Goal: Task Accomplishment & Management: Manage account settings

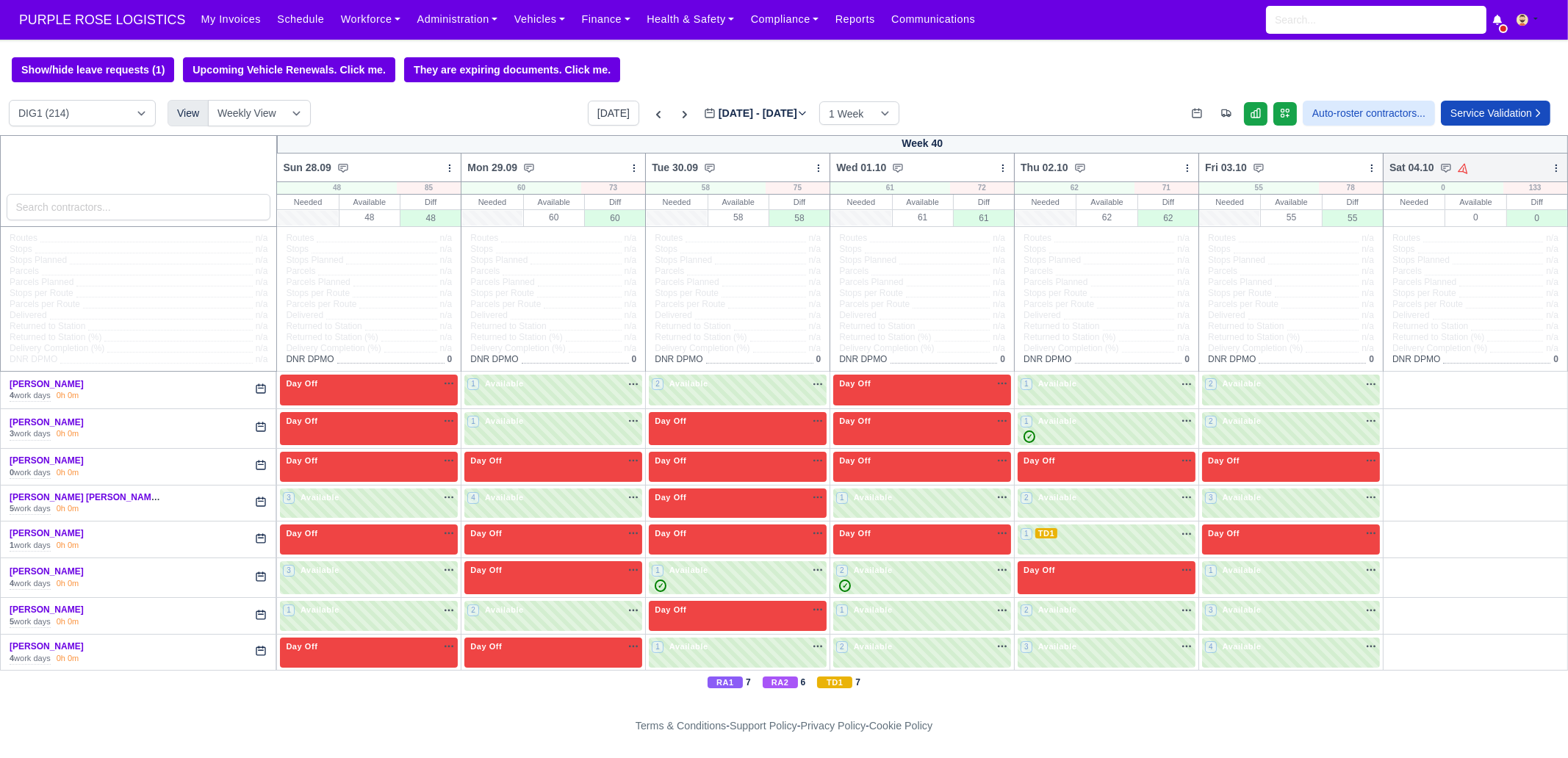
click at [1551, 168] on icon at bounding box center [1556, 168] width 11 height 11
click at [1500, 233] on link "Bulk Status Change" at bounding box center [1479, 220] width 165 height 26
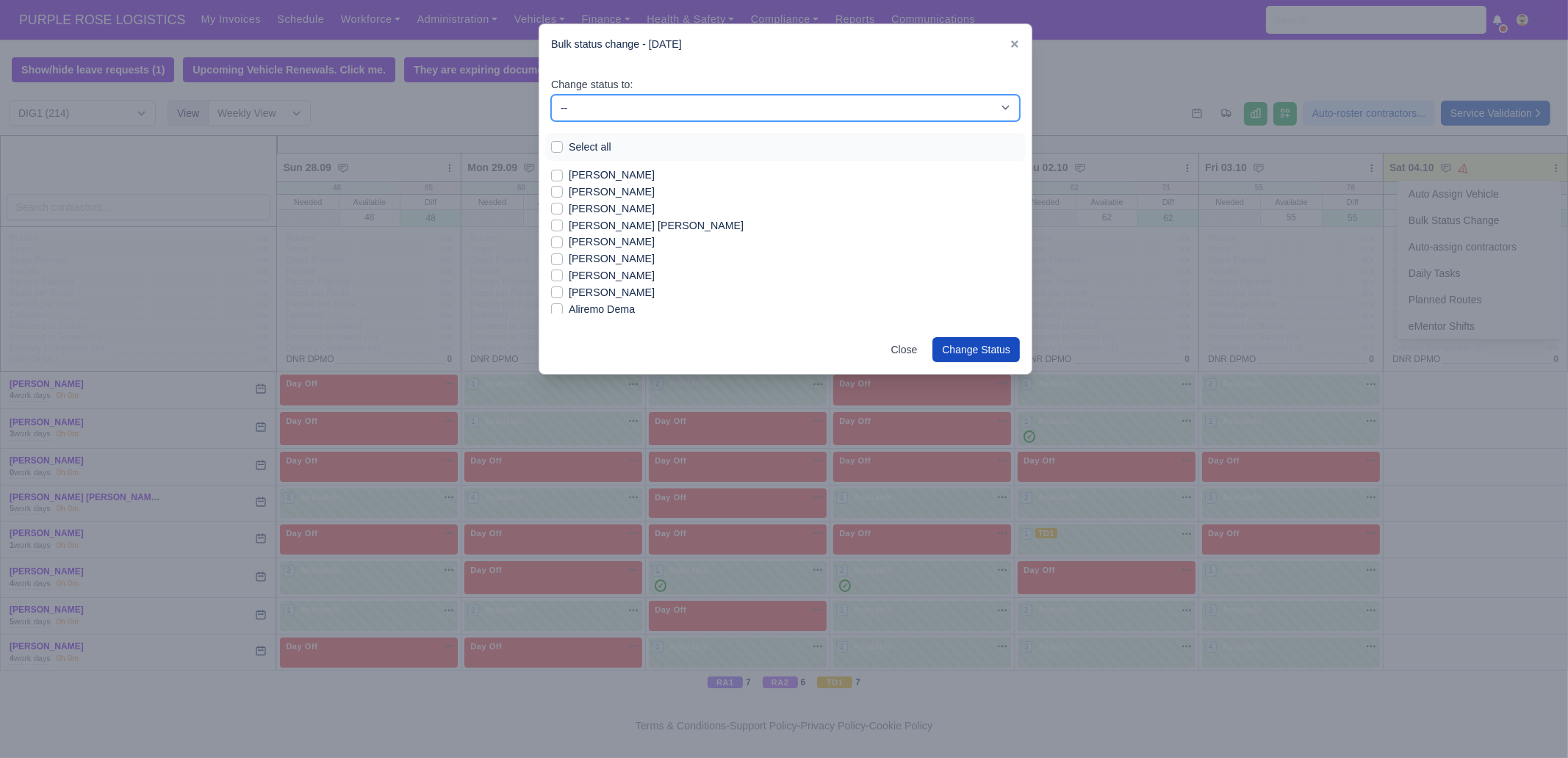
drag, startPoint x: 625, startPoint y: 108, endPoint x: 621, endPoint y: 119, distance: 11.7
click at [625, 108] on select "-- Unasigned Available Day Off Stand By Other Depot" at bounding box center [785, 108] width 469 height 26
select select "Day Off"
click at [551, 95] on select "-- Unasigned Available Day Off Stand By Other Depot" at bounding box center [785, 108] width 469 height 26
click at [587, 148] on label "Select all" at bounding box center [590, 147] width 42 height 17
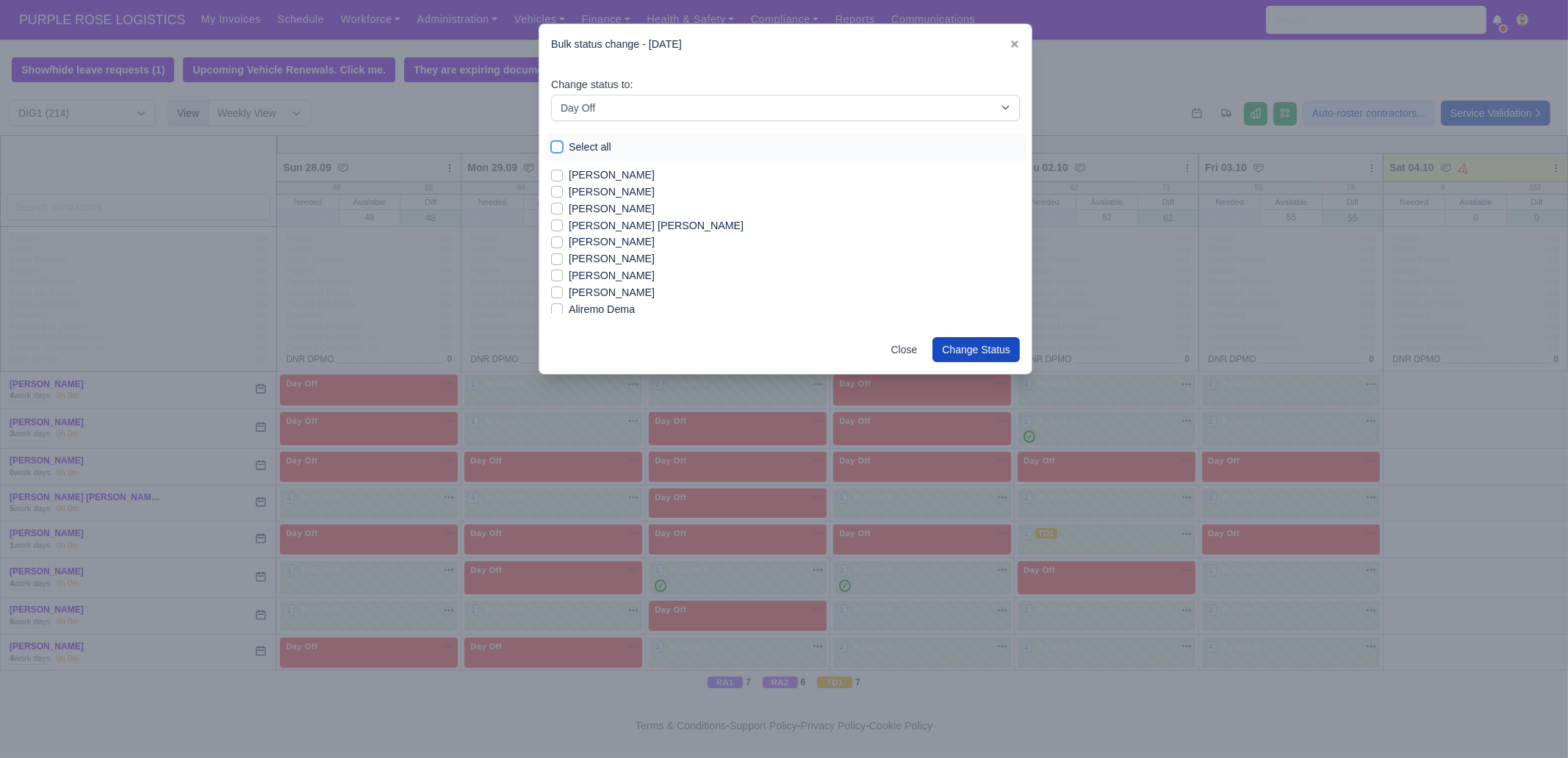
click at [563, 148] on input "Select all" at bounding box center [557, 144] width 11 height 11
checkbox input "true"
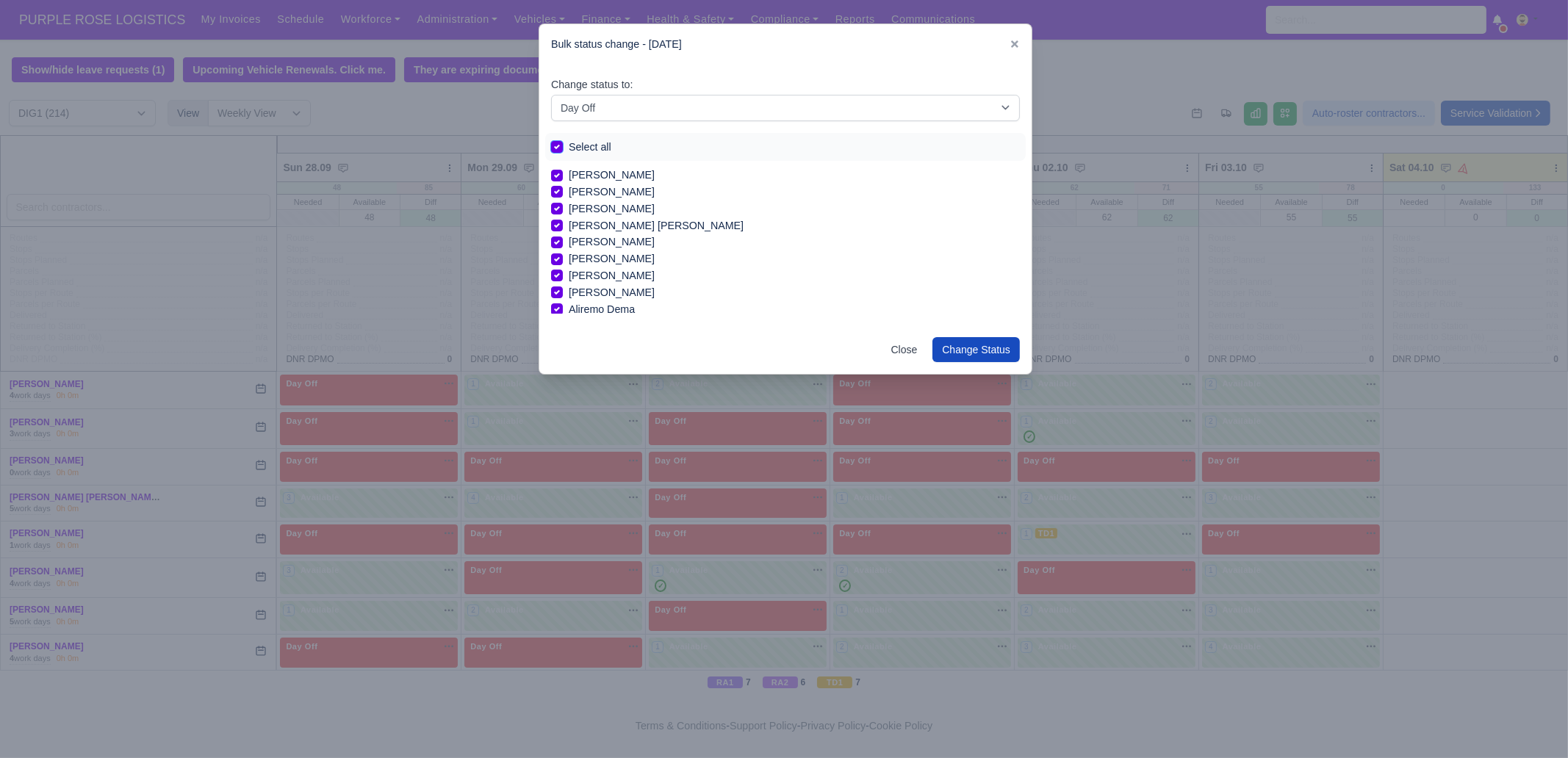
checkbox input "true"
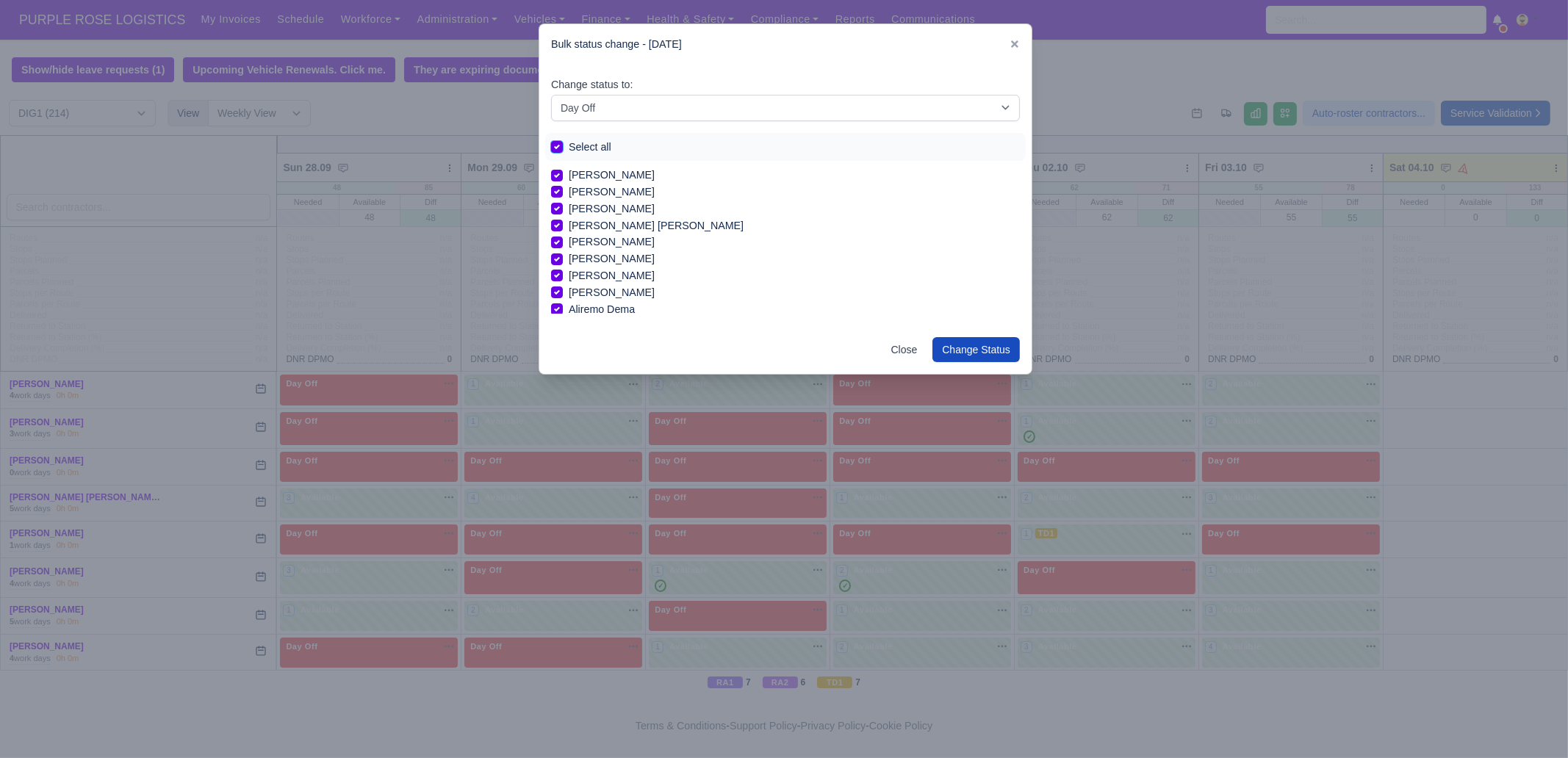
checkbox input "true"
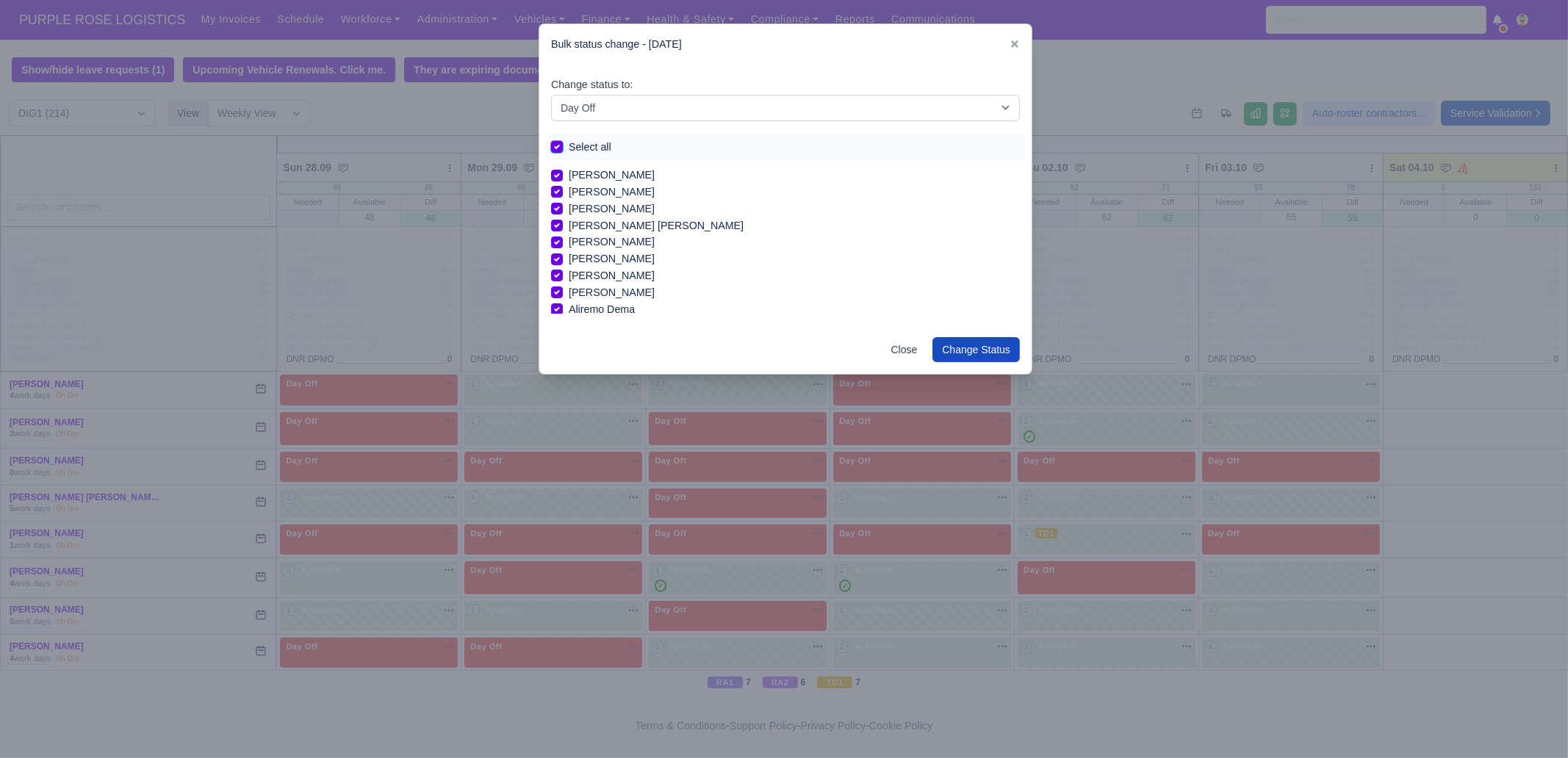
checkbox input "true"
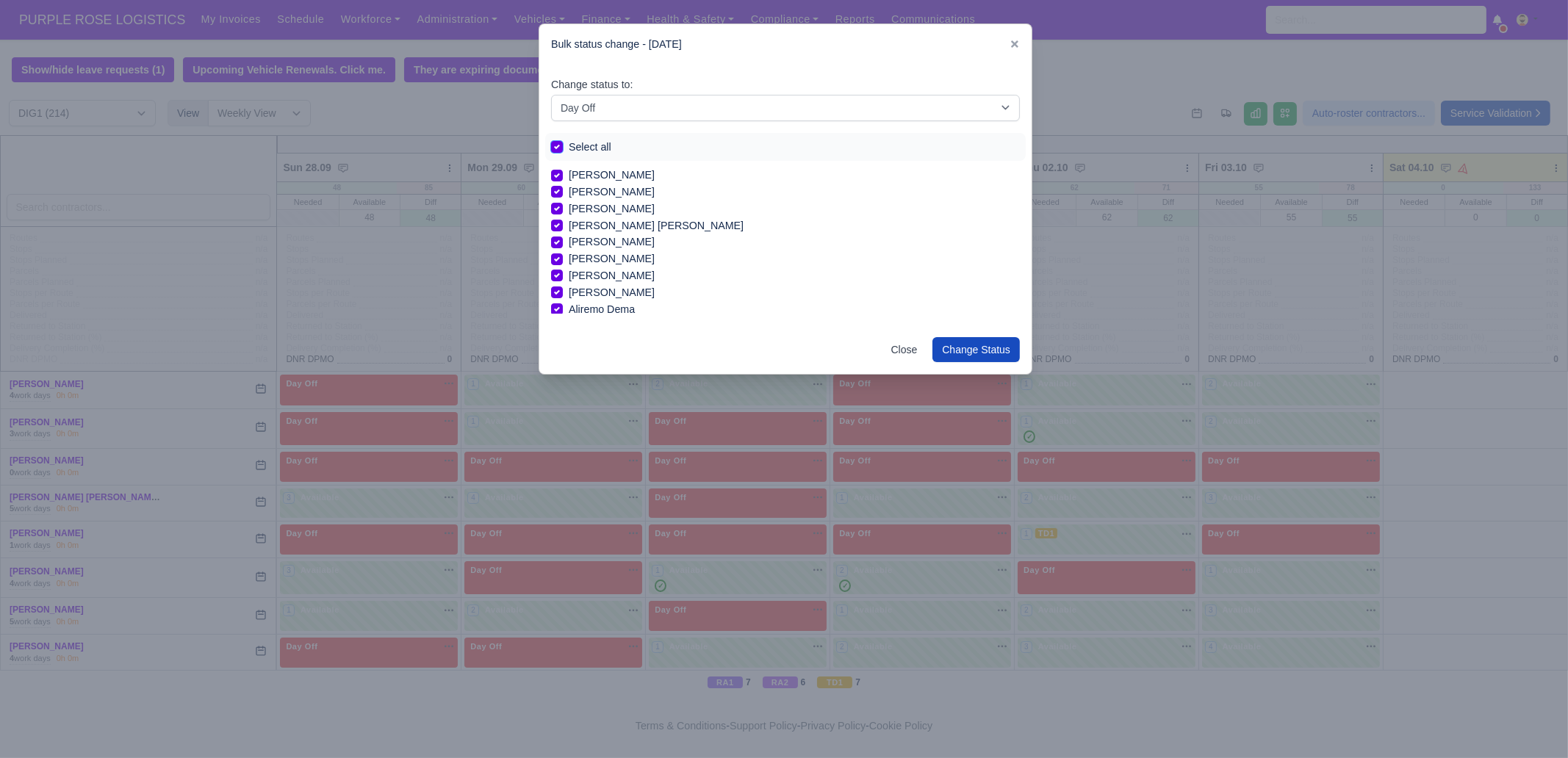
checkbox input "true"
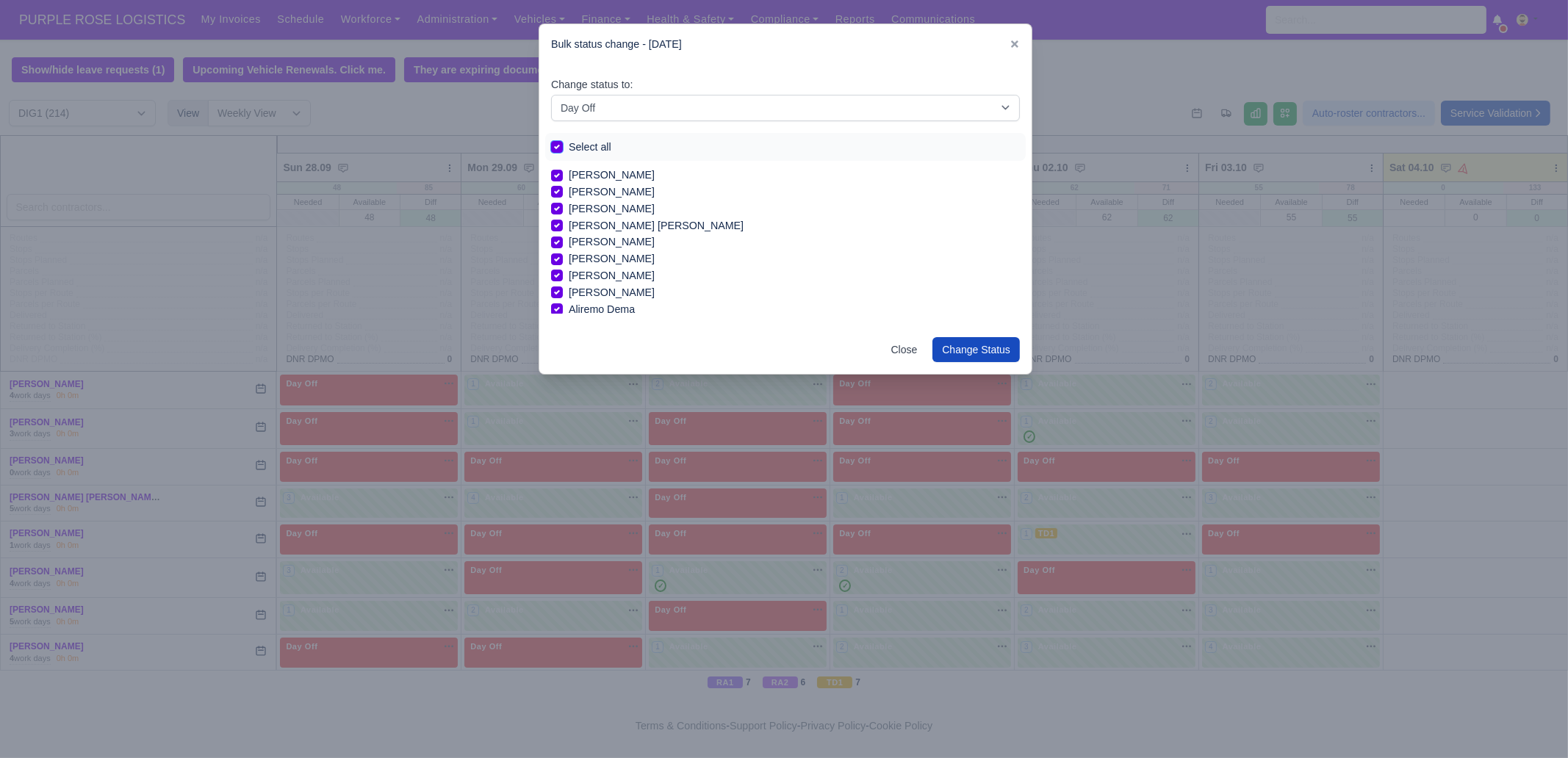
checkbox input "true"
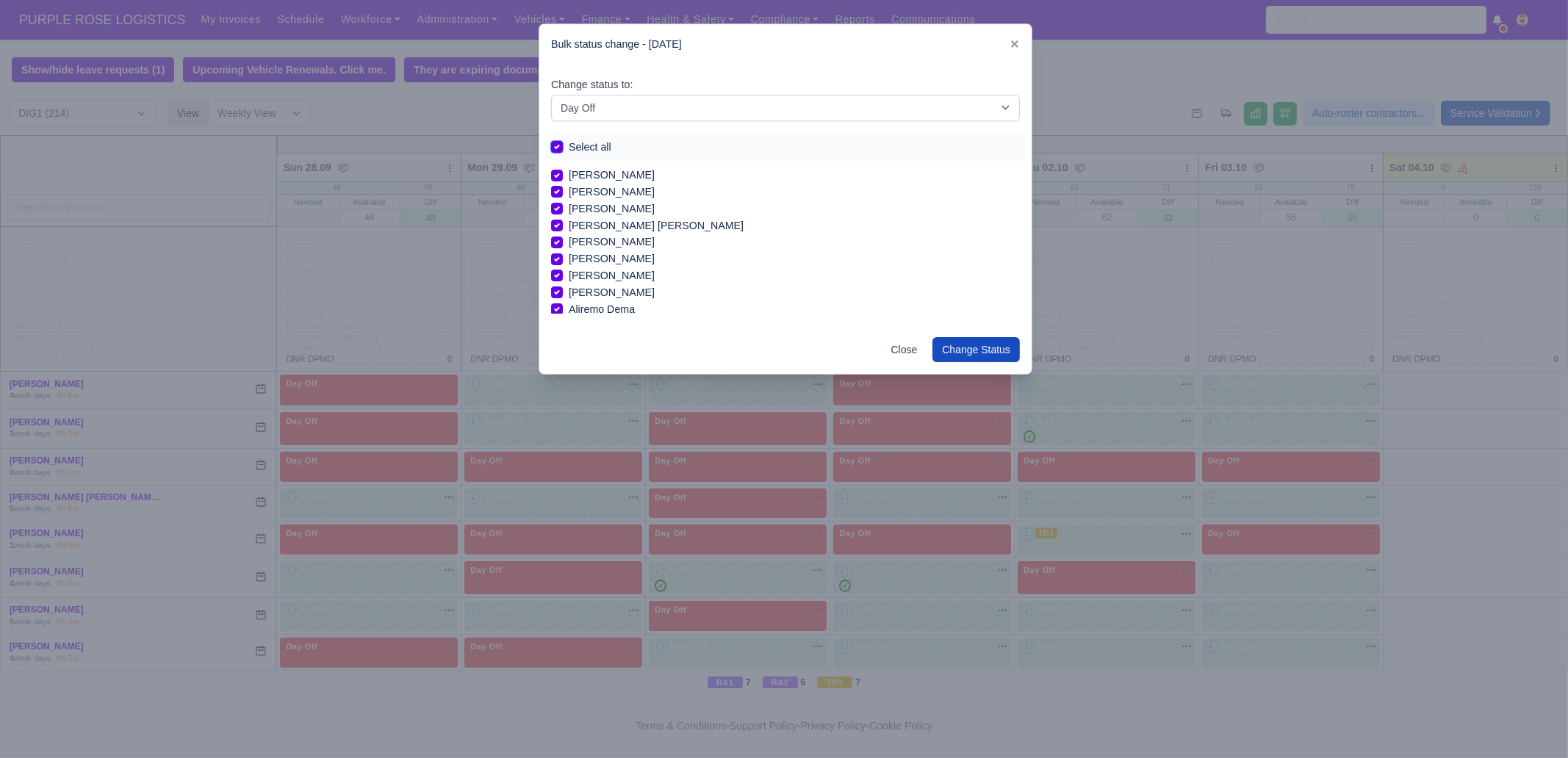
checkbox input "true"
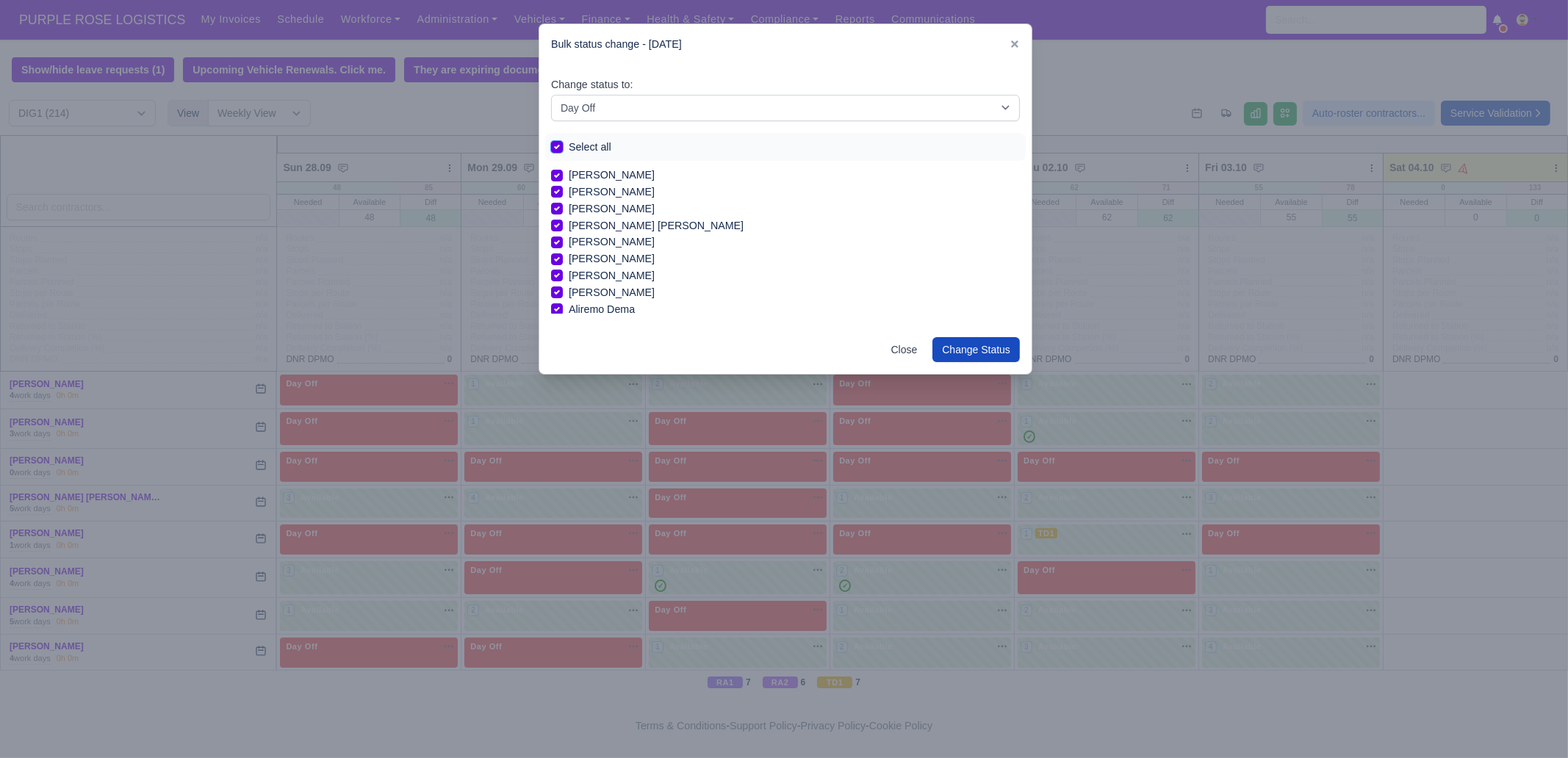
checkbox input "true"
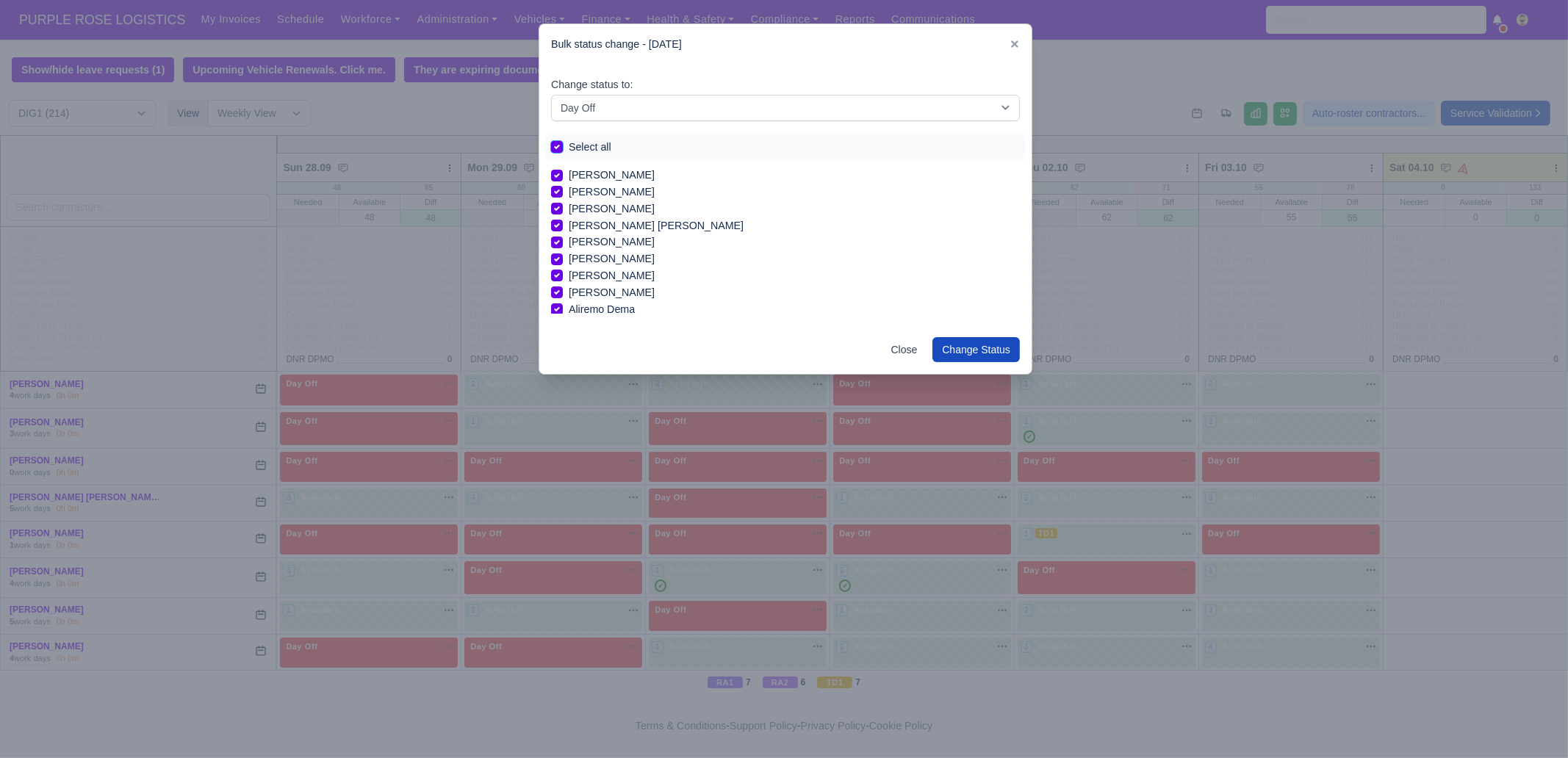
checkbox input "true"
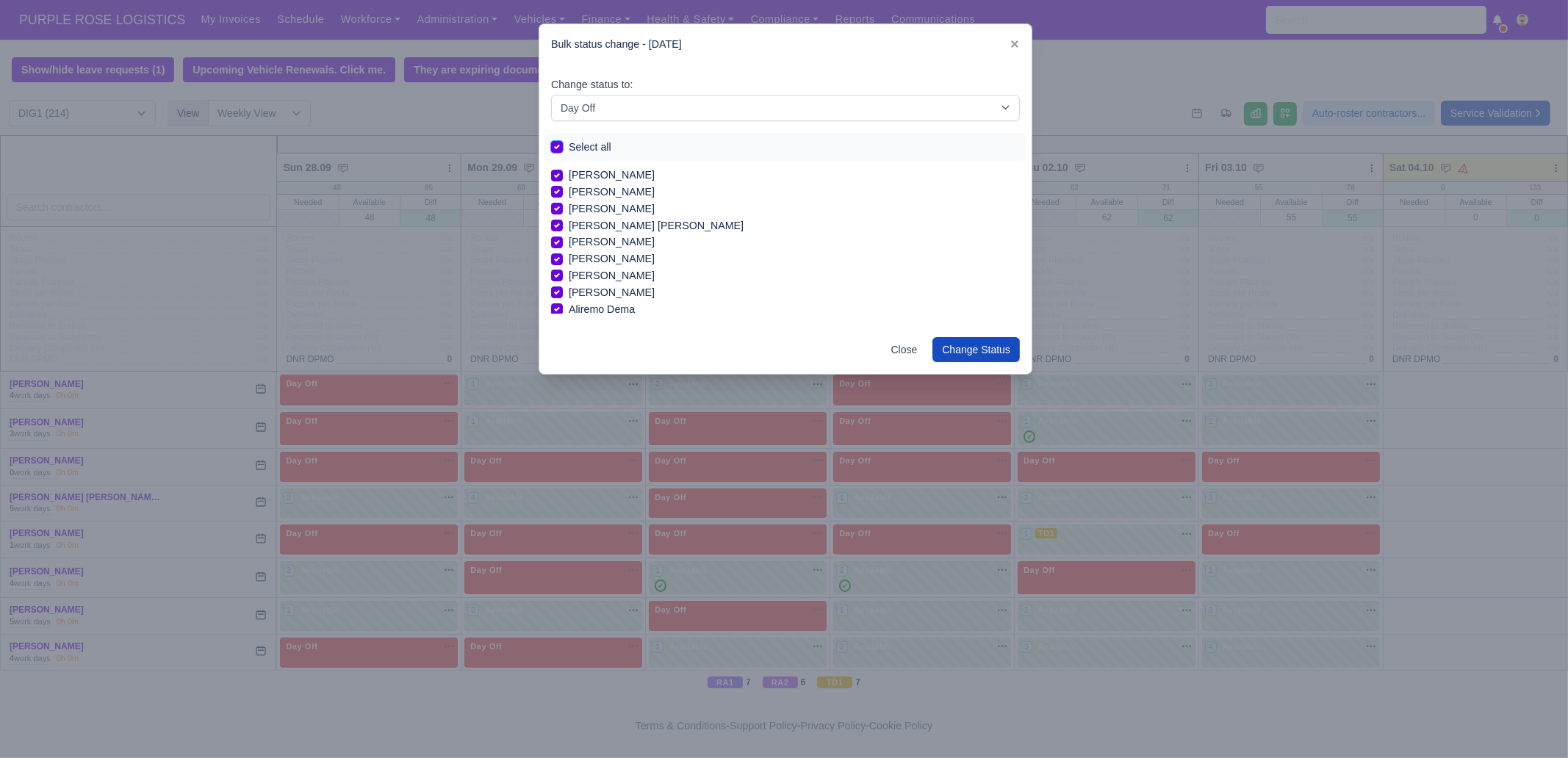
checkbox input "true"
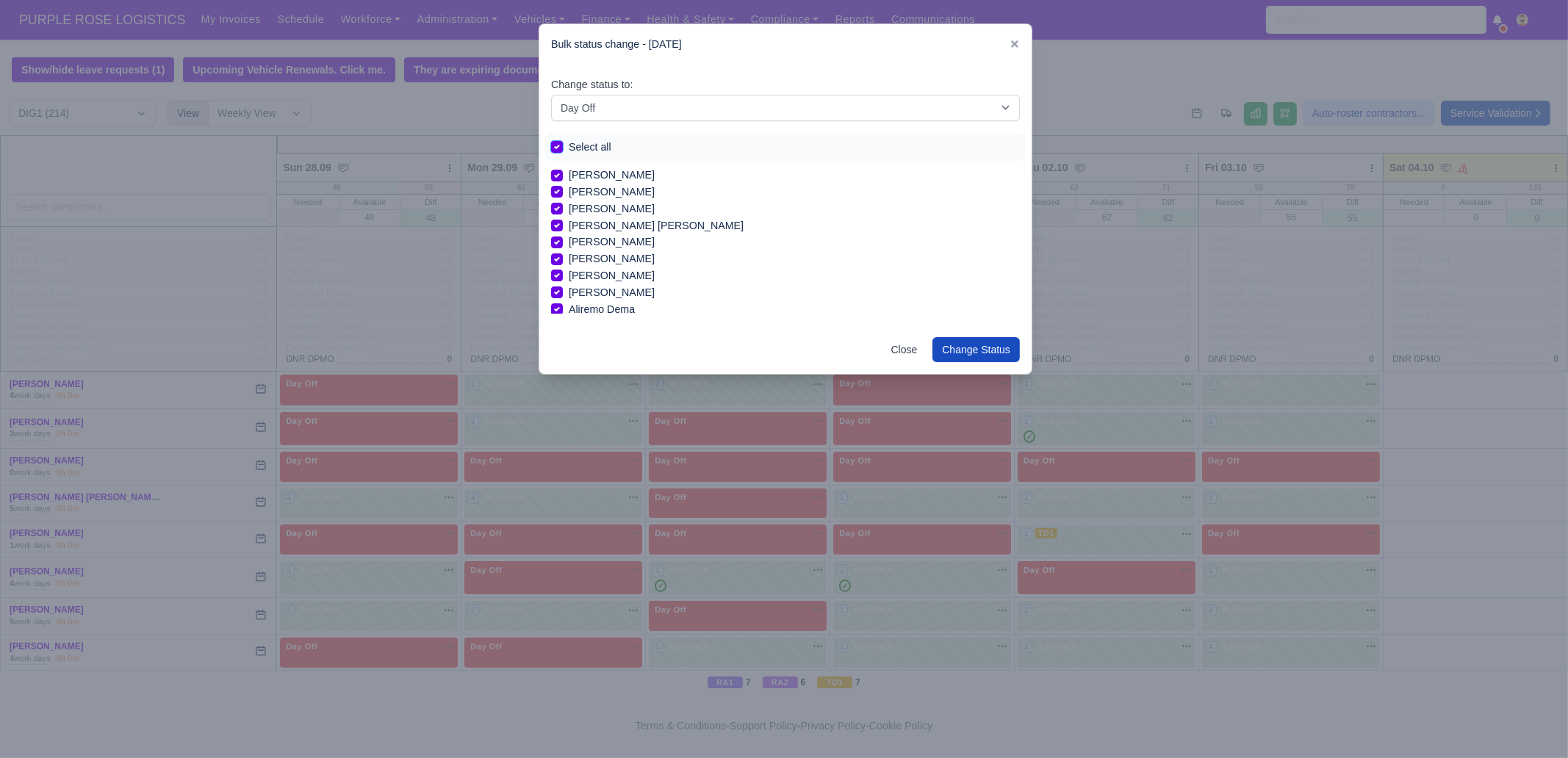
checkbox input "true"
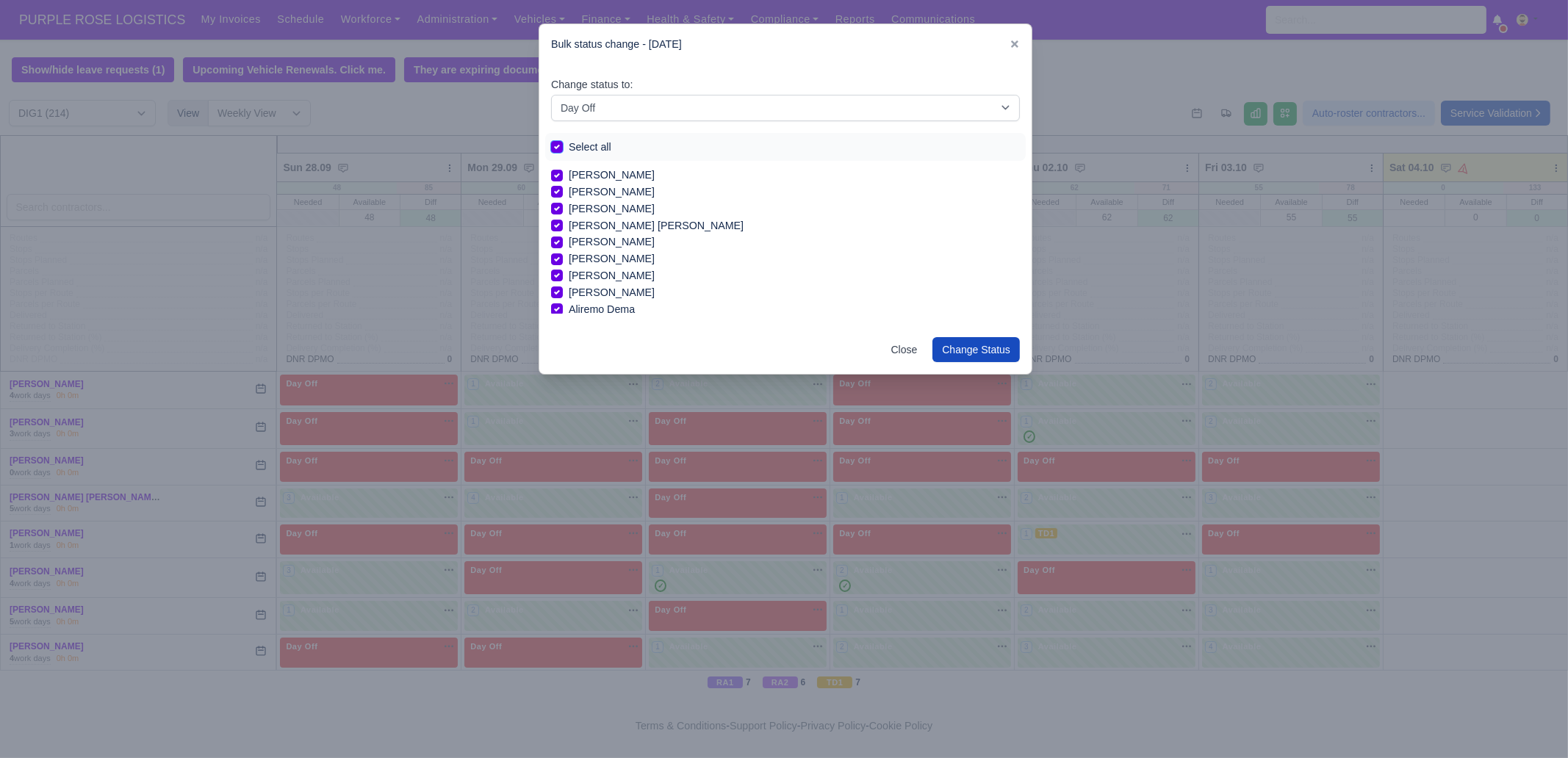
checkbox input "true"
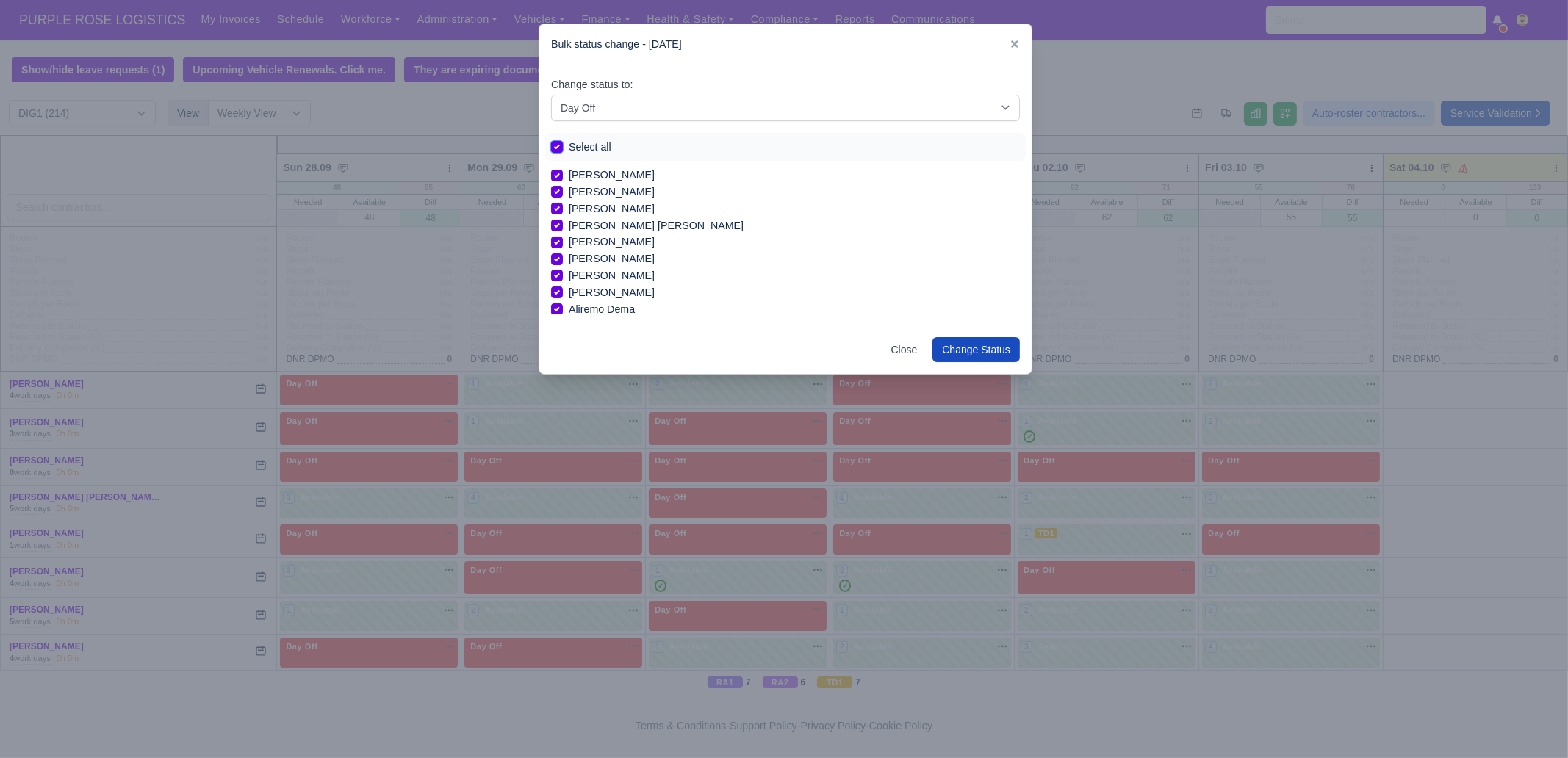
checkbox input "true"
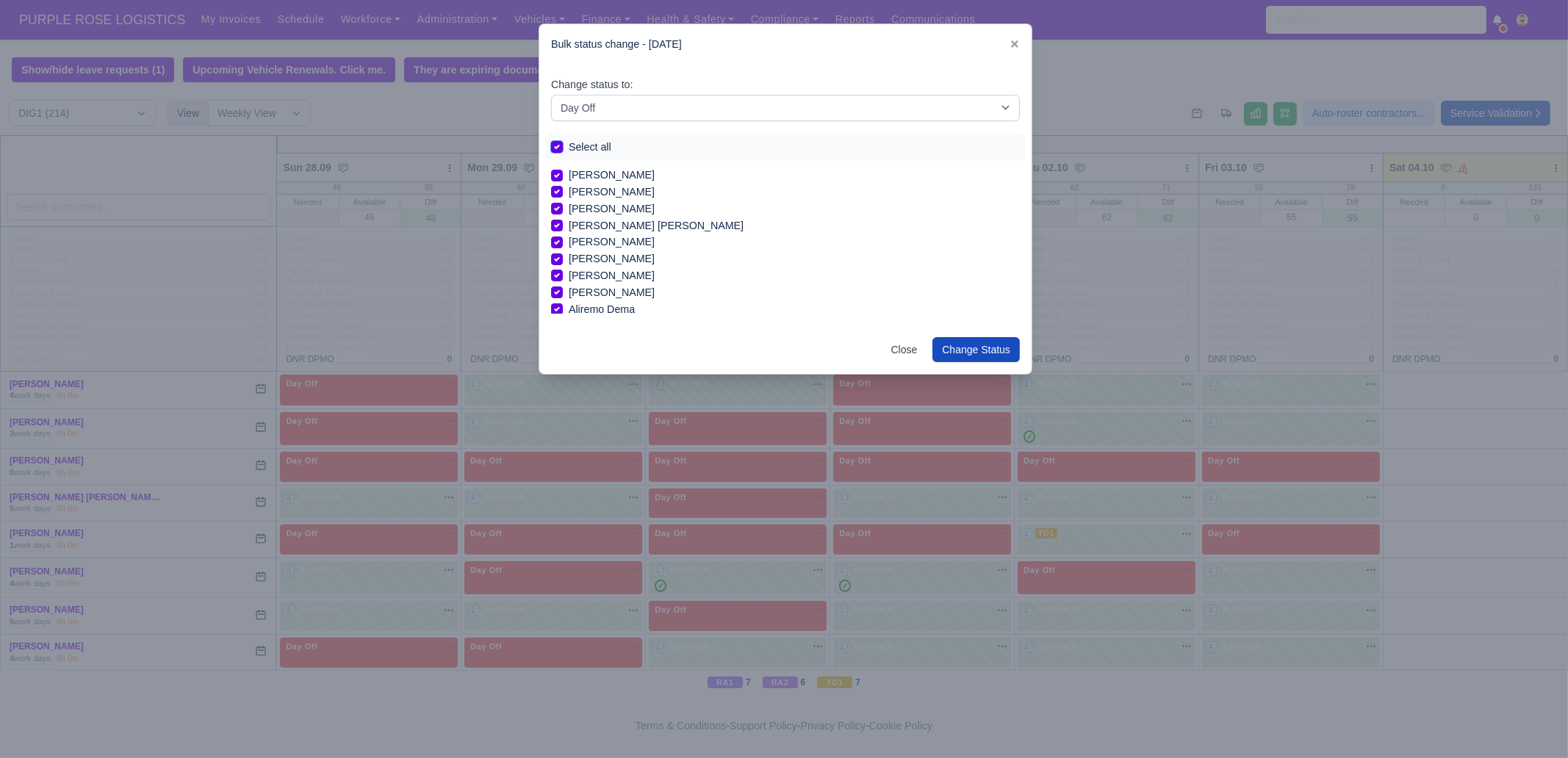
checkbox input "true"
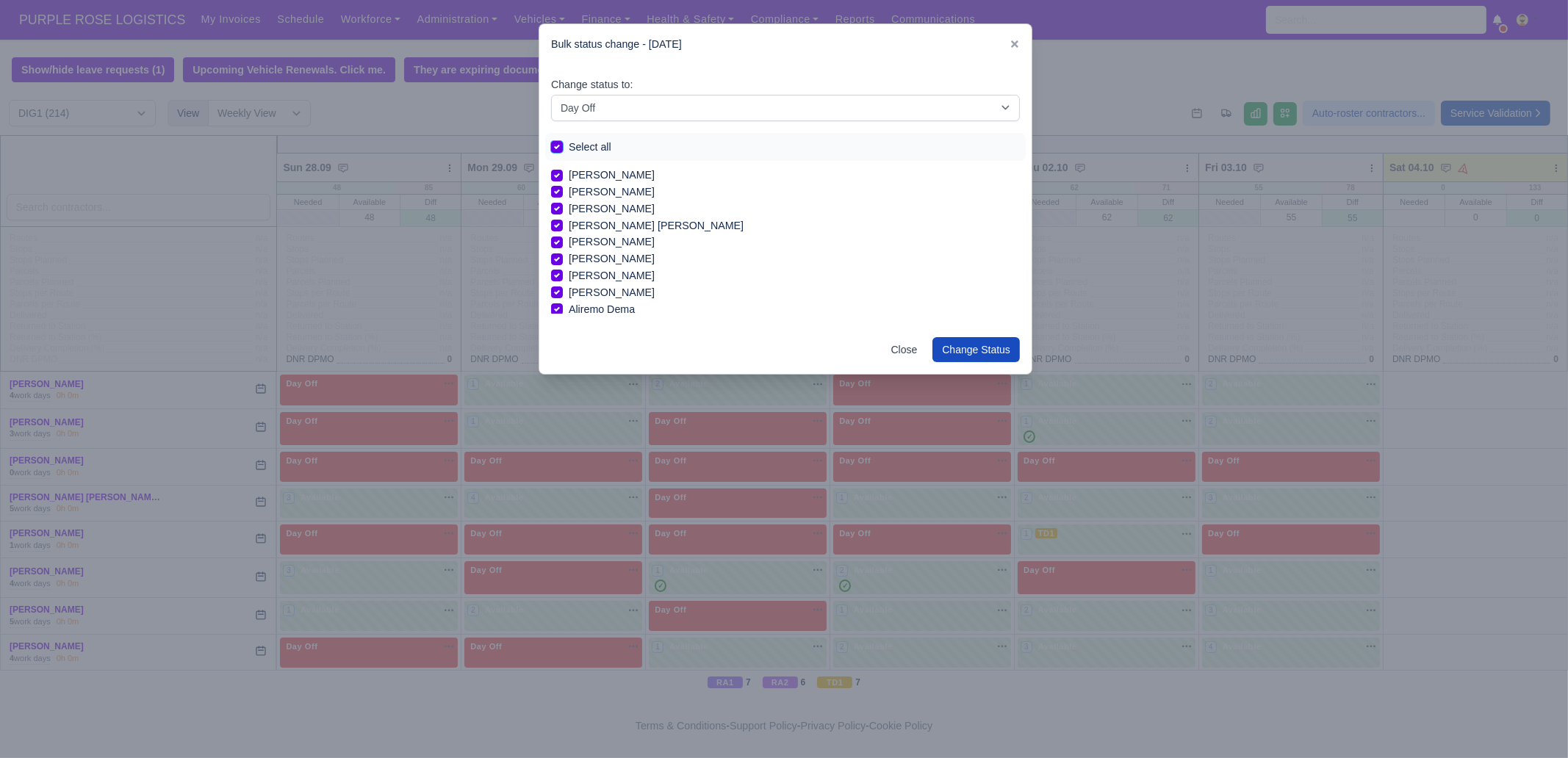
checkbox input "true"
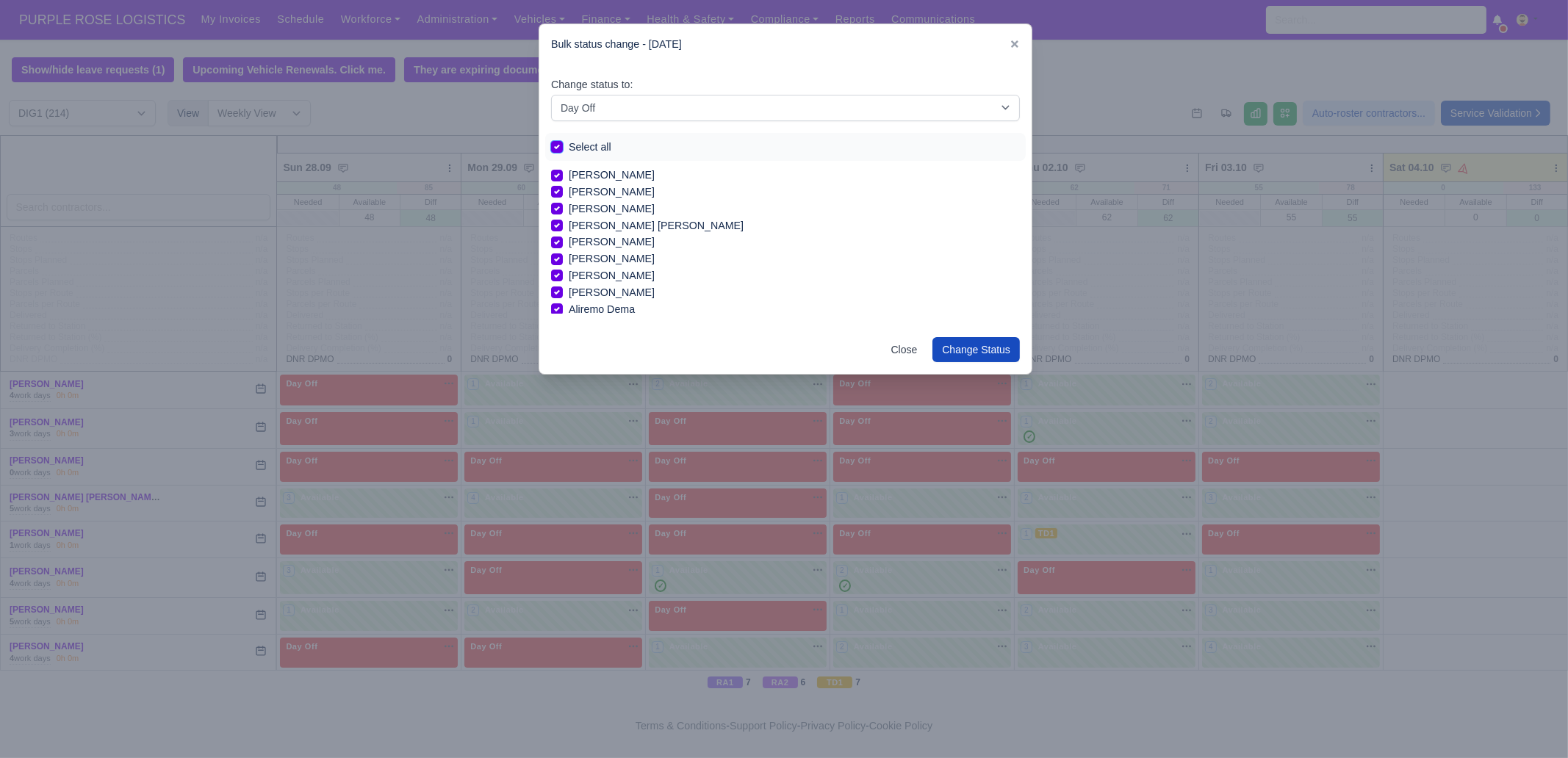
checkbox input "true"
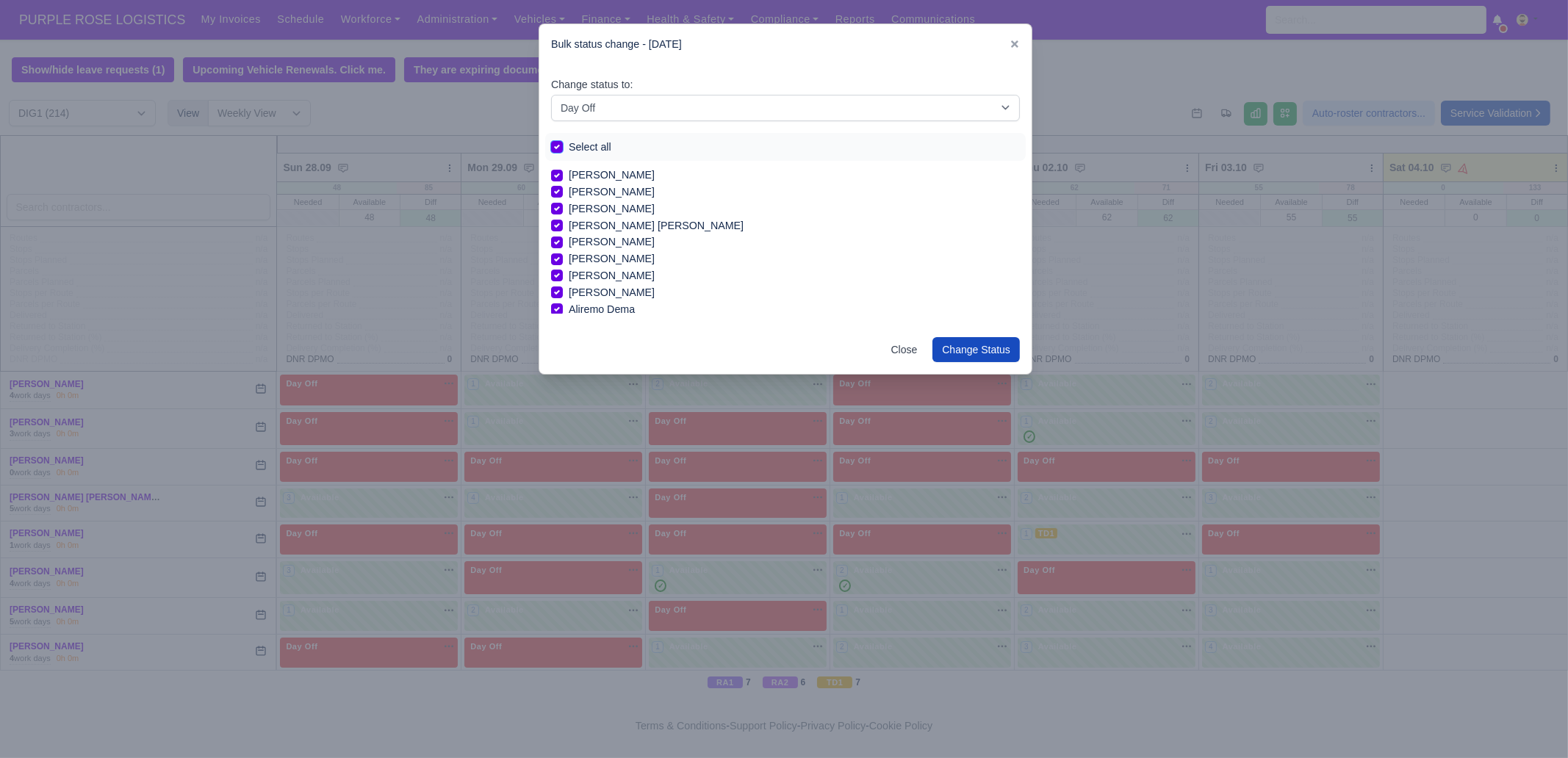
checkbox input "true"
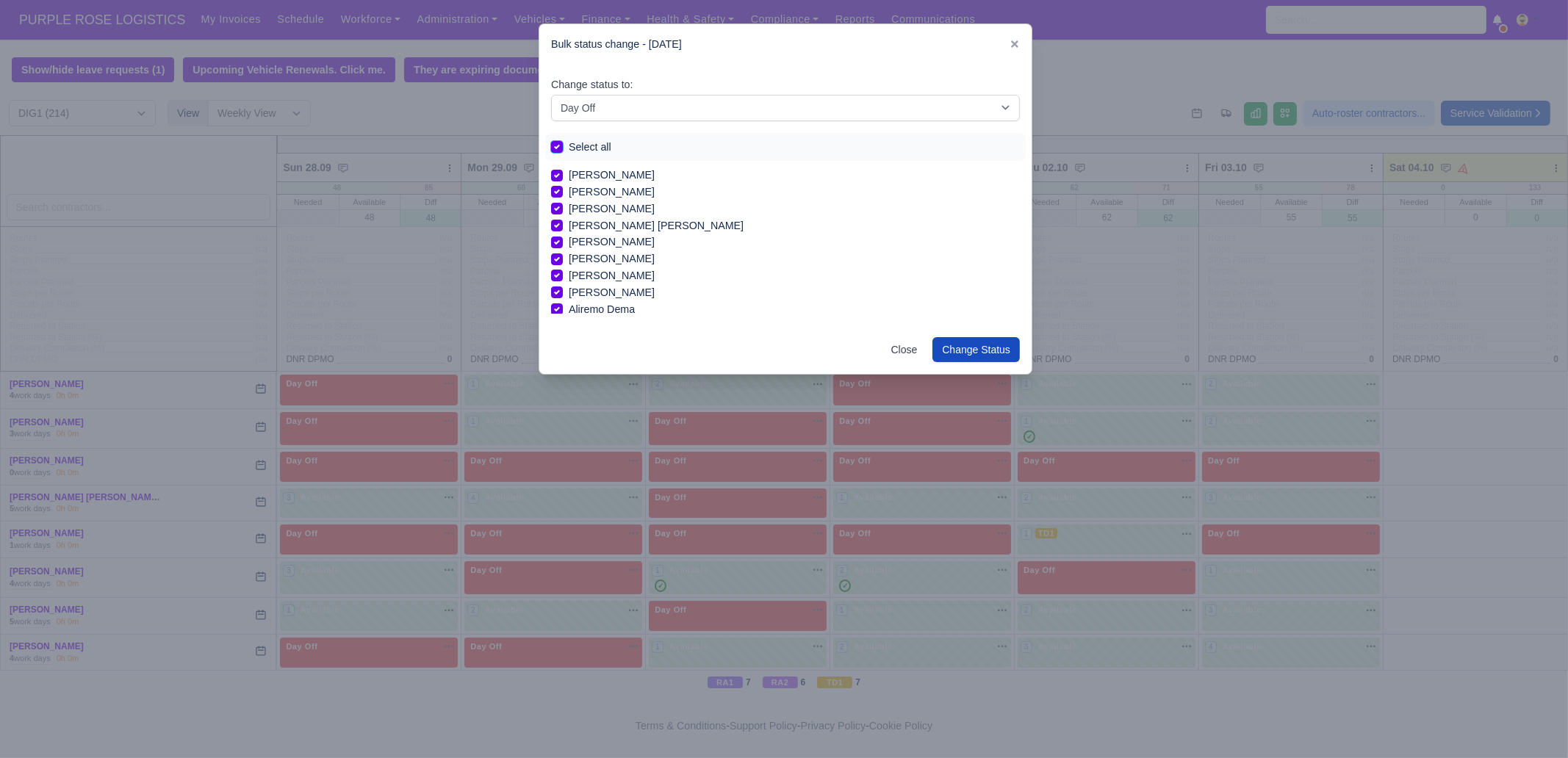
checkbox input "true"
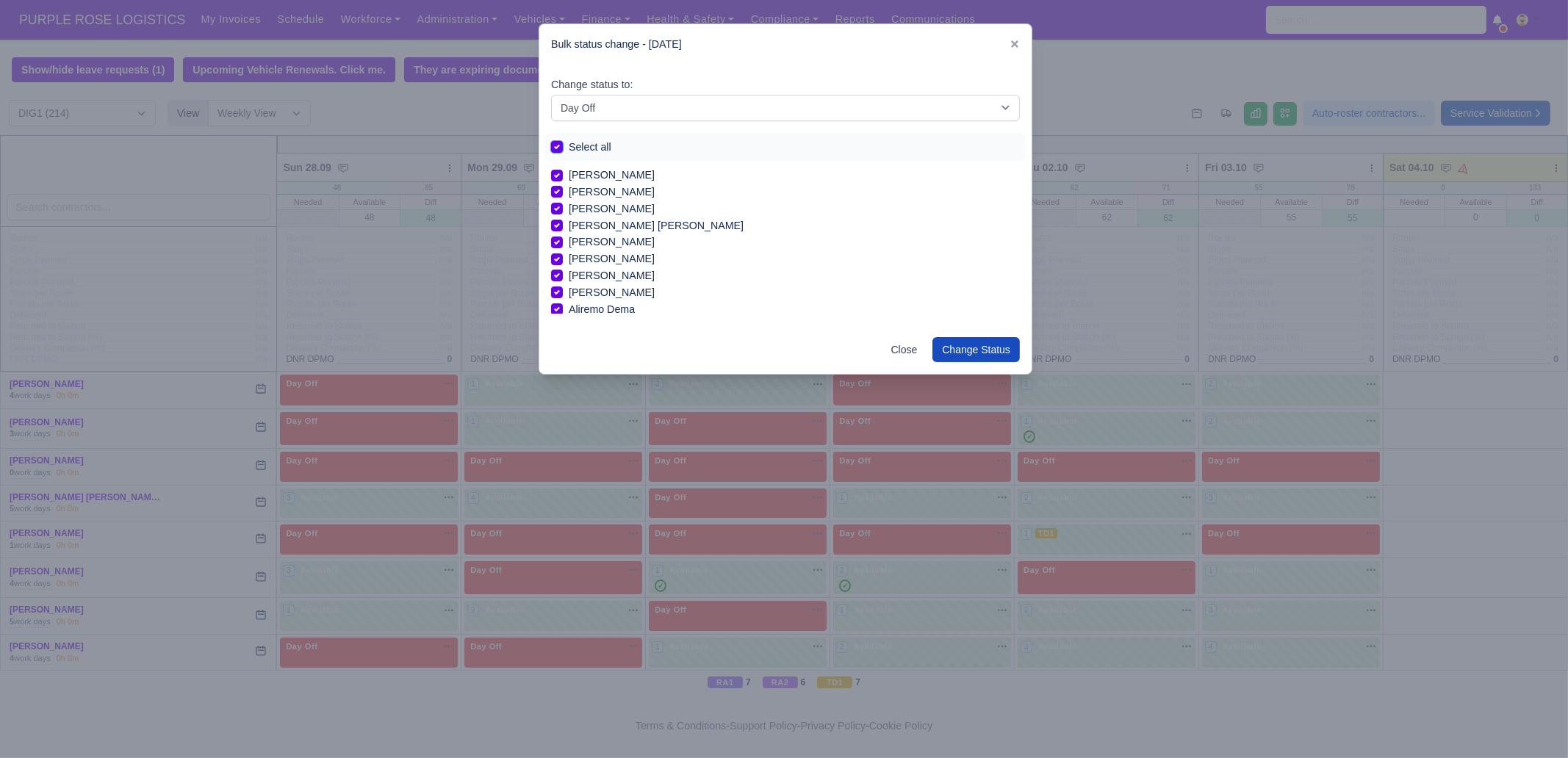
checkbox input "true"
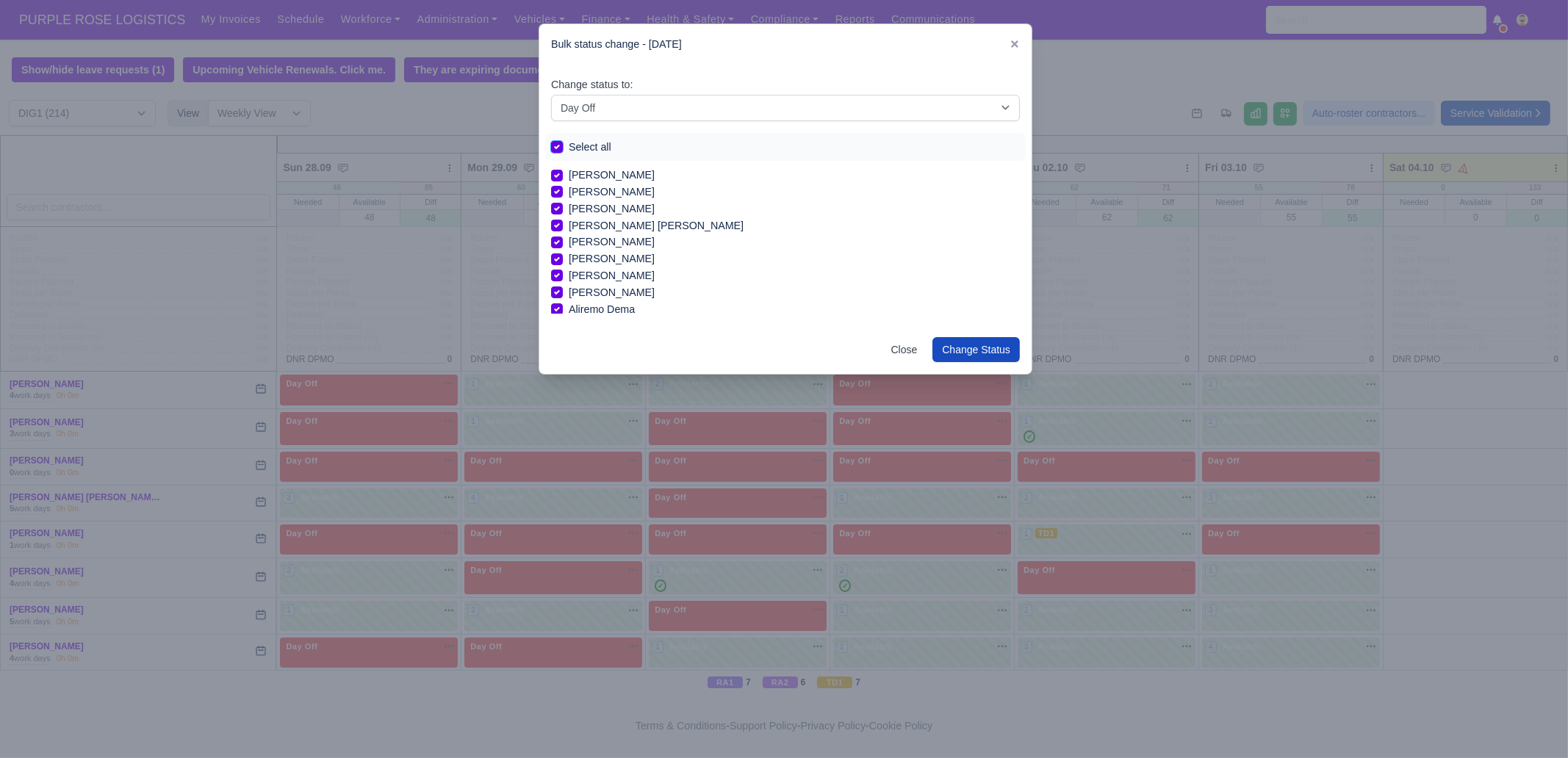
checkbox input "true"
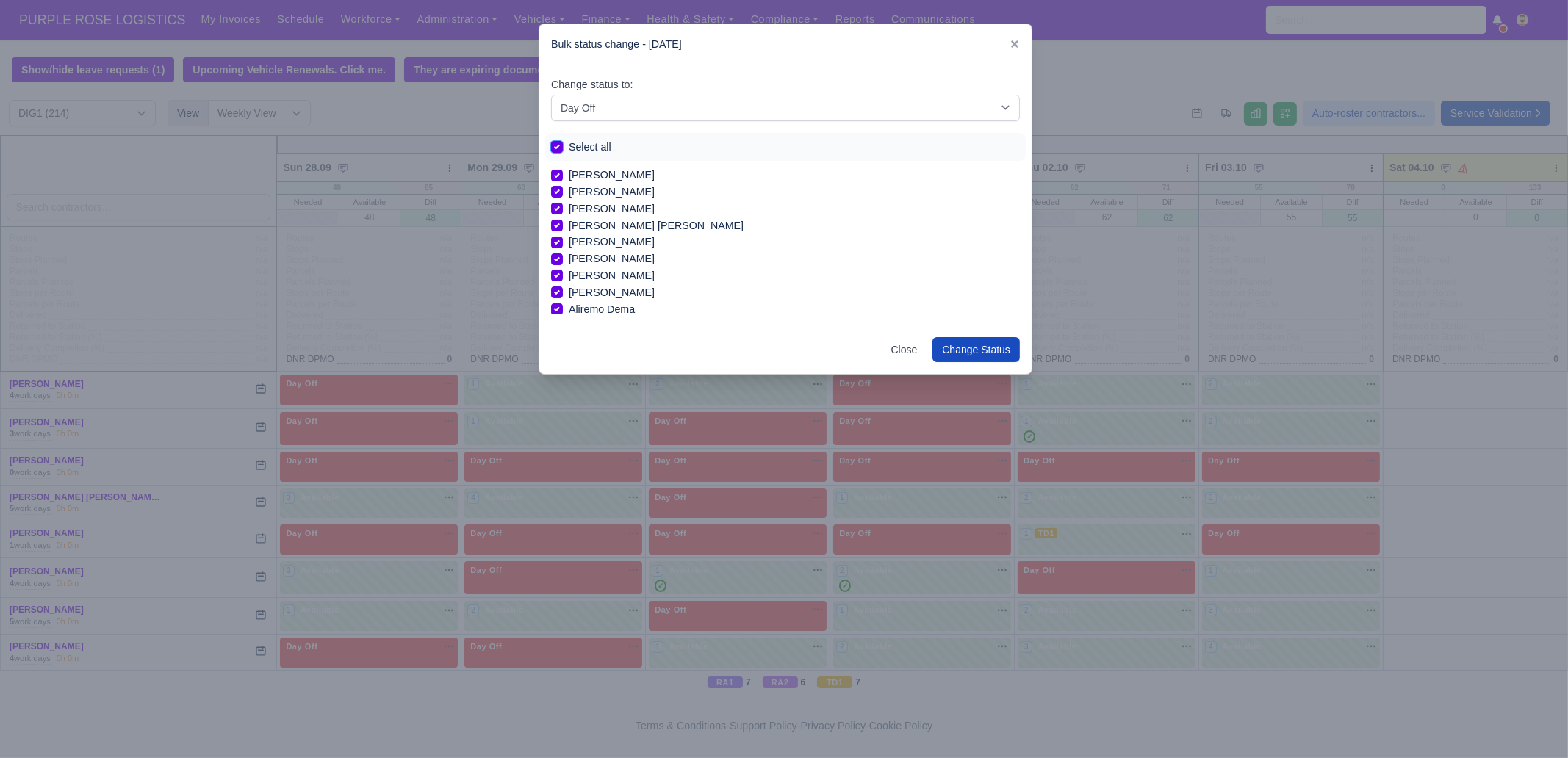
checkbox input "true"
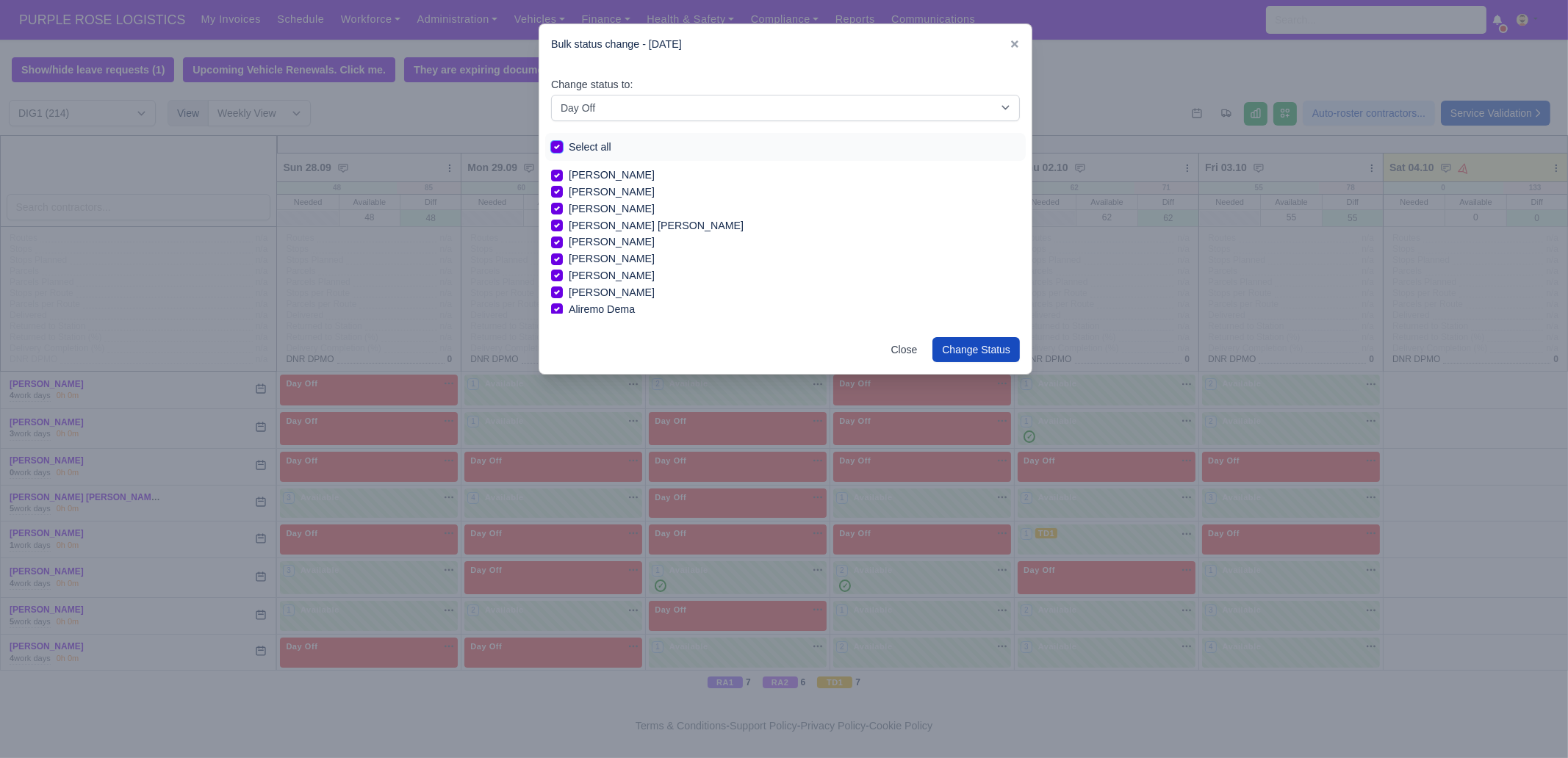
checkbox input "true"
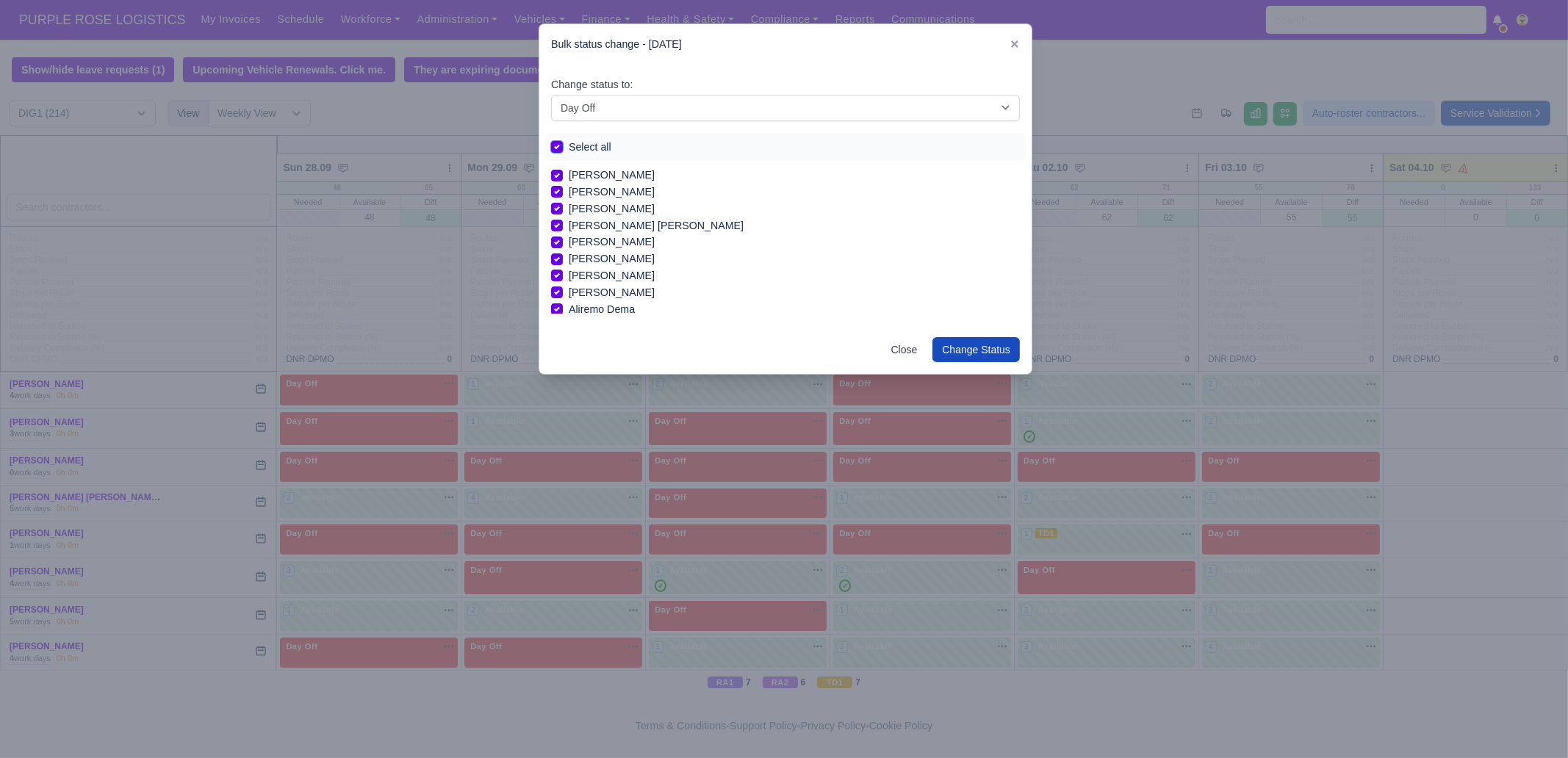
checkbox input "true"
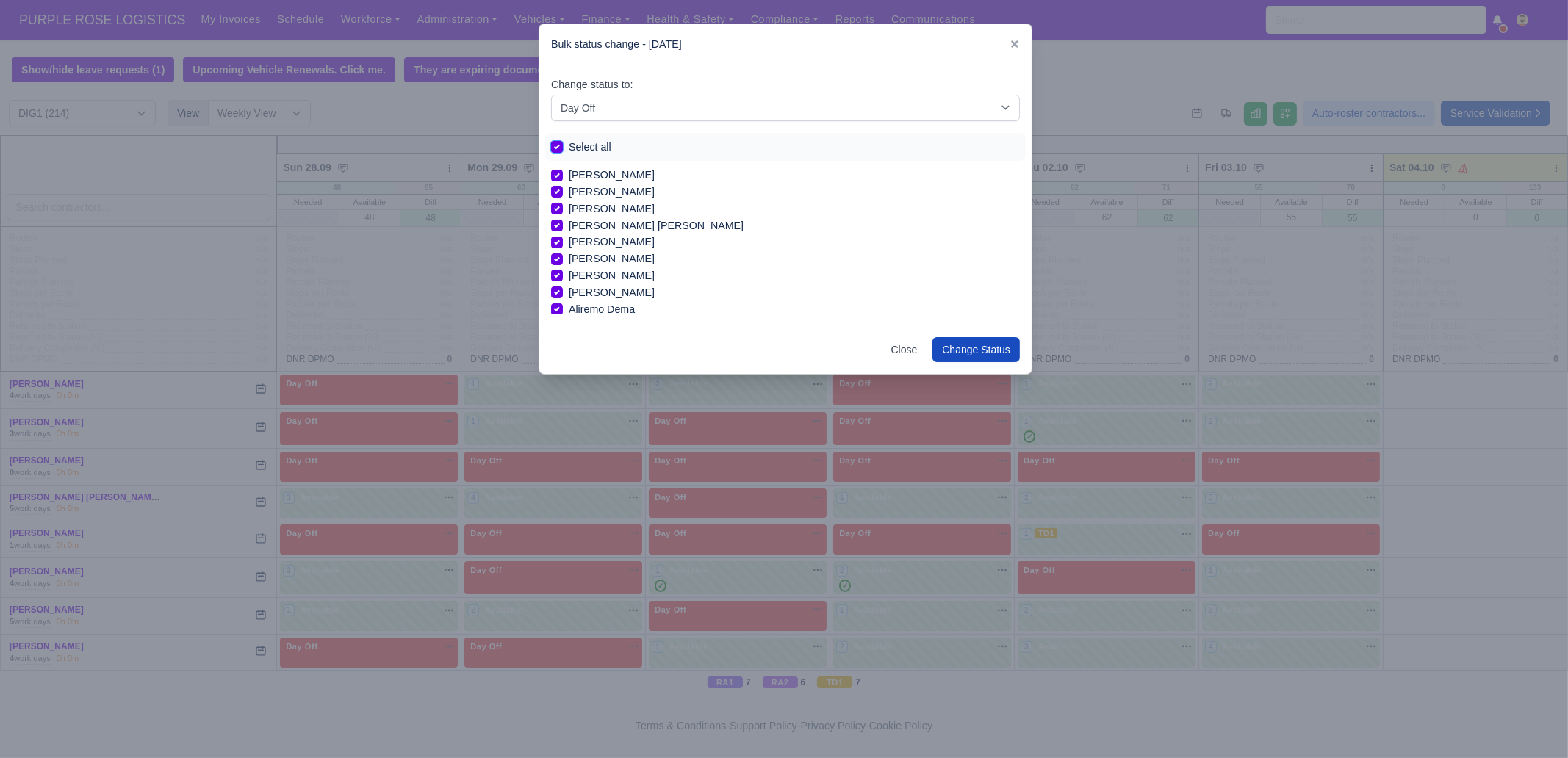
checkbox input "true"
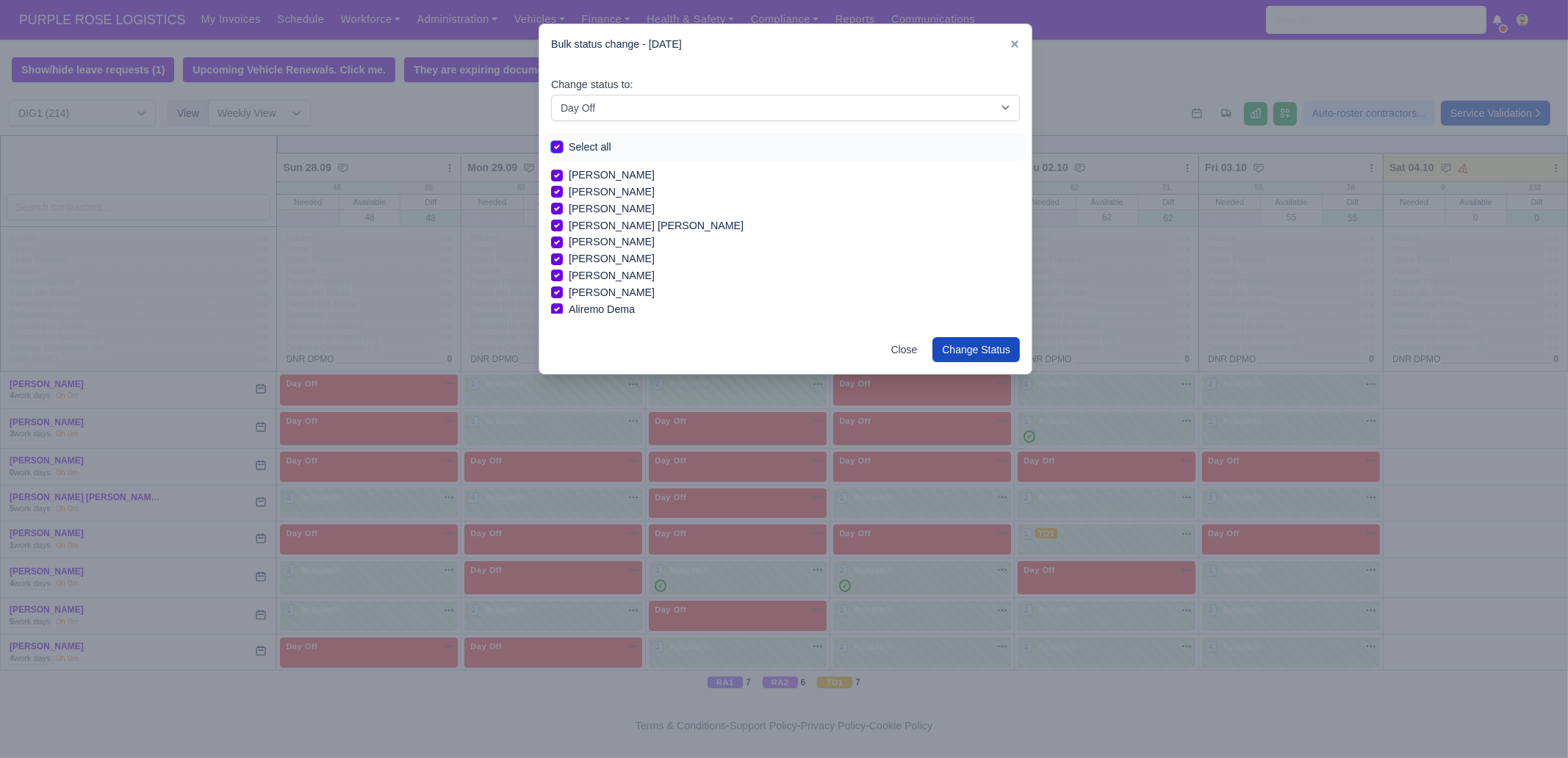
checkbox input "true"
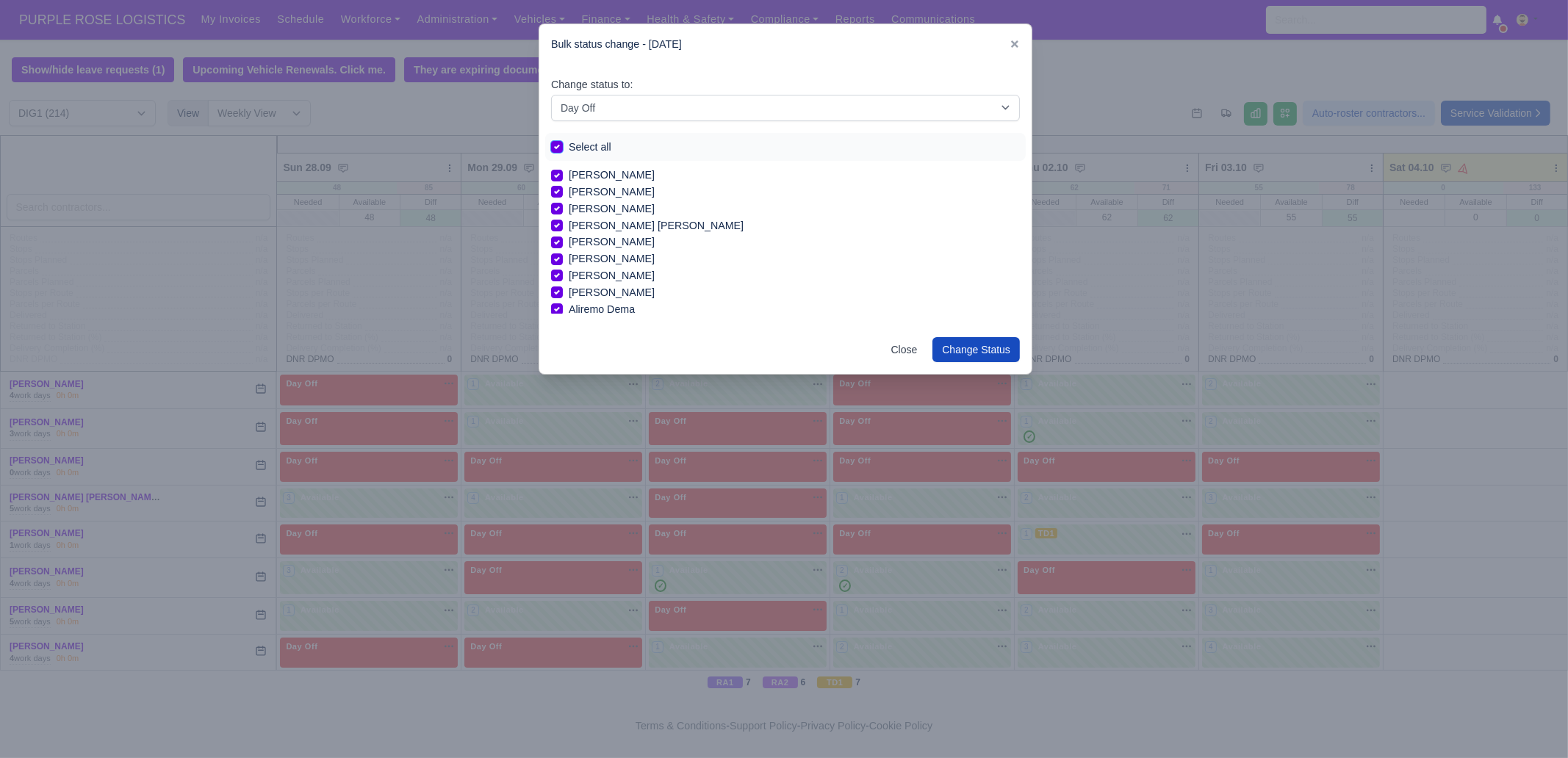
checkbox input "true"
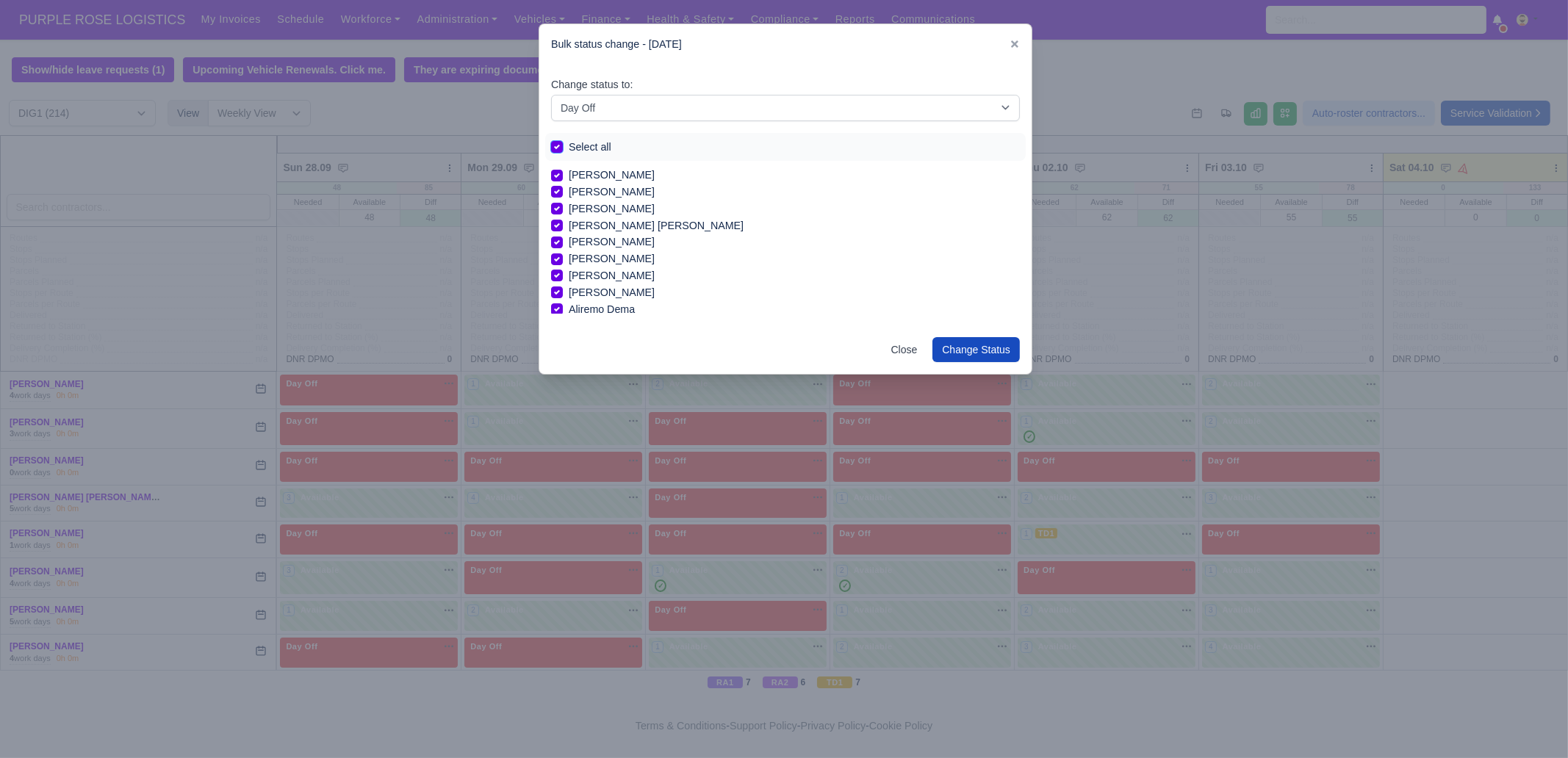
checkbox input "true"
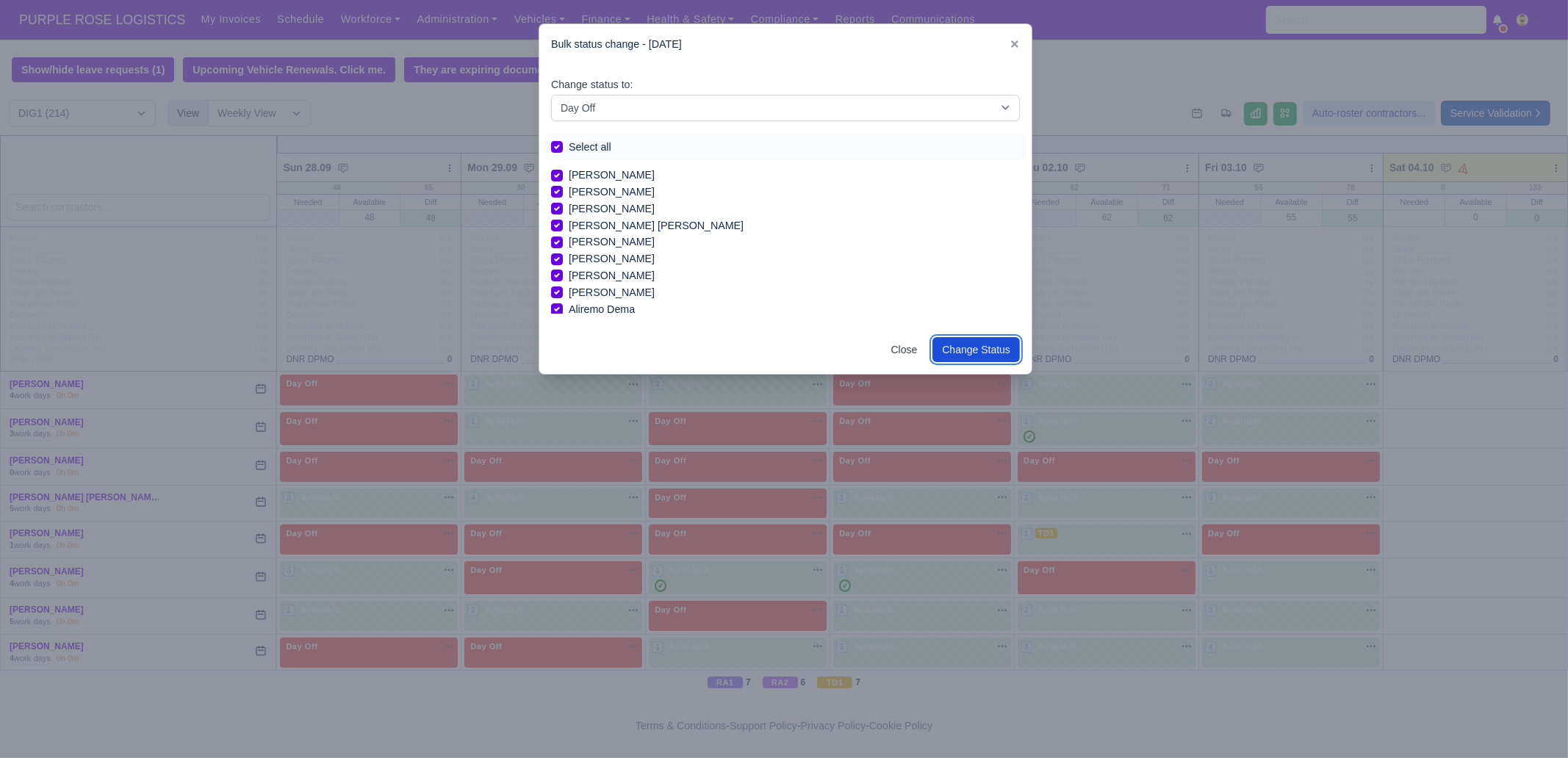
click at [973, 339] on button "Change Status" at bounding box center [975, 350] width 87 height 25
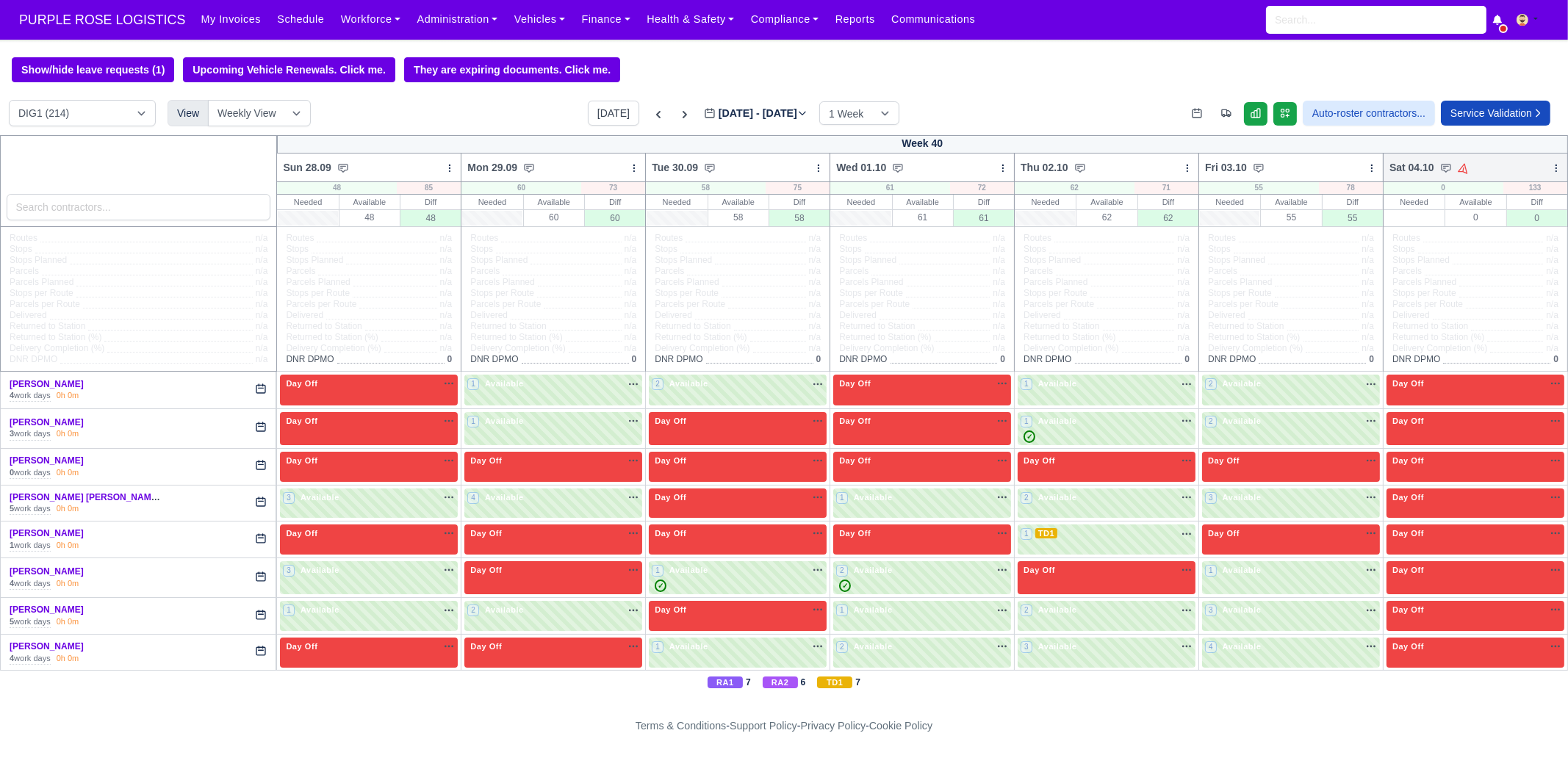
click at [1551, 171] on icon at bounding box center [1556, 168] width 11 height 11
click at [1504, 227] on link "Bulk Status Change" at bounding box center [1479, 220] width 165 height 26
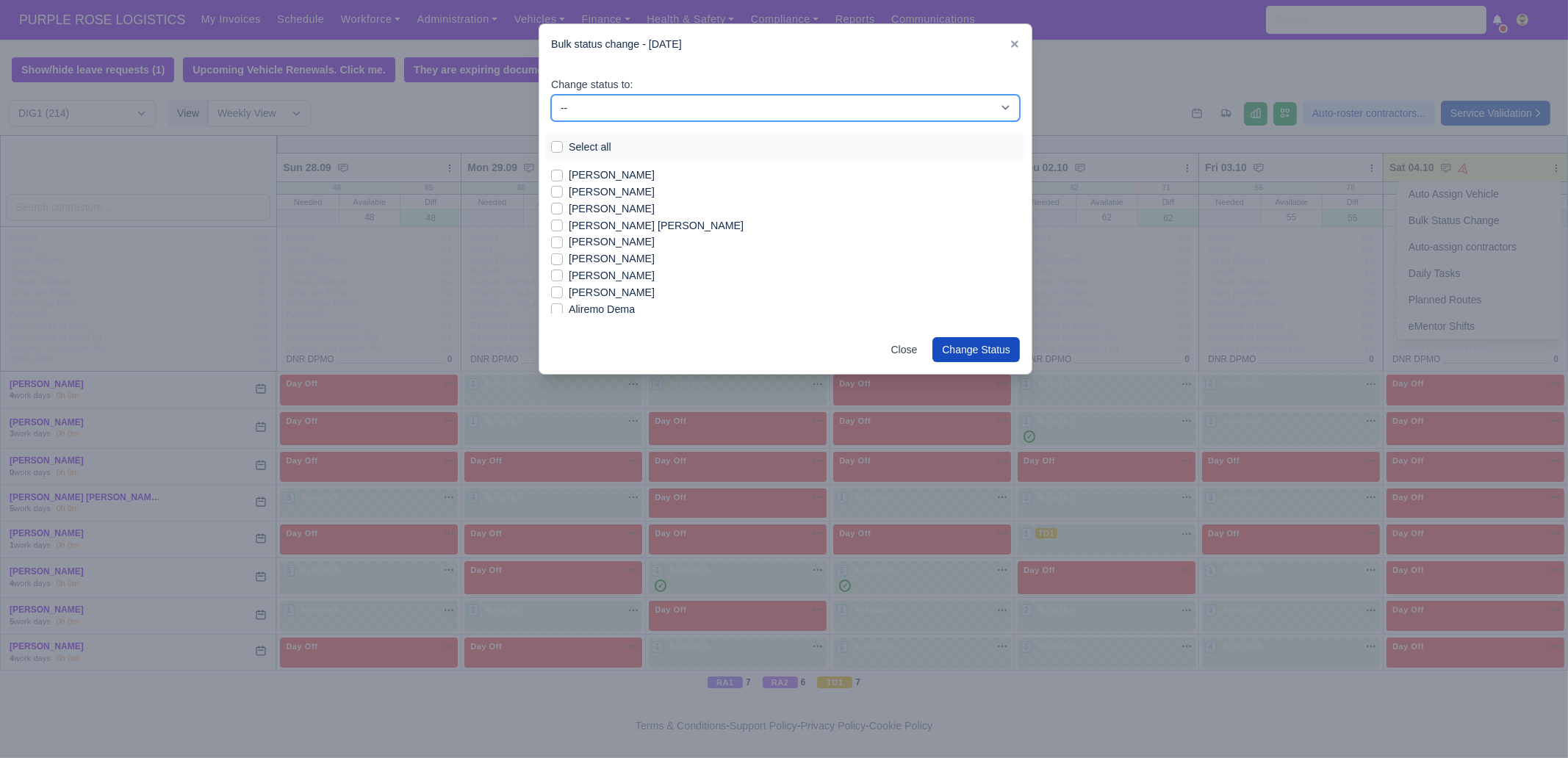
click at [617, 110] on select "-- Unasigned Available Day Off Stand By Other Depot" at bounding box center [785, 108] width 469 height 26
select select "Available"
click at [551, 95] on select "-- Unasigned Available Day Off Stand By Other Depot" at bounding box center [785, 108] width 469 height 26
click at [605, 174] on label "[PERSON_NAME]" at bounding box center [611, 175] width 86 height 17
click at [563, 174] on input "[PERSON_NAME]" at bounding box center [557, 173] width 11 height 11
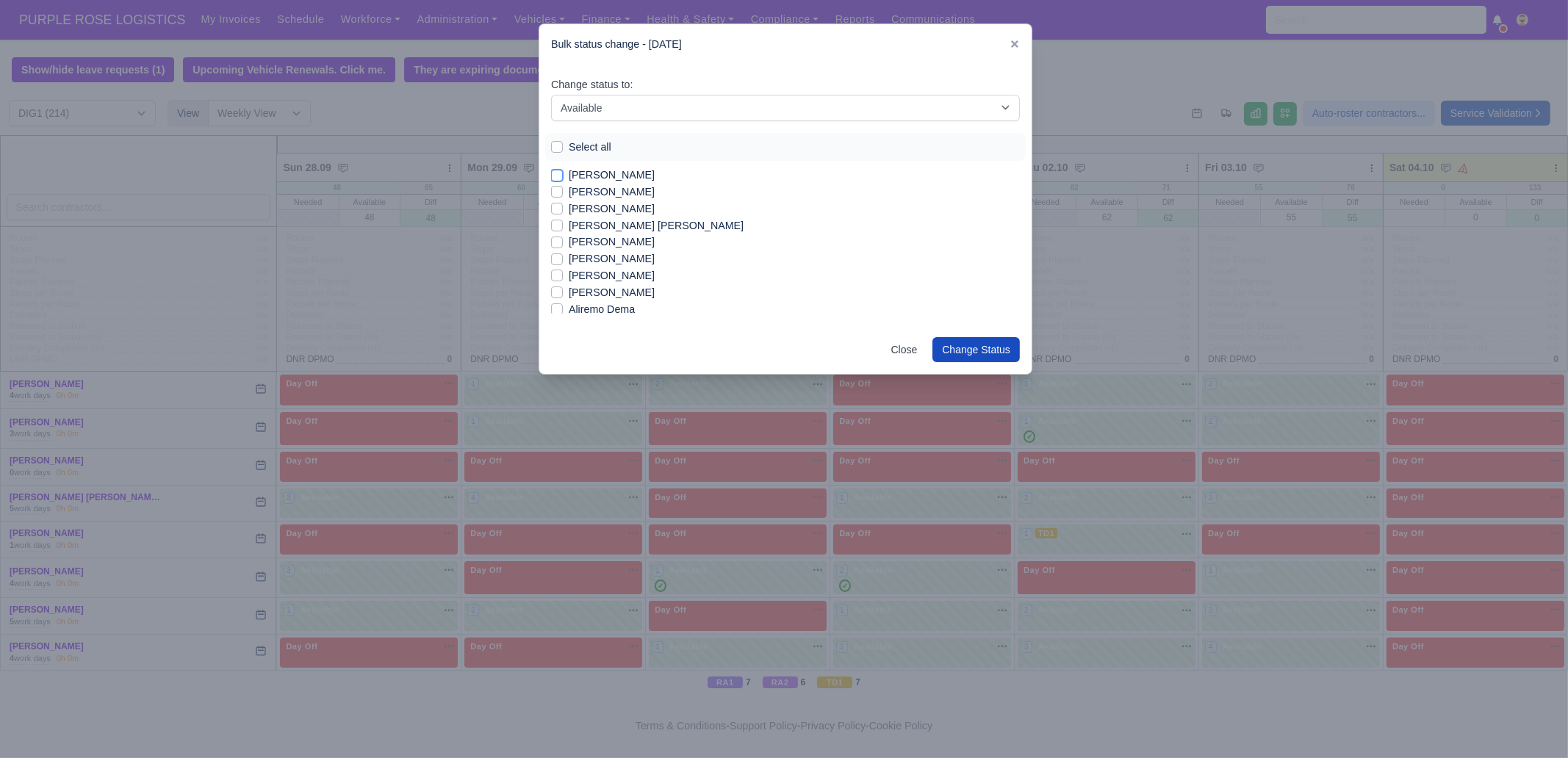
checkbox input "true"
click at [612, 187] on label "[PERSON_NAME]" at bounding box center [611, 192] width 86 height 17
click at [563, 187] on input "[PERSON_NAME]" at bounding box center [557, 189] width 11 height 11
checkbox input "true"
click at [614, 225] on label "[PERSON_NAME] [PERSON_NAME]" at bounding box center [656, 226] width 174 height 17
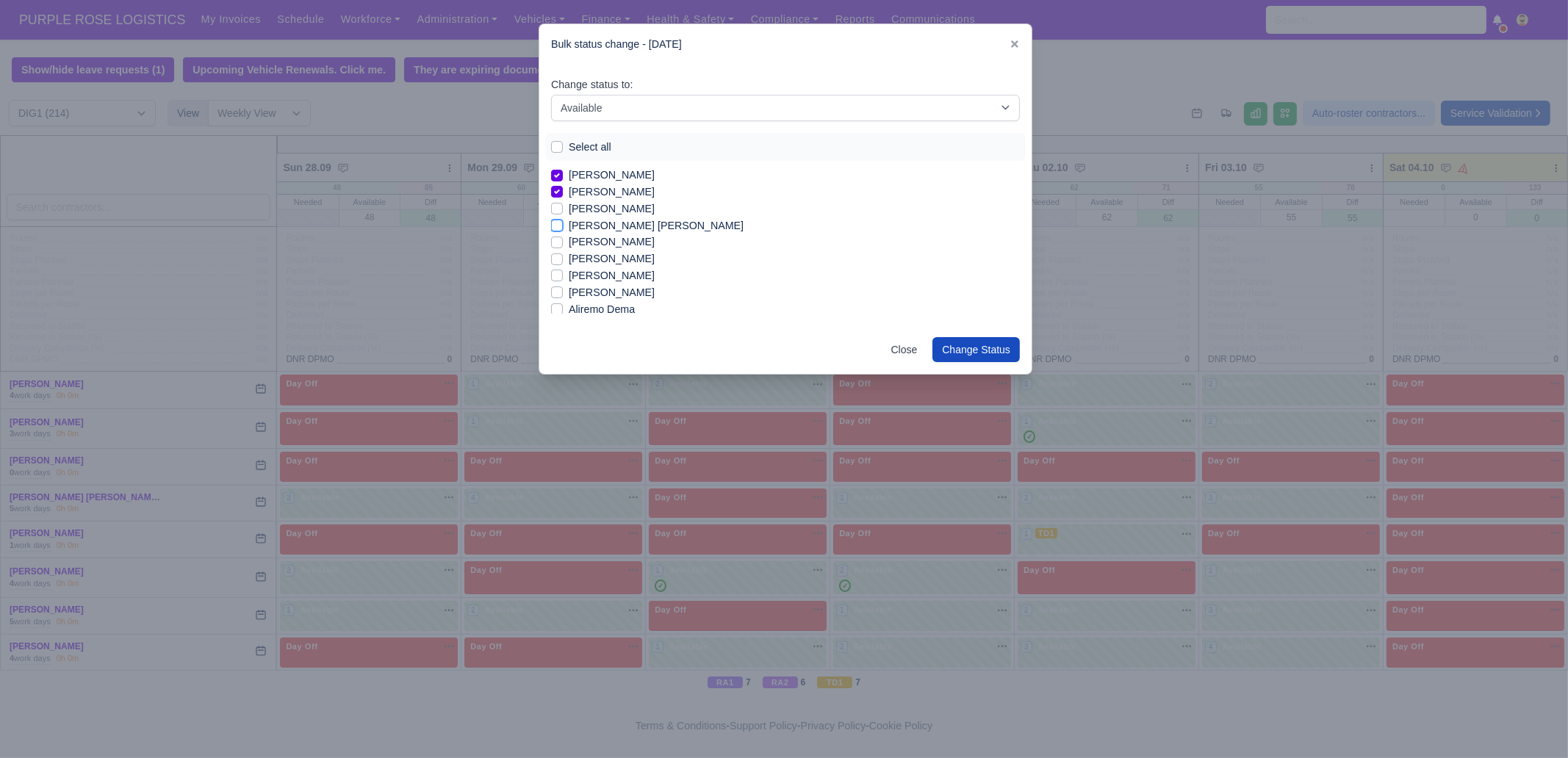
click at [563, 225] on input "[PERSON_NAME] [PERSON_NAME]" at bounding box center [557, 223] width 11 height 11
checkbox input "true"
click at [608, 271] on label "[PERSON_NAME]" at bounding box center [611, 275] width 86 height 17
click at [563, 271] on input "[PERSON_NAME]" at bounding box center [557, 273] width 11 height 11
checkbox input "true"
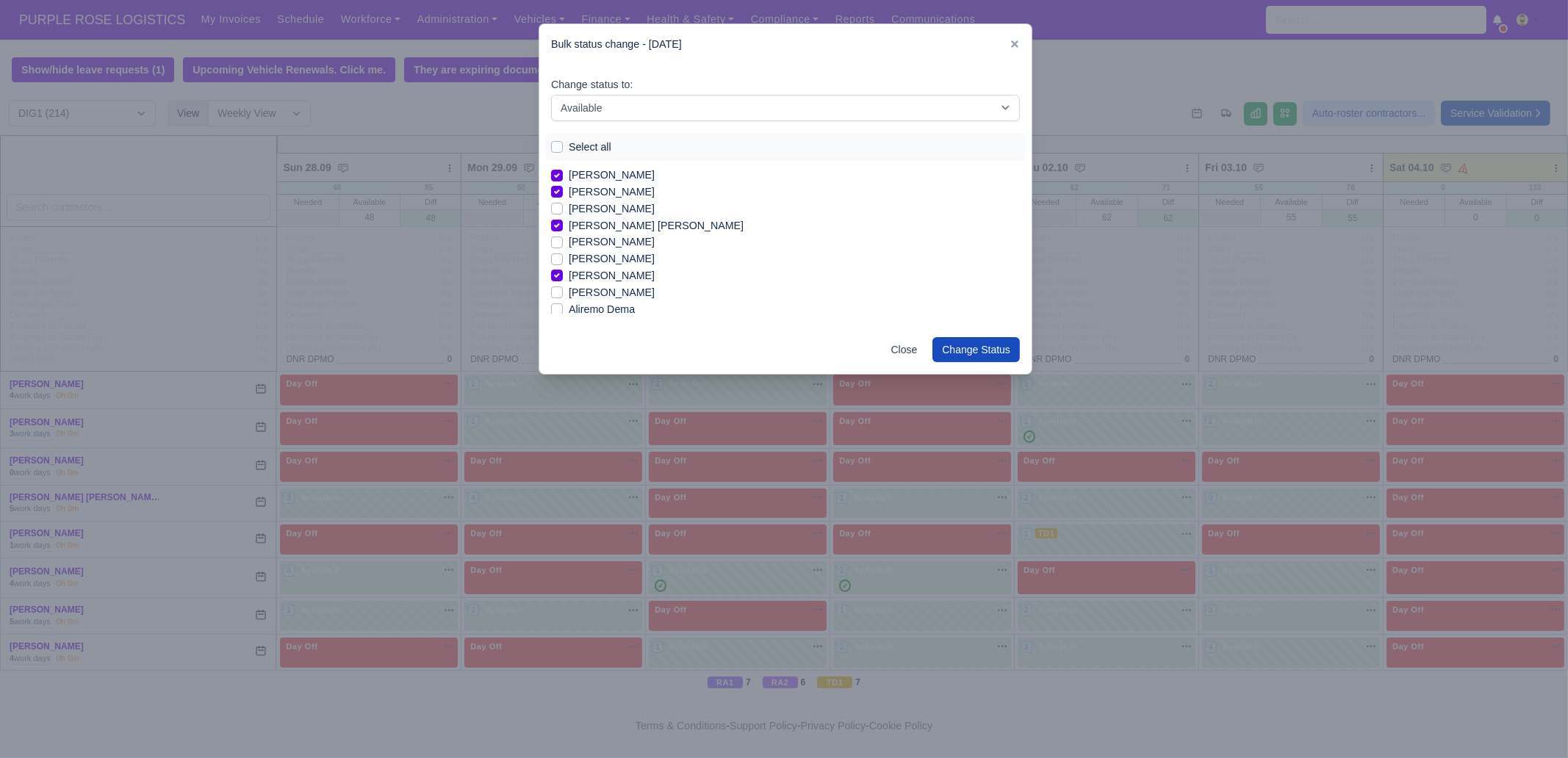
click at [615, 292] on label "[PERSON_NAME]" at bounding box center [611, 293] width 86 height 17
click at [563, 292] on input "[PERSON_NAME]" at bounding box center [557, 290] width 11 height 11
checkbox input "true"
click at [610, 270] on label "[PERSON_NAME]" at bounding box center [611, 268] width 86 height 17
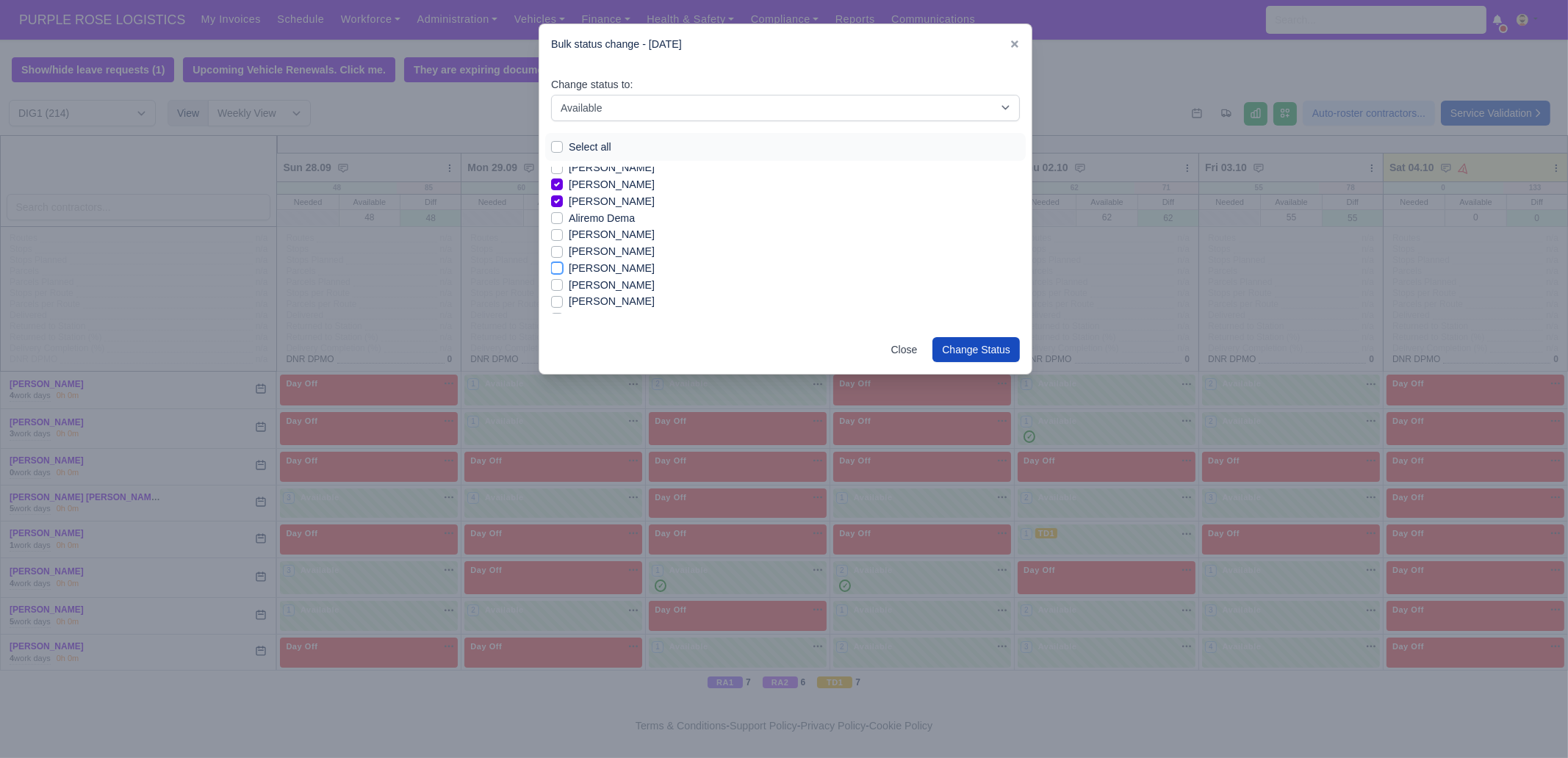
click at [563, 270] on input "[PERSON_NAME]" at bounding box center [557, 266] width 11 height 11
click at [610, 270] on label "[PERSON_NAME]" at bounding box center [611, 268] width 86 height 17
click at [563, 270] on input "[PERSON_NAME]" at bounding box center [557, 266] width 11 height 11
checkbox input "false"
click at [609, 281] on label "[PERSON_NAME]" at bounding box center [611, 285] width 86 height 17
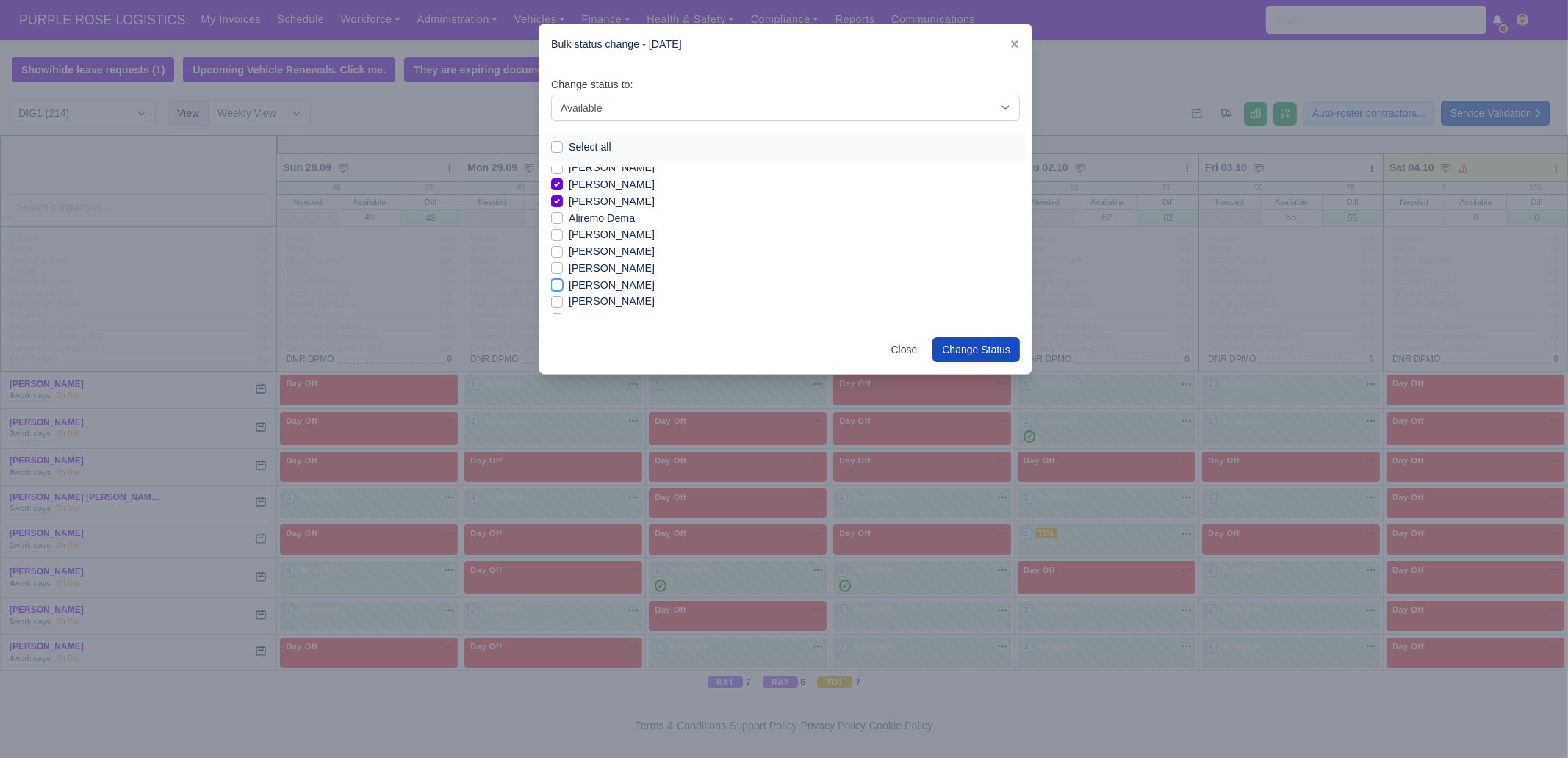
click at [563, 281] on input "[PERSON_NAME]" at bounding box center [557, 283] width 11 height 11
checkbox input "true"
click at [616, 205] on label "[PERSON_NAME]" at bounding box center [611, 209] width 86 height 17
click at [563, 205] on input "[PERSON_NAME]" at bounding box center [557, 207] width 11 height 11
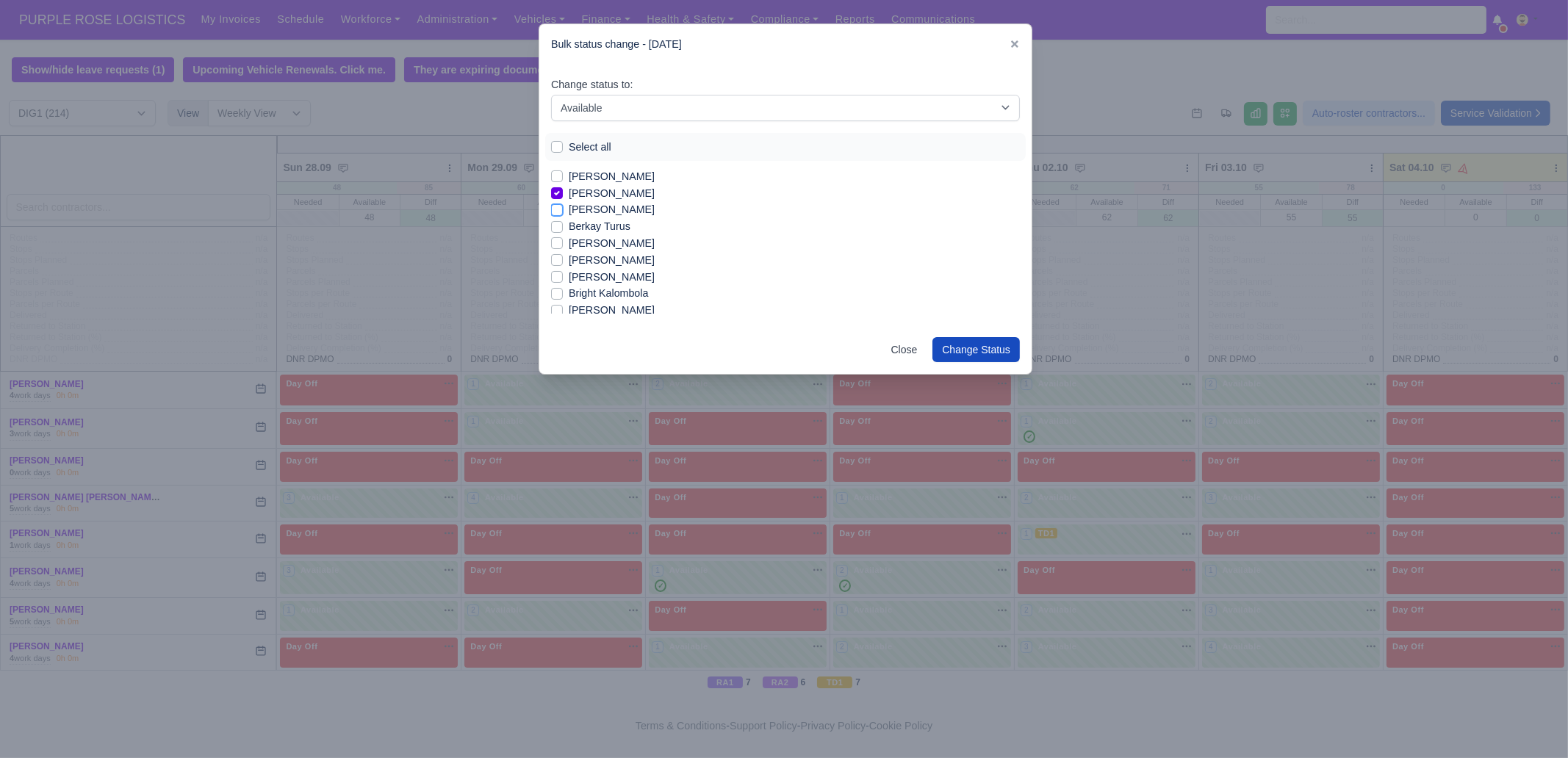
checkbox input "true"
click at [621, 226] on label "Berkay Turus" at bounding box center [599, 227] width 62 height 17
click at [563, 226] on input "Berkay Turus" at bounding box center [557, 224] width 11 height 11
checkbox input "true"
click at [616, 259] on label "[PERSON_NAME]" at bounding box center [611, 260] width 86 height 17
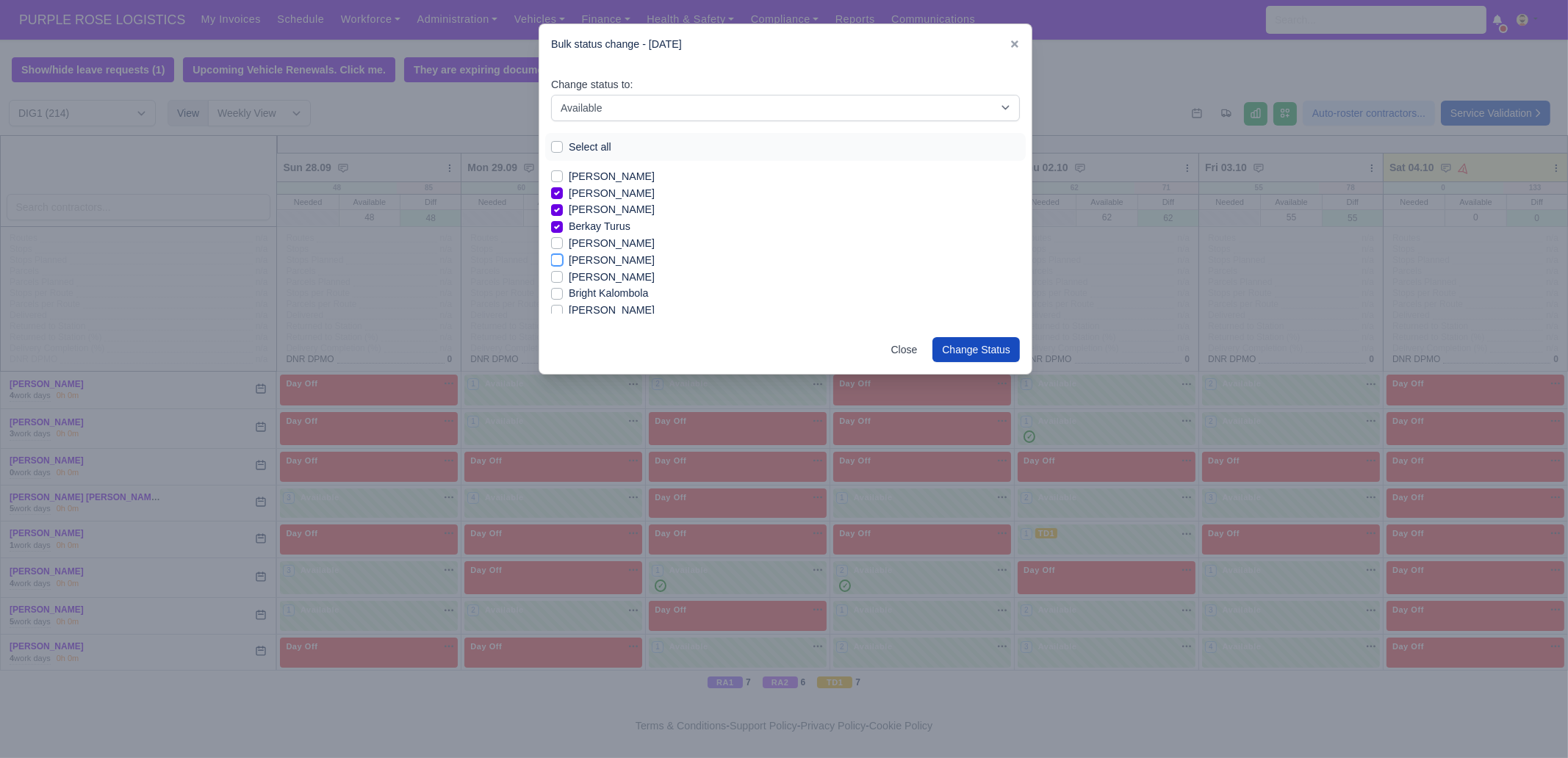
click at [563, 259] on input "[PERSON_NAME]" at bounding box center [557, 258] width 11 height 11
checkbox input "true"
click at [607, 277] on label "[PERSON_NAME]" at bounding box center [611, 273] width 86 height 17
click at [563, 277] on input "[PERSON_NAME]" at bounding box center [557, 271] width 11 height 11
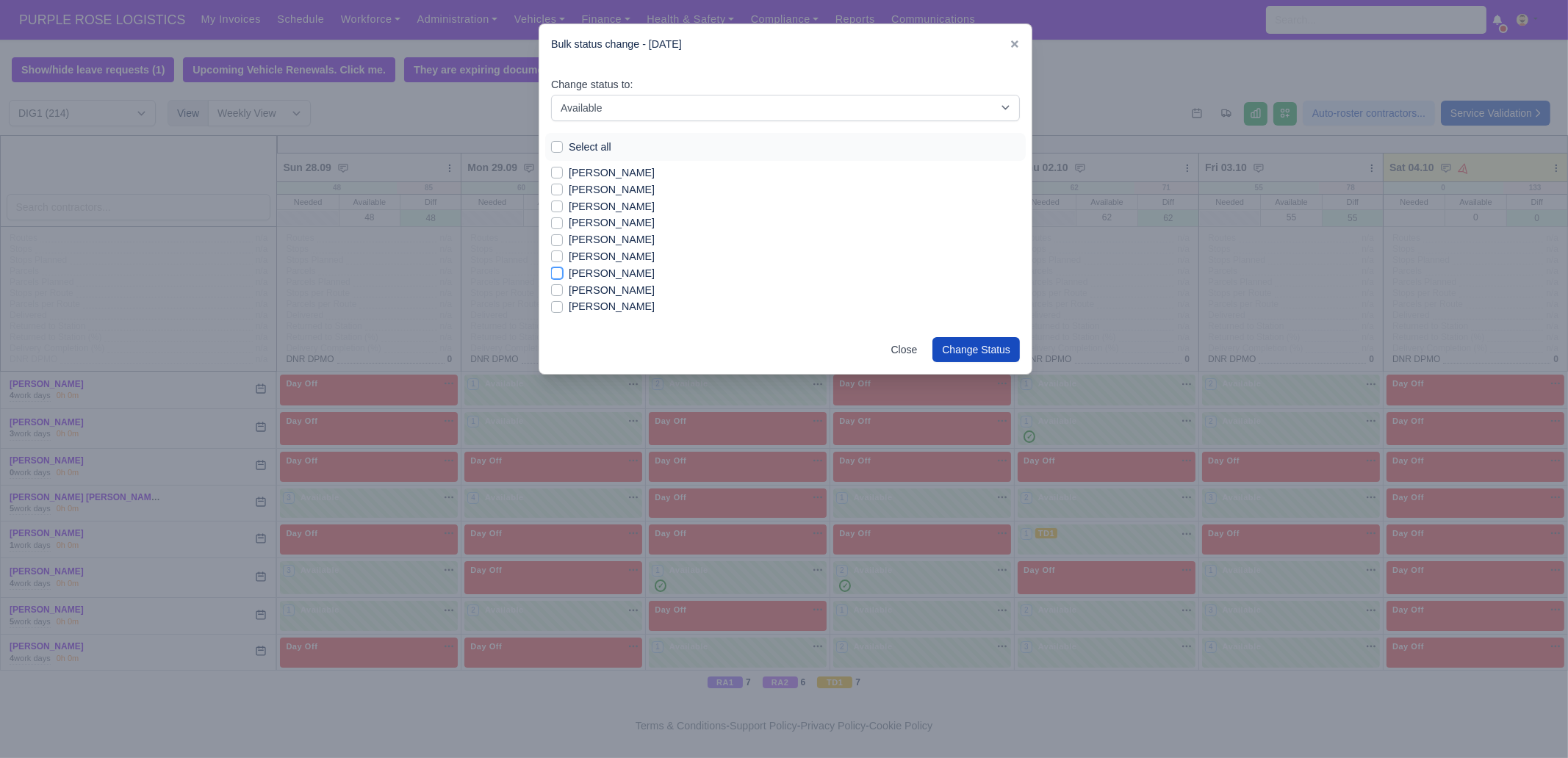
checkbox input "true"
click at [583, 288] on label "[PERSON_NAME]" at bounding box center [611, 290] width 86 height 17
click at [563, 288] on input "[PERSON_NAME]" at bounding box center [557, 288] width 11 height 11
checkbox input "true"
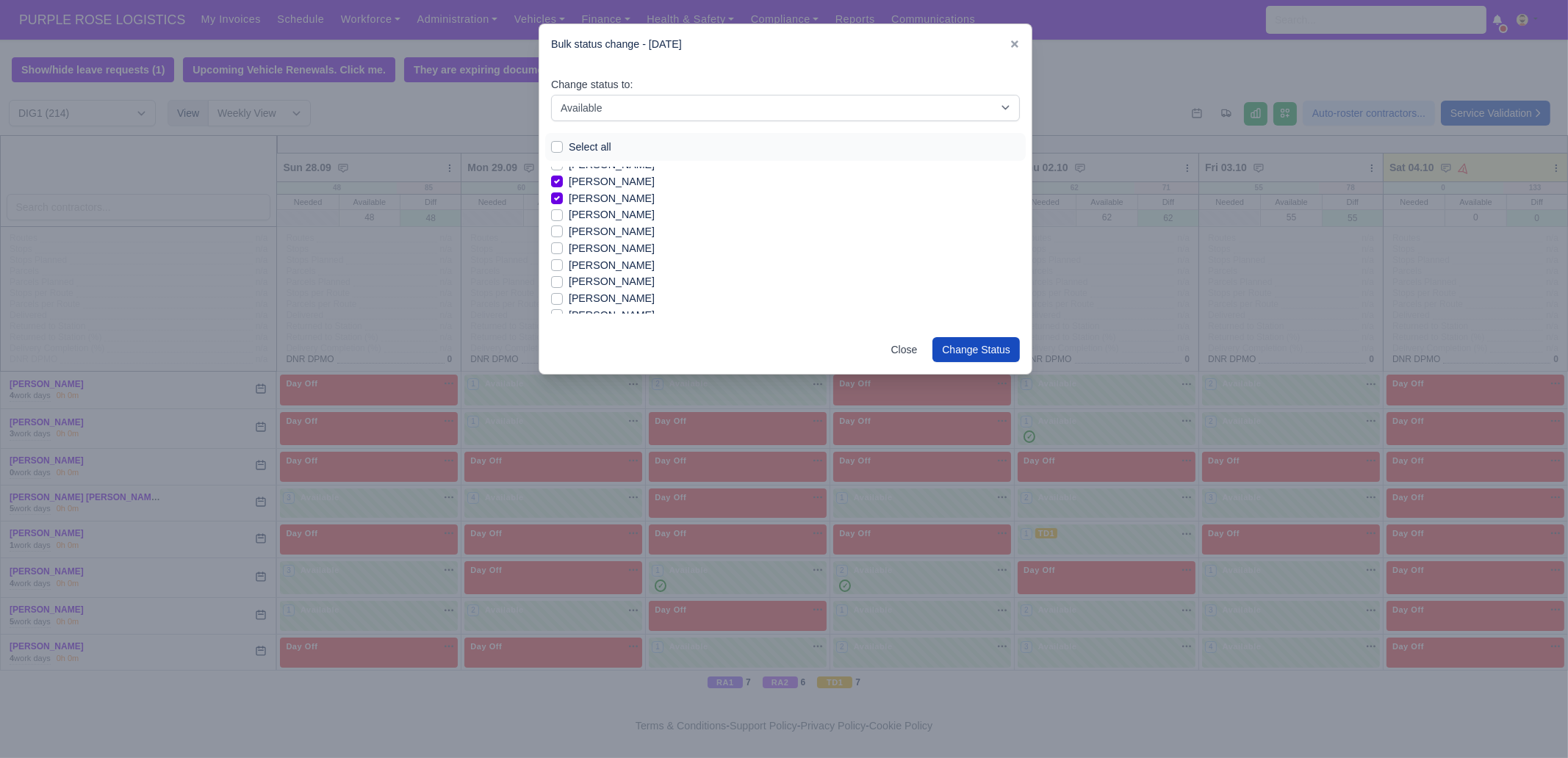
click at [616, 227] on label "[PERSON_NAME]" at bounding box center [611, 231] width 86 height 17
click at [563, 227] on input "[PERSON_NAME]" at bounding box center [557, 229] width 11 height 11
checkbox input "true"
click at [606, 263] on label "[PERSON_NAME]" at bounding box center [611, 265] width 86 height 17
click at [563, 263] on input "[PERSON_NAME]" at bounding box center [557, 262] width 11 height 11
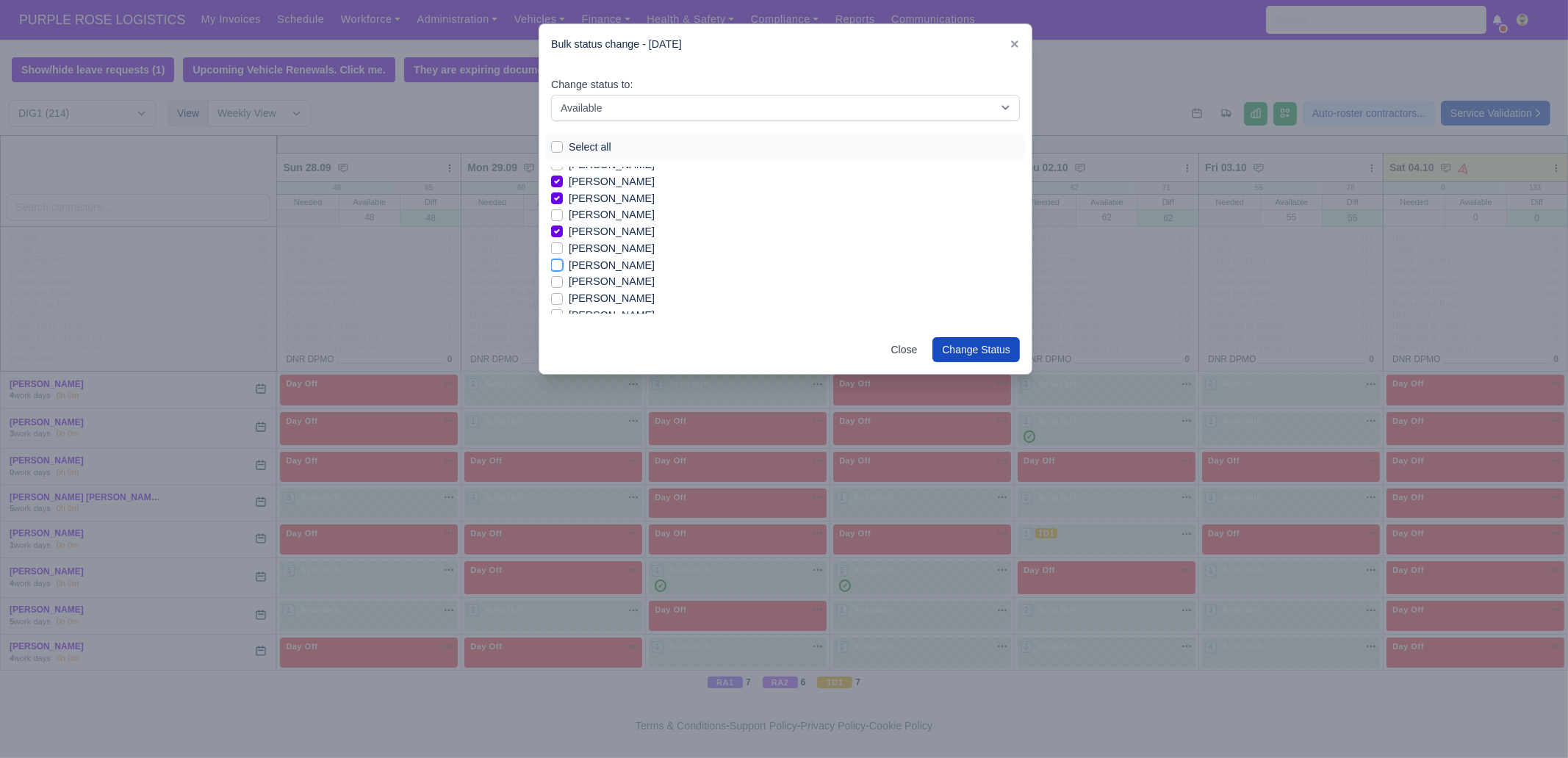
checkbox input "true"
click at [600, 298] on label "[PERSON_NAME]" at bounding box center [611, 298] width 86 height 17
click at [563, 298] on input "[PERSON_NAME]" at bounding box center [557, 296] width 11 height 11
checkbox input "true"
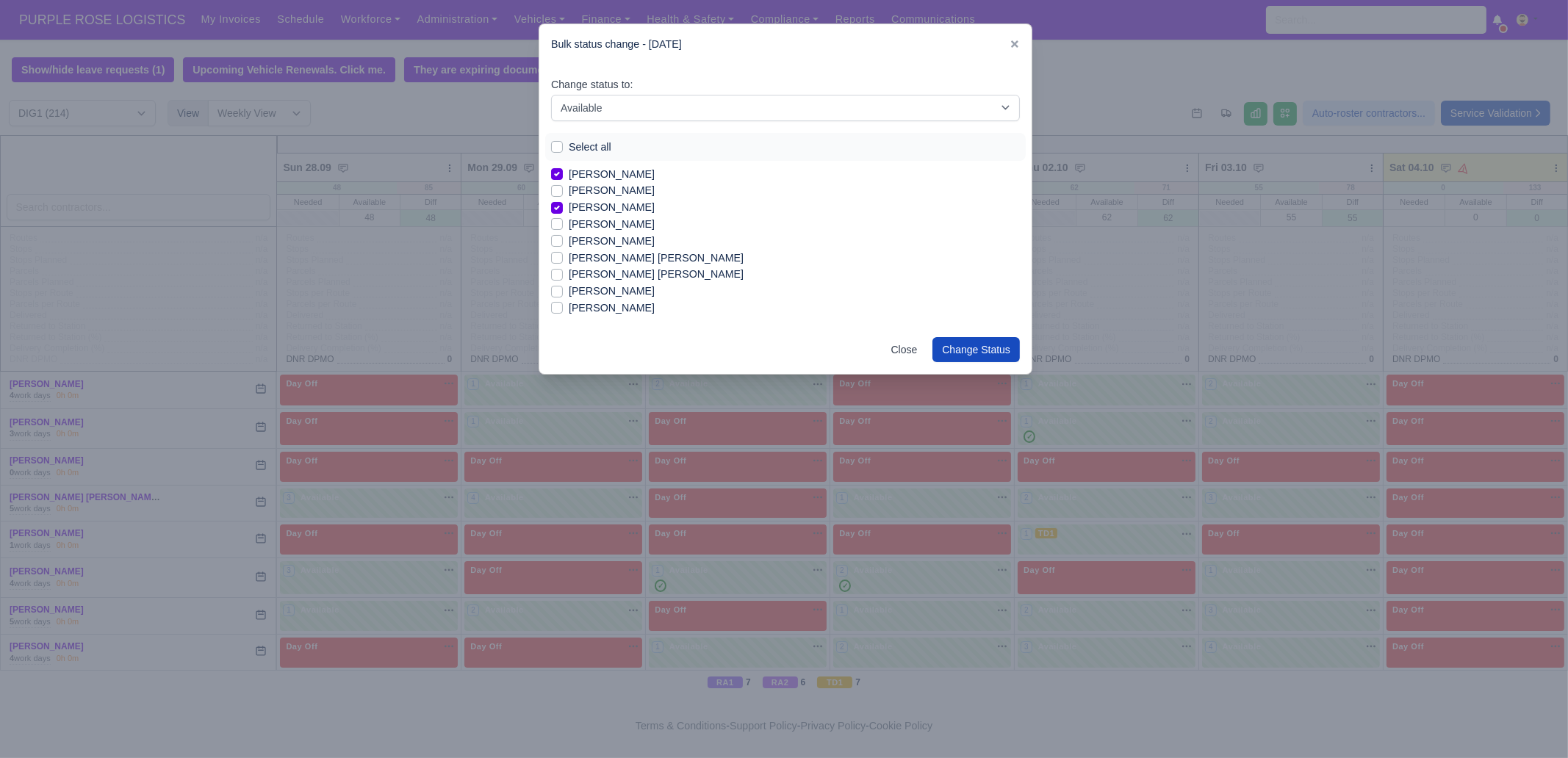
click at [601, 229] on label "[PERSON_NAME]" at bounding box center [611, 224] width 86 height 17
click at [563, 227] on input "[PERSON_NAME]" at bounding box center [557, 222] width 11 height 11
checkbox input "true"
click at [603, 254] on label "[PERSON_NAME] [PERSON_NAME]" at bounding box center [656, 258] width 174 height 17
click at [563, 254] on input "[PERSON_NAME] [PERSON_NAME]" at bounding box center [557, 255] width 11 height 11
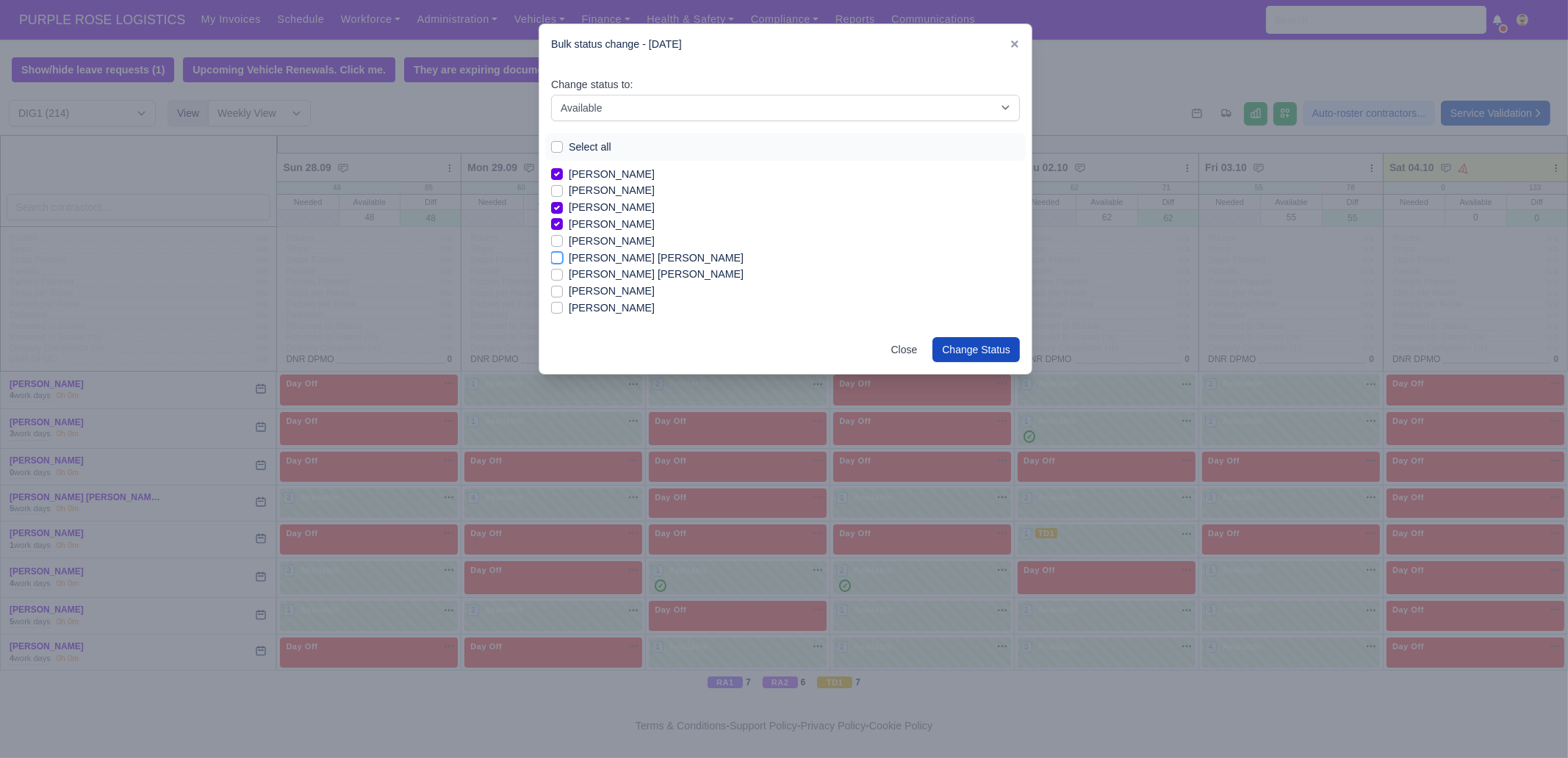
checkbox input "true"
click at [601, 293] on label "[PERSON_NAME]" at bounding box center [611, 291] width 86 height 17
click at [563, 293] on input "[PERSON_NAME]" at bounding box center [557, 289] width 11 height 11
checkbox input "true"
click at [597, 306] on label "[PERSON_NAME]" at bounding box center [611, 308] width 86 height 17
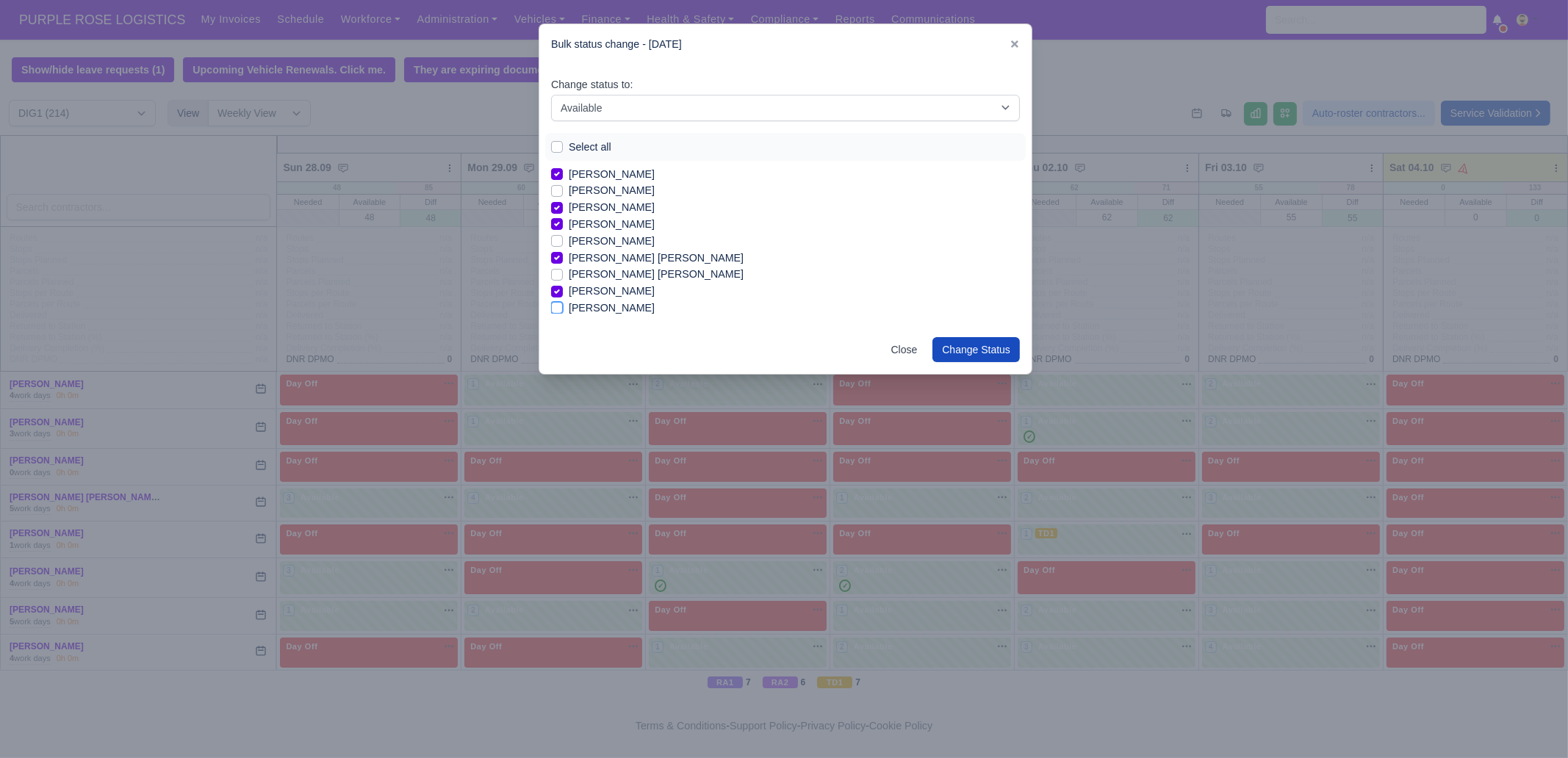
click at [563, 306] on input "[PERSON_NAME]" at bounding box center [557, 306] width 11 height 11
checkbox input "true"
click at [607, 293] on label "[PERSON_NAME]" at bounding box center [611, 291] width 86 height 17
click at [563, 293] on input "[PERSON_NAME]" at bounding box center [557, 289] width 11 height 11
checkbox input "false"
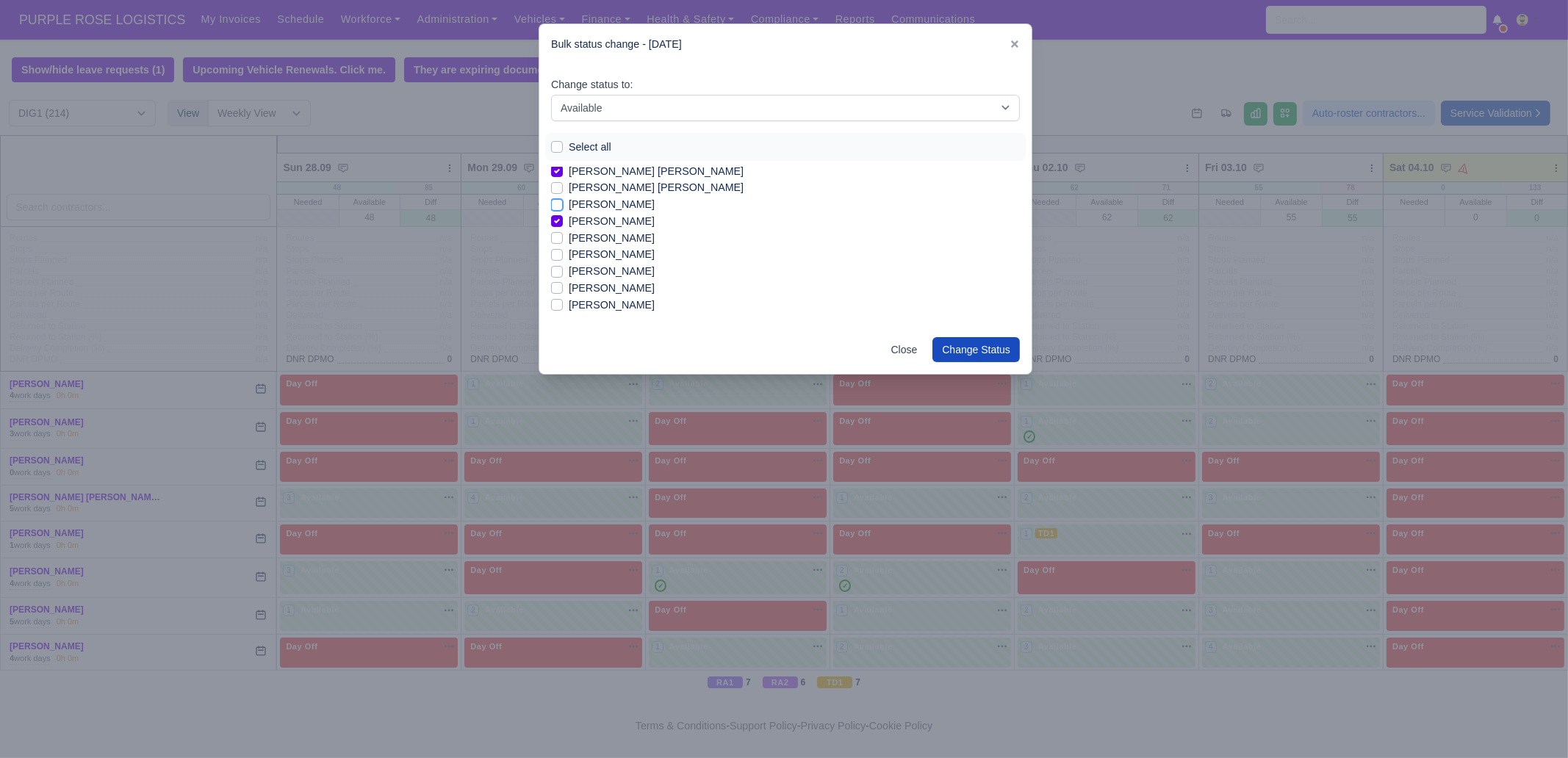
scroll to position [679, 0]
click at [598, 301] on label "[PERSON_NAME]" at bounding box center [611, 300] width 86 height 17
click at [563, 301] on input "[PERSON_NAME]" at bounding box center [557, 297] width 11 height 11
checkbox input "true"
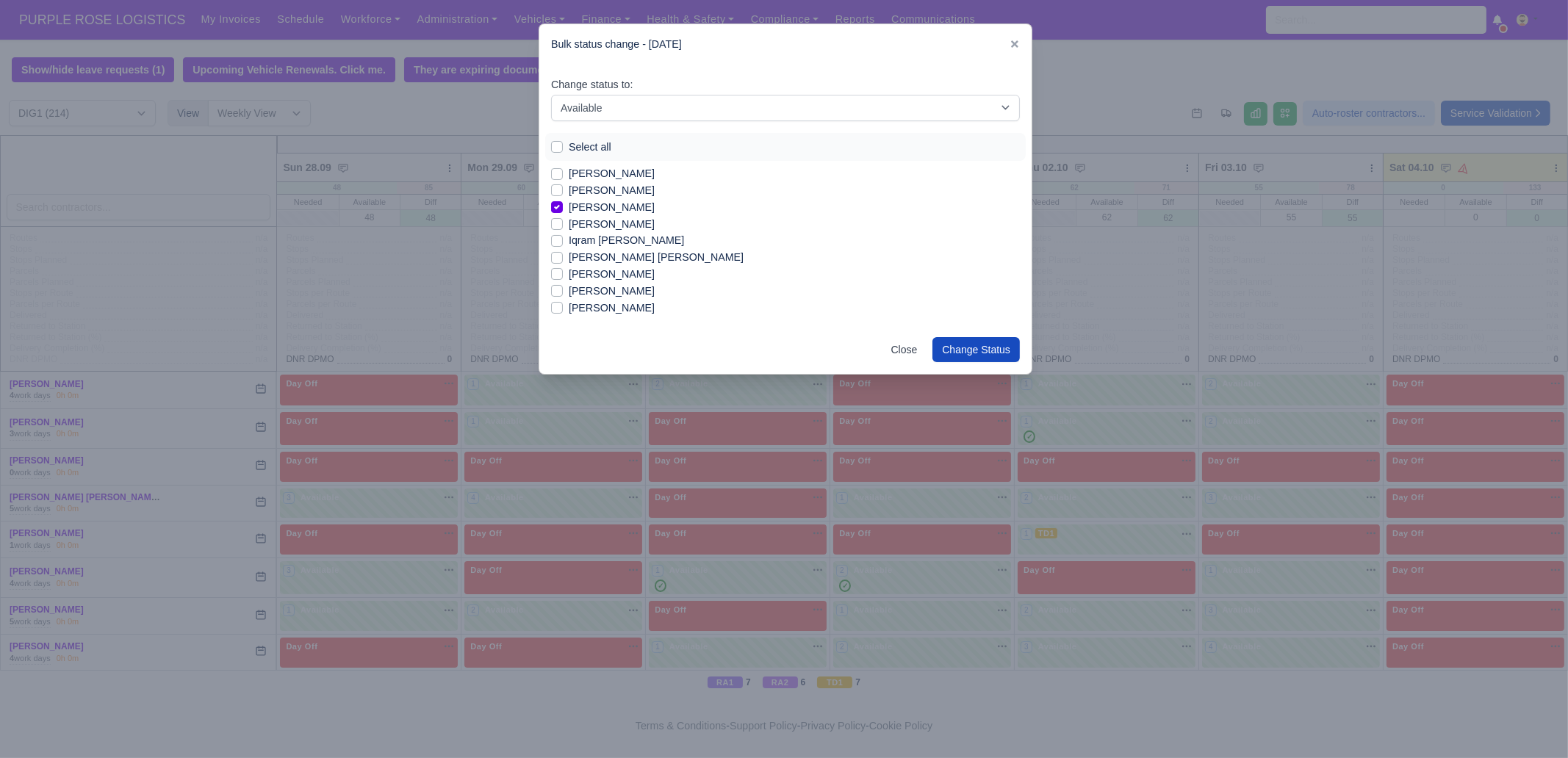
click at [614, 222] on label "[PERSON_NAME]" at bounding box center [611, 224] width 86 height 17
click at [563, 222] on input "[PERSON_NAME]" at bounding box center [557, 222] width 11 height 11
checkbox input "true"
click at [608, 257] on label "[PERSON_NAME] [PERSON_NAME]" at bounding box center [656, 257] width 174 height 17
click at [563, 257] on input "[PERSON_NAME] [PERSON_NAME]" at bounding box center [557, 254] width 11 height 11
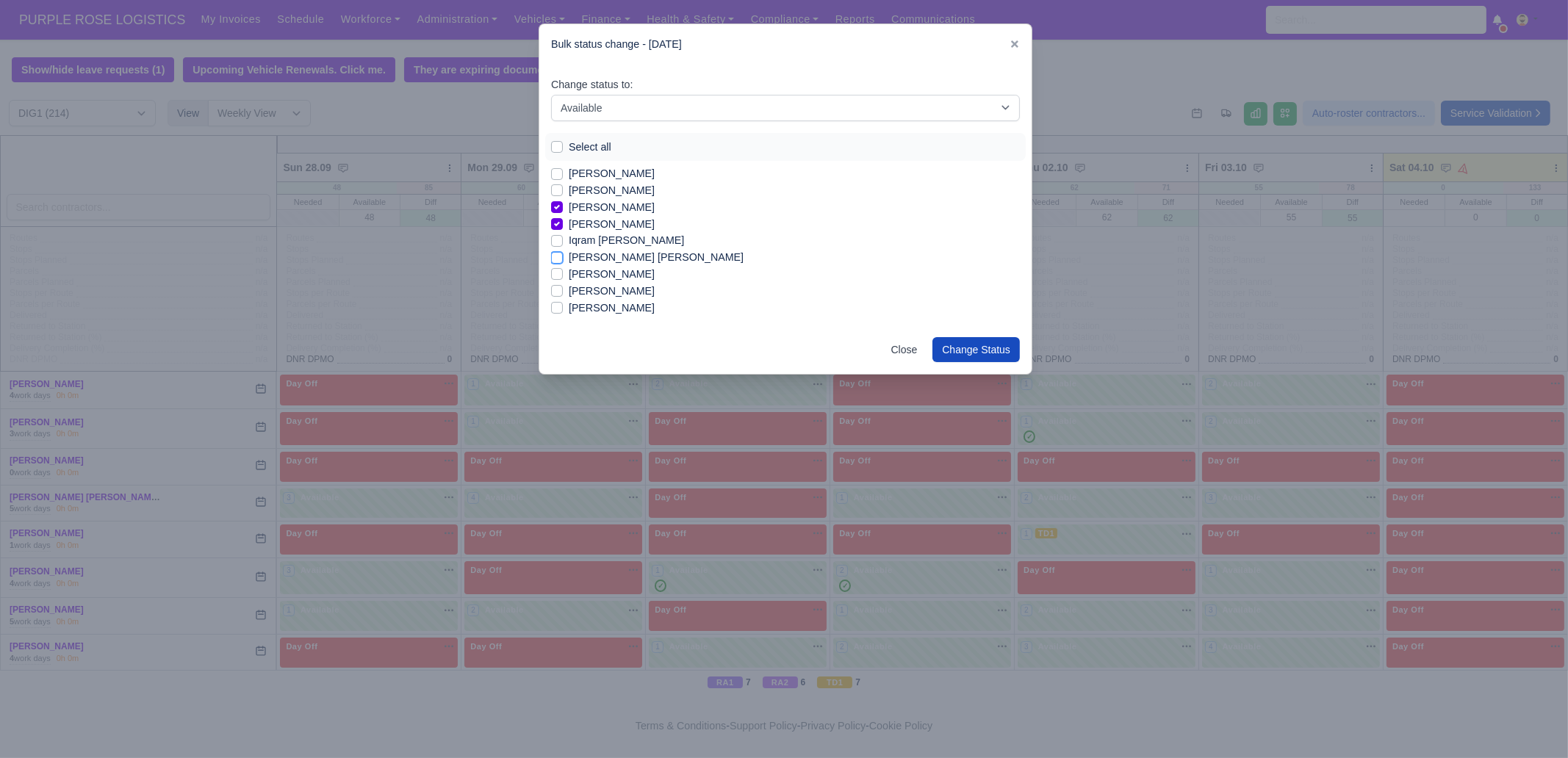
checkbox input "true"
click at [605, 274] on label "[PERSON_NAME]" at bounding box center [611, 274] width 86 height 17
click at [563, 274] on input "[PERSON_NAME]" at bounding box center [557, 271] width 11 height 11
checkbox input "true"
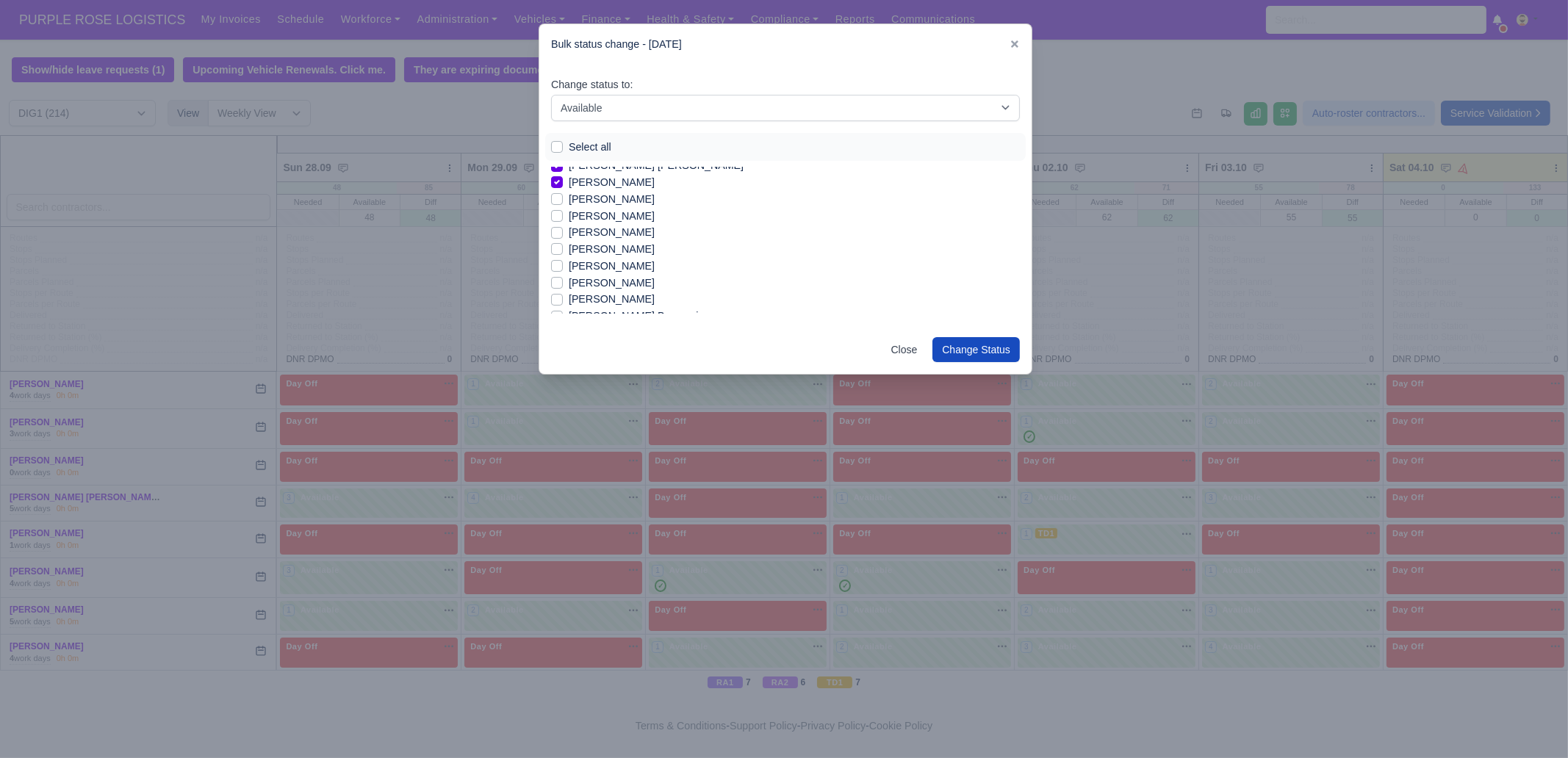
click at [599, 204] on label "[PERSON_NAME]" at bounding box center [611, 199] width 86 height 17
click at [563, 203] on input "[PERSON_NAME]" at bounding box center [557, 196] width 11 height 11
checkbox input "true"
click at [590, 292] on label "[PERSON_NAME]" at bounding box center [611, 291] width 86 height 17
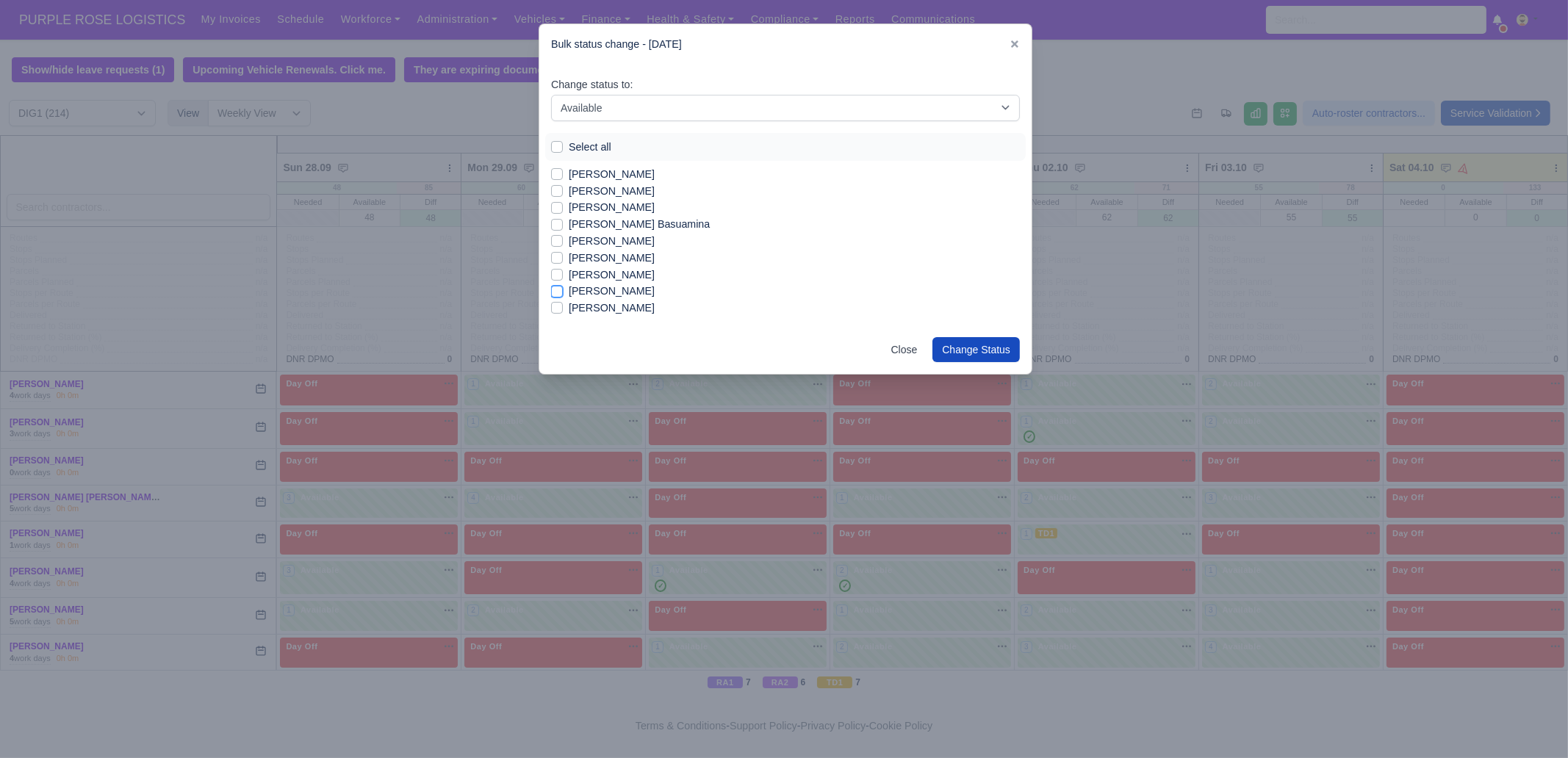
click at [563, 292] on input "[PERSON_NAME]" at bounding box center [557, 289] width 11 height 11
checkbox input "true"
click at [623, 277] on label "[PERSON_NAME]" at bounding box center [611, 276] width 86 height 17
click at [563, 277] on input "[PERSON_NAME]" at bounding box center [557, 274] width 11 height 11
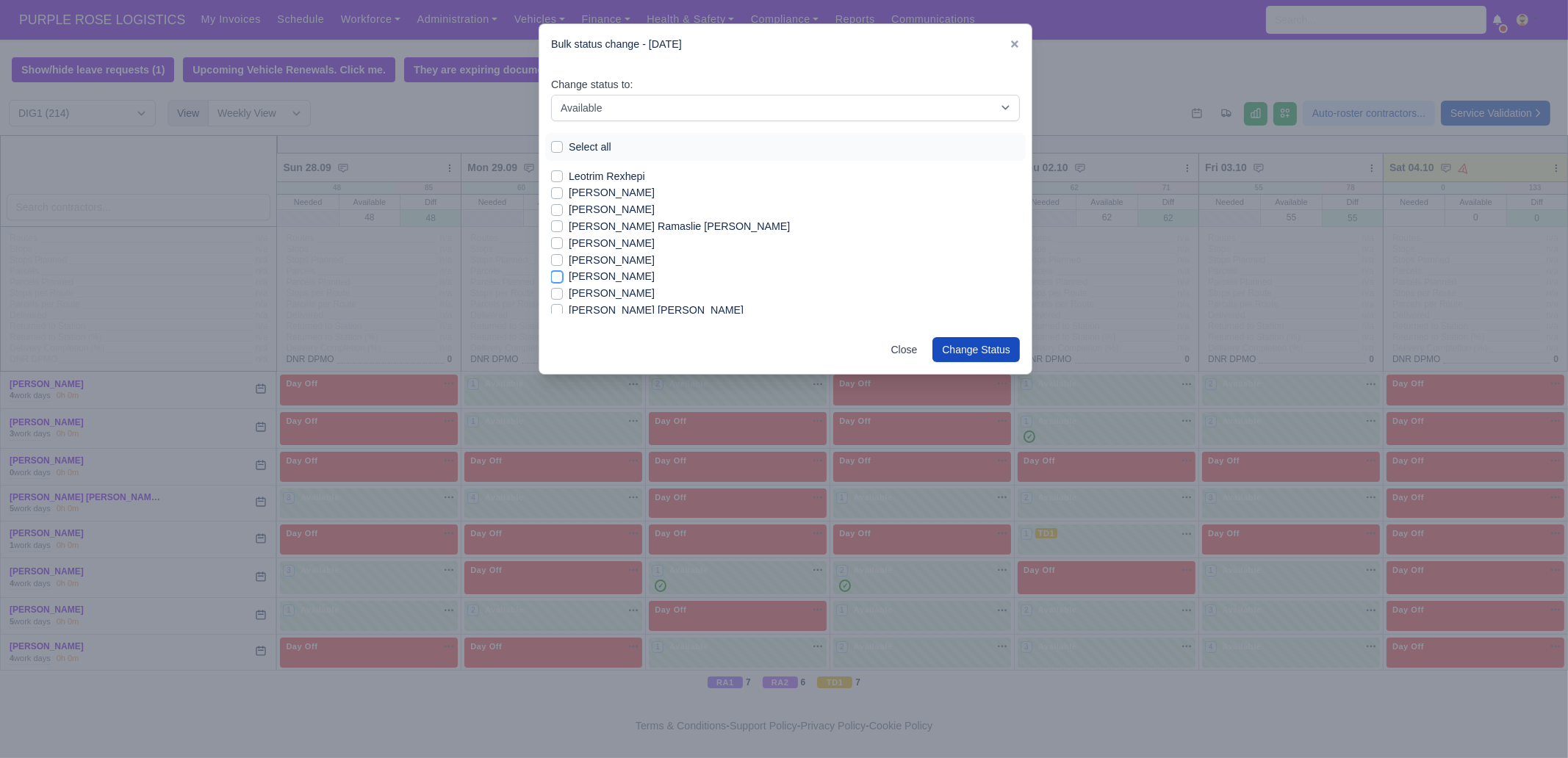
checkbox input "true"
click at [615, 302] on label "[PERSON_NAME]" at bounding box center [611, 304] width 86 height 17
click at [563, 302] on input "[PERSON_NAME]" at bounding box center [557, 302] width 11 height 11
checkbox input "true"
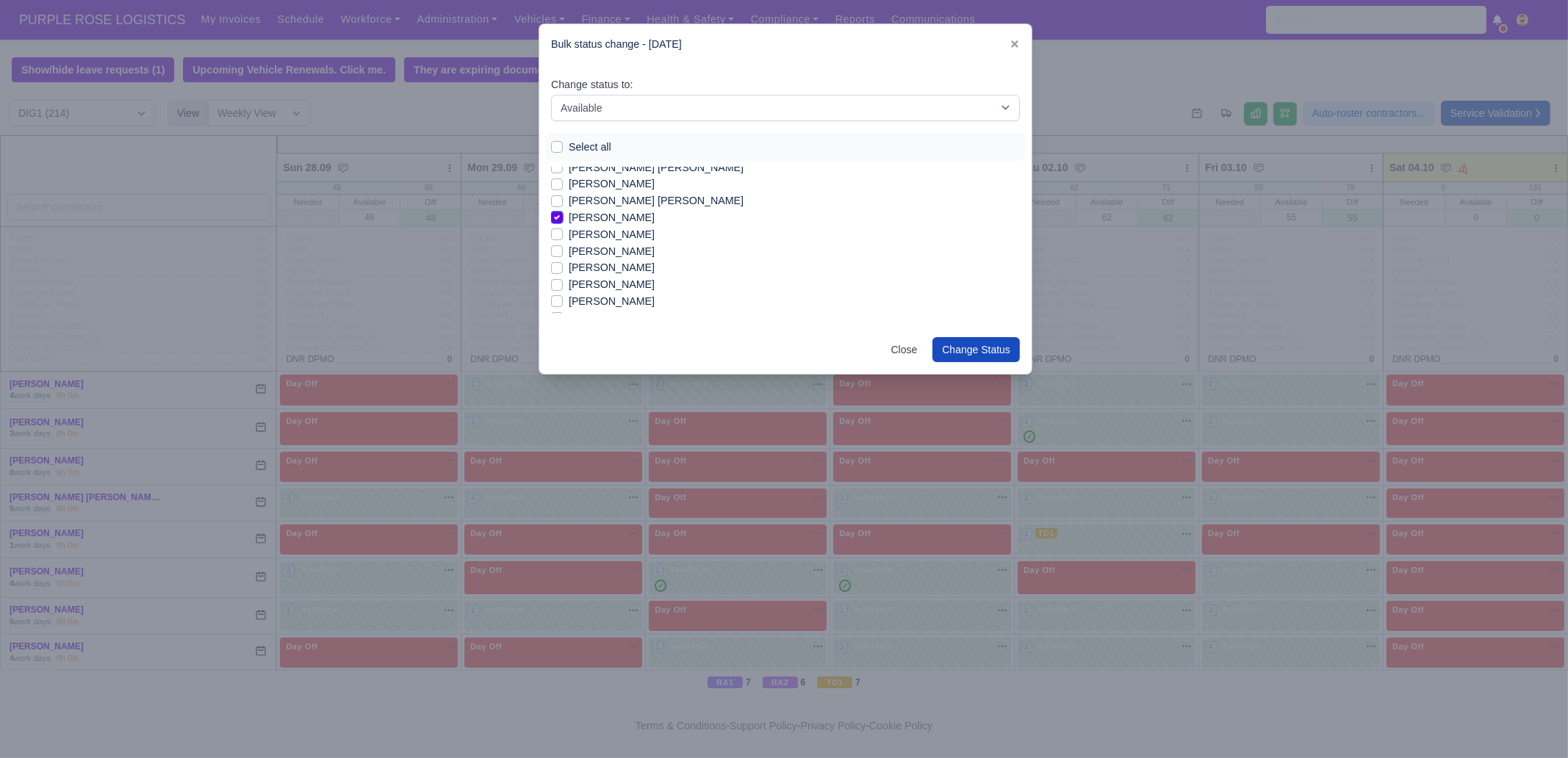
scroll to position [1285, 0]
click at [610, 290] on label "[PERSON_NAME]" at bounding box center [611, 296] width 86 height 17
click at [563, 290] on input "[PERSON_NAME]" at bounding box center [557, 293] width 11 height 11
checkbox input "true"
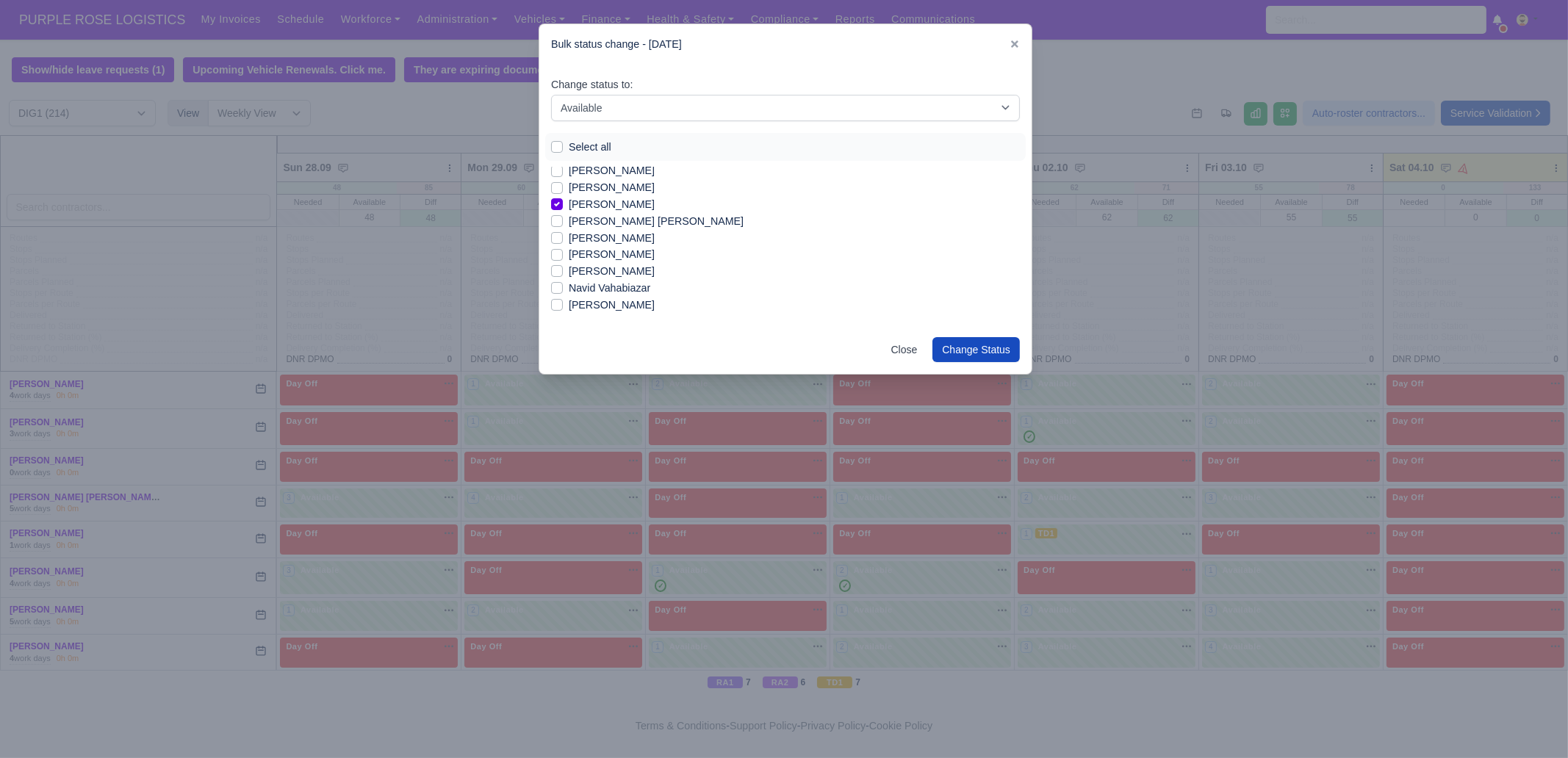
click at [613, 240] on label "[PERSON_NAME]" at bounding box center [611, 238] width 86 height 17
click at [563, 240] on input "[PERSON_NAME]" at bounding box center [557, 236] width 11 height 11
checkbox input "true"
click at [612, 270] on label "[PERSON_NAME]" at bounding box center [611, 271] width 86 height 17
click at [603, 267] on label "[PERSON_NAME]" at bounding box center [611, 271] width 86 height 17
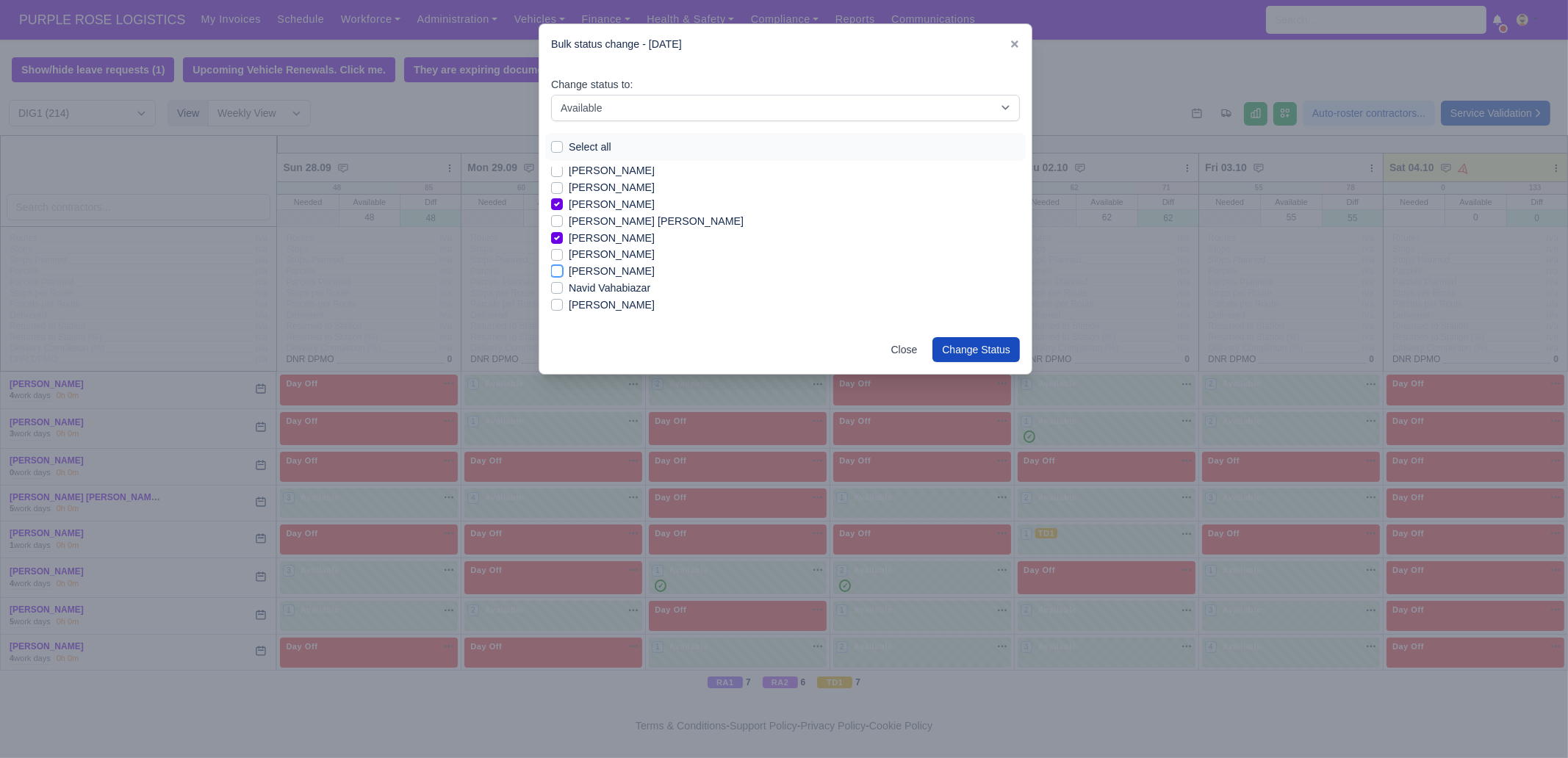
click at [563, 267] on input "[PERSON_NAME]" at bounding box center [557, 269] width 11 height 11
checkbox input "true"
click at [590, 298] on label "[PERSON_NAME]" at bounding box center [611, 305] width 86 height 17
click at [563, 298] on input "[PERSON_NAME]" at bounding box center [557, 302] width 11 height 11
checkbox input "true"
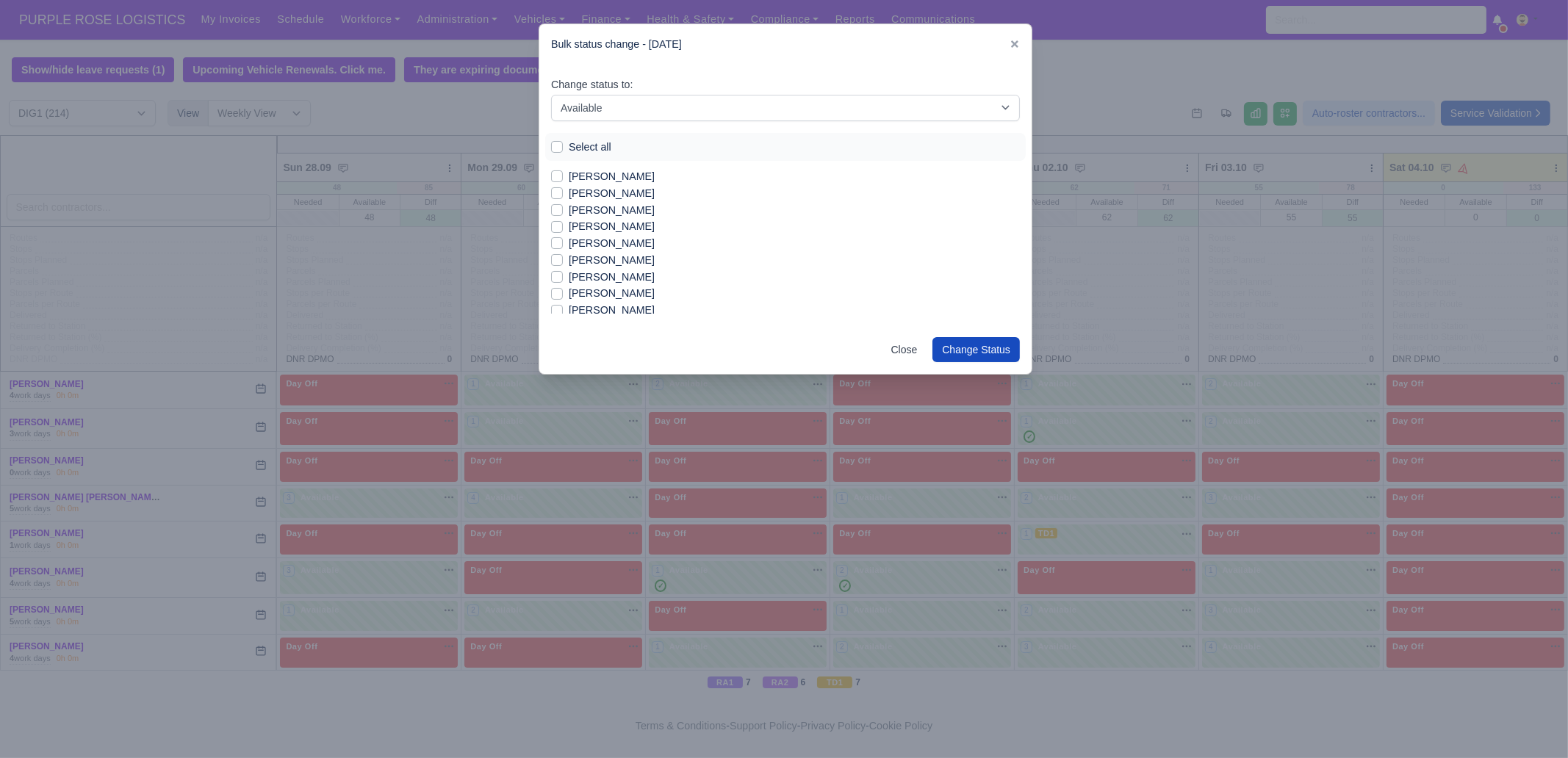
scroll to position [1561, 0]
click at [605, 241] on label "[PERSON_NAME]" at bounding box center [611, 237] width 86 height 17
click at [563, 241] on input "[PERSON_NAME]" at bounding box center [557, 235] width 11 height 11
checkbox input "true"
click at [607, 208] on label "[PERSON_NAME]" at bounding box center [611, 205] width 86 height 17
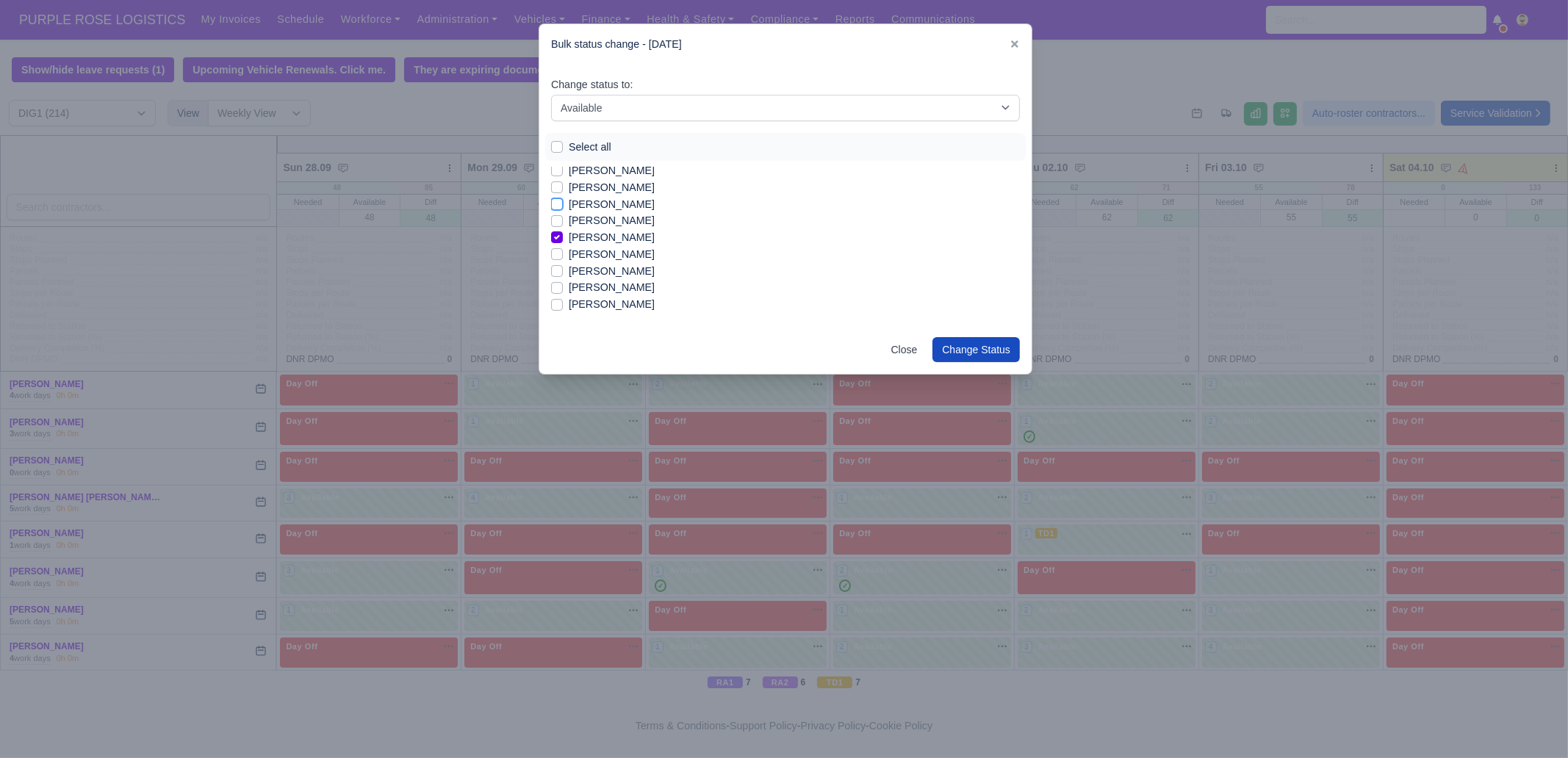
click at [563, 208] on input "[PERSON_NAME]" at bounding box center [557, 202] width 11 height 11
checkbox input "true"
click at [578, 283] on label "[PERSON_NAME]" at bounding box center [611, 284] width 86 height 17
click at [563, 283] on input "[PERSON_NAME]" at bounding box center [557, 282] width 11 height 11
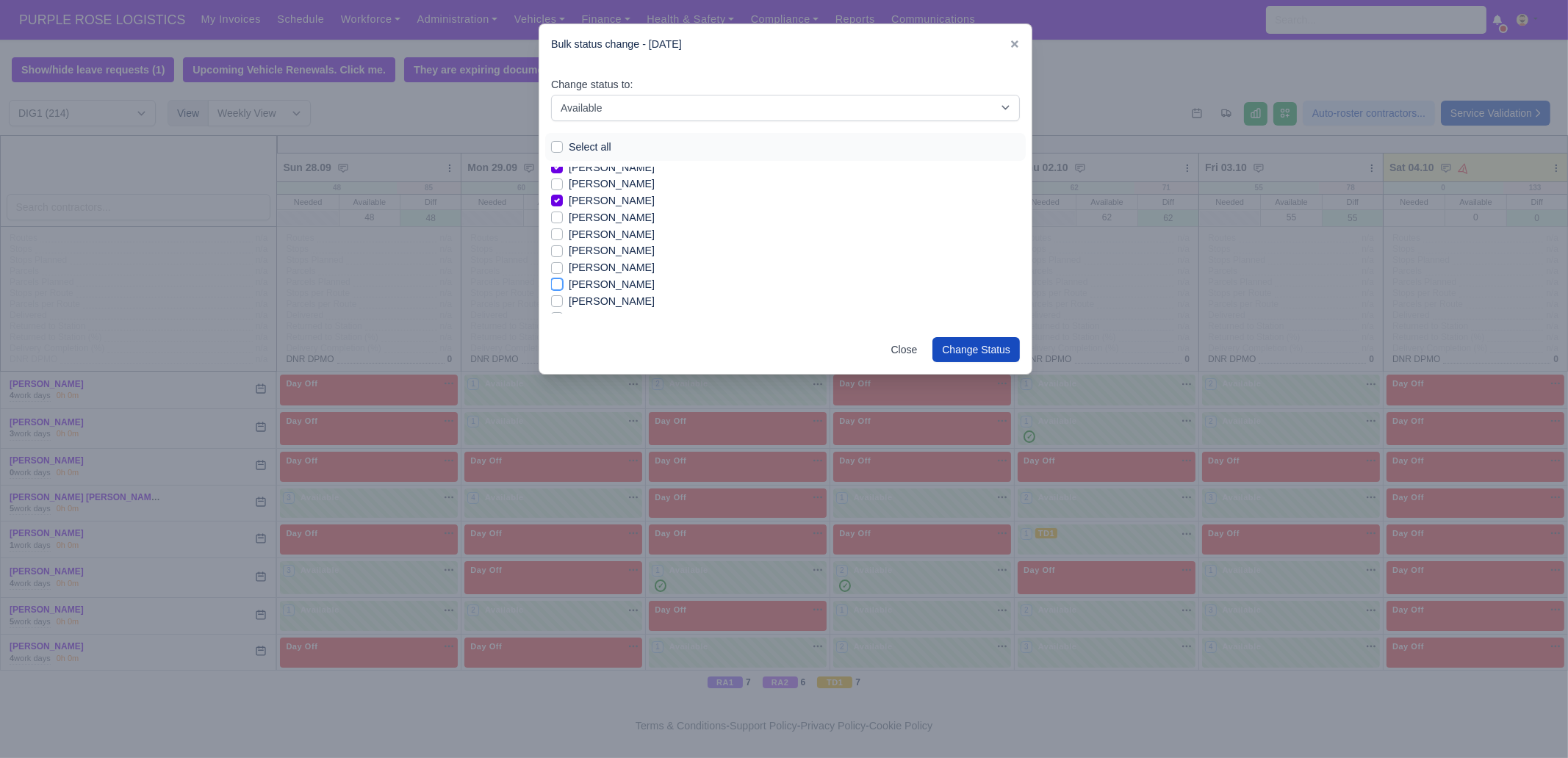
checkbox input "true"
click at [603, 275] on label "[PERSON_NAME]" at bounding box center [611, 281] width 86 height 17
click at [563, 275] on input "[PERSON_NAME]" at bounding box center [557, 279] width 11 height 11
checkbox input "true"
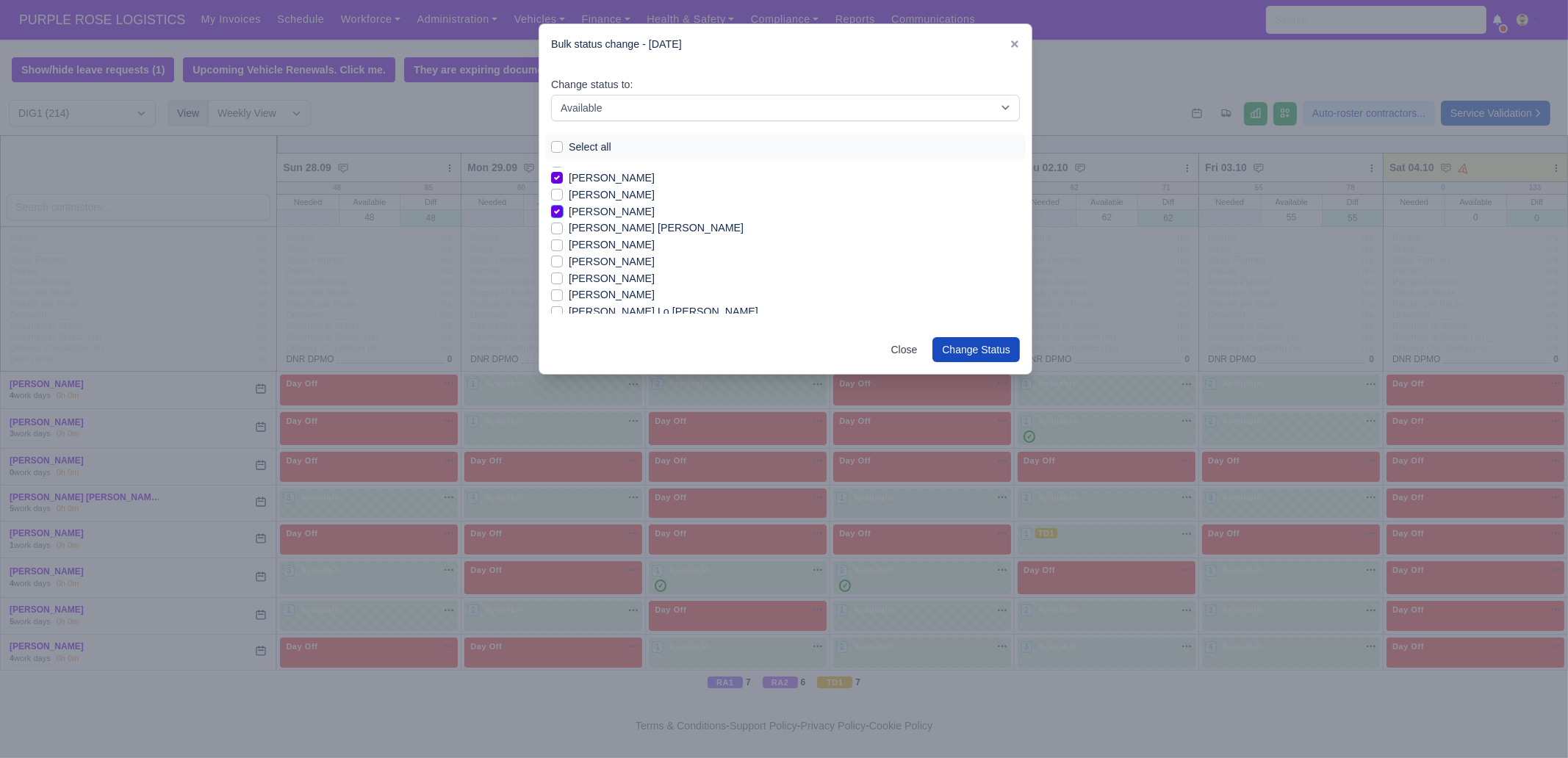
scroll to position [1708, 0]
click at [612, 276] on label "[PERSON_NAME]" at bounding box center [611, 275] width 86 height 17
click at [563, 276] on input "[PERSON_NAME]" at bounding box center [557, 272] width 11 height 11
checkbox input "true"
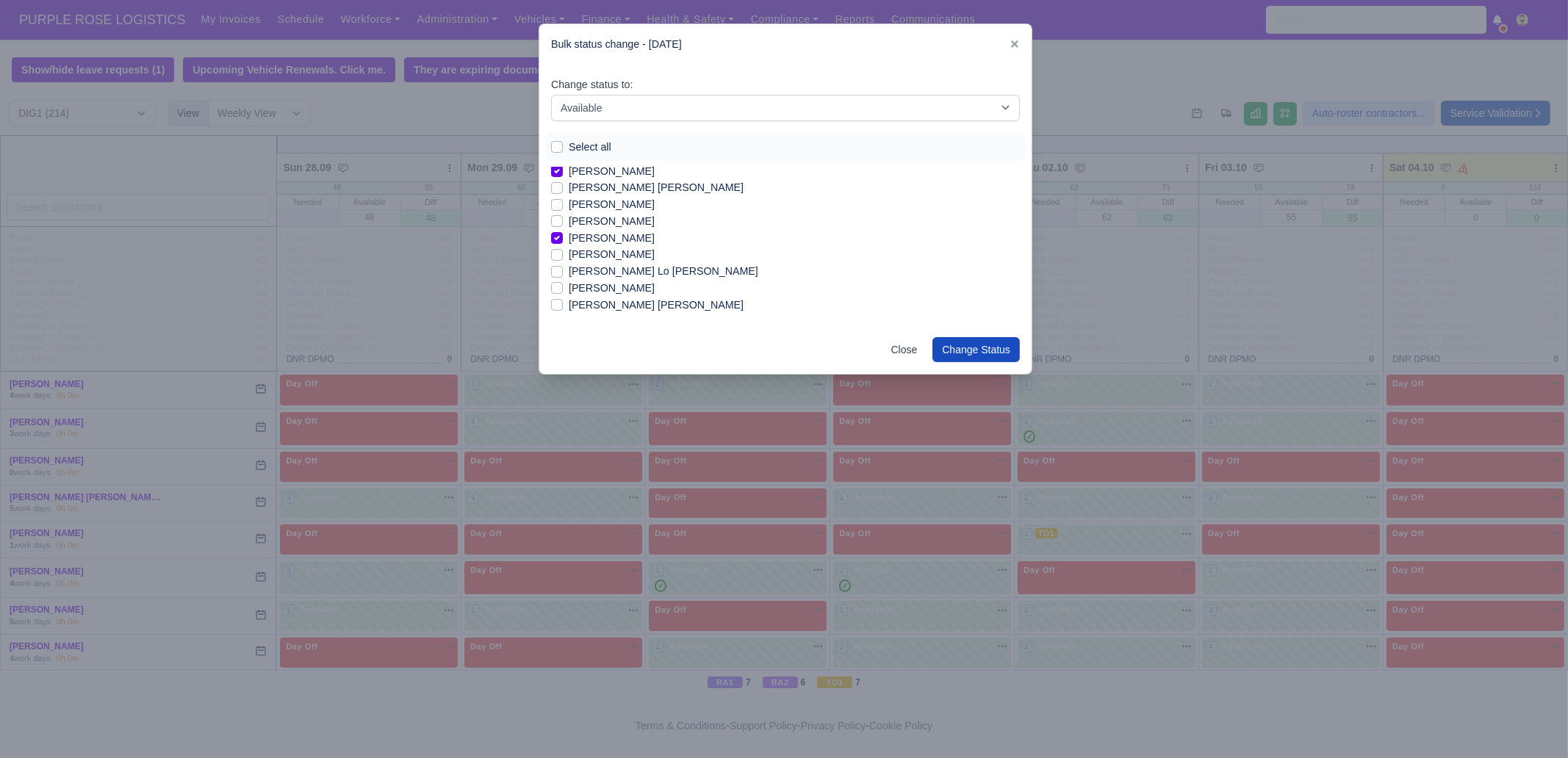
click at [626, 294] on label "[PERSON_NAME]" at bounding box center [611, 288] width 86 height 17
click at [563, 292] on input "[PERSON_NAME]" at bounding box center [557, 285] width 11 height 11
checkbox input "true"
click at [610, 227] on label "[PERSON_NAME]" at bounding box center [611, 230] width 86 height 17
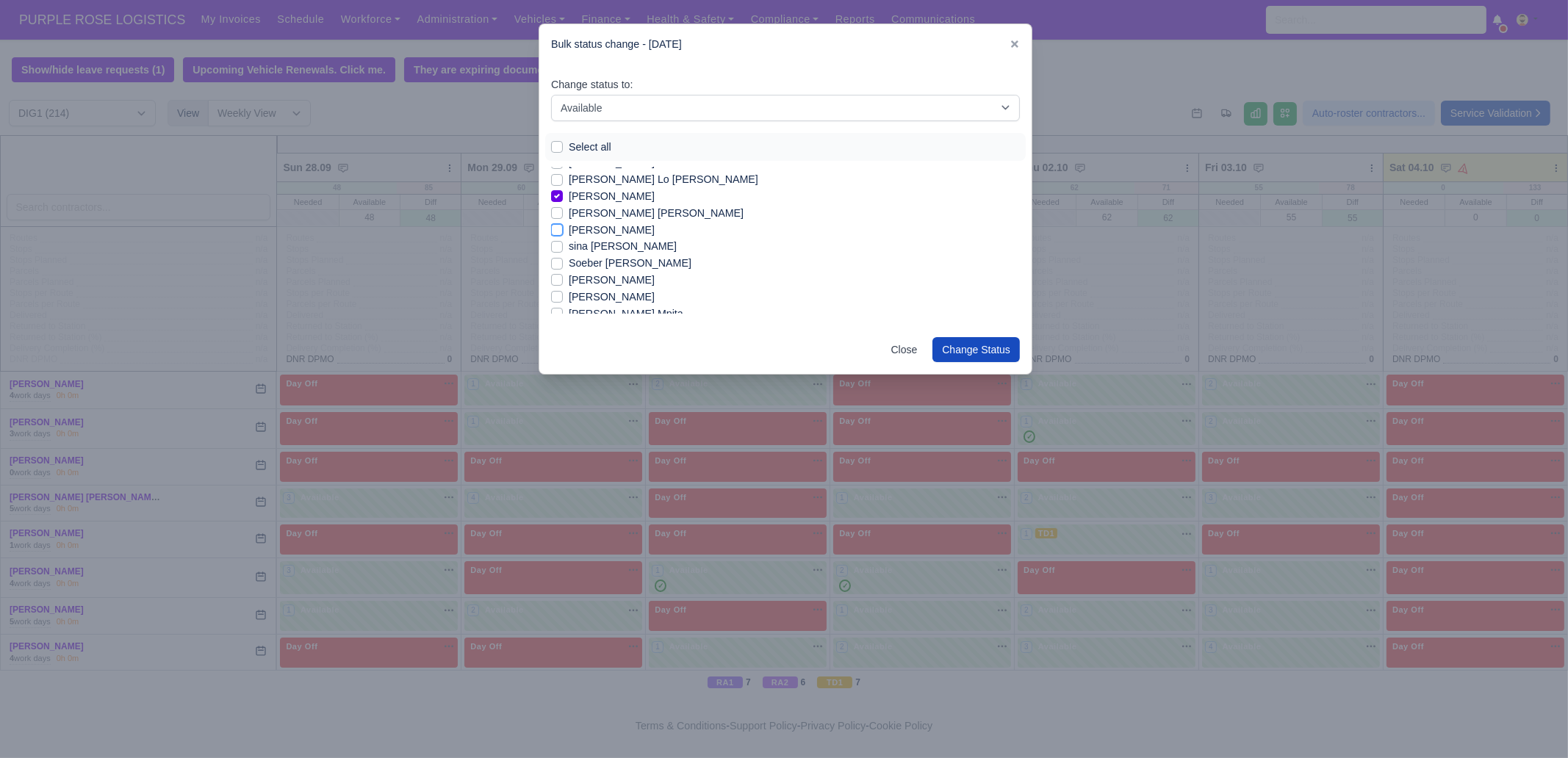
click at [563, 227] on input "[PERSON_NAME]" at bounding box center [557, 227] width 11 height 11
checkbox input "true"
click at [601, 249] on label "sina [PERSON_NAME]" at bounding box center [622, 246] width 108 height 17
click at [563, 249] on input "sina [PERSON_NAME]" at bounding box center [557, 244] width 11 height 11
checkbox input "true"
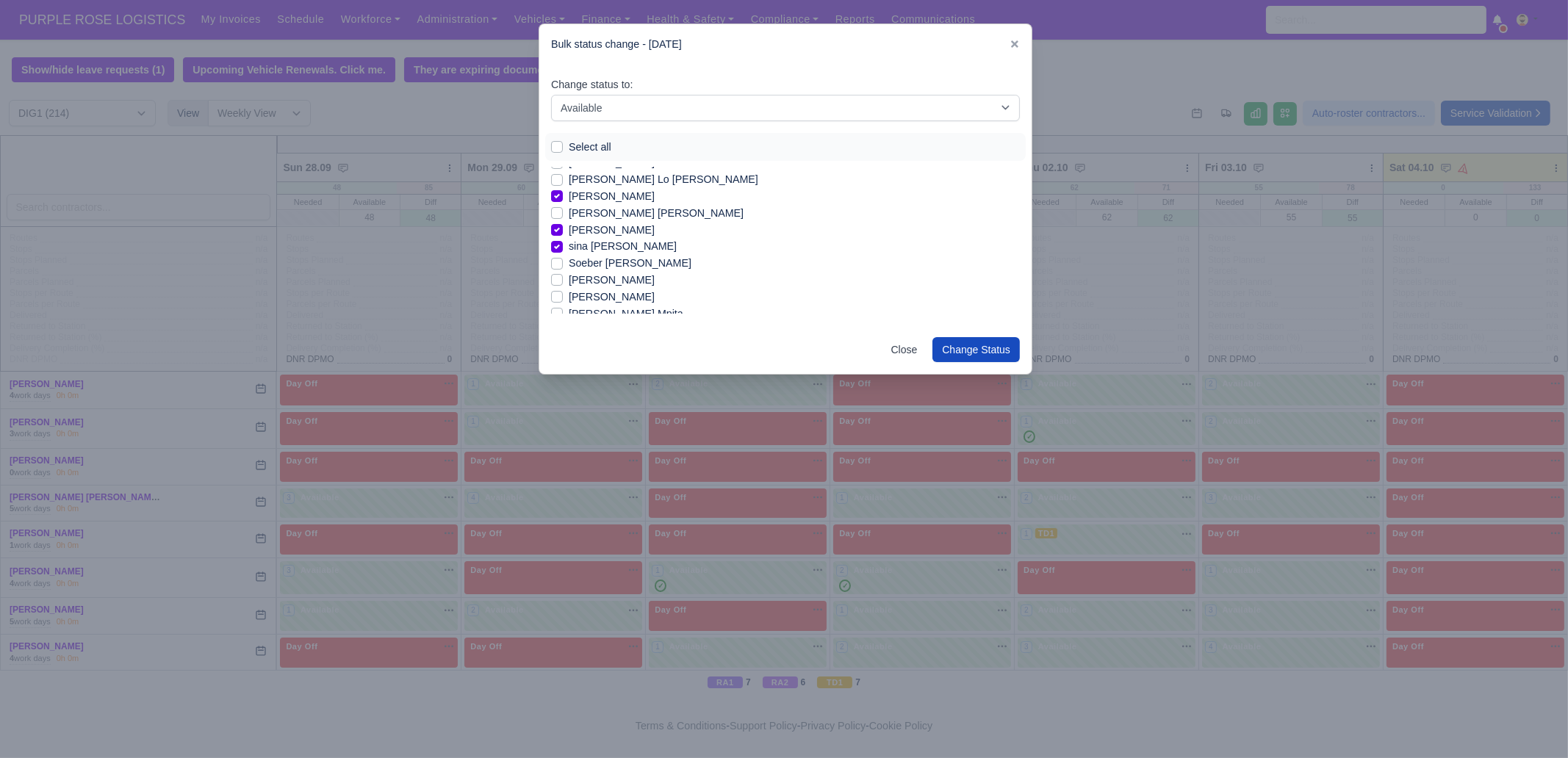
click at [610, 283] on label "[PERSON_NAME]" at bounding box center [611, 280] width 86 height 17
click at [563, 283] on input "[PERSON_NAME]" at bounding box center [557, 277] width 11 height 11
checkbox input "true"
click at [645, 226] on label "[PERSON_NAME] Mpita" at bounding box center [625, 222] width 115 height 17
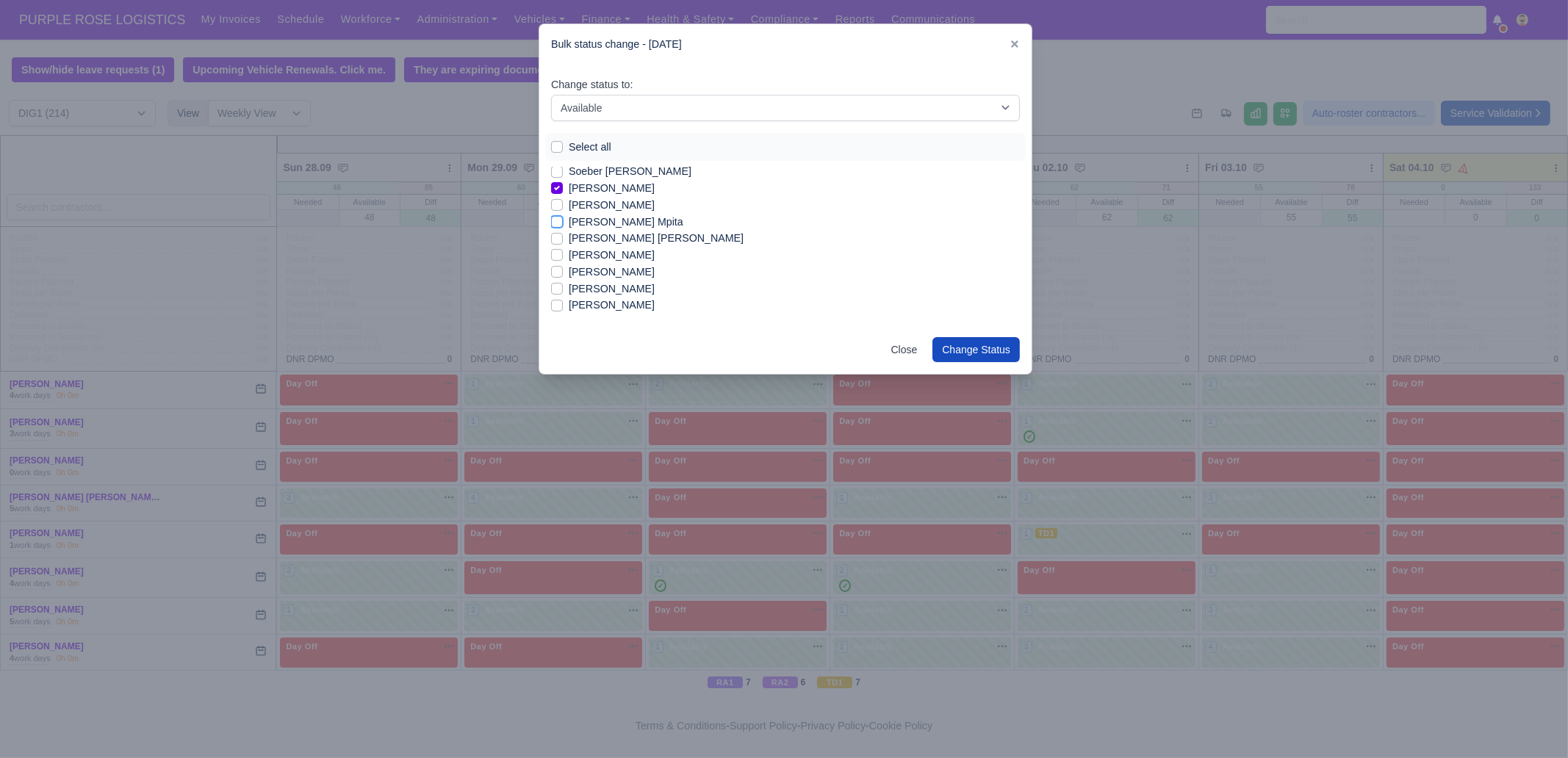
click at [563, 226] on input "[PERSON_NAME] Mpita" at bounding box center [557, 219] width 11 height 11
checkbox input "true"
click at [597, 285] on label "[PERSON_NAME]" at bounding box center [611, 289] width 86 height 17
click at [563, 285] on input "[PERSON_NAME]" at bounding box center [557, 286] width 11 height 11
checkbox input "true"
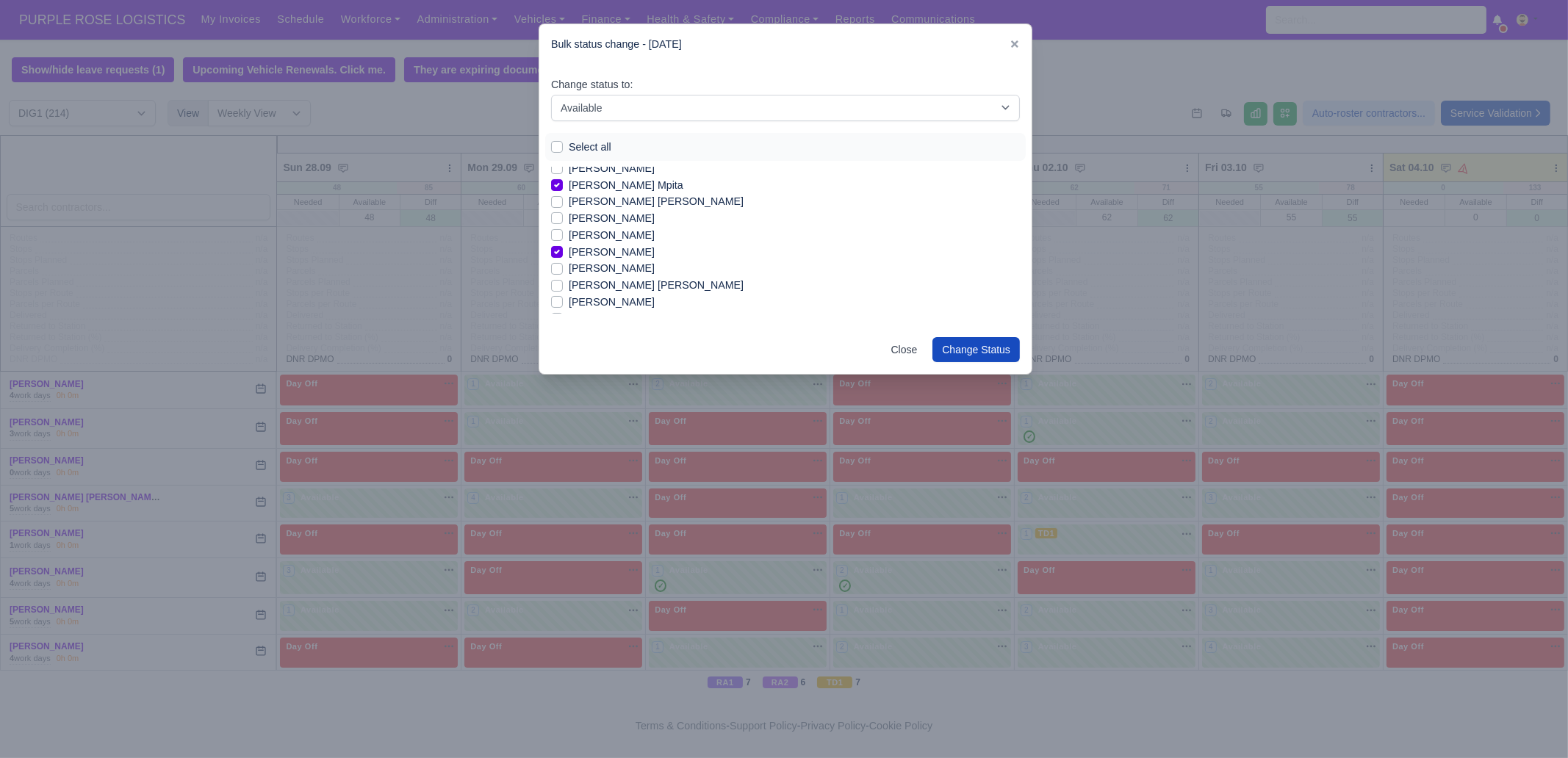
scroll to position [2020, 0]
click at [617, 280] on label "[PERSON_NAME] [PERSON_NAME]" at bounding box center [656, 280] width 174 height 17
click at [563, 280] on input "[PERSON_NAME] [PERSON_NAME]" at bounding box center [557, 278] width 11 height 11
checkbox input "true"
click at [628, 300] on label "[PERSON_NAME]" at bounding box center [611, 297] width 86 height 17
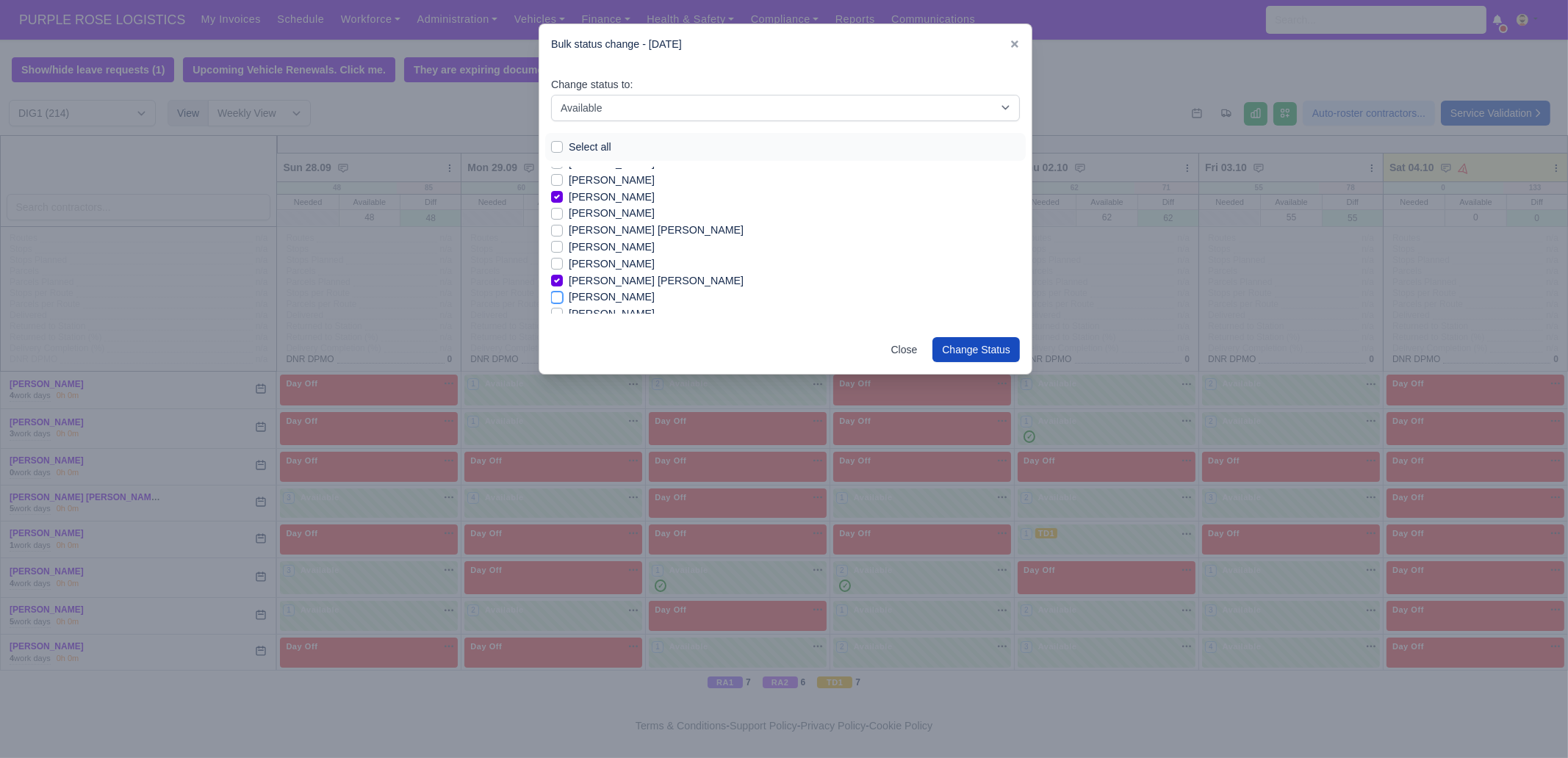
click at [563, 300] on input "[PERSON_NAME]" at bounding box center [557, 294] width 11 height 11
checkbox input "true"
click at [598, 246] on label "[PERSON_NAME]" at bounding box center [611, 244] width 86 height 17
click at [563, 246] on input "[PERSON_NAME]" at bounding box center [557, 241] width 11 height 11
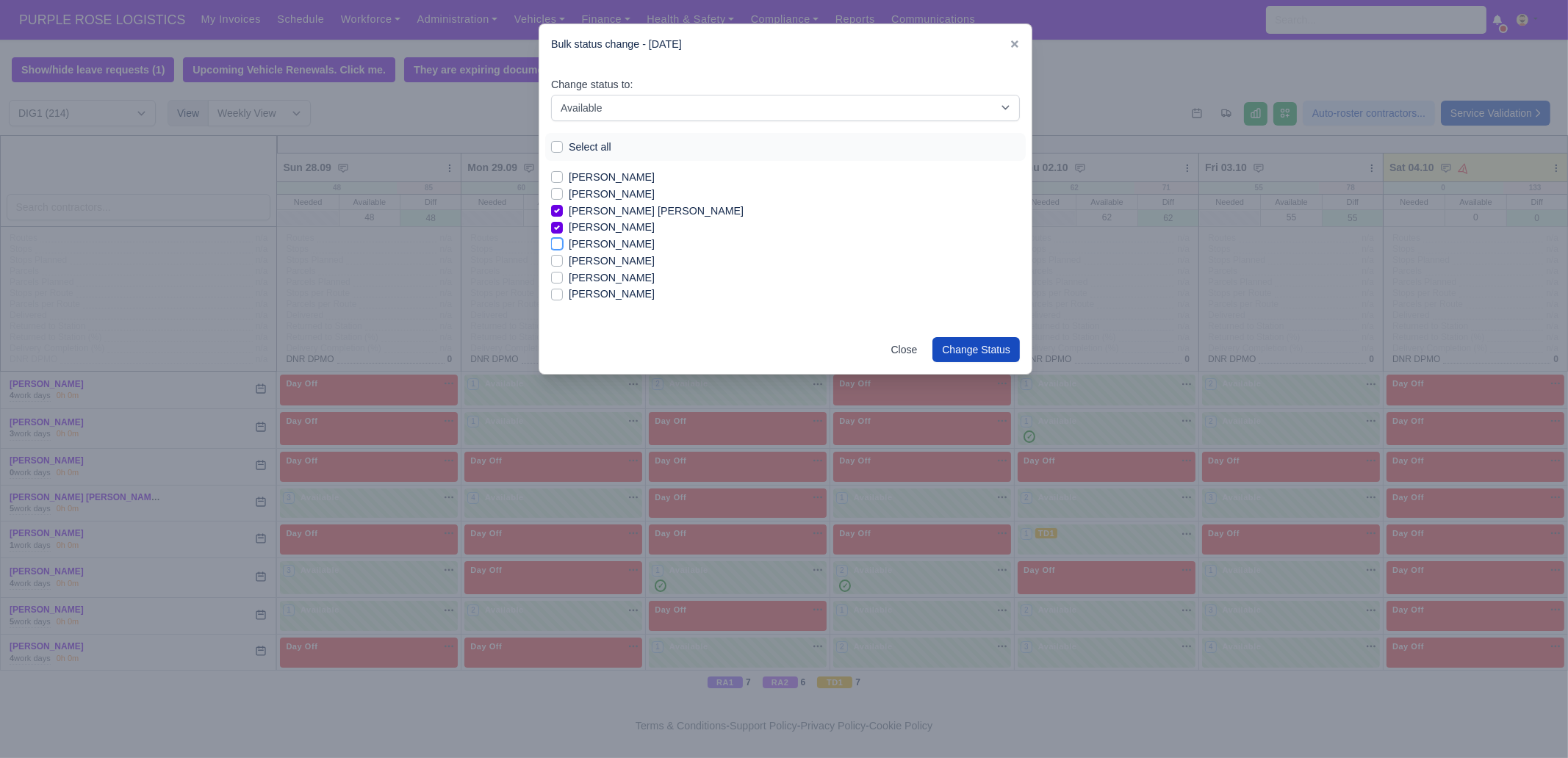
checkbox input "true"
click at [621, 279] on label "[PERSON_NAME]" at bounding box center [611, 278] width 86 height 17
click at [563, 279] on input "[PERSON_NAME]" at bounding box center [557, 275] width 11 height 11
checkbox input "true"
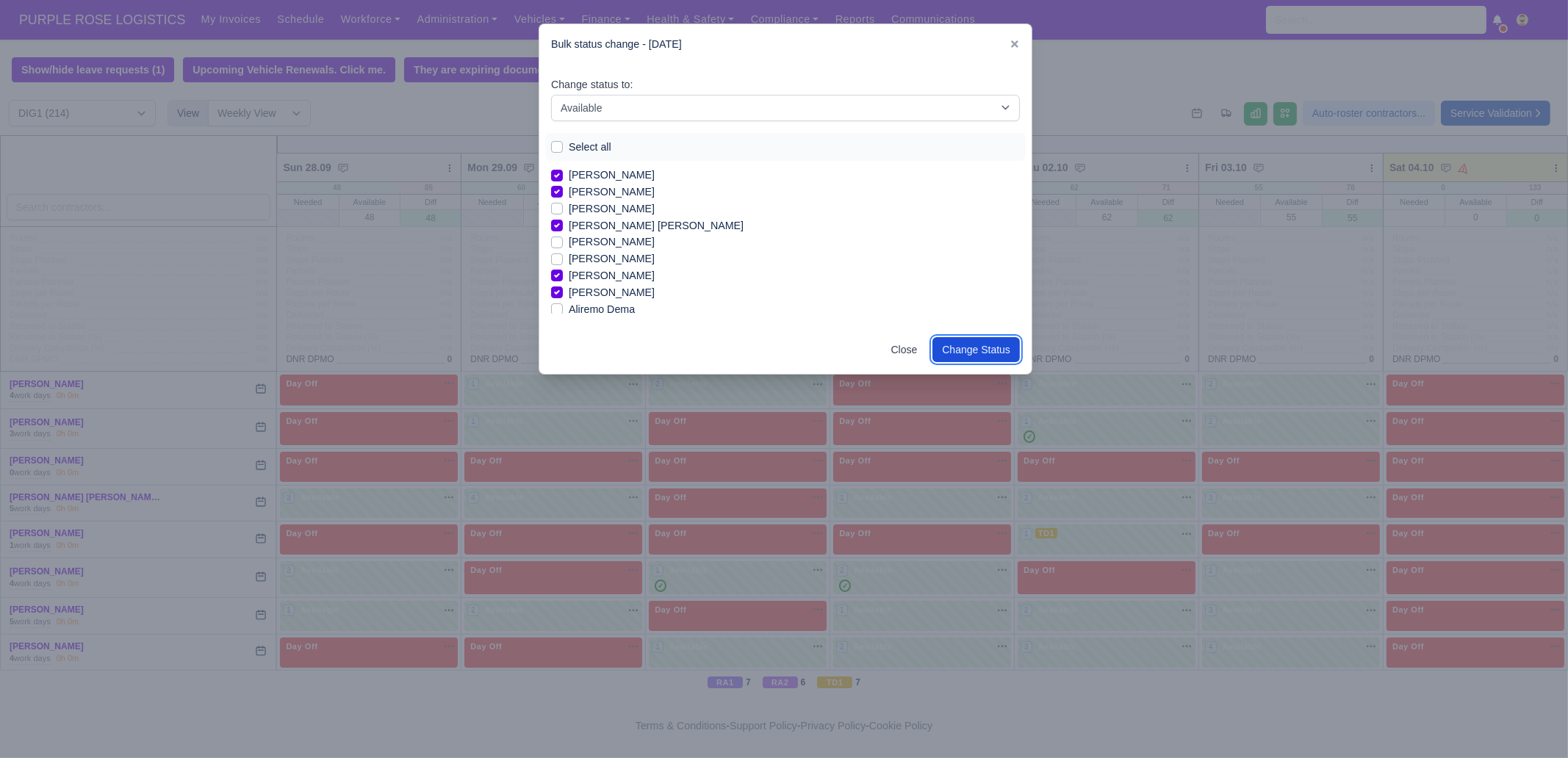
click at [956, 347] on button "Change Status" at bounding box center [975, 350] width 87 height 25
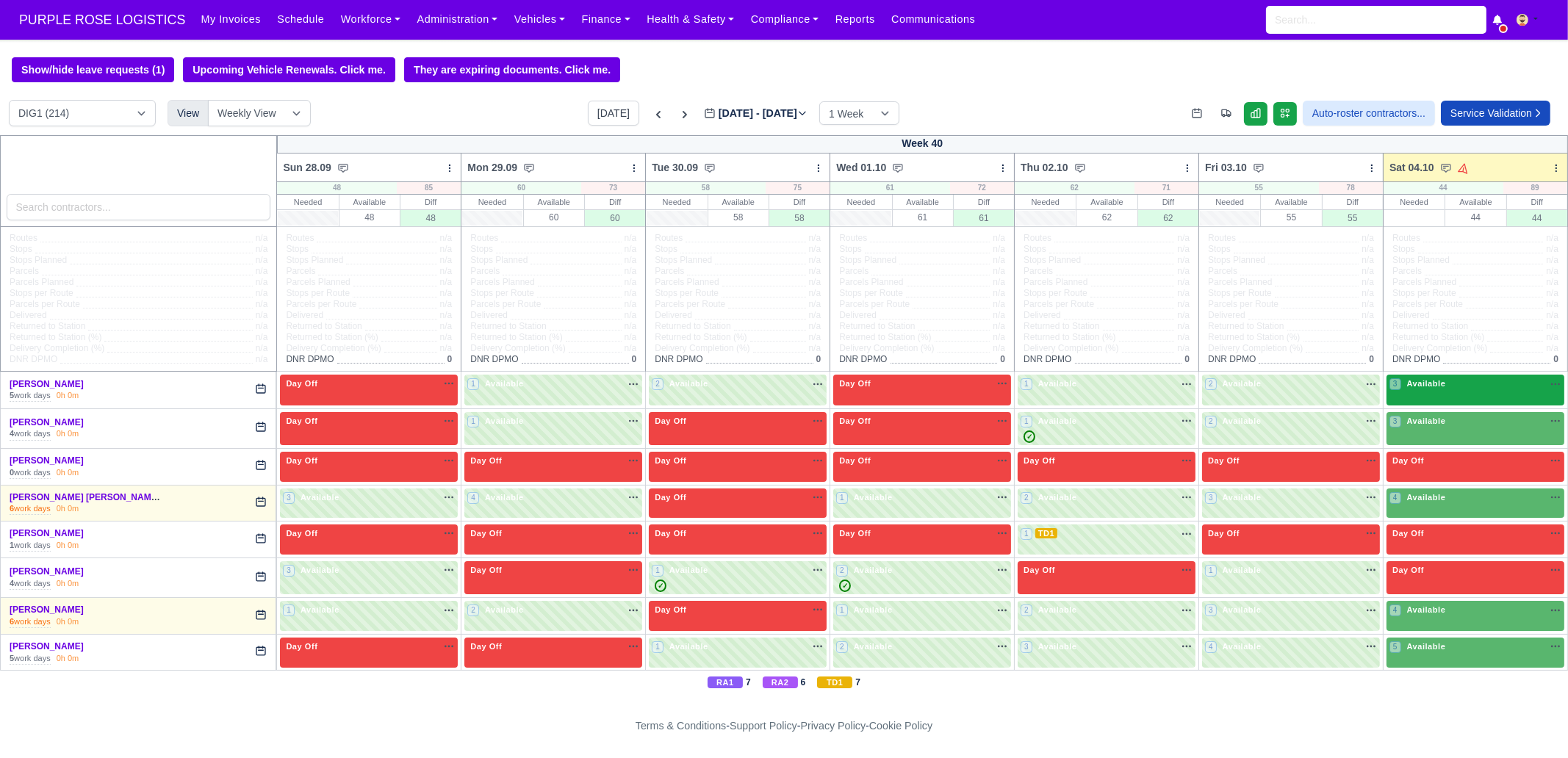
click at [1407, 405] on div "3 Available" at bounding box center [1475, 390] width 178 height 30
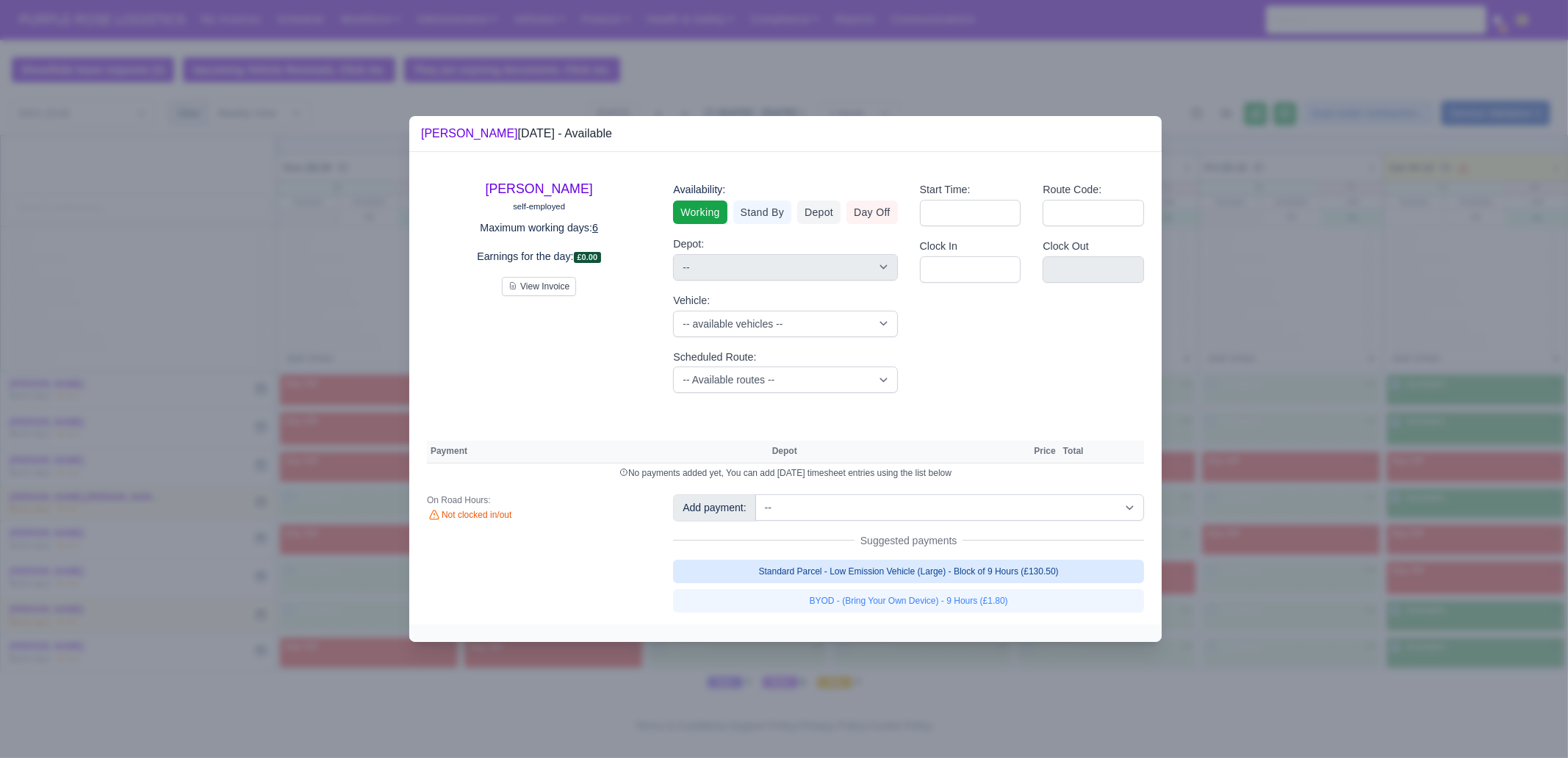
click at [943, 560] on link "Standard Parcel - Low Emission Vehicle (Large) - Block of 9 Hours (£130.50)" at bounding box center [908, 571] width 471 height 24
select select "1"
click at [947, 583] on link "Standard Parcel - Low Emission Vehicle (Large) - Block of 9 Hours (£130.50)" at bounding box center [908, 571] width 471 height 24
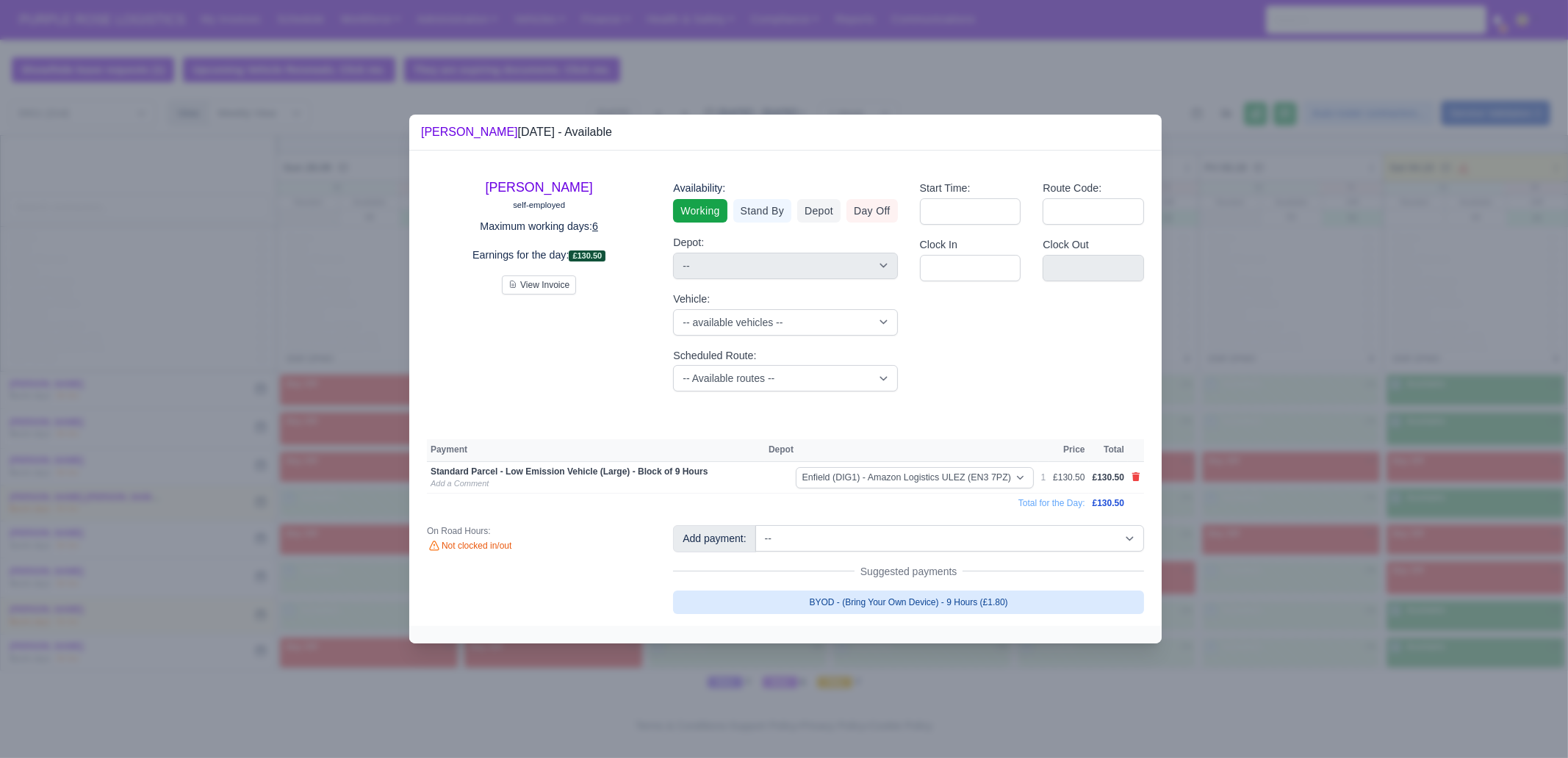
select select "1"
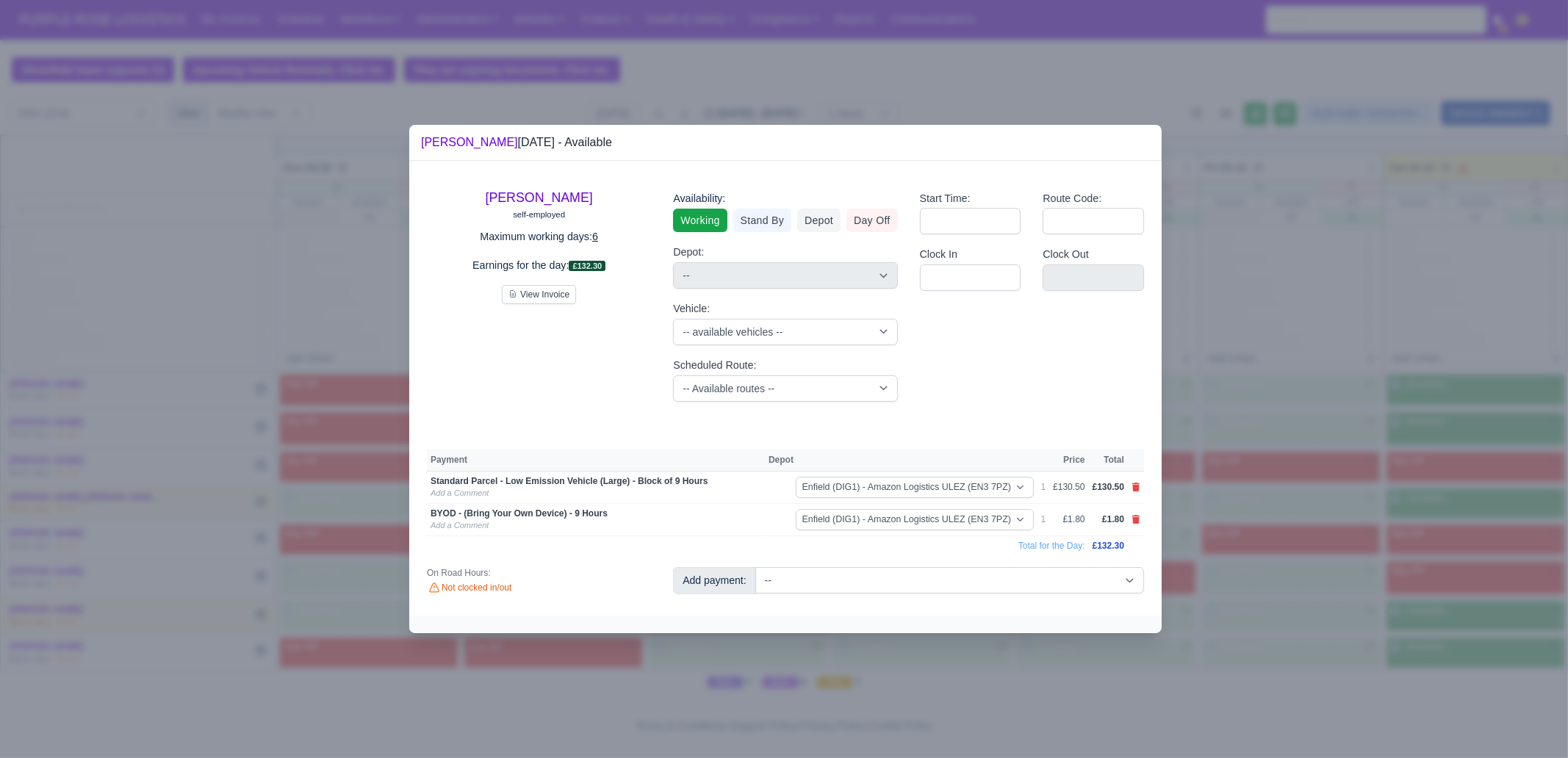
click at [1399, 545] on div at bounding box center [784, 379] width 1568 height 758
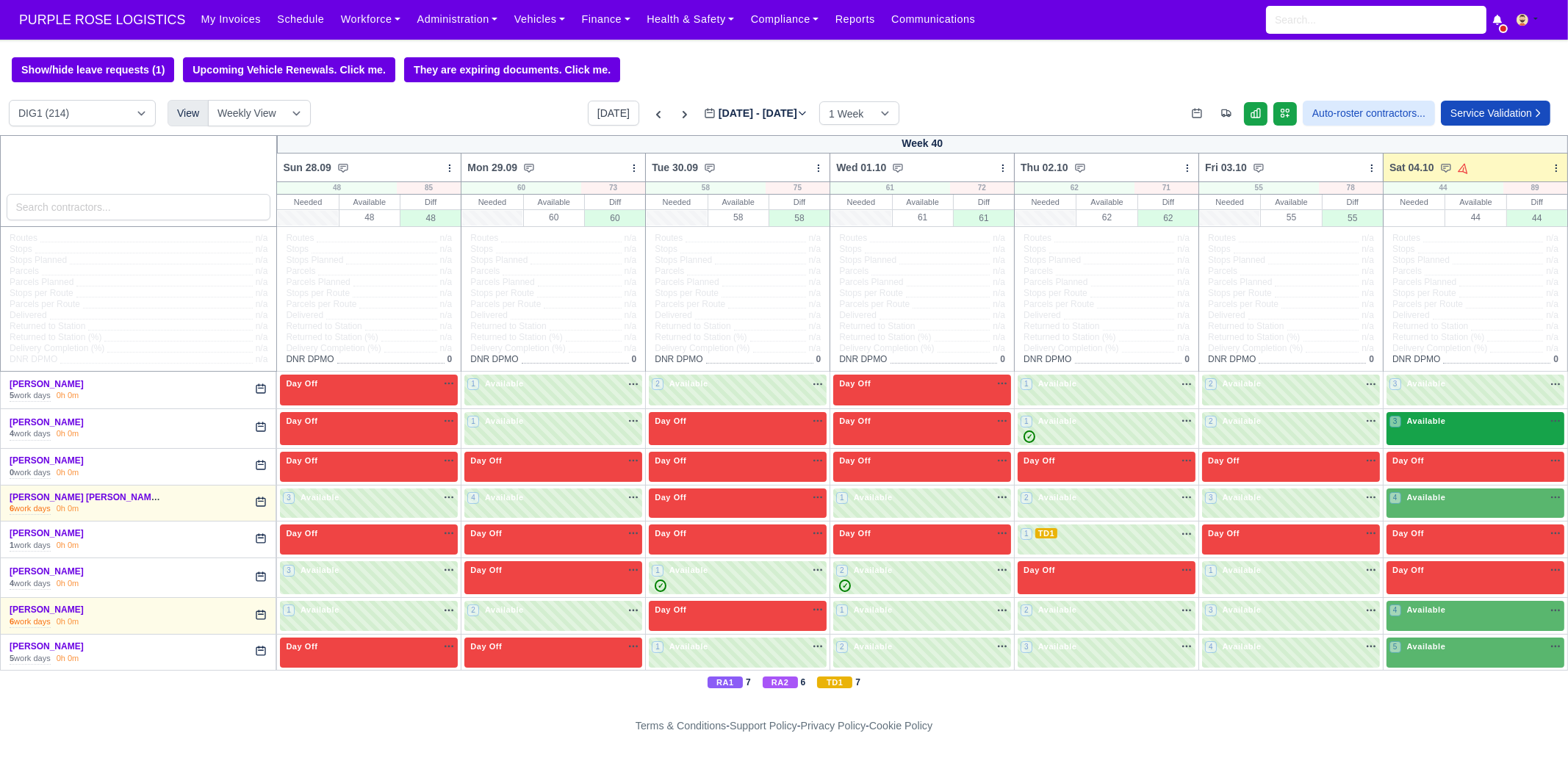
click at [1420, 416] on span "Available" at bounding box center [1426, 421] width 45 height 11
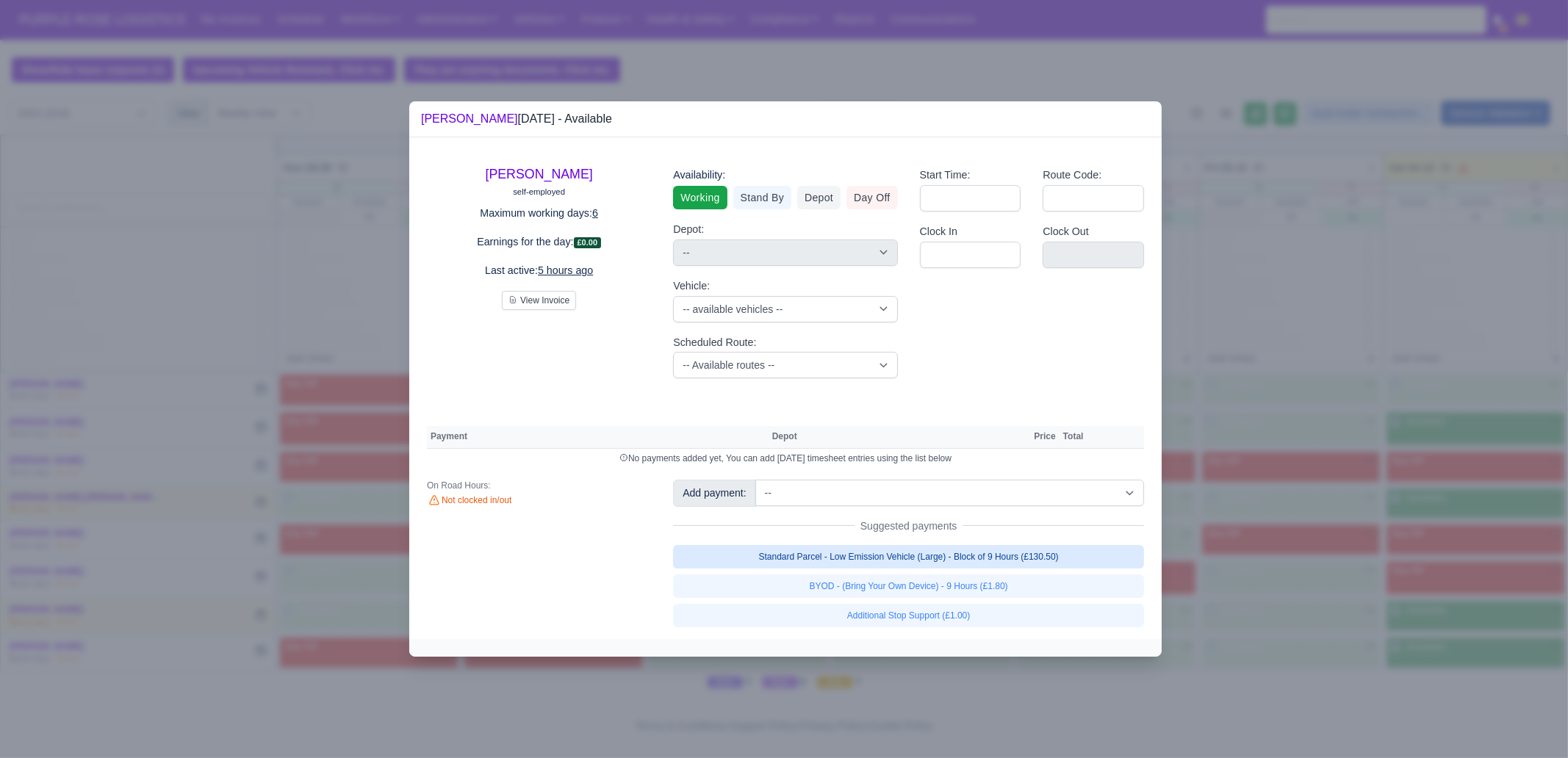
click at [922, 557] on link "Standard Parcel - Low Emission Vehicle (Large) - Block of 9 Hours (£130.50)" at bounding box center [908, 557] width 471 height 24
click at [921, 583] on div "Standard Parcel - Low Emission Vehicle (Large) - Block of 9 Hours (£130.50) BYO…" at bounding box center [908, 586] width 471 height 82
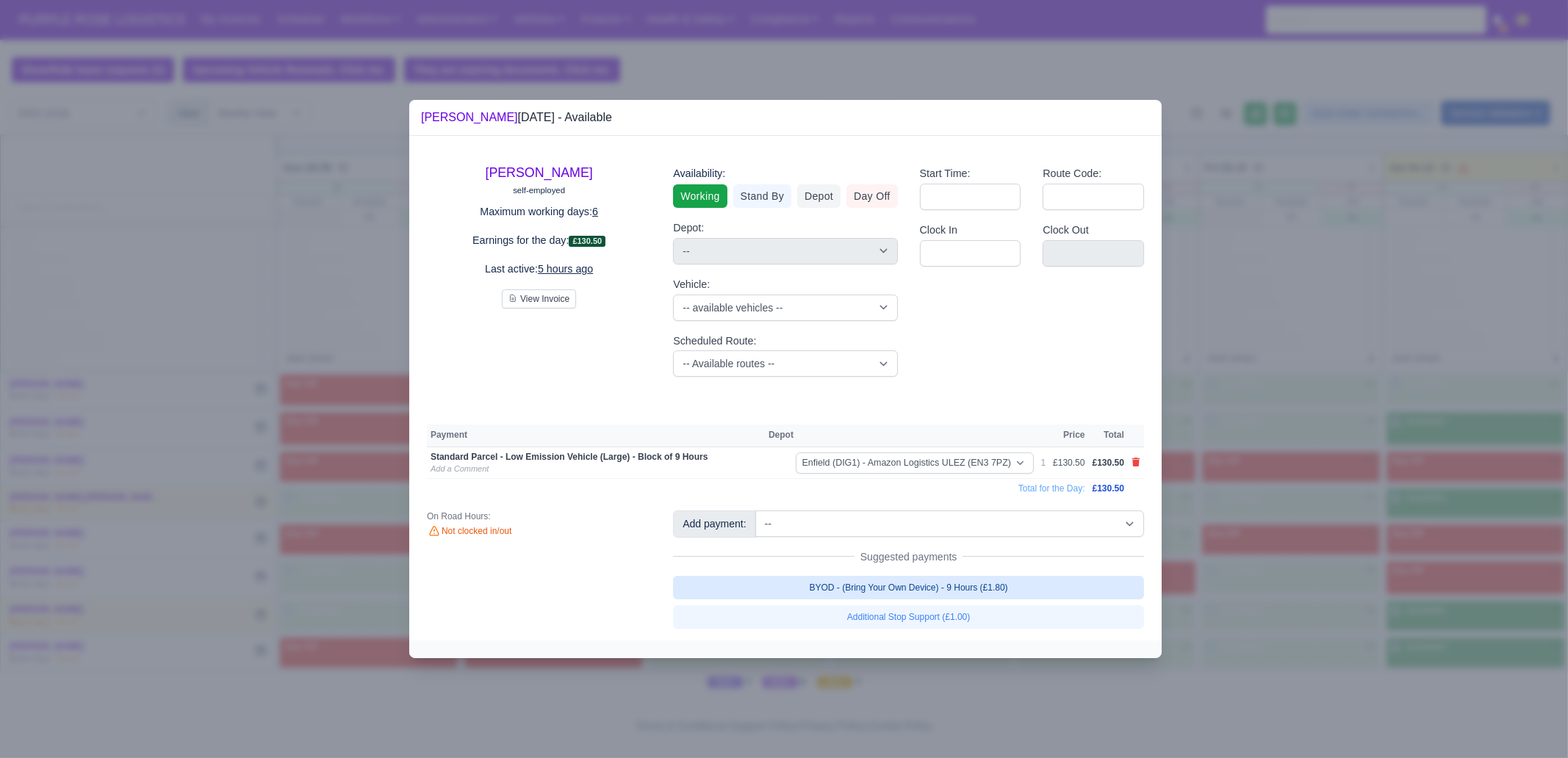
click at [921, 583] on link "BYOD - (Bring Your Own Device) - 9 Hours (£1.80)" at bounding box center [908, 587] width 471 height 24
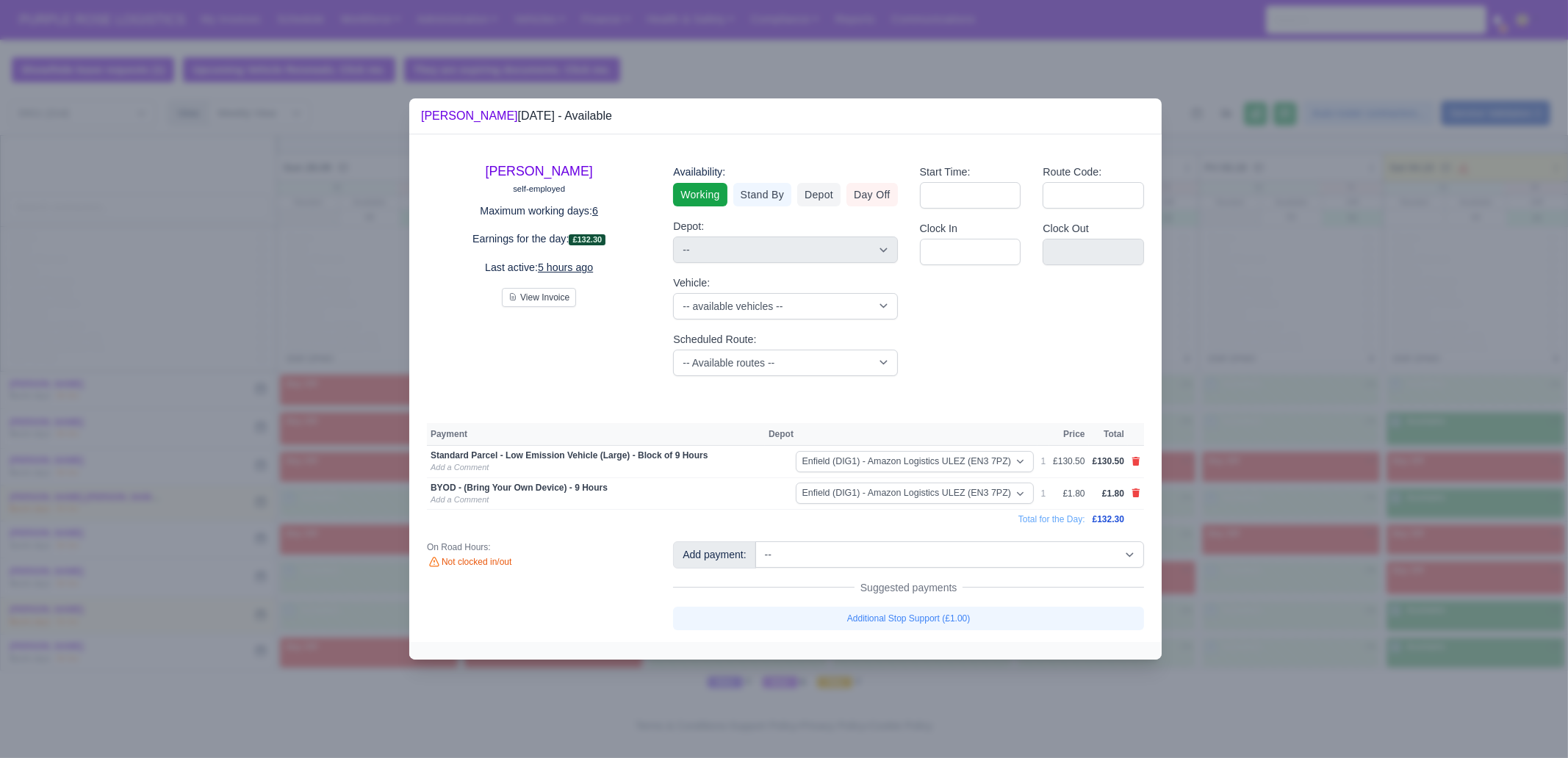
click at [1424, 710] on div at bounding box center [784, 379] width 1568 height 758
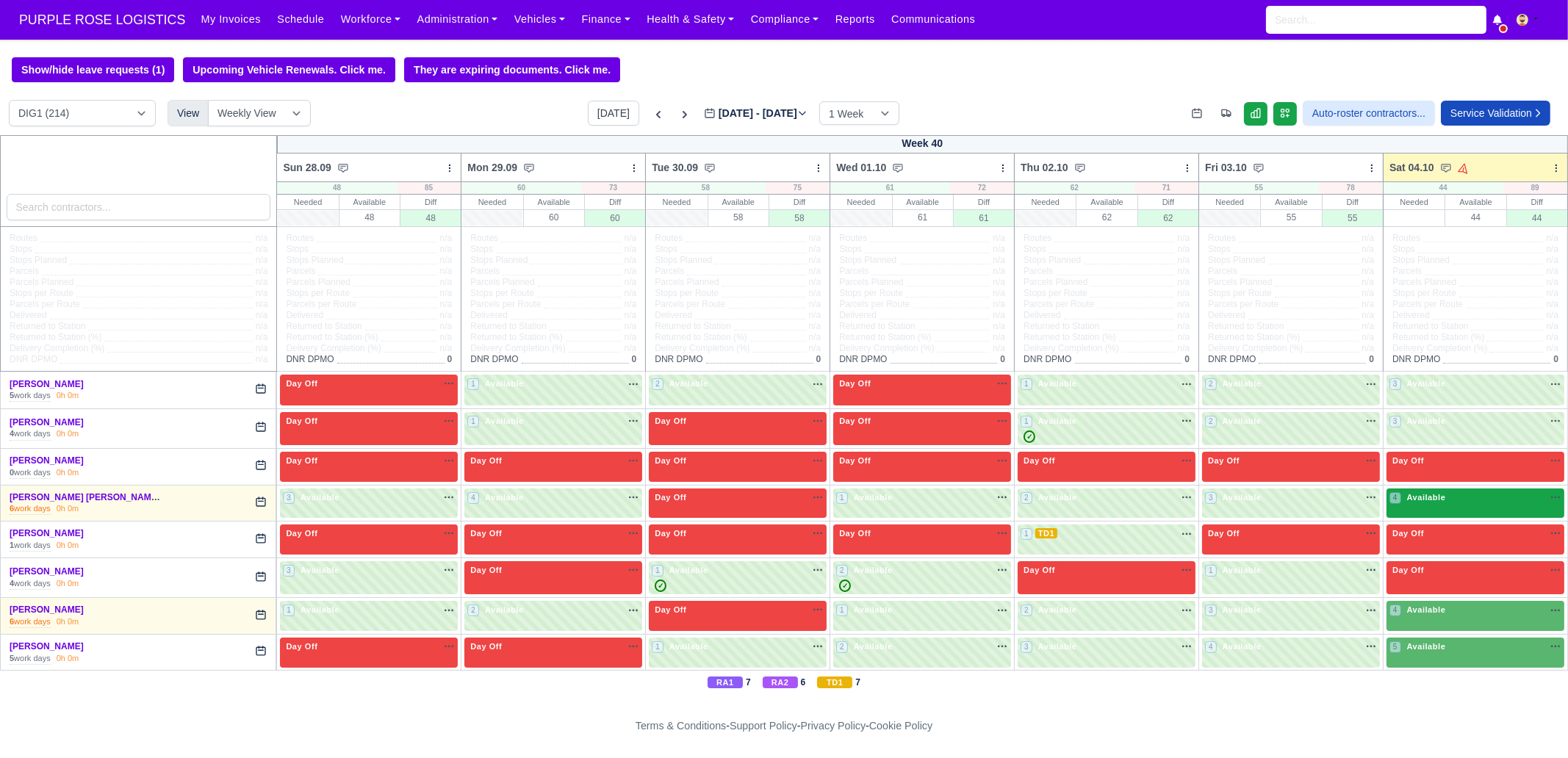
click at [1411, 496] on span "Available" at bounding box center [1426, 497] width 45 height 11
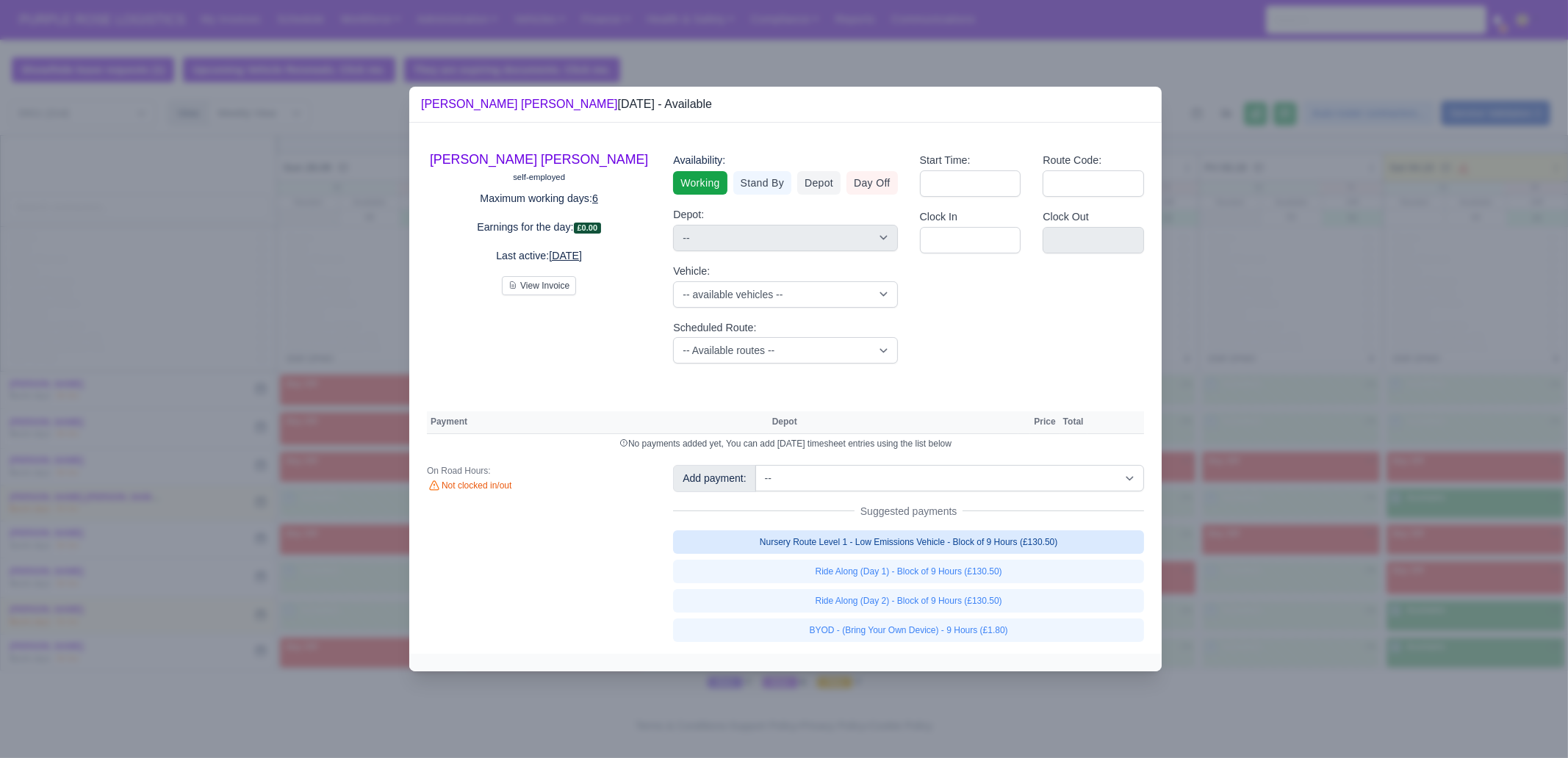
click at [997, 531] on link "Nursery Route Level 1 - Low Emissions Vehicle - Block of 9 Hours (£130.50)" at bounding box center [908, 542] width 471 height 24
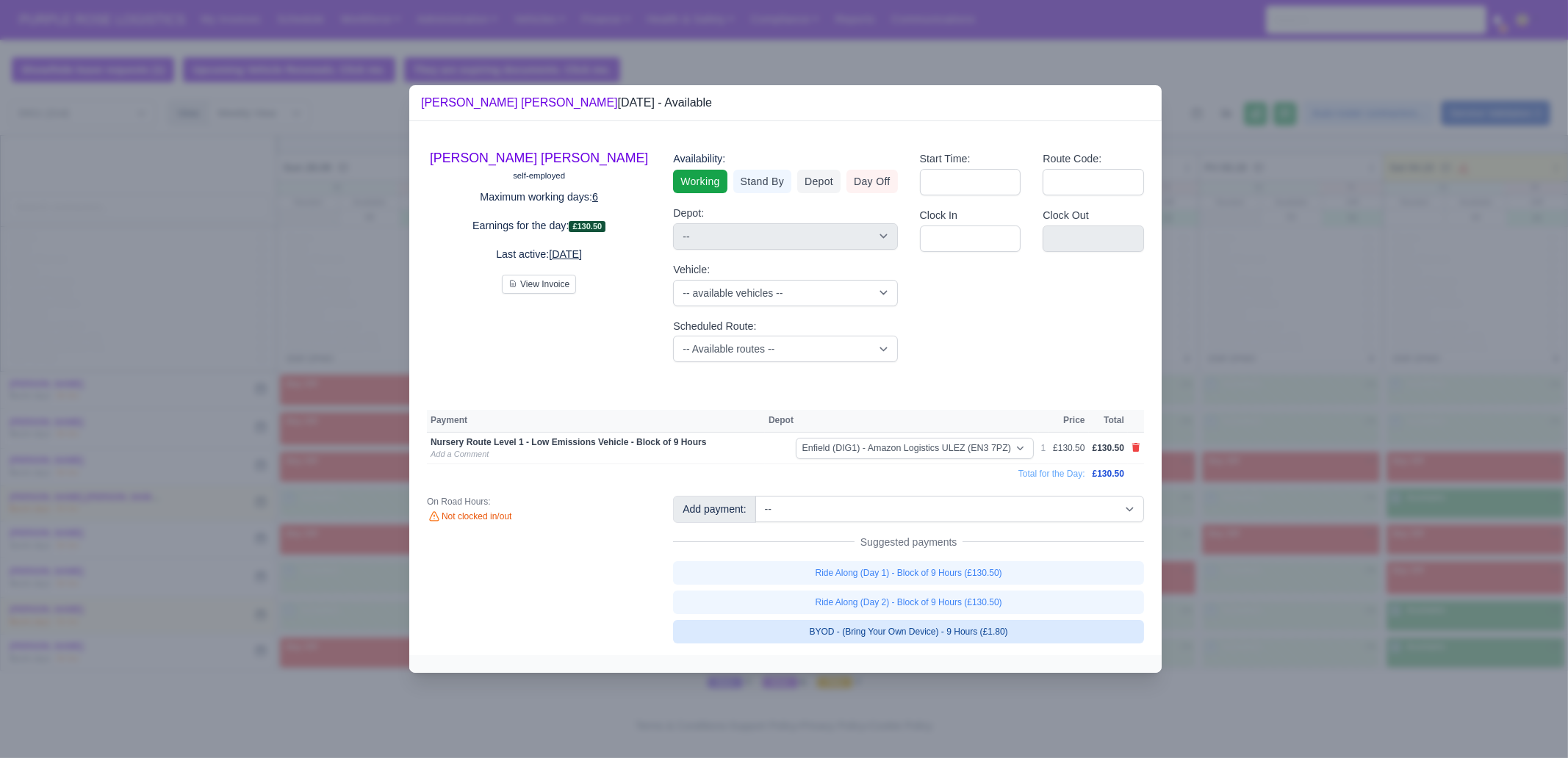
click at [1006, 629] on link "BYOD - (Bring Your Own Device) - 9 Hours (£1.80)" at bounding box center [908, 632] width 471 height 24
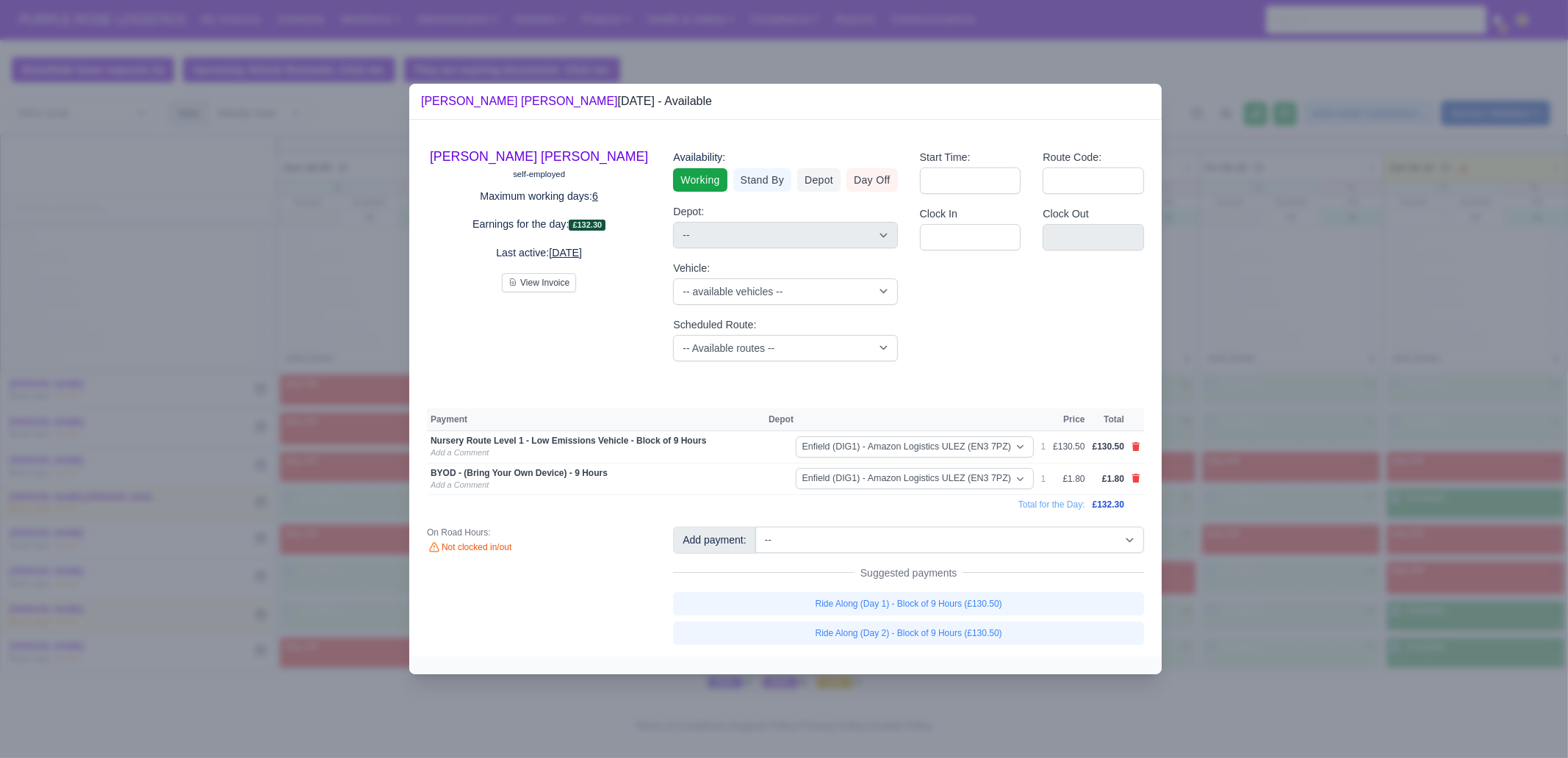
click at [1410, 593] on div at bounding box center [784, 379] width 1568 height 758
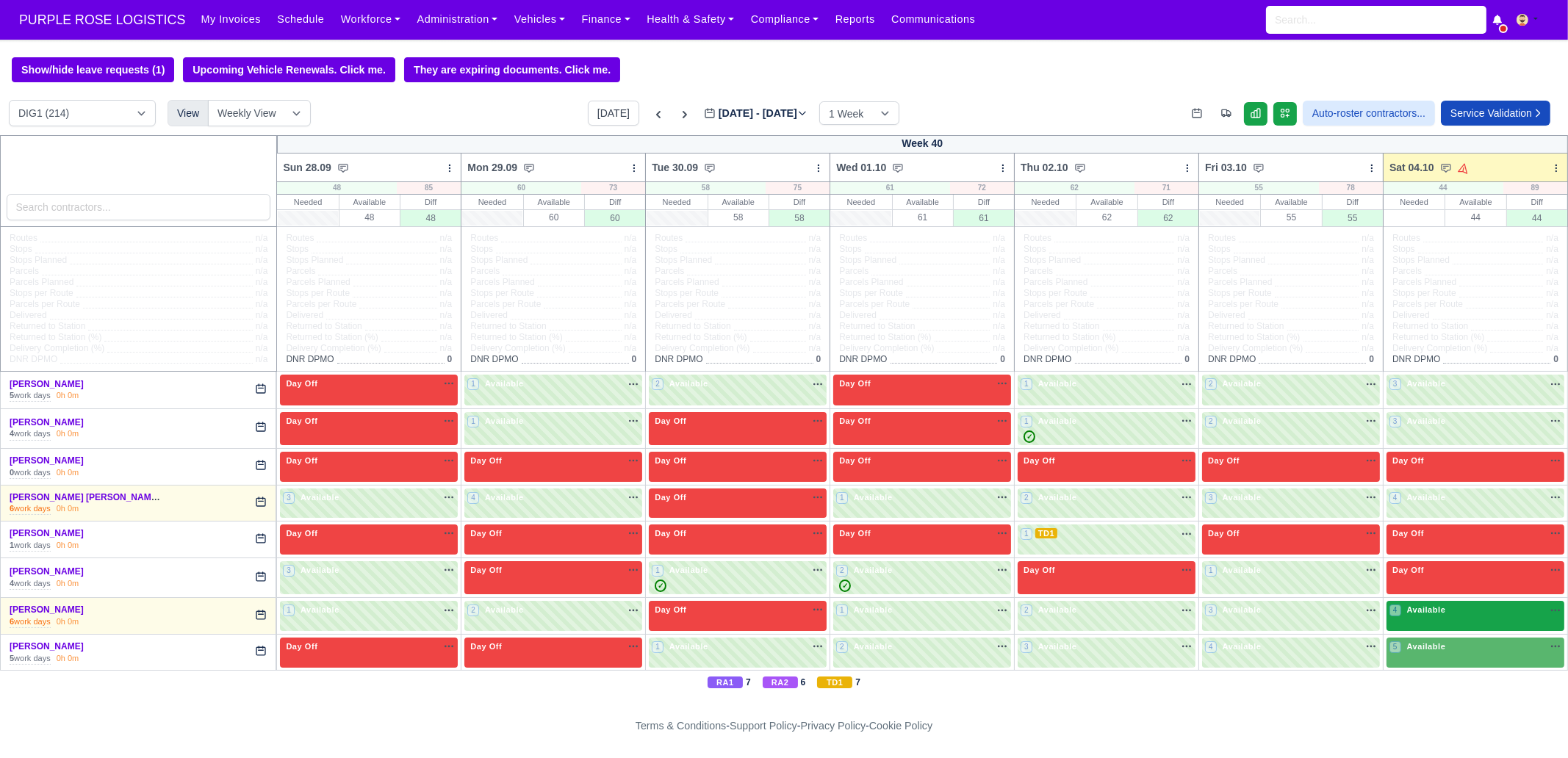
click at [1404, 610] on span "Available" at bounding box center [1426, 610] width 45 height 11
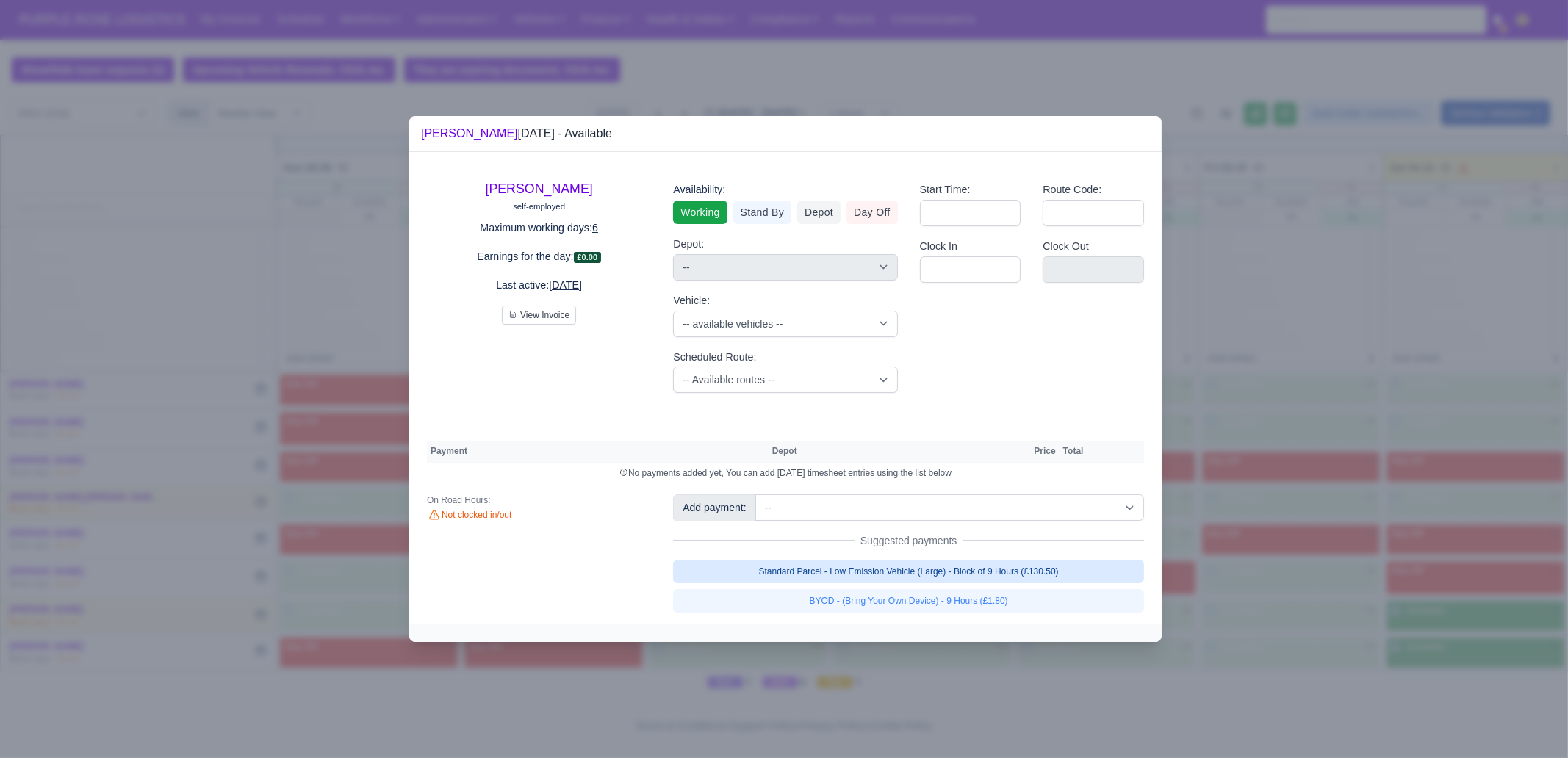
click at [900, 560] on link "Standard Parcel - Low Emission Vehicle (Large) - Block of 9 Hours (£130.50)" at bounding box center [908, 571] width 471 height 24
click at [904, 583] on link "Standard Parcel - Low Emission Vehicle (Large) - Block of 9 Hours (£130.50)" at bounding box center [908, 571] width 471 height 24
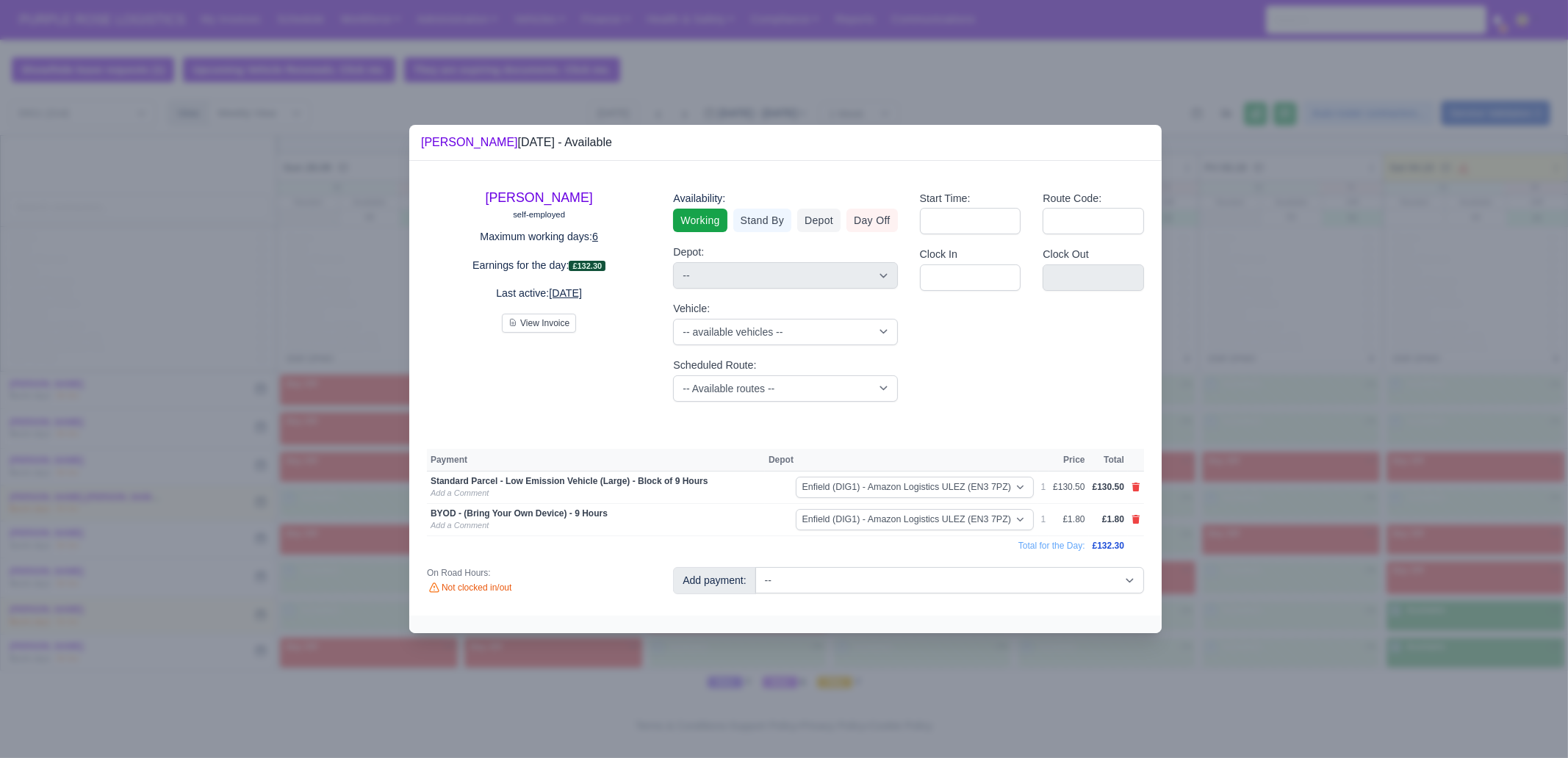
click at [1307, 599] on div at bounding box center [784, 379] width 1568 height 758
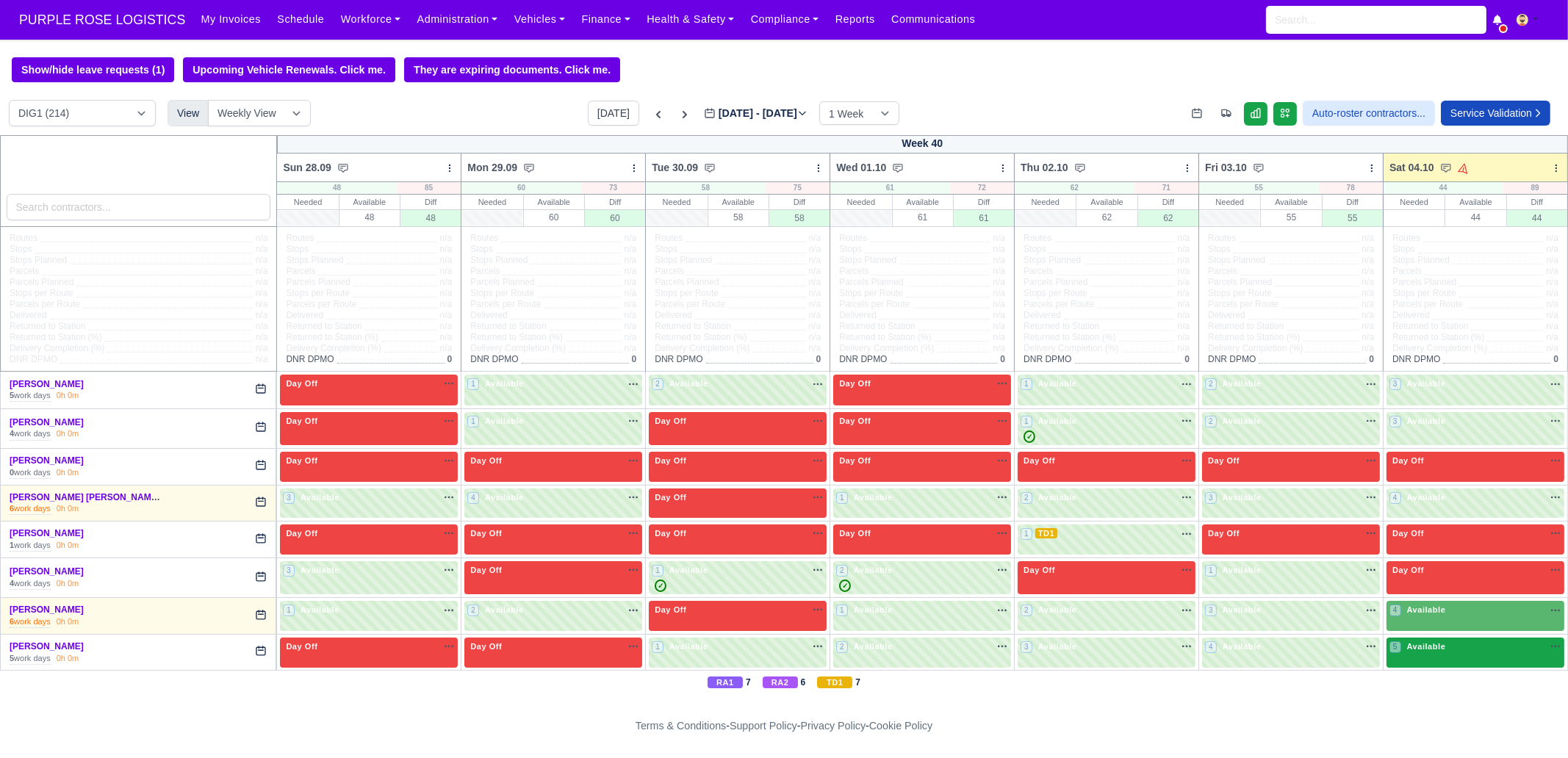
click at [1425, 646] on span "Available" at bounding box center [1426, 646] width 45 height 11
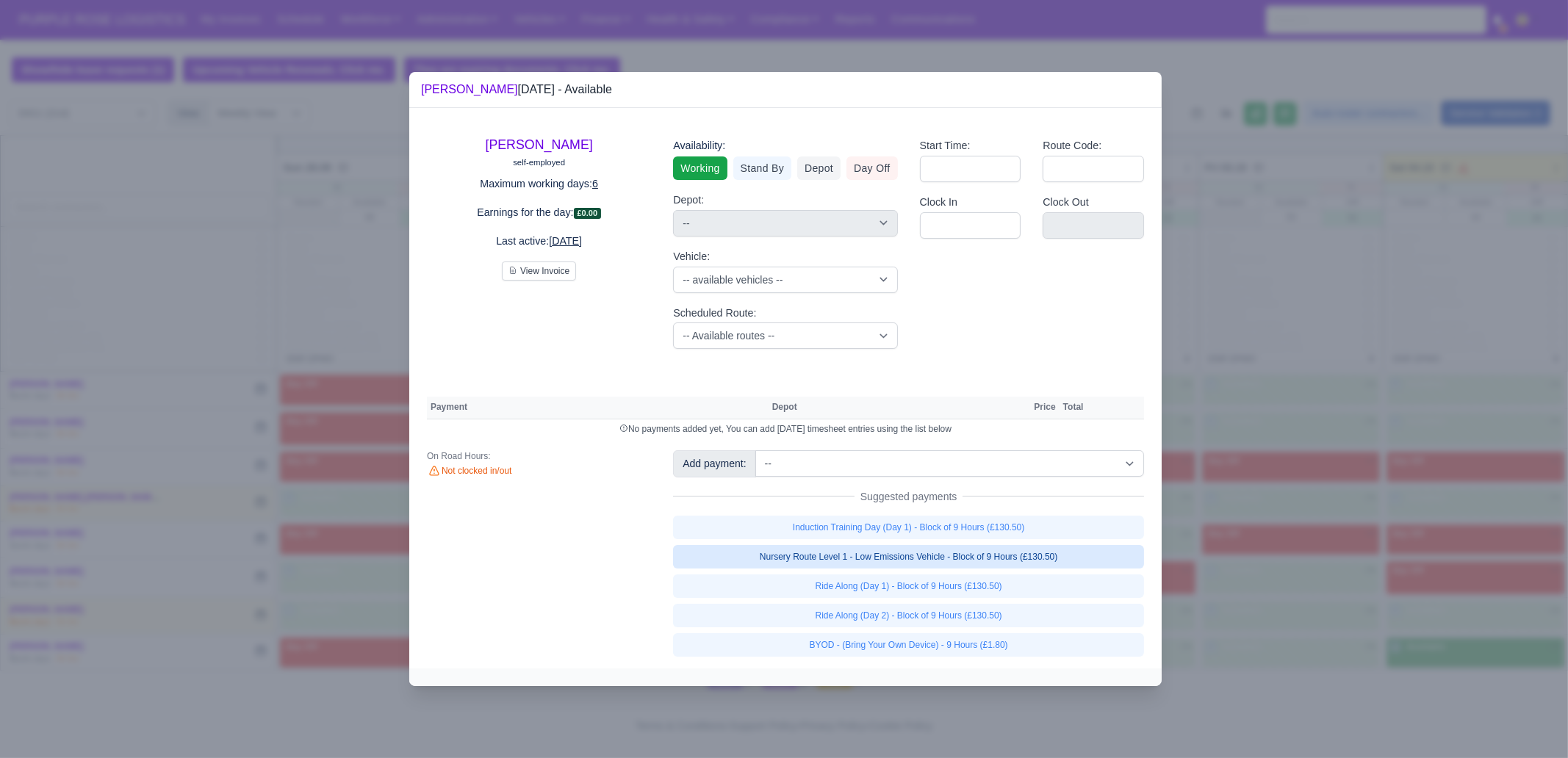
click at [1044, 554] on link "Nursery Route Level 1 - Low Emissions Vehicle - Block of 9 Hours (£130.50)" at bounding box center [908, 557] width 471 height 24
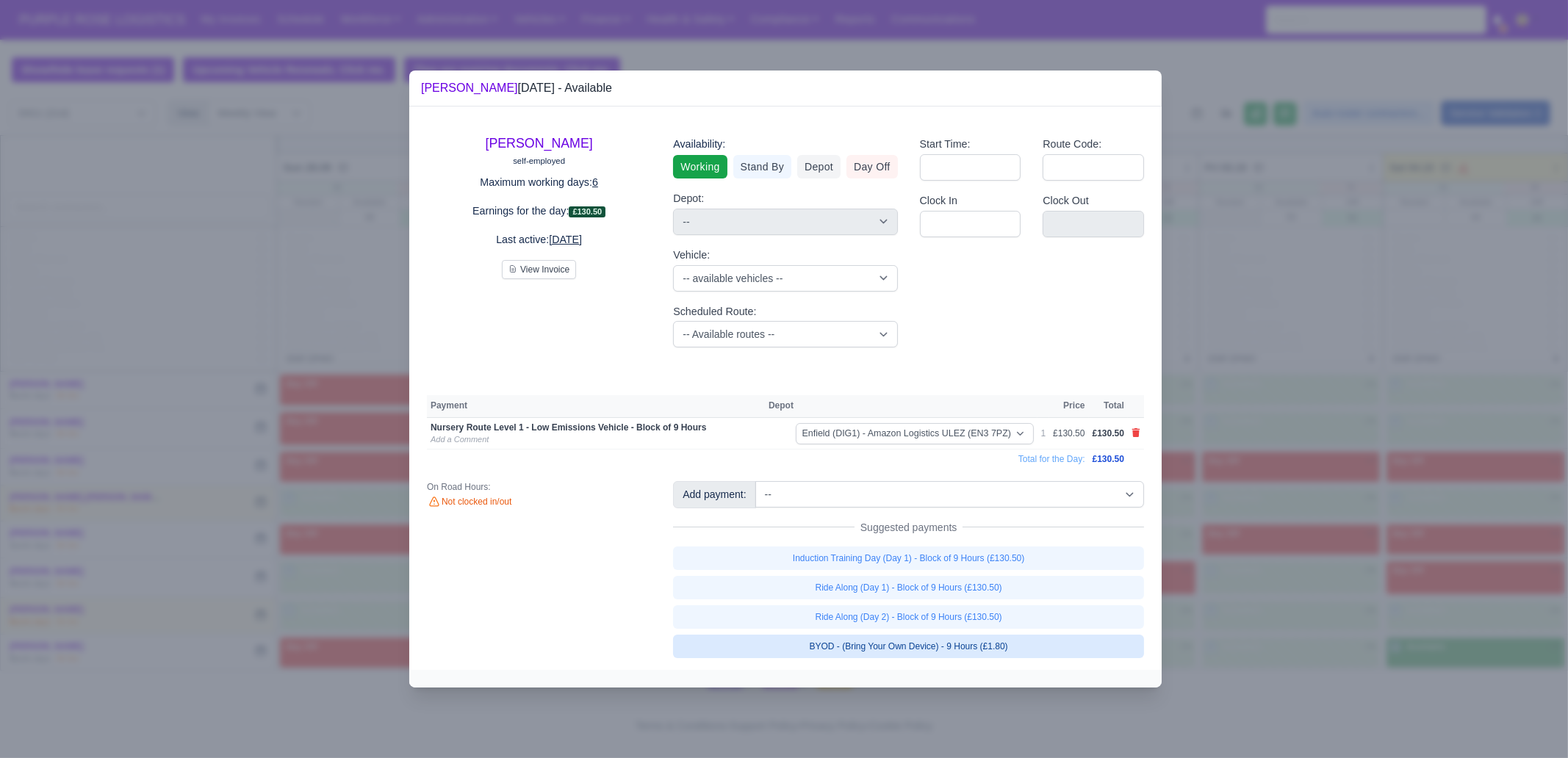
click at [1023, 648] on link "BYOD - (Bring Your Own Device) - 9 Hours (£1.80)" at bounding box center [908, 646] width 471 height 24
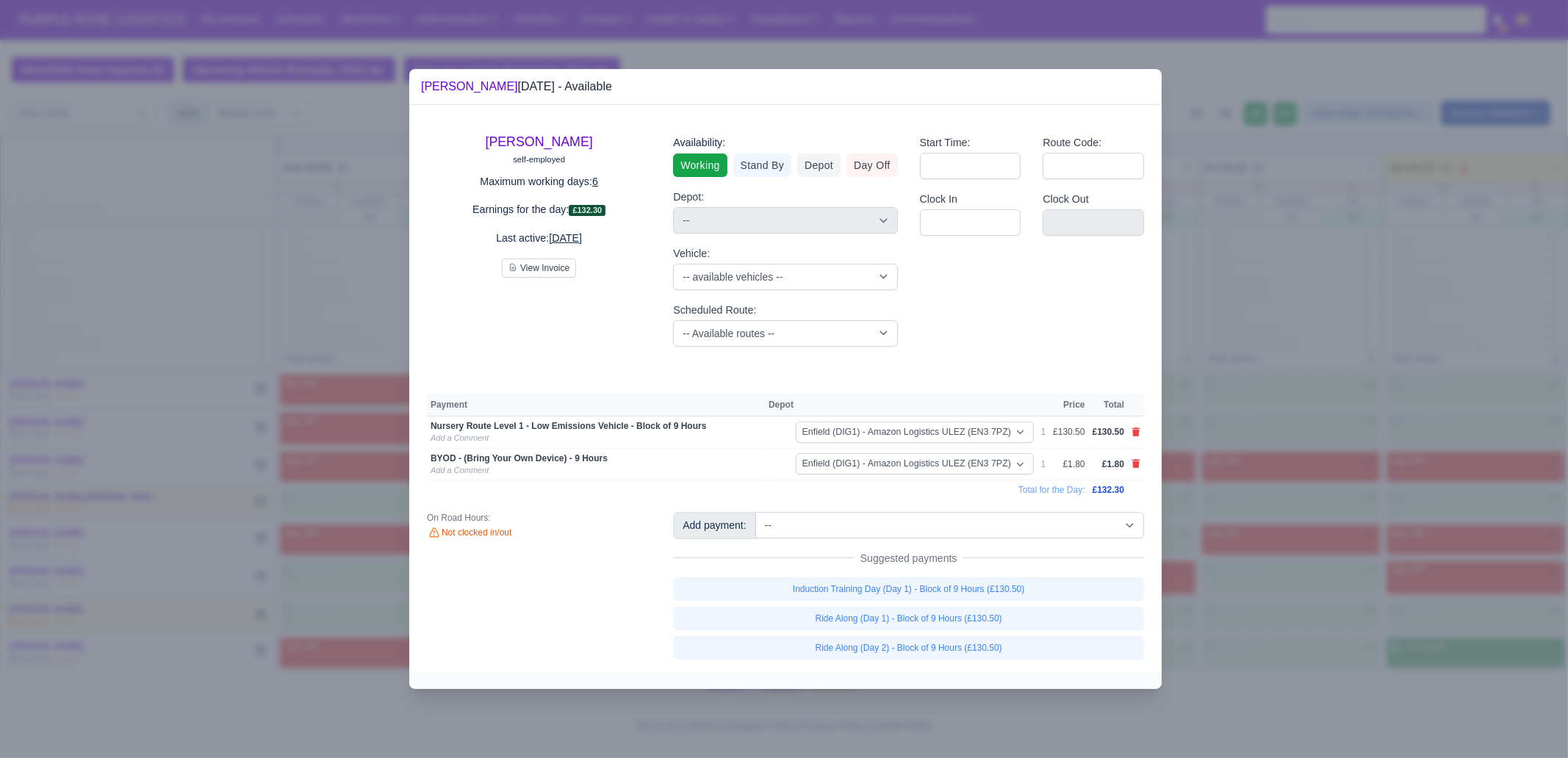
click at [1259, 606] on div at bounding box center [784, 379] width 1568 height 758
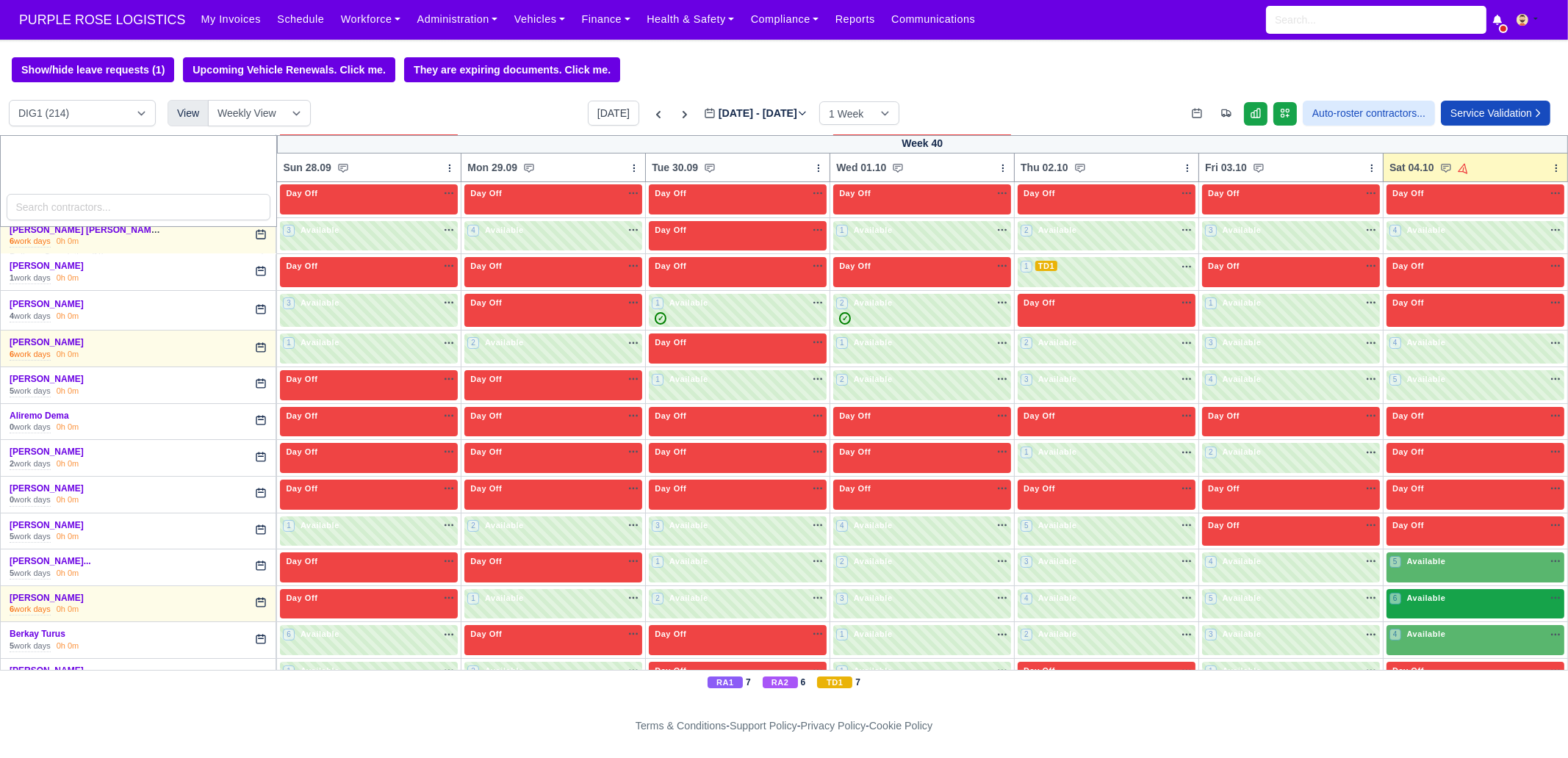
scroll to position [275, 0]
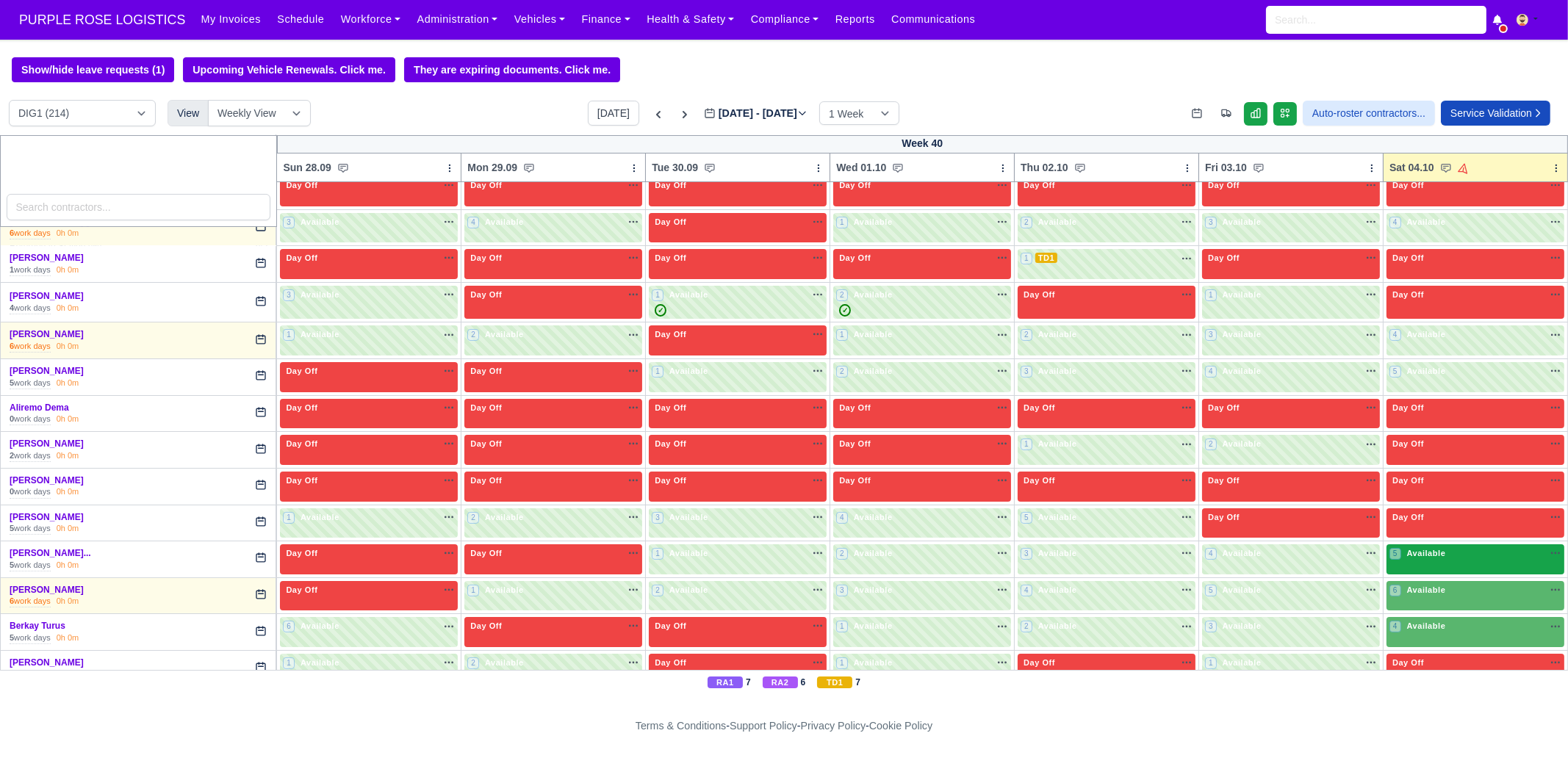
click at [1427, 557] on span "Available" at bounding box center [1426, 553] width 45 height 11
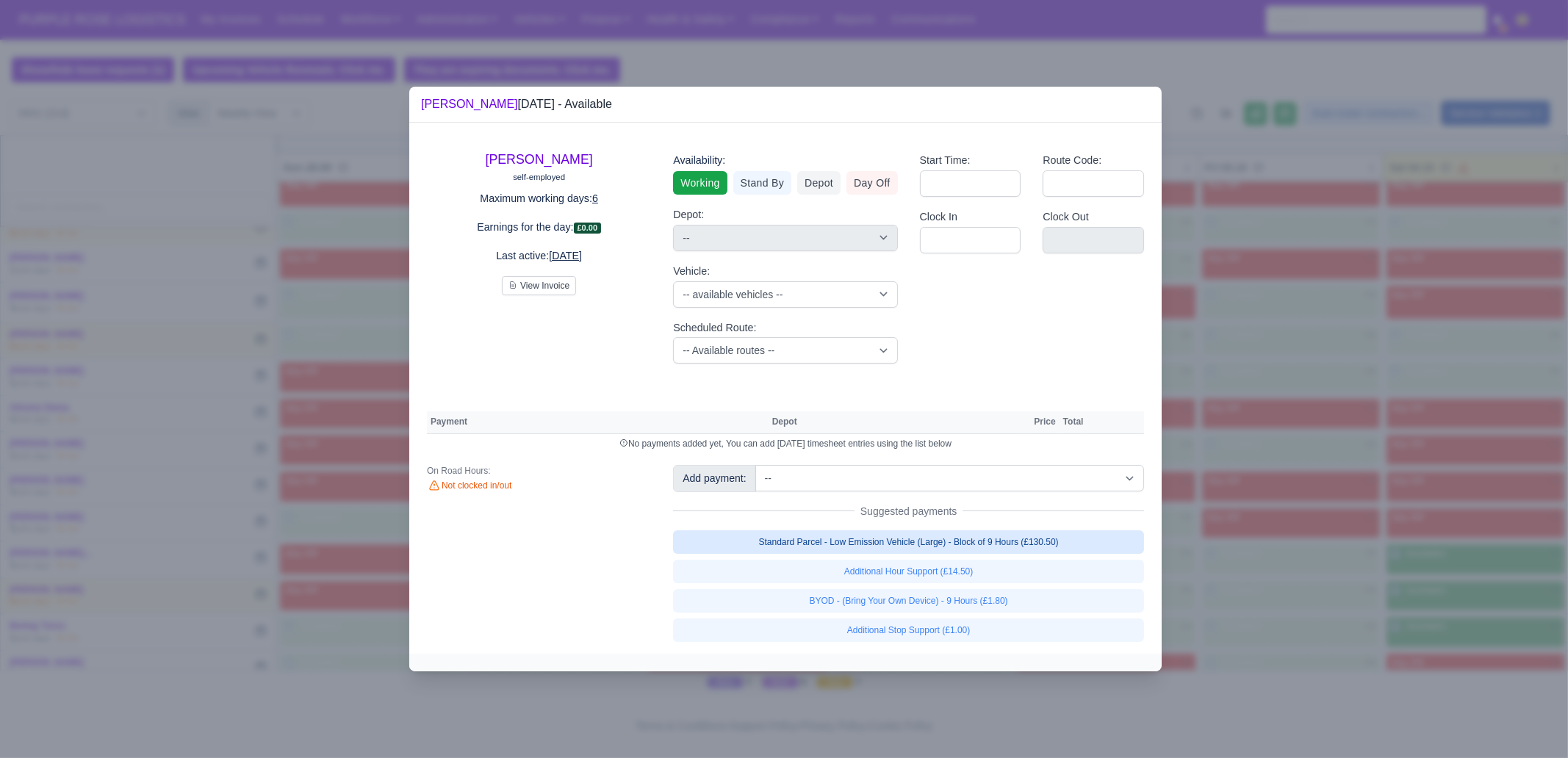
drag, startPoint x: 1058, startPoint y: 549, endPoint x: 1053, endPoint y: 565, distance: 16.8
click at [1058, 549] on link "Standard Parcel - Low Emission Vehicle (Large) - Block of 9 Hours (£130.50)" at bounding box center [908, 542] width 471 height 24
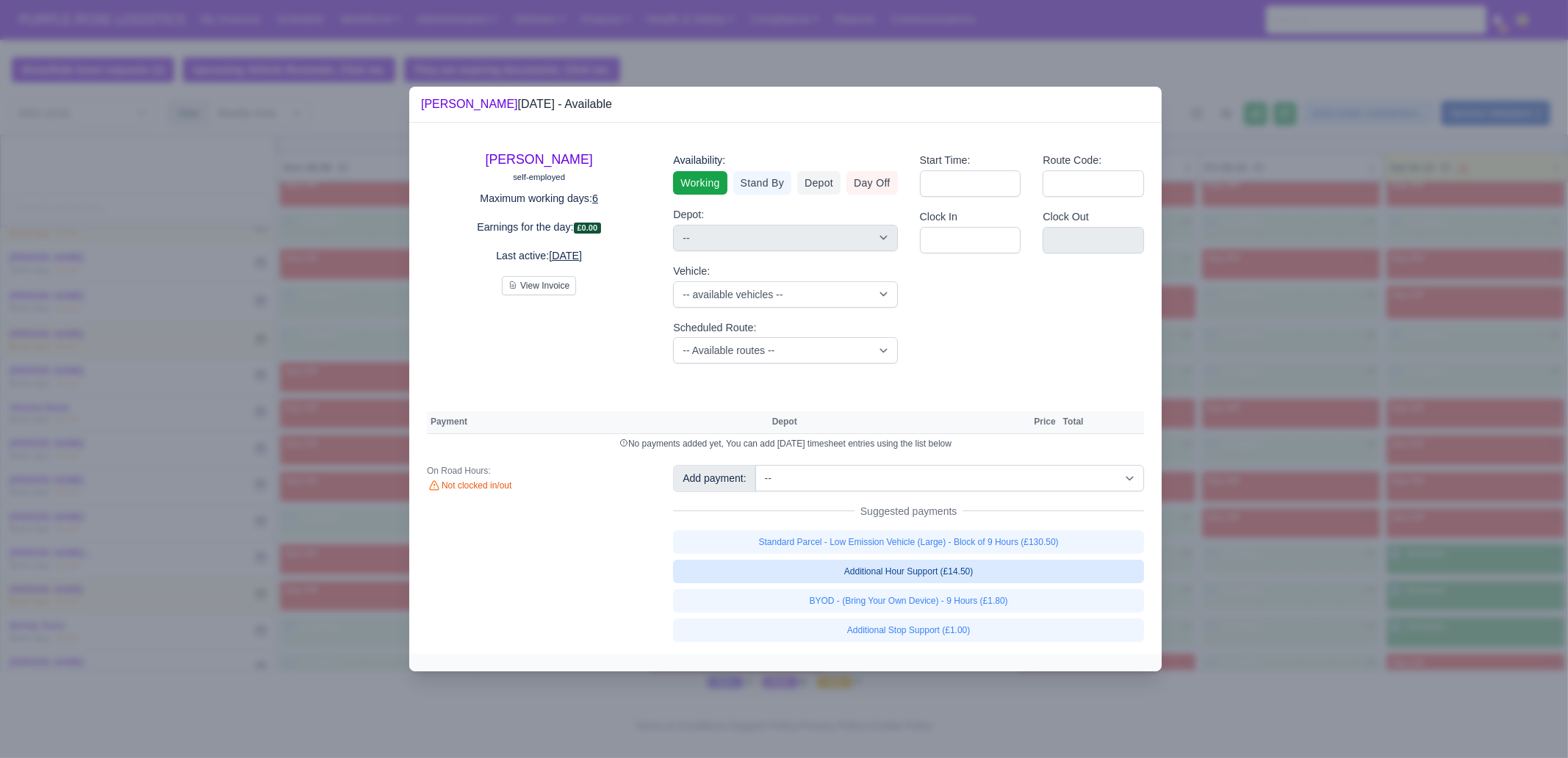
click at [1050, 583] on link "Additional Hour Support (£14.50)" at bounding box center [908, 571] width 471 height 24
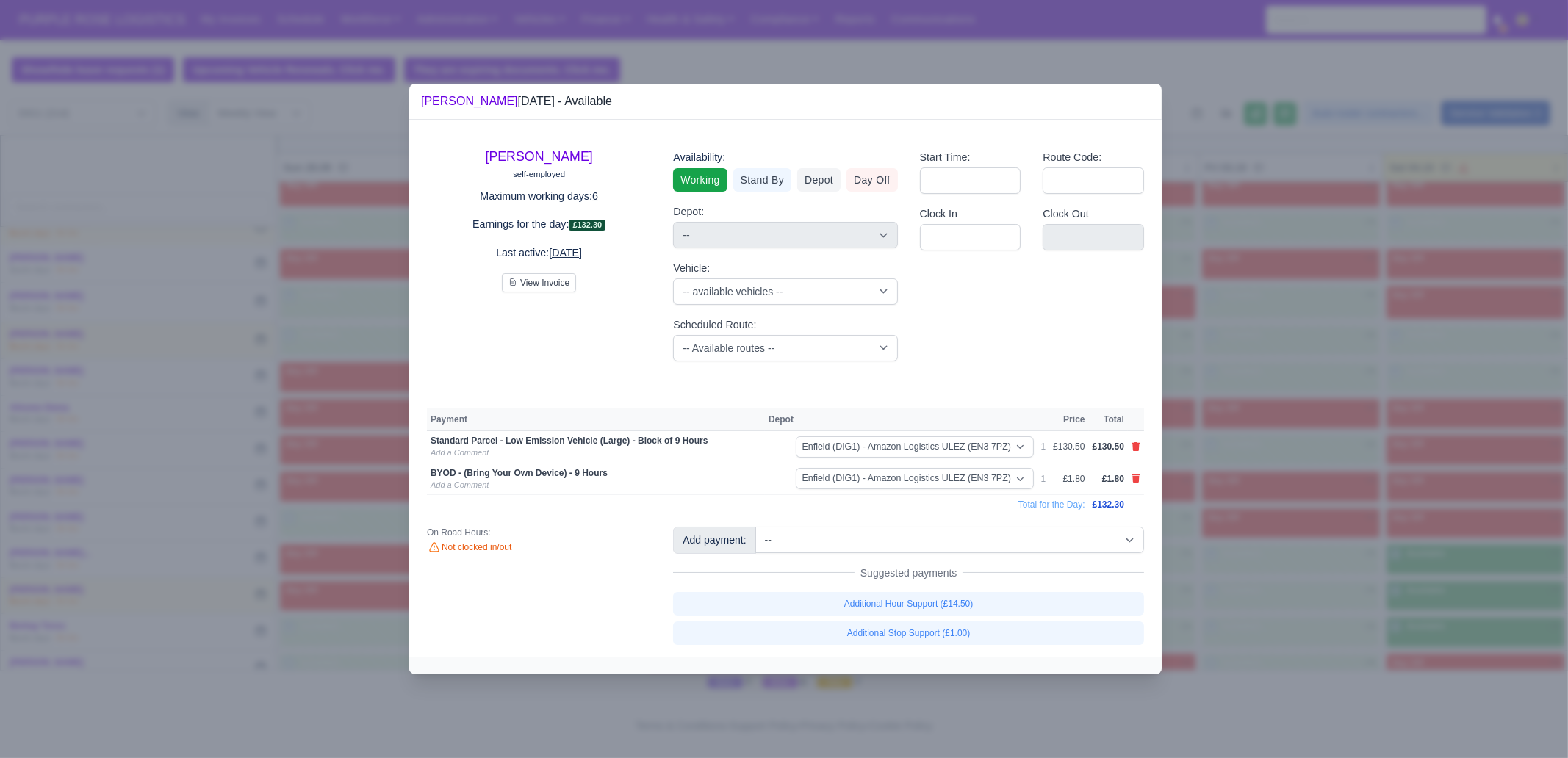
click at [1291, 556] on div at bounding box center [784, 379] width 1568 height 758
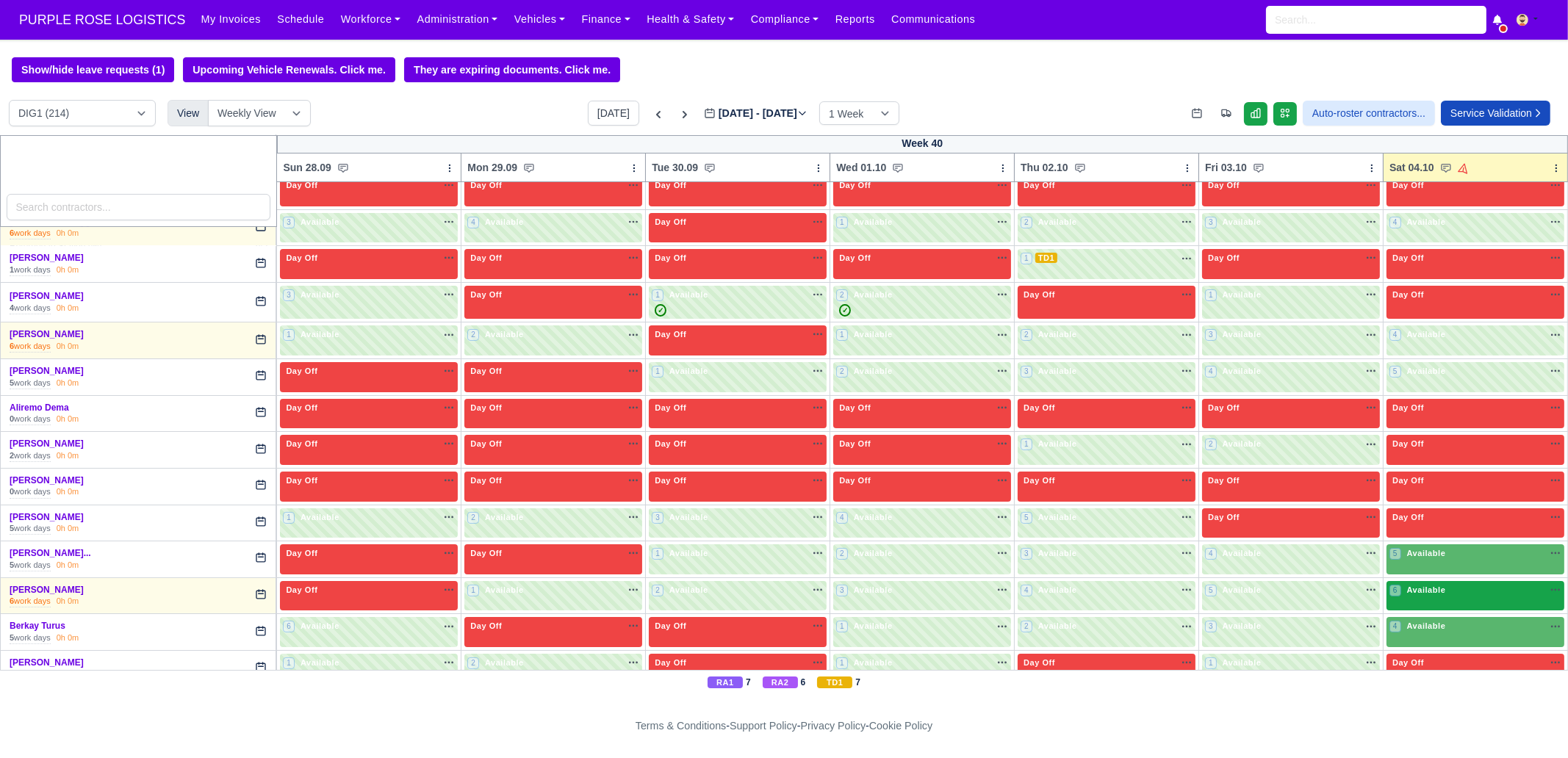
click at [1419, 593] on span "Available" at bounding box center [1426, 589] width 45 height 11
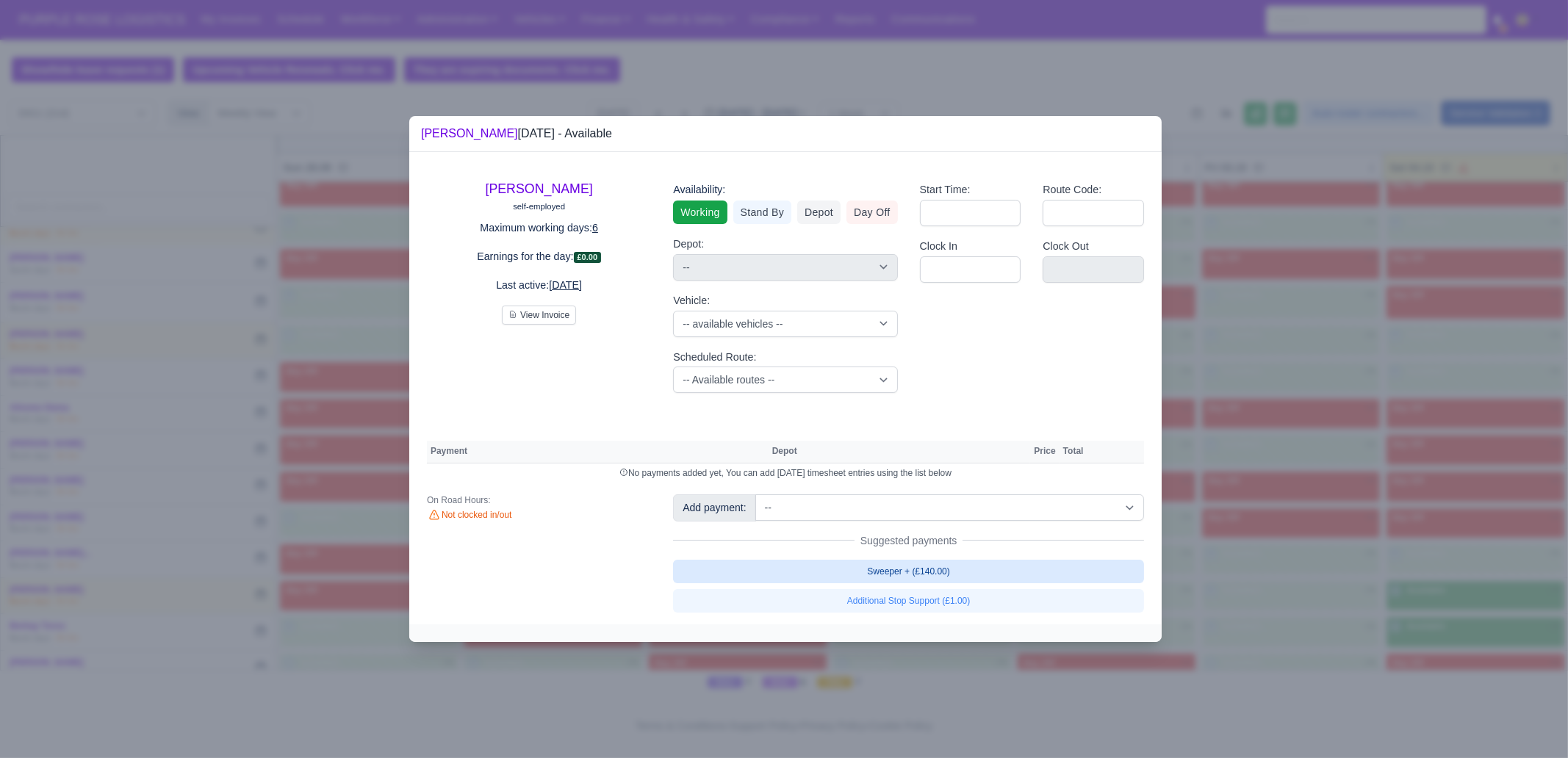
click at [912, 562] on link "Sweeper + (£140.00)" at bounding box center [908, 571] width 471 height 24
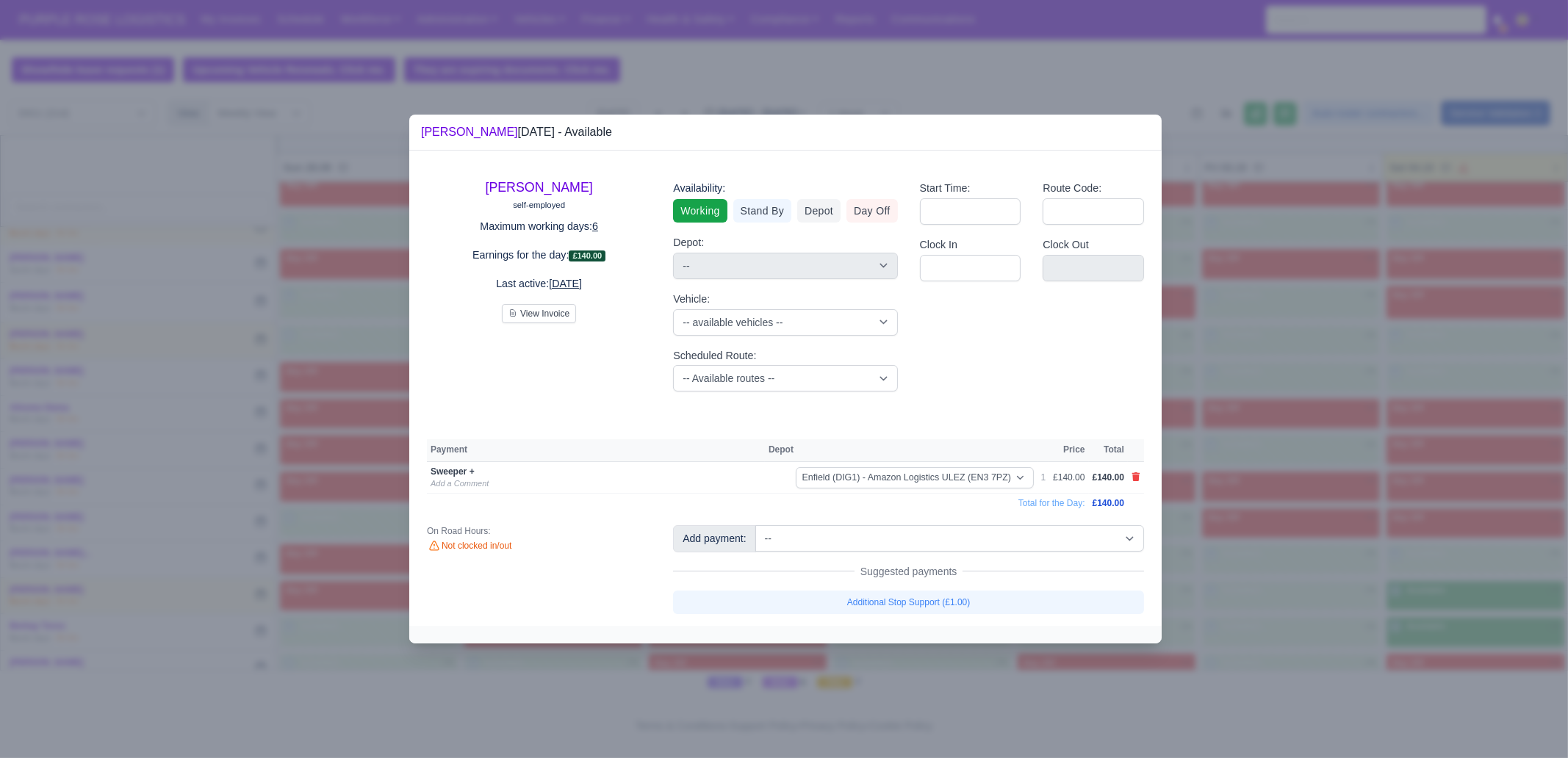
click at [1447, 488] on div at bounding box center [784, 379] width 1568 height 758
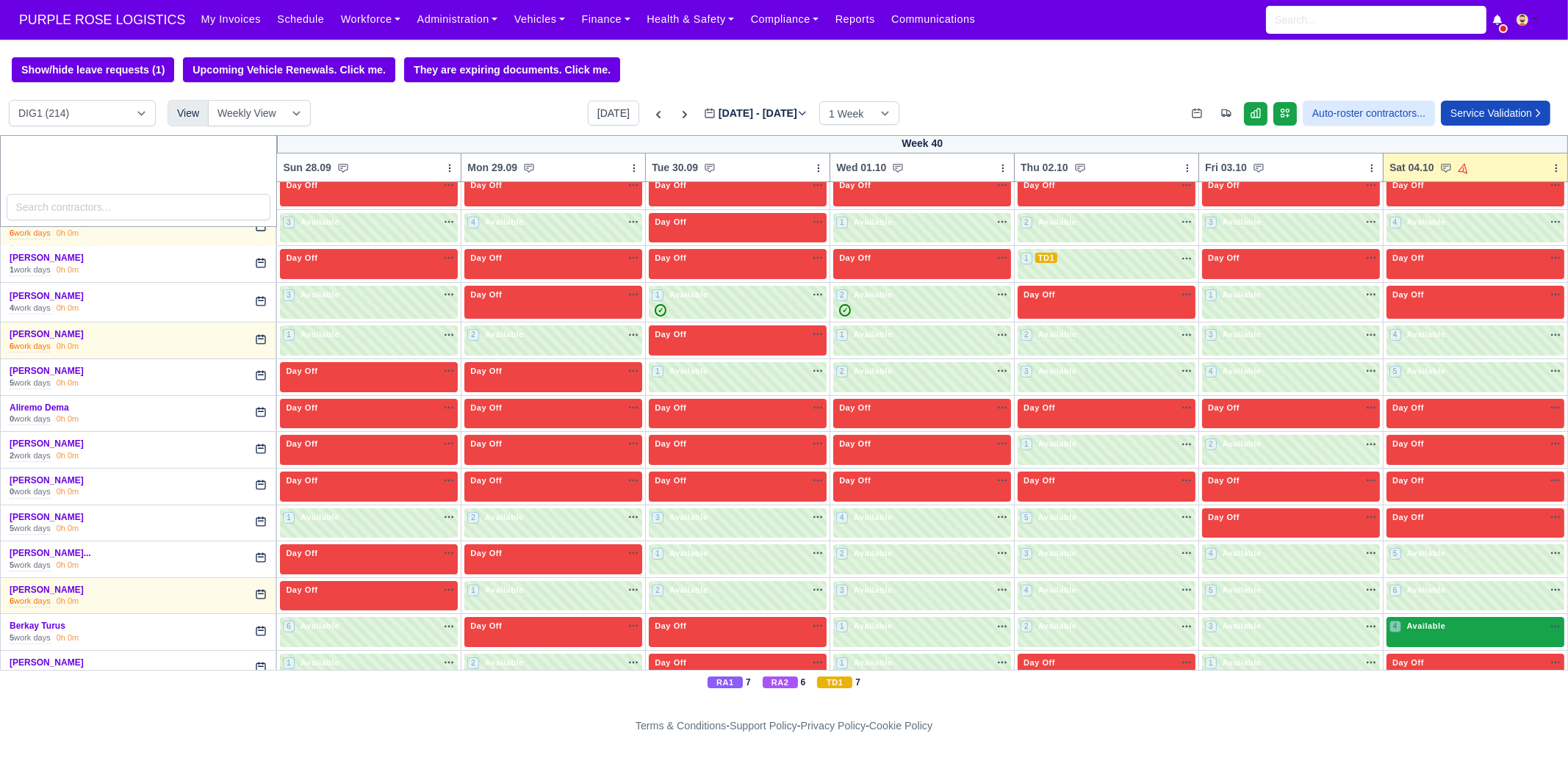
click at [1429, 632] on div "4 Available na" at bounding box center [1475, 628] width 172 height 15
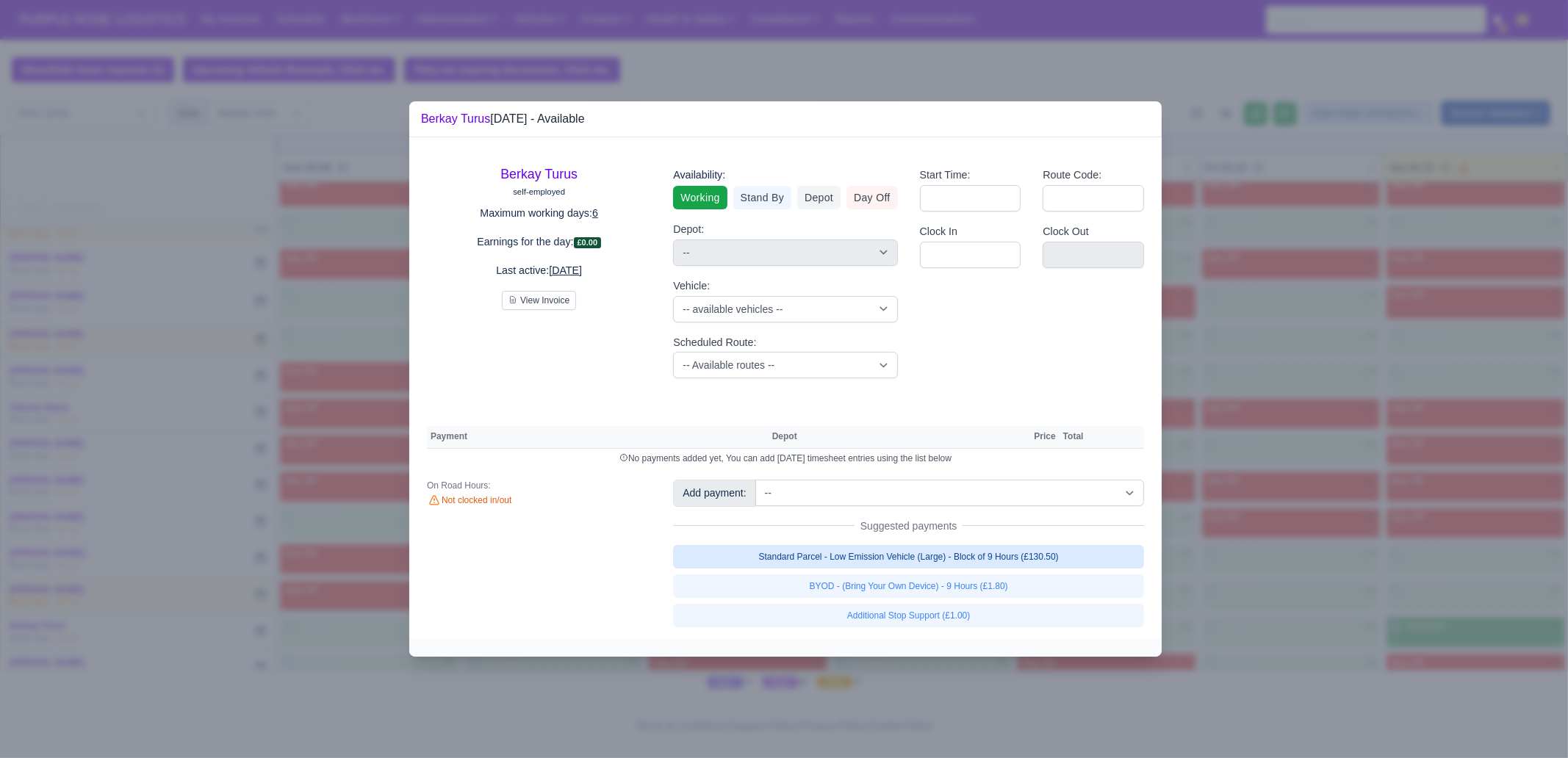
click at [944, 561] on link "Standard Parcel - Low Emission Vehicle (Large) - Block of 9 Hours (£130.50)" at bounding box center [908, 557] width 471 height 24
click at [947, 588] on div "Standard Parcel - Low Emission Vehicle (Large) - Block of 9 Hours (£130.50) BYO…" at bounding box center [908, 586] width 471 height 82
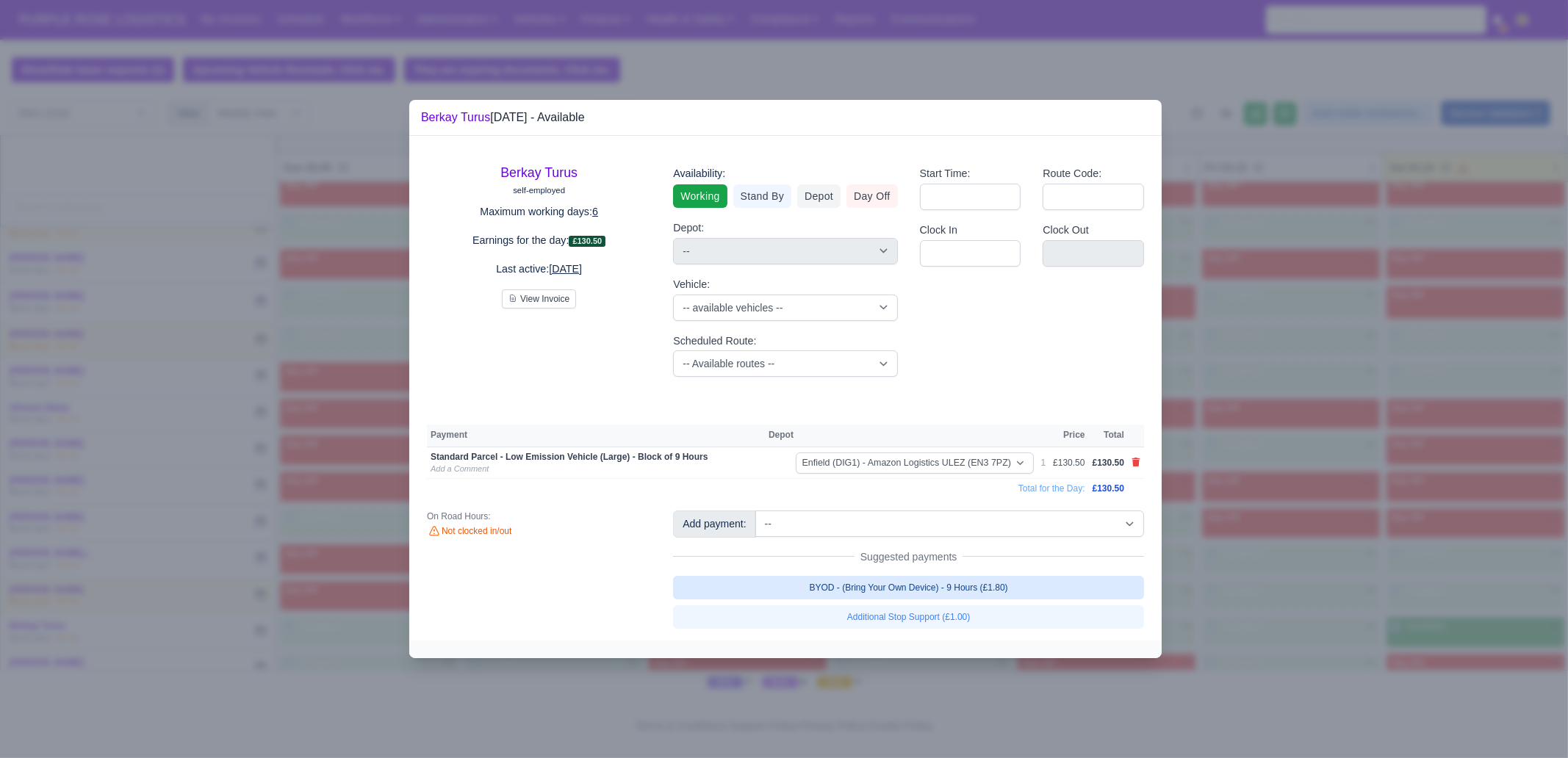
click at [939, 581] on link "BYOD - (Bring Your Own Device) - 9 Hours (£1.80)" at bounding box center [908, 587] width 471 height 24
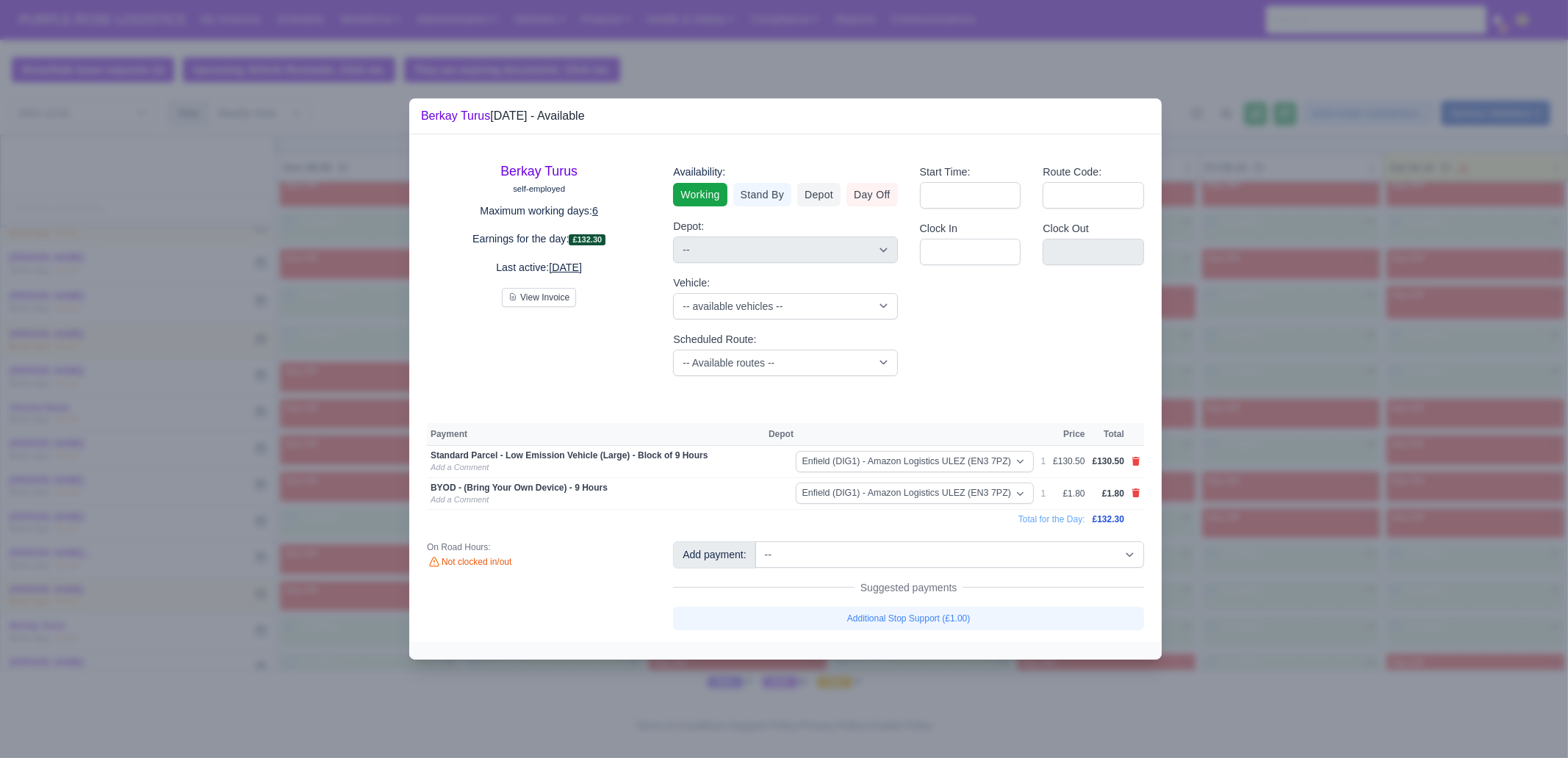
click at [1323, 498] on div at bounding box center [784, 379] width 1568 height 758
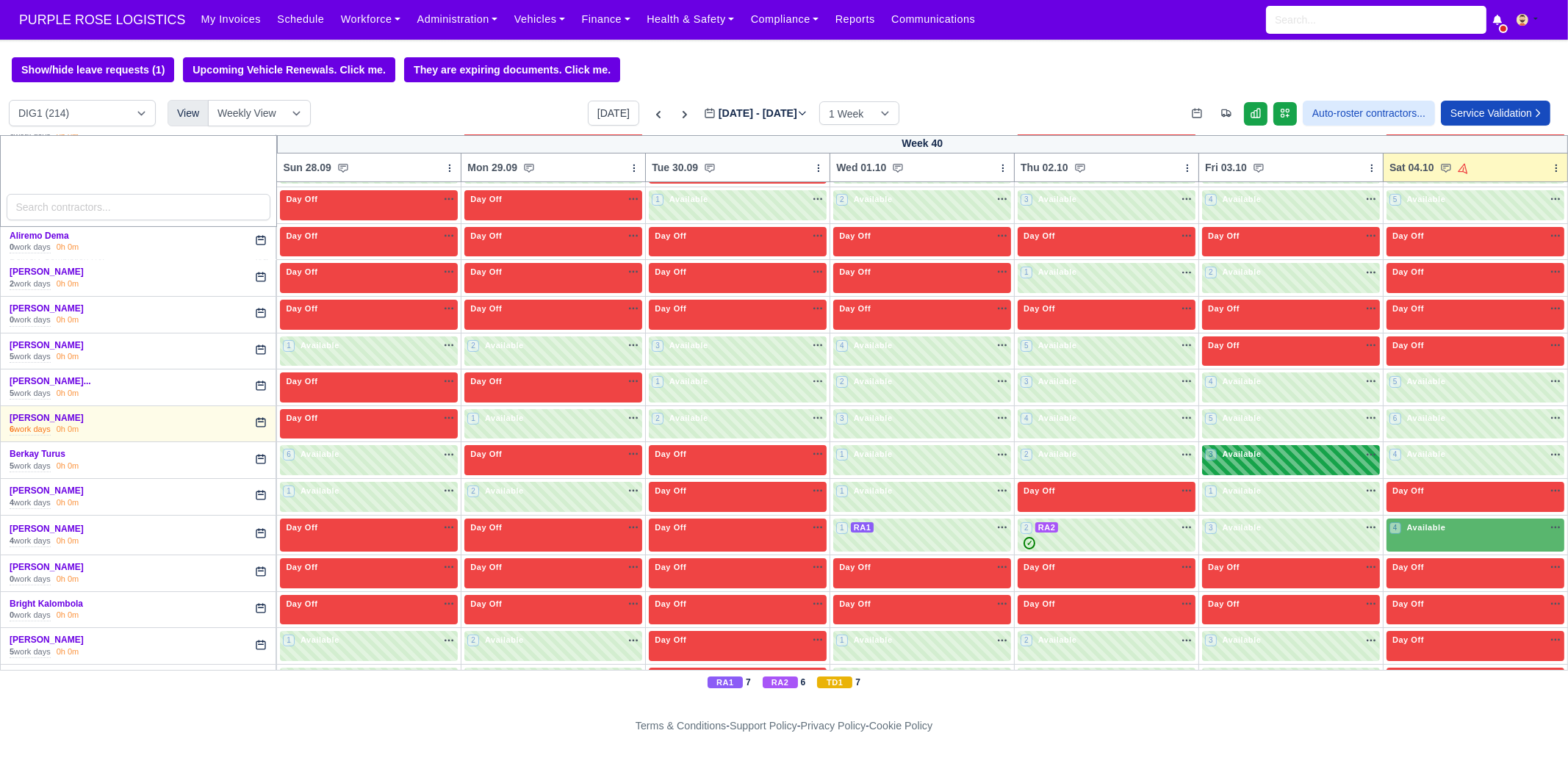
scroll to position [459, 0]
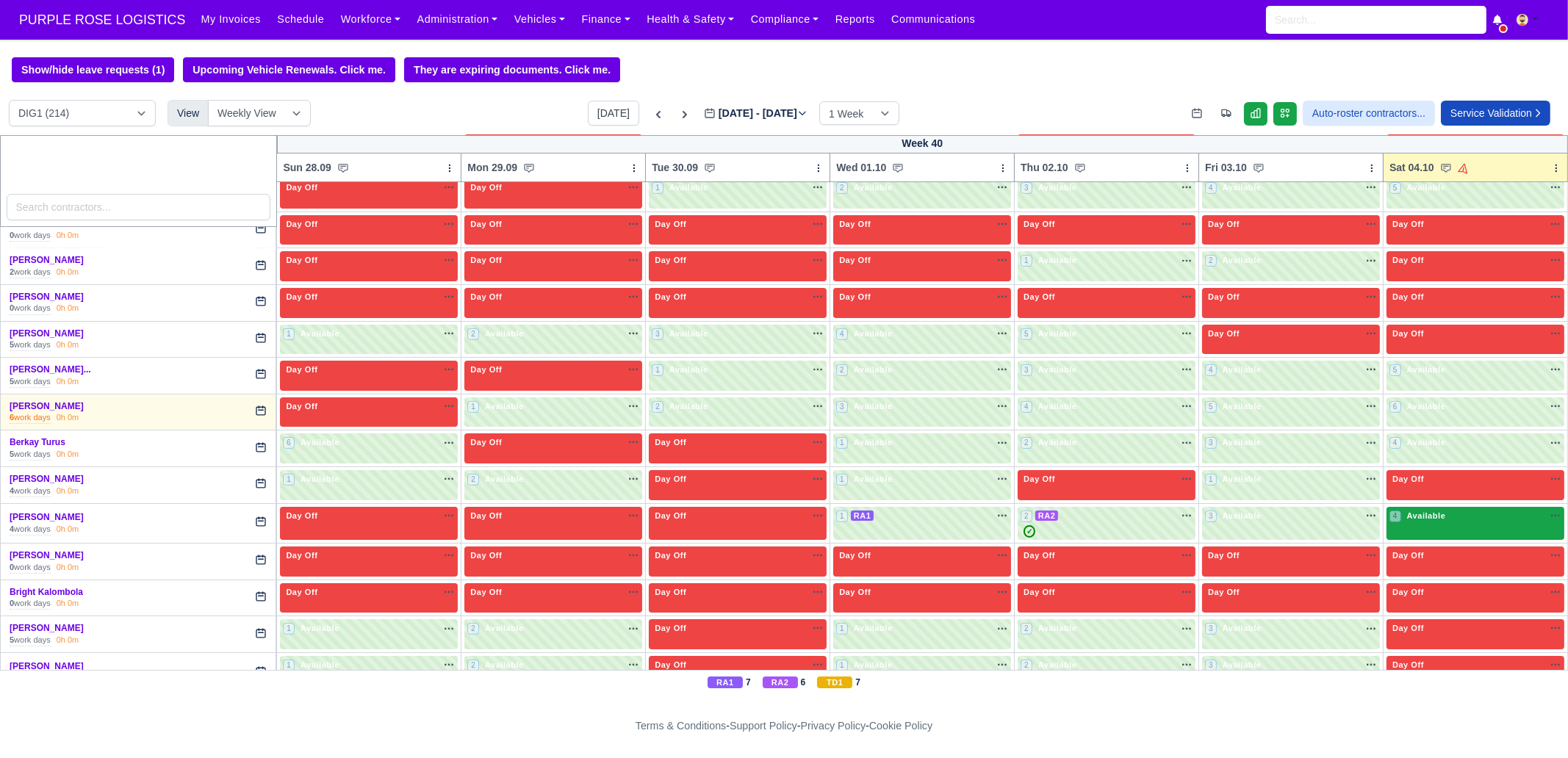
click at [1455, 516] on div "4 Available na" at bounding box center [1475, 515] width 172 height 12
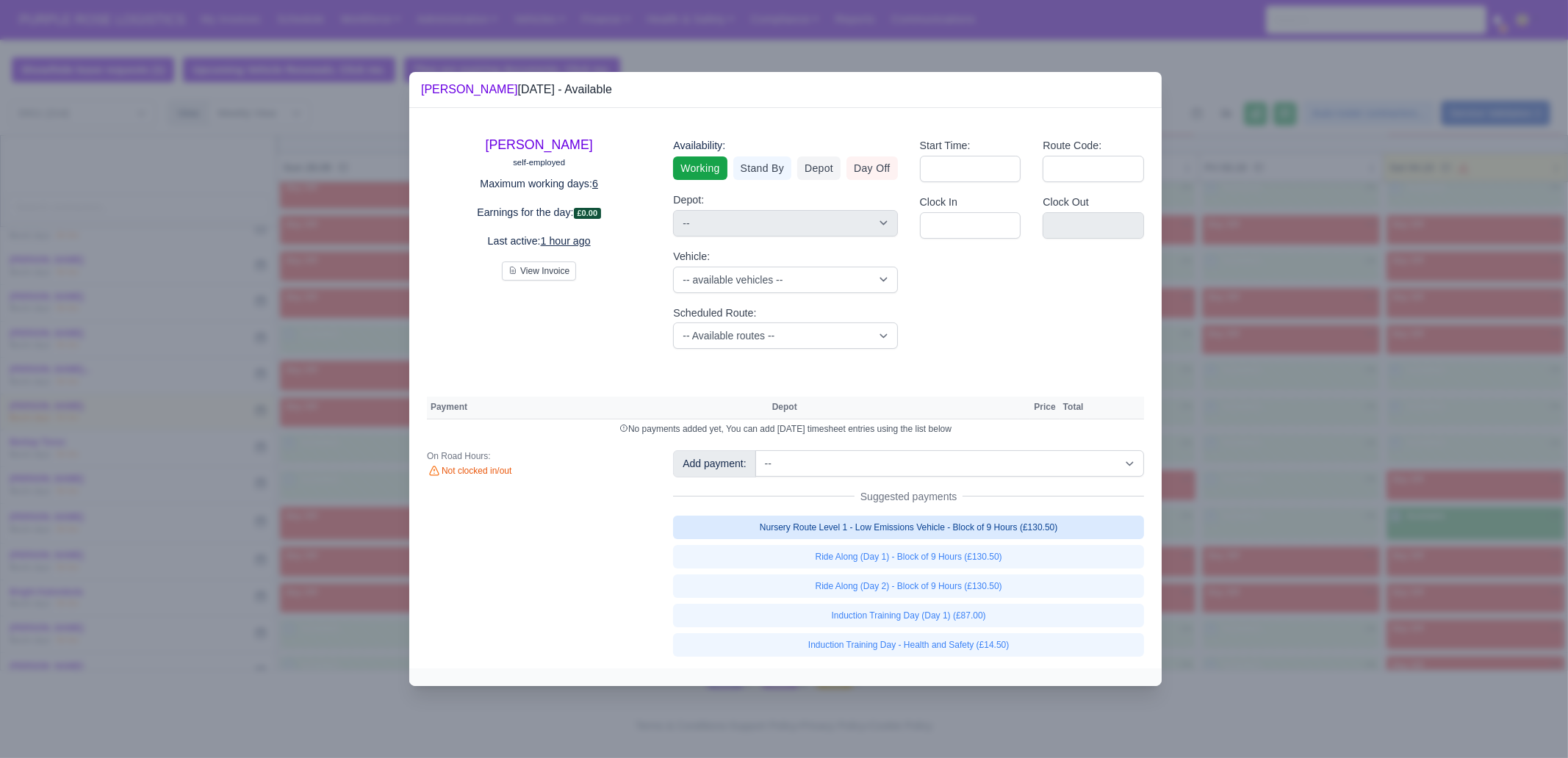
click at [1058, 527] on link "Nursery Route Level 1 - Low Emissions Vehicle - Block of 9 Hours (£130.50)" at bounding box center [908, 527] width 471 height 24
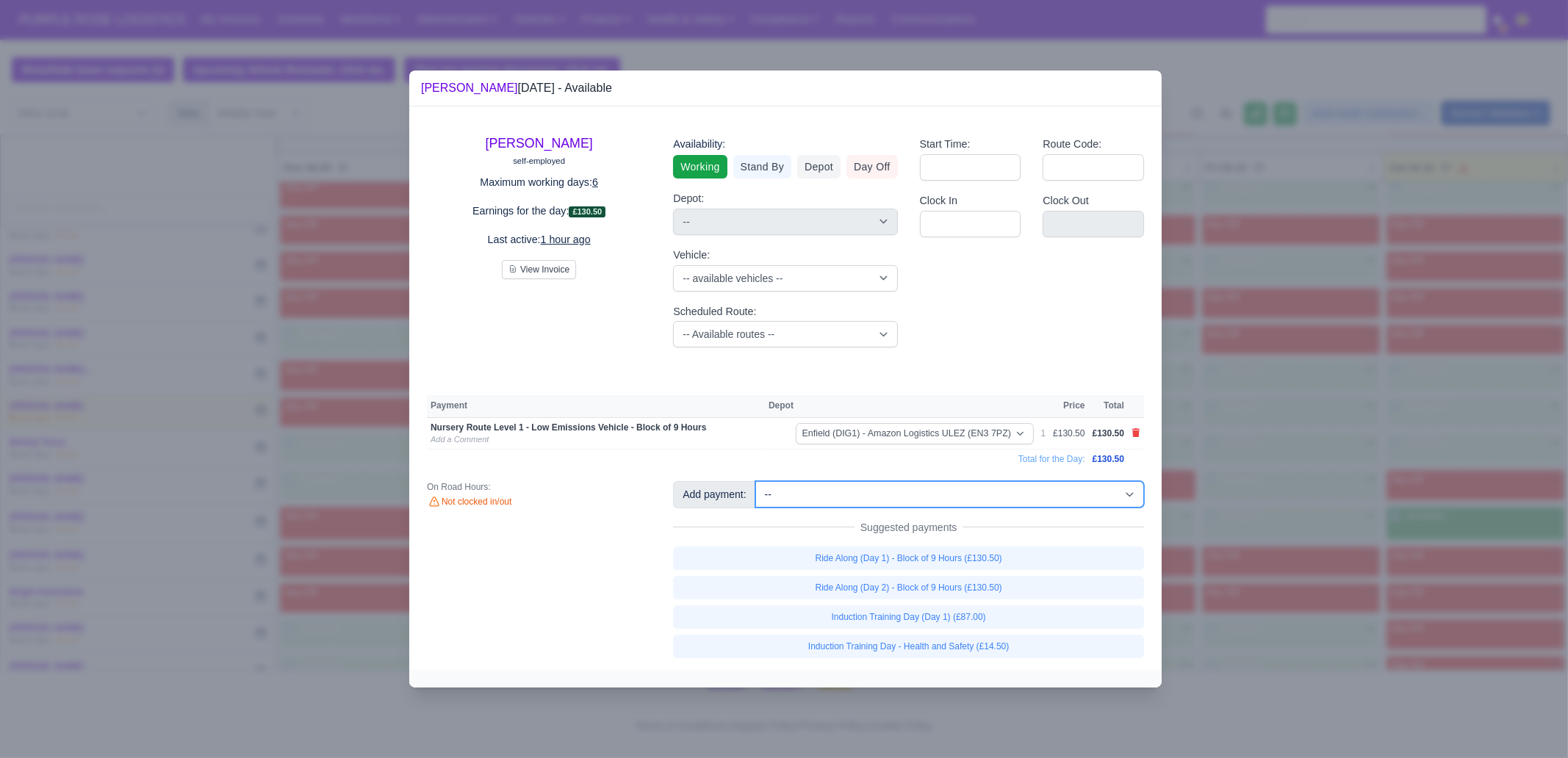
drag, startPoint x: 1006, startPoint y: 491, endPoint x: 992, endPoint y: 15, distance: 476.2
click at [1006, 490] on select "-- Additional Hour Support (£14.50) Additional Hour Support (Walkers) (£13.50) …" at bounding box center [949, 494] width 389 height 26
click at [755, 481] on select "-- Additional Hour Support (£14.50) Additional Hour Support (Walkers) (£13.50) …" at bounding box center [949, 494] width 389 height 26
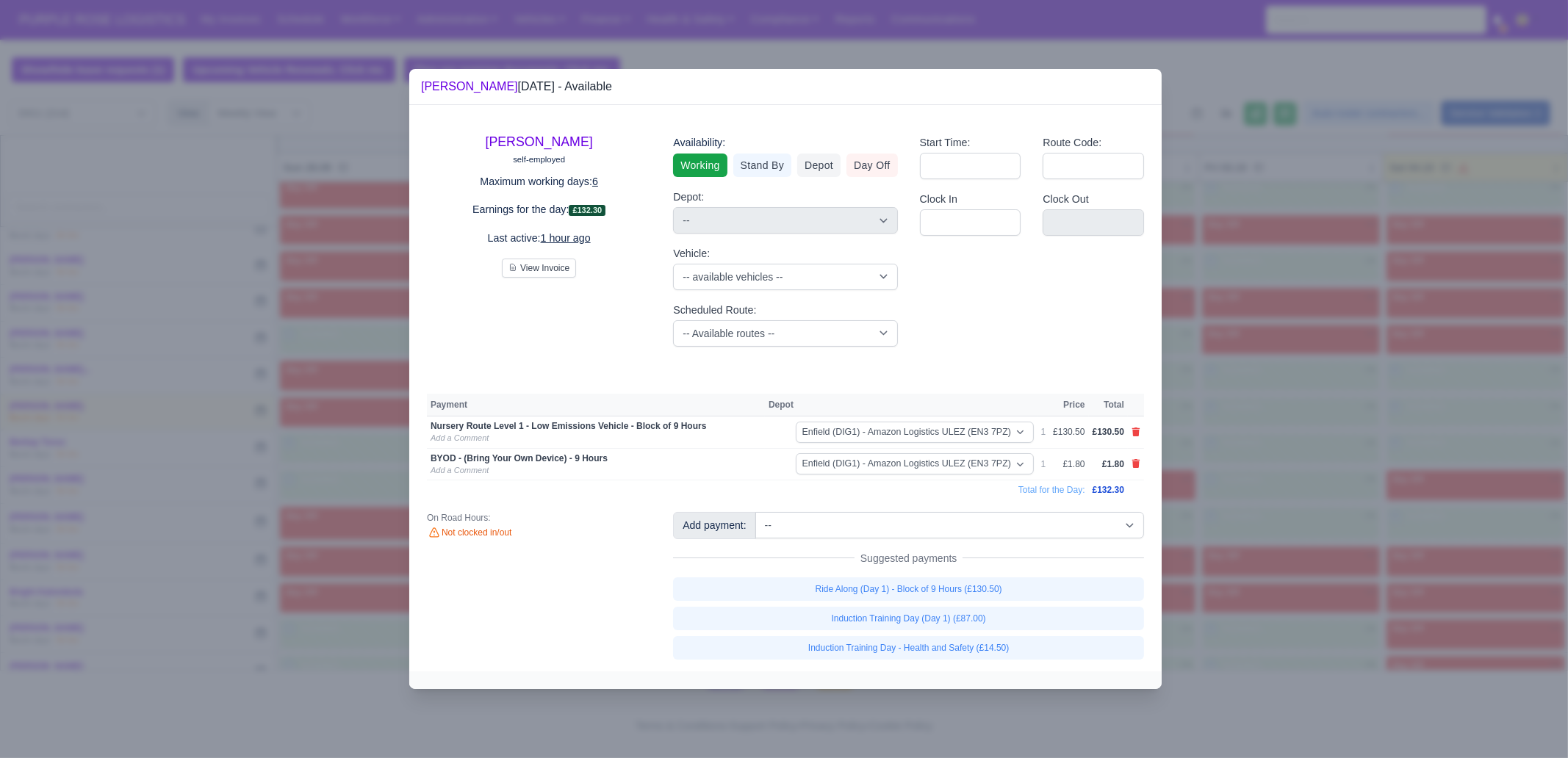
click at [1294, 451] on div at bounding box center [784, 379] width 1568 height 758
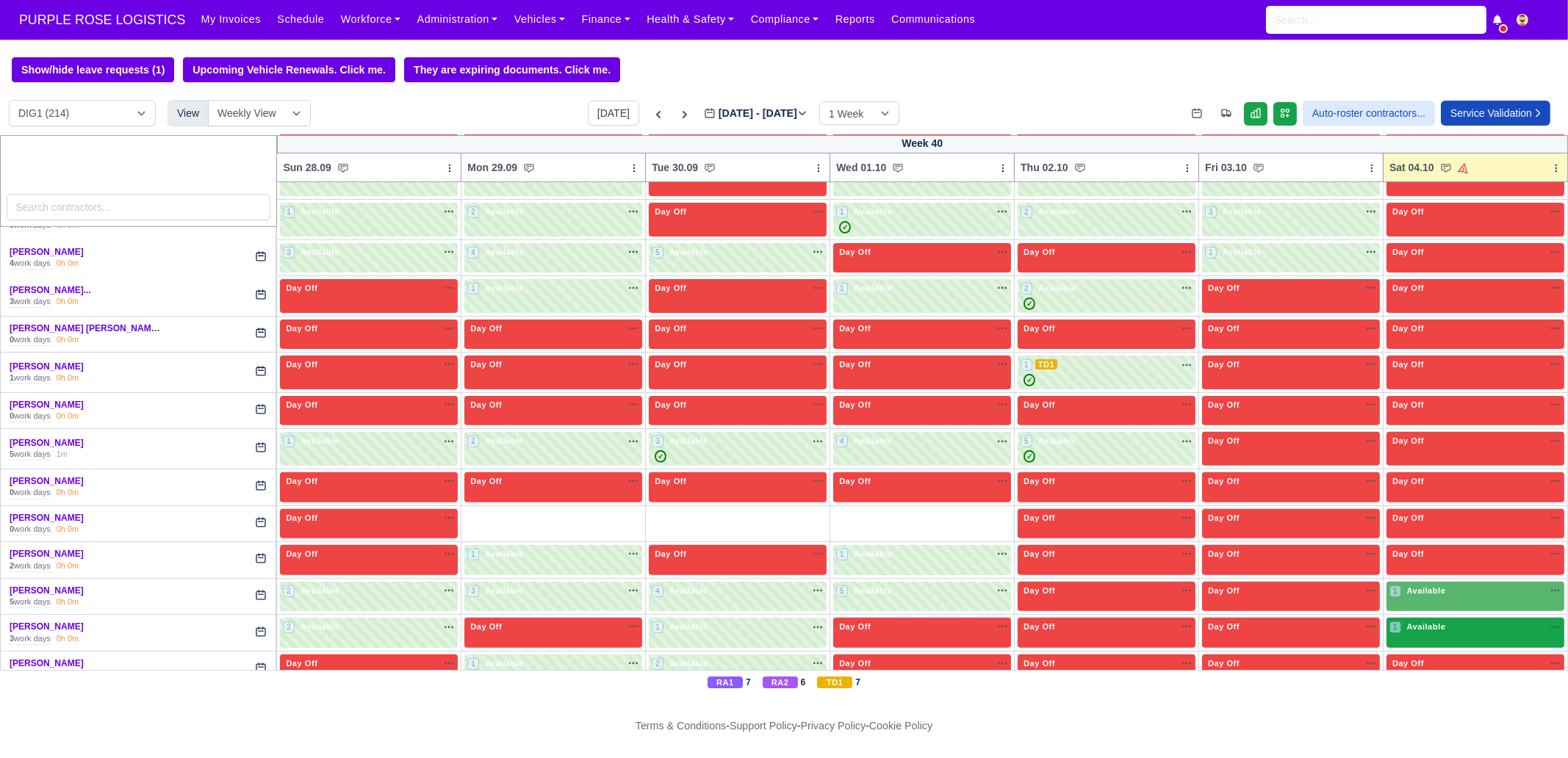
scroll to position [918, 0]
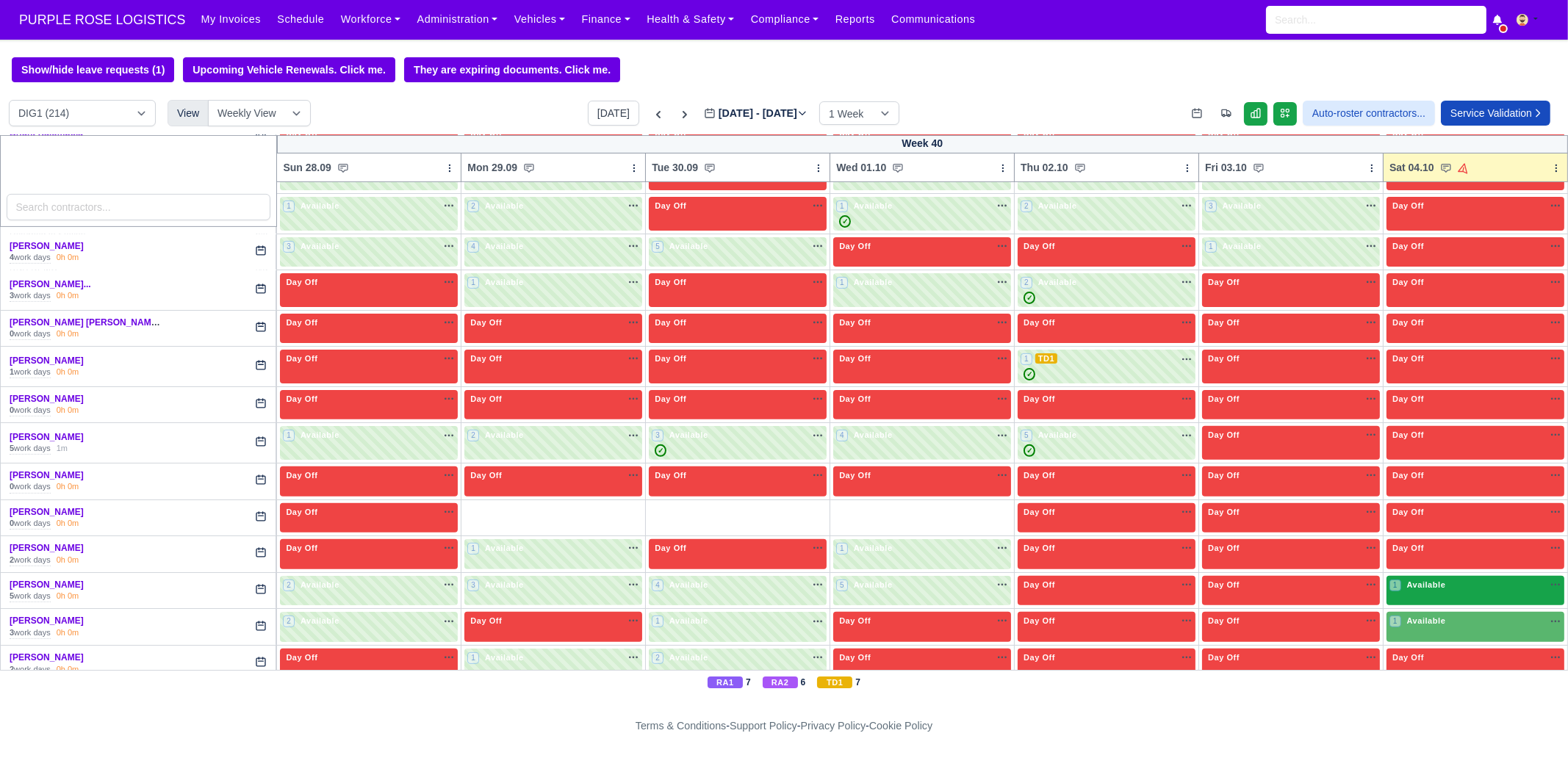
click at [1430, 584] on div "1 Available na" at bounding box center [1475, 586] width 172 height 15
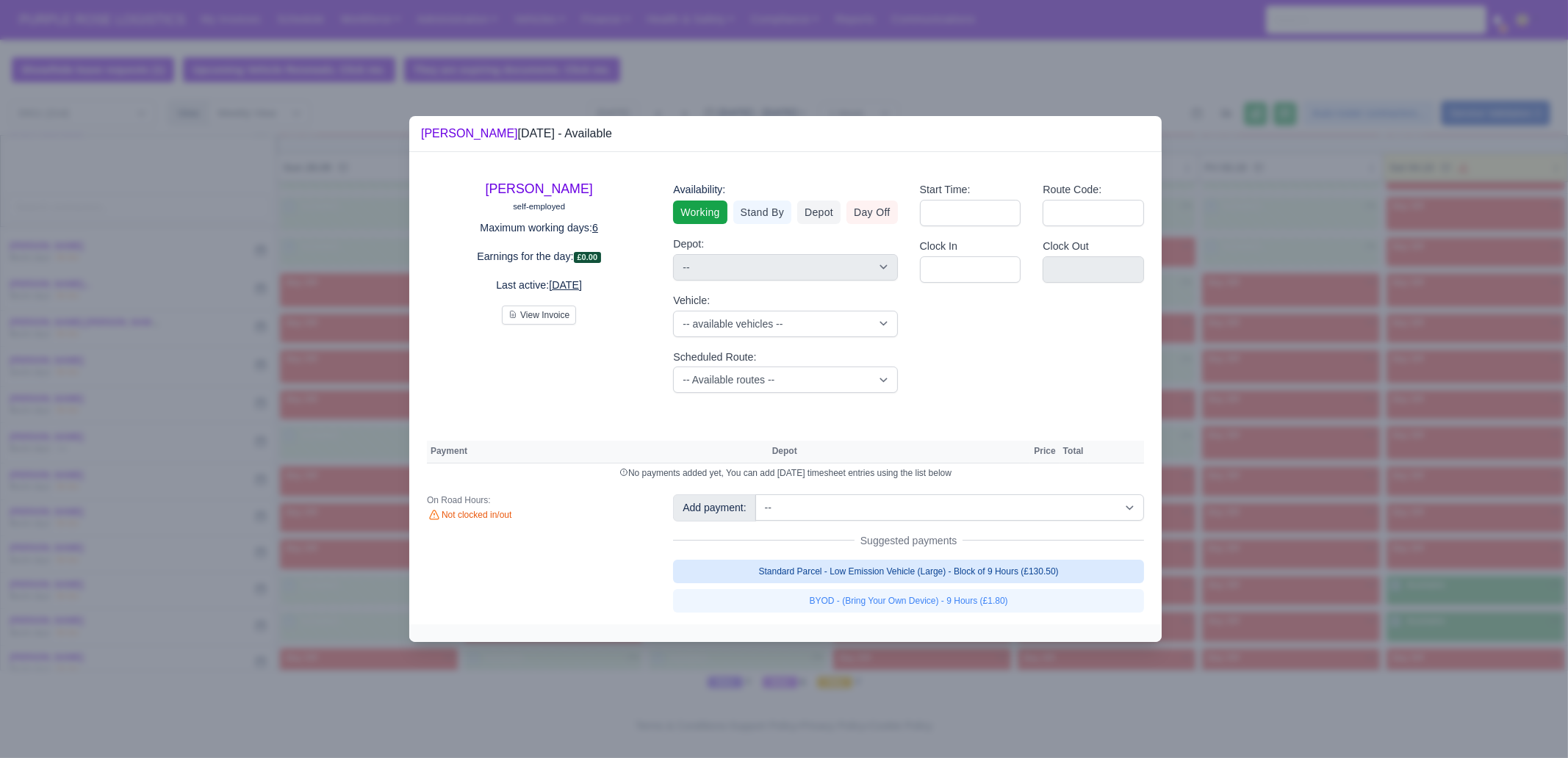
click at [990, 571] on link "Standard Parcel - Low Emission Vehicle (Large) - Block of 9 Hours (£130.50)" at bounding box center [908, 571] width 471 height 24
click at [987, 615] on div "[PERSON_NAME] self-employed Maximum working days: 6 Earnings for the day: £0.00…" at bounding box center [785, 388] width 753 height 472
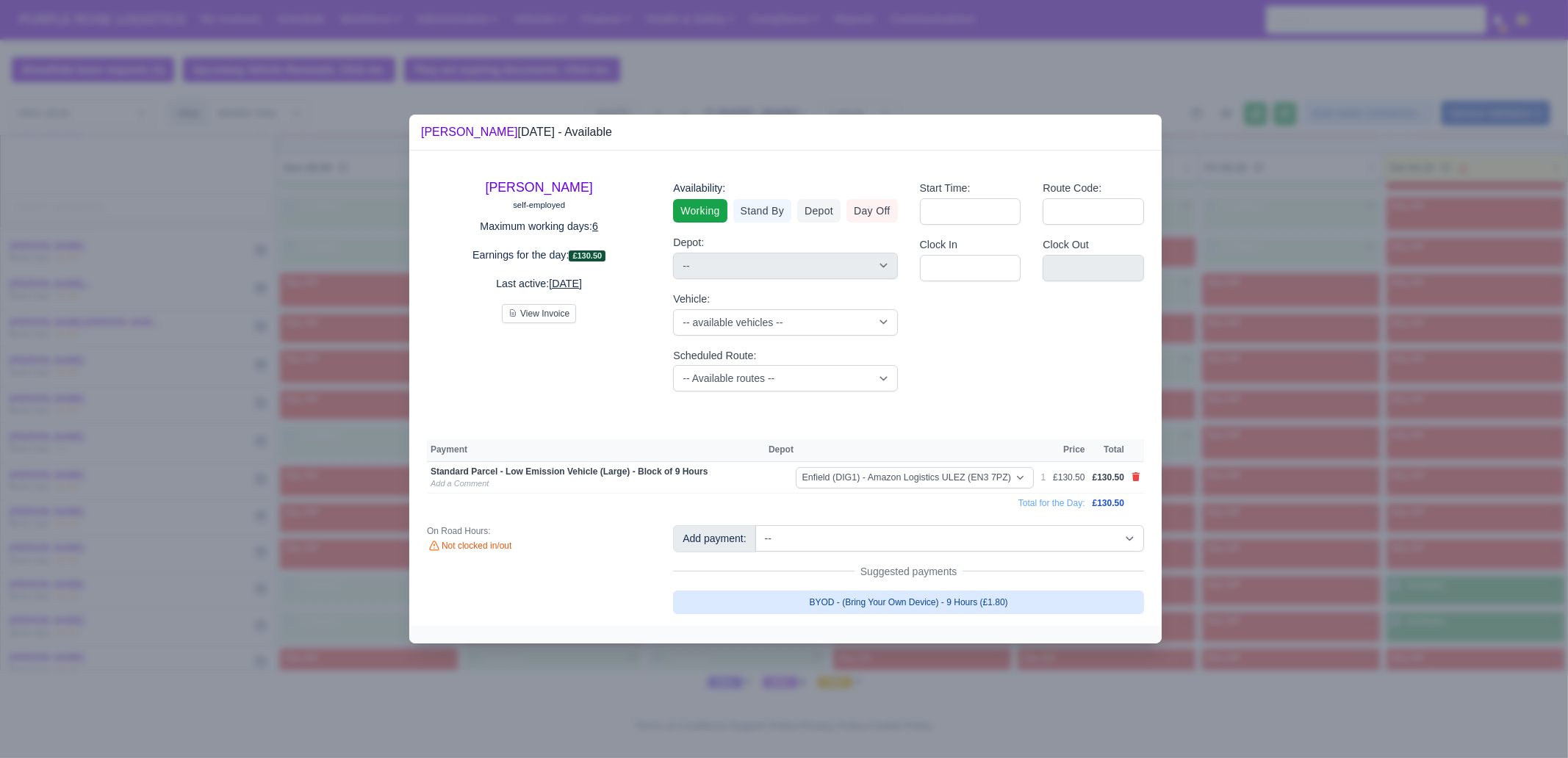
click at [984, 611] on link "BYOD - (Bring Your Own Device) - 9 Hours (£1.80)" at bounding box center [908, 602] width 471 height 24
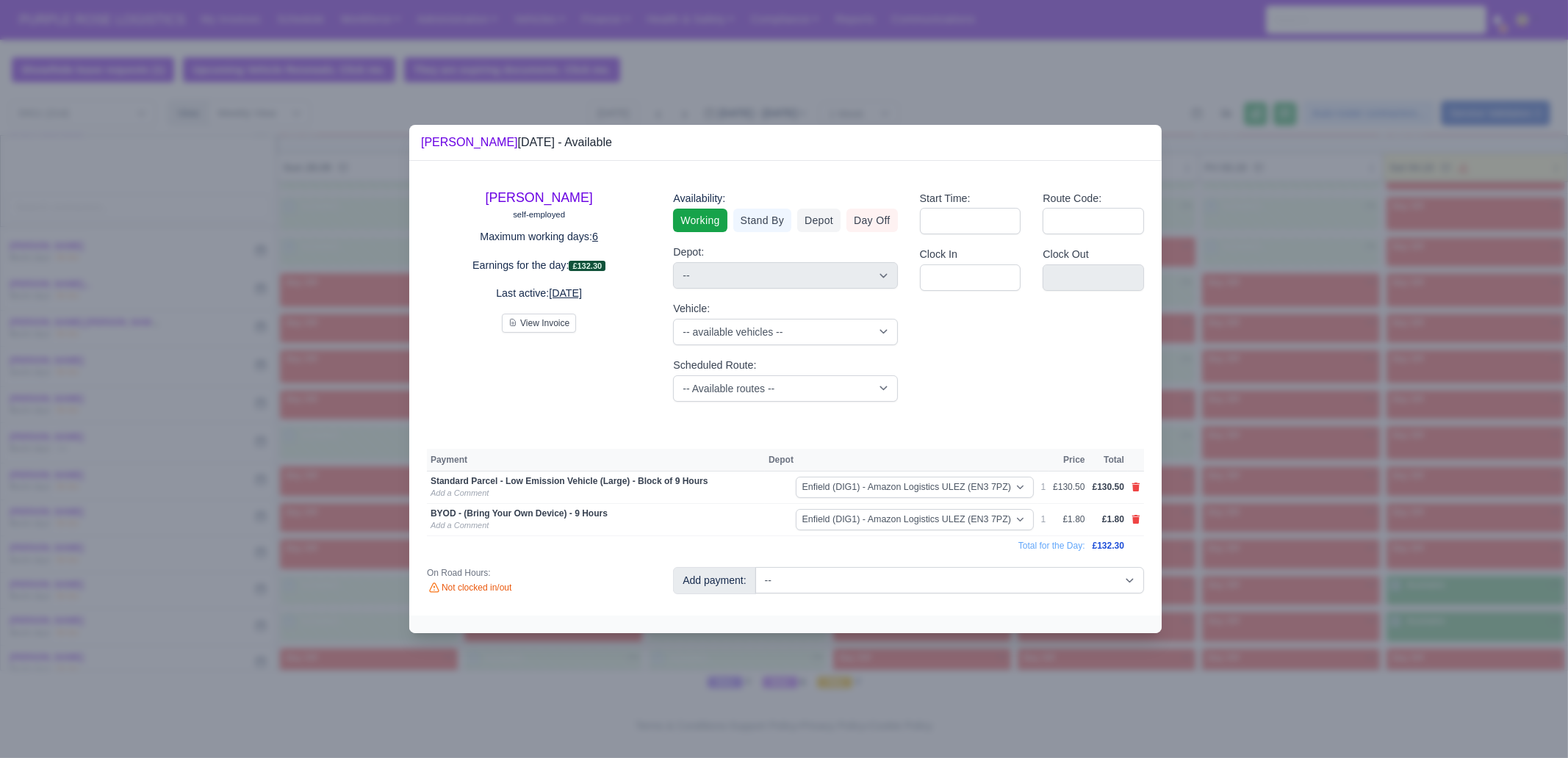
click at [1214, 550] on div at bounding box center [784, 379] width 1568 height 758
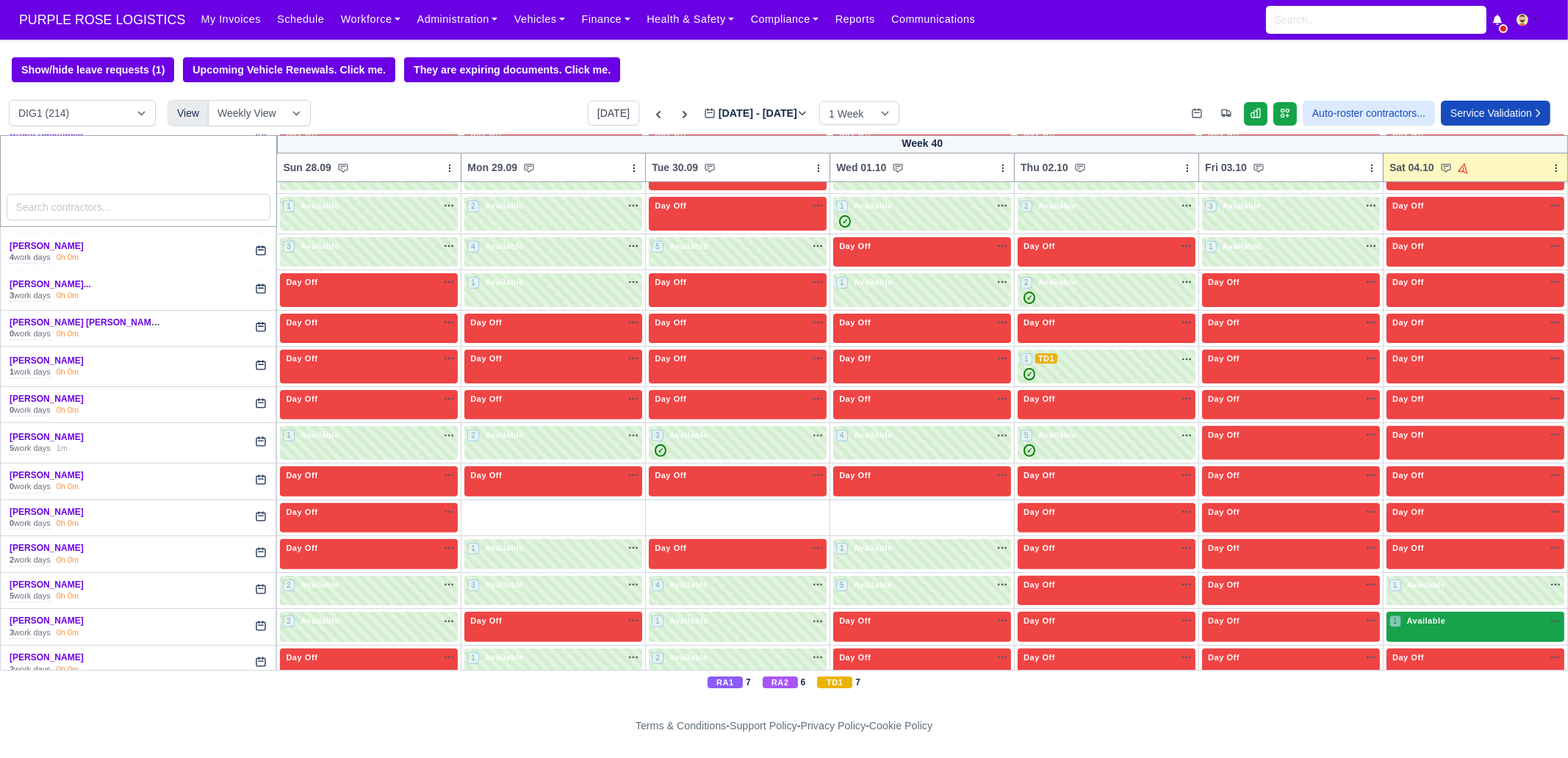
click at [1436, 615] on div "1 Available na" at bounding box center [1475, 620] width 172 height 12
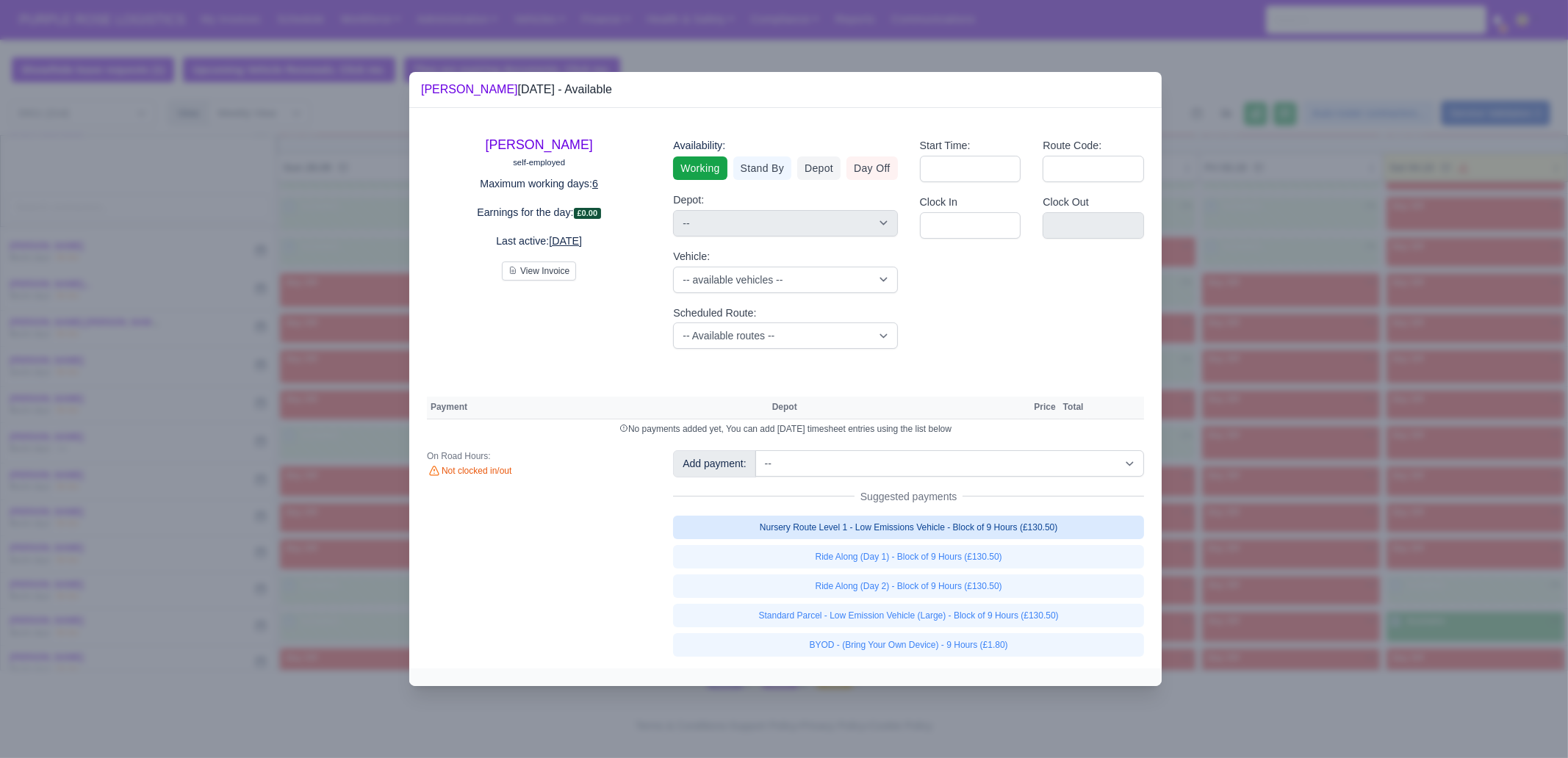
click at [1026, 523] on link "Nursery Route Level 1 - Low Emissions Vehicle - Block of 9 Hours (£130.50)" at bounding box center [908, 527] width 471 height 24
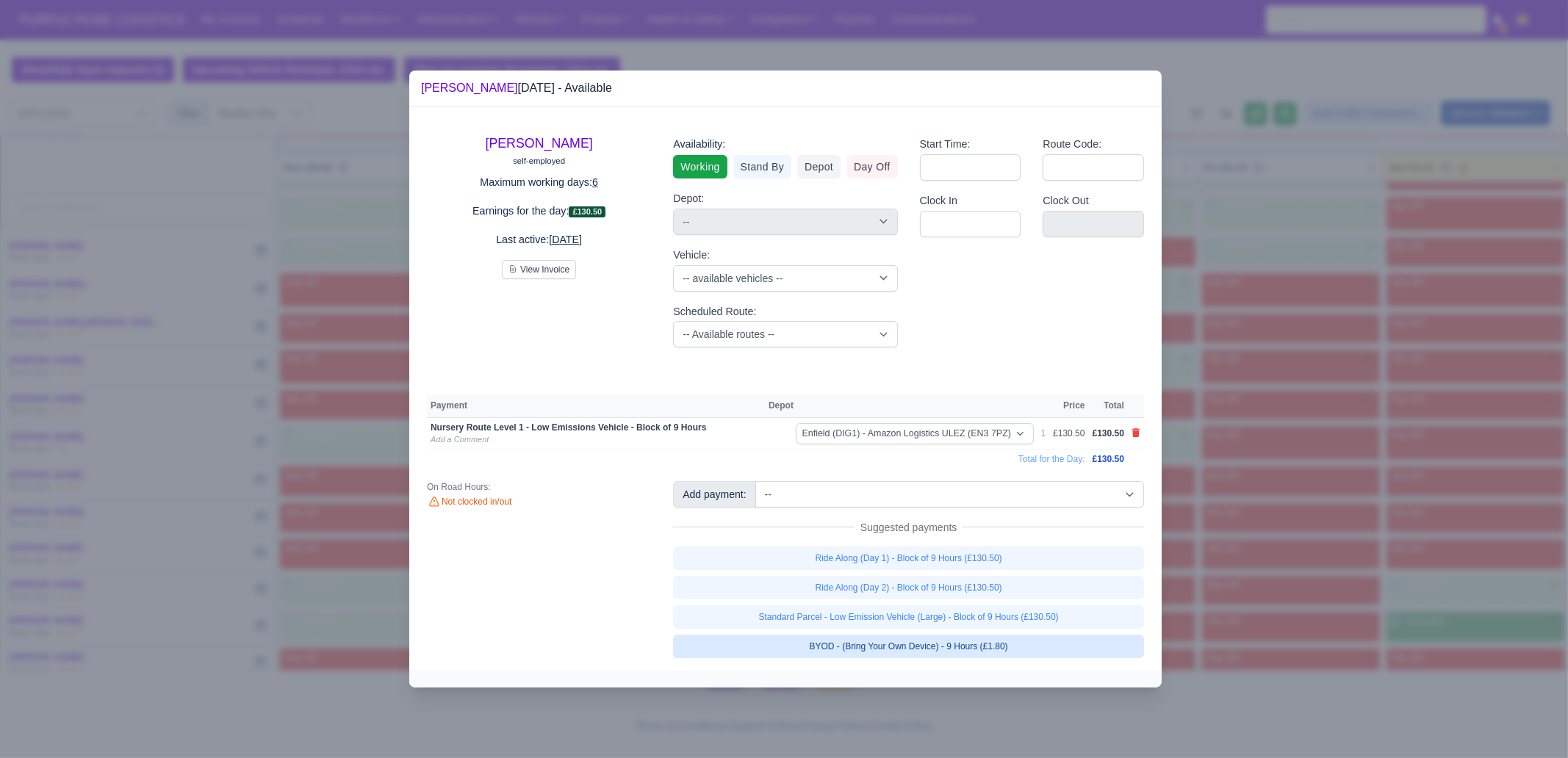
click at [1038, 642] on link "BYOD - (Bring Your Own Device) - 9 Hours (£1.80)" at bounding box center [908, 646] width 471 height 24
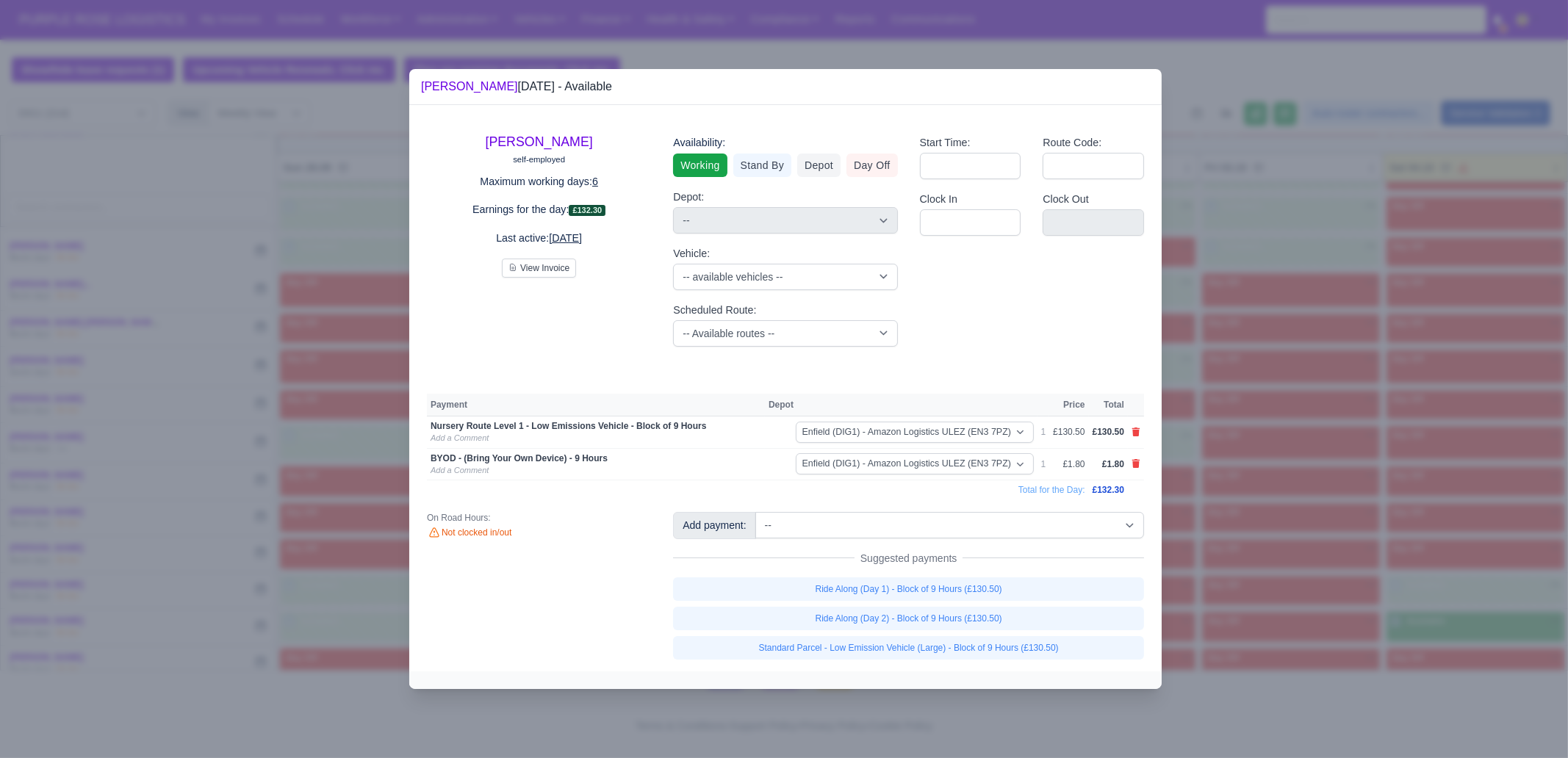
click at [1321, 512] on div at bounding box center [784, 379] width 1568 height 758
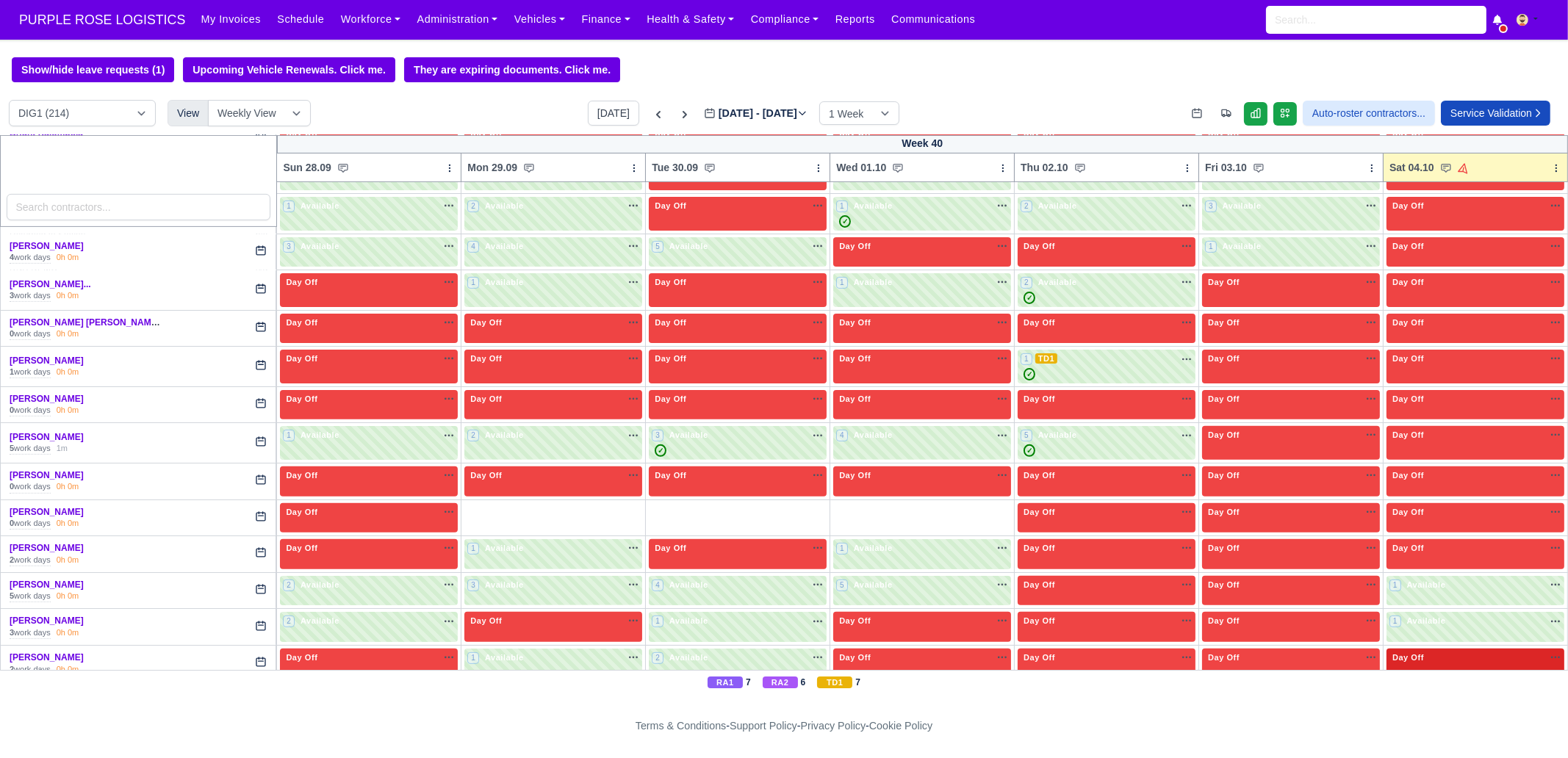
scroll to position [1102, 0]
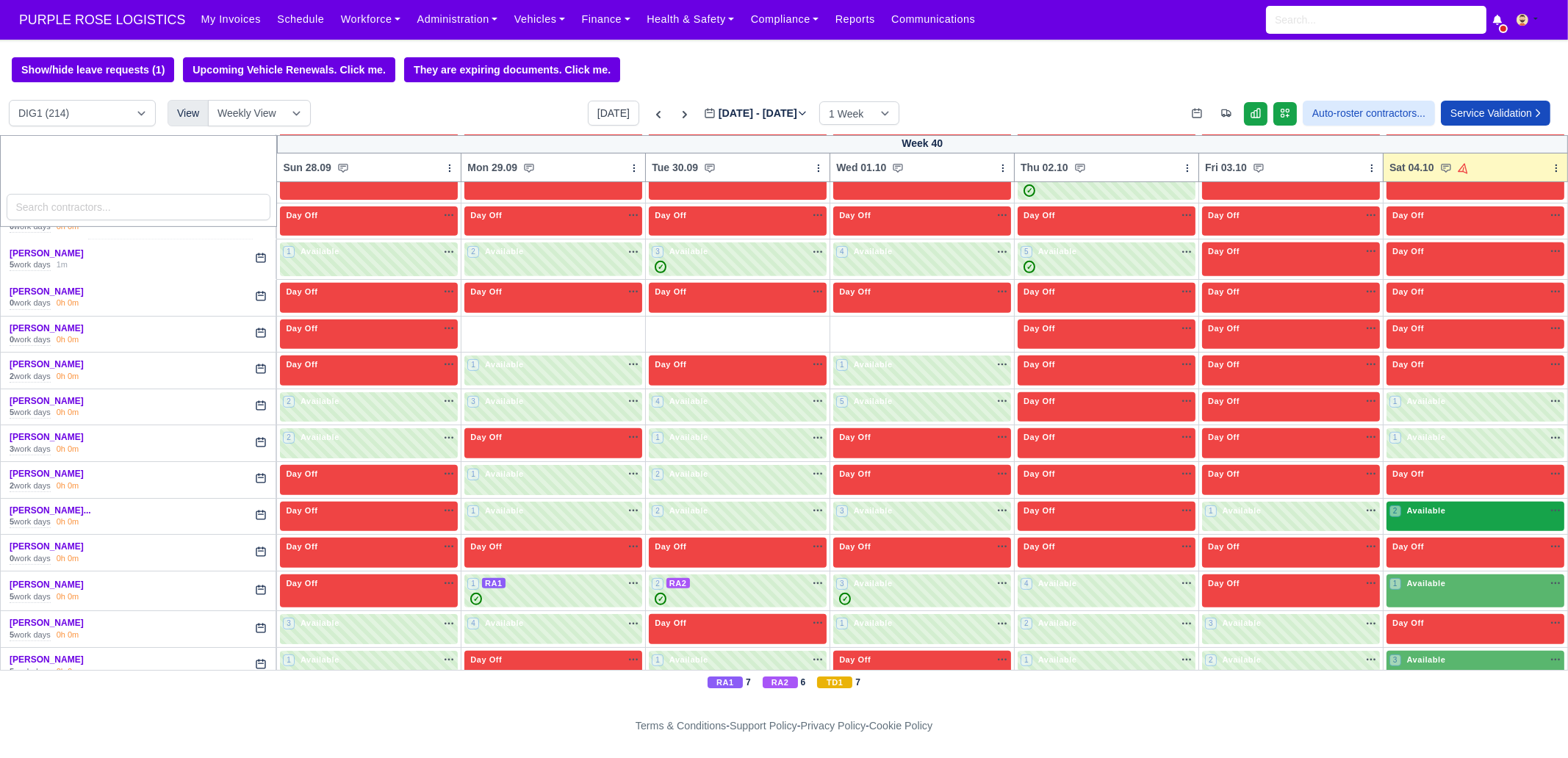
click at [1416, 509] on div "2 Available na" at bounding box center [1475, 512] width 172 height 15
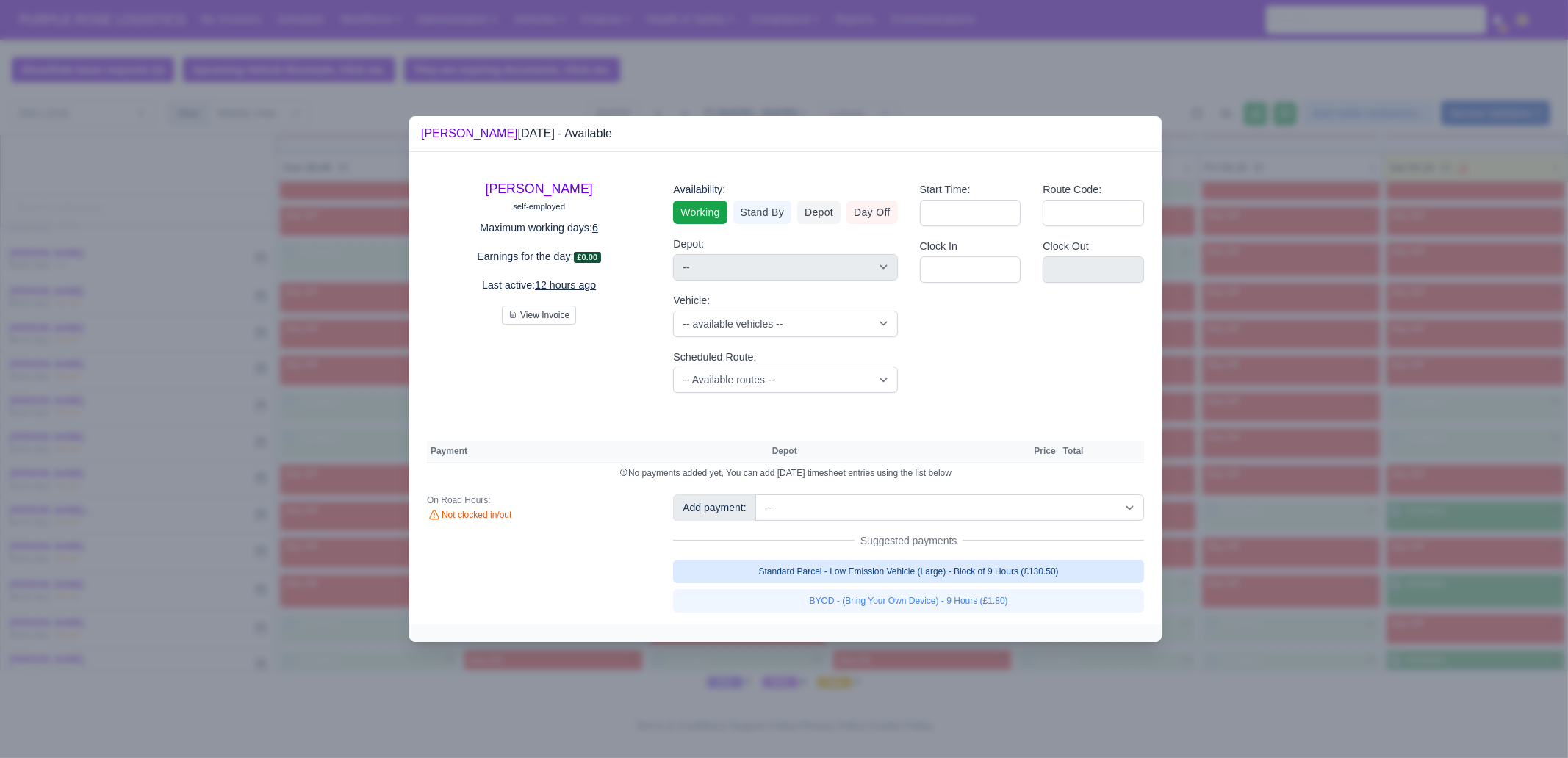
click at [992, 577] on link "Standard Parcel - Low Emission Vehicle (Large) - Block of 9 Hours (£130.50)" at bounding box center [908, 571] width 471 height 24
click at [992, 610] on link "BYOD - (Bring Your Own Device) - 9 Hours (£1.80)" at bounding box center [908, 601] width 471 height 24
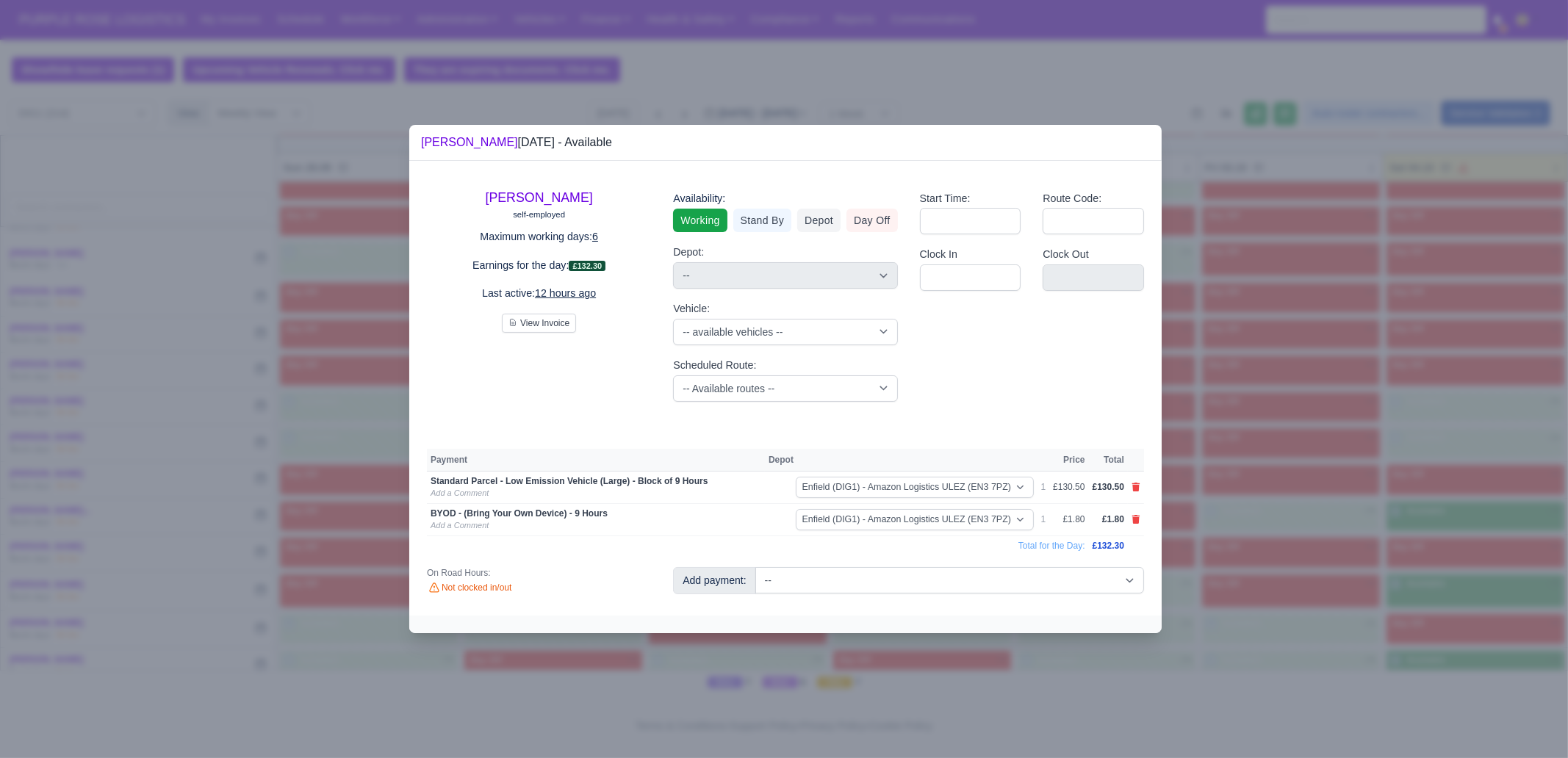
click at [992, 610] on div "[PERSON_NAME] self-employed Maximum working days: 6 Earnings for the day: £132.…" at bounding box center [785, 388] width 753 height 456
click at [1318, 639] on div at bounding box center [784, 379] width 1568 height 758
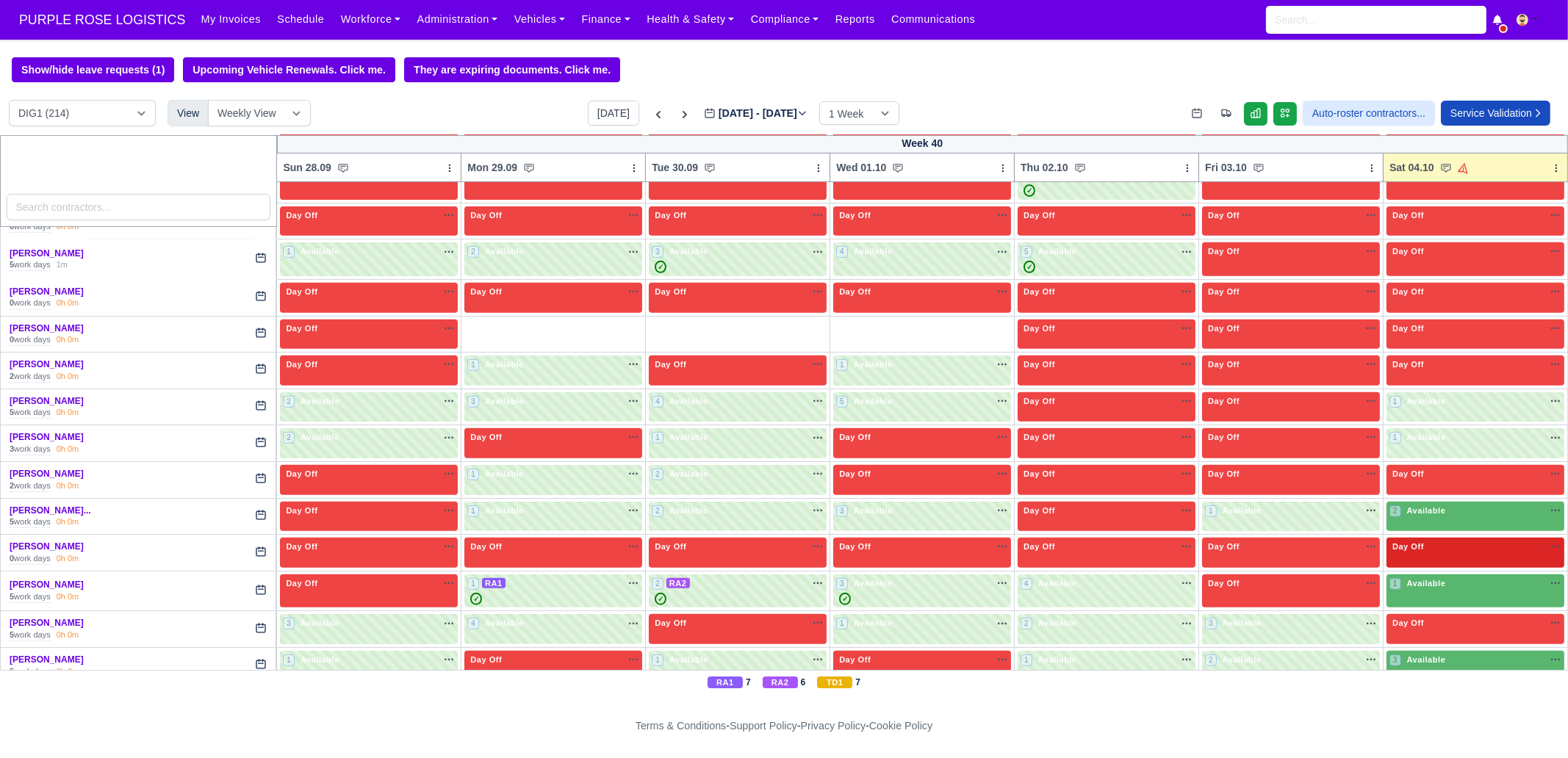
click at [1430, 578] on span "Available" at bounding box center [1426, 583] width 45 height 11
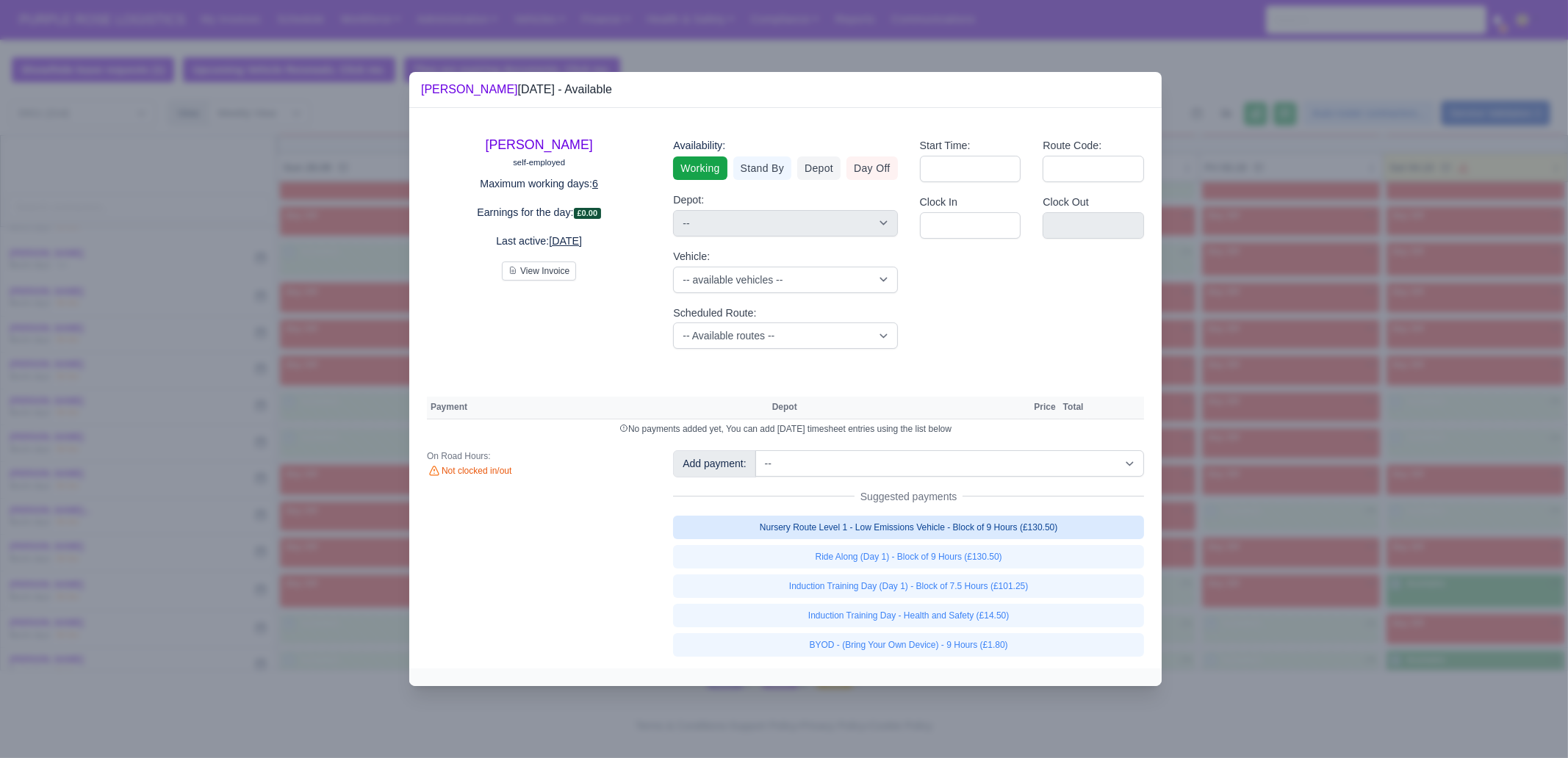
click at [961, 516] on link "Nursery Route Level 1 - Low Emissions Vehicle - Block of 9 Hours (£130.50)" at bounding box center [908, 527] width 471 height 24
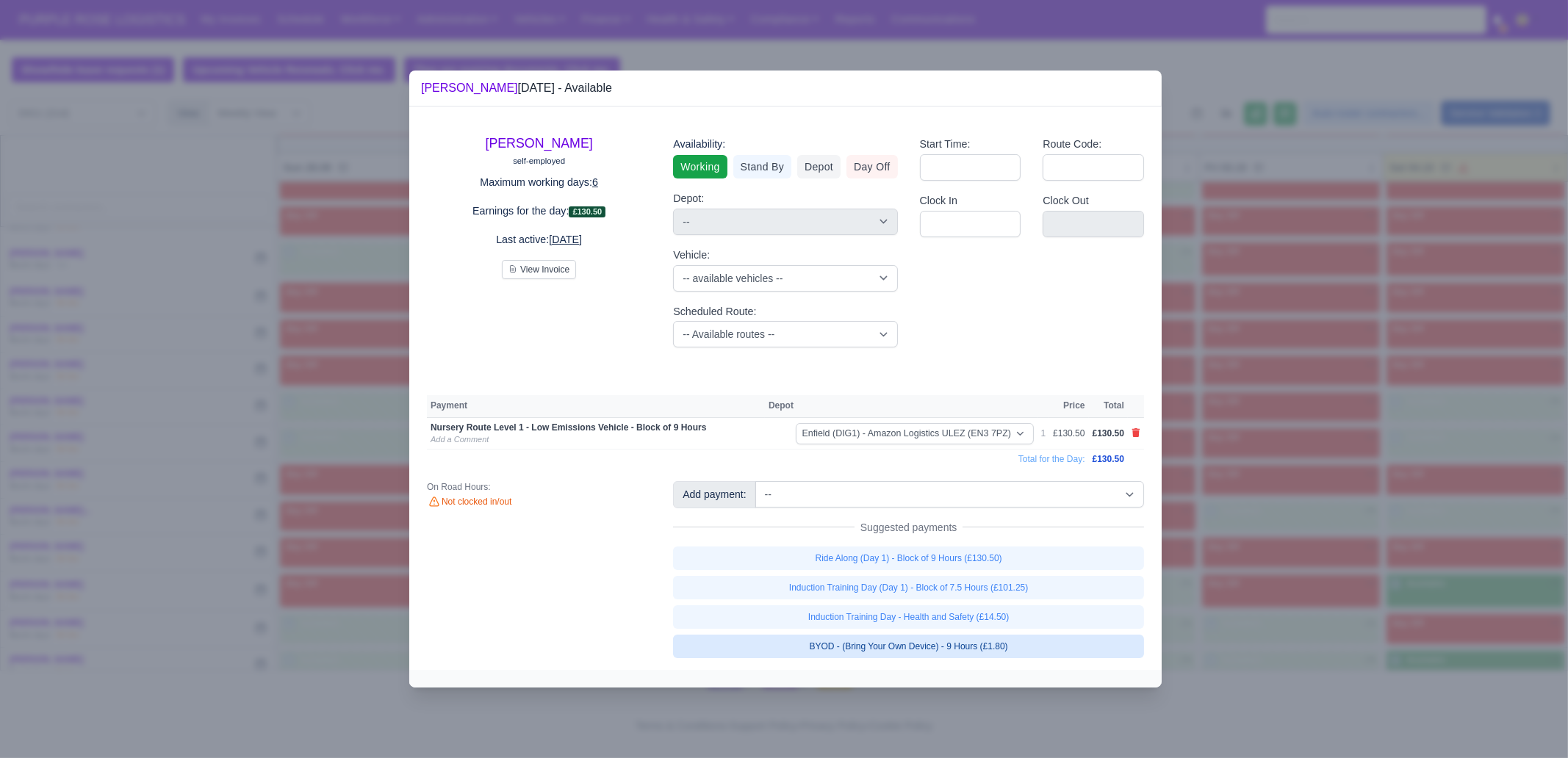
click at [1010, 635] on link "BYOD - (Bring Your Own Device) - 9 Hours (£1.80)" at bounding box center [908, 646] width 471 height 24
click at [1274, 630] on div at bounding box center [784, 379] width 1568 height 758
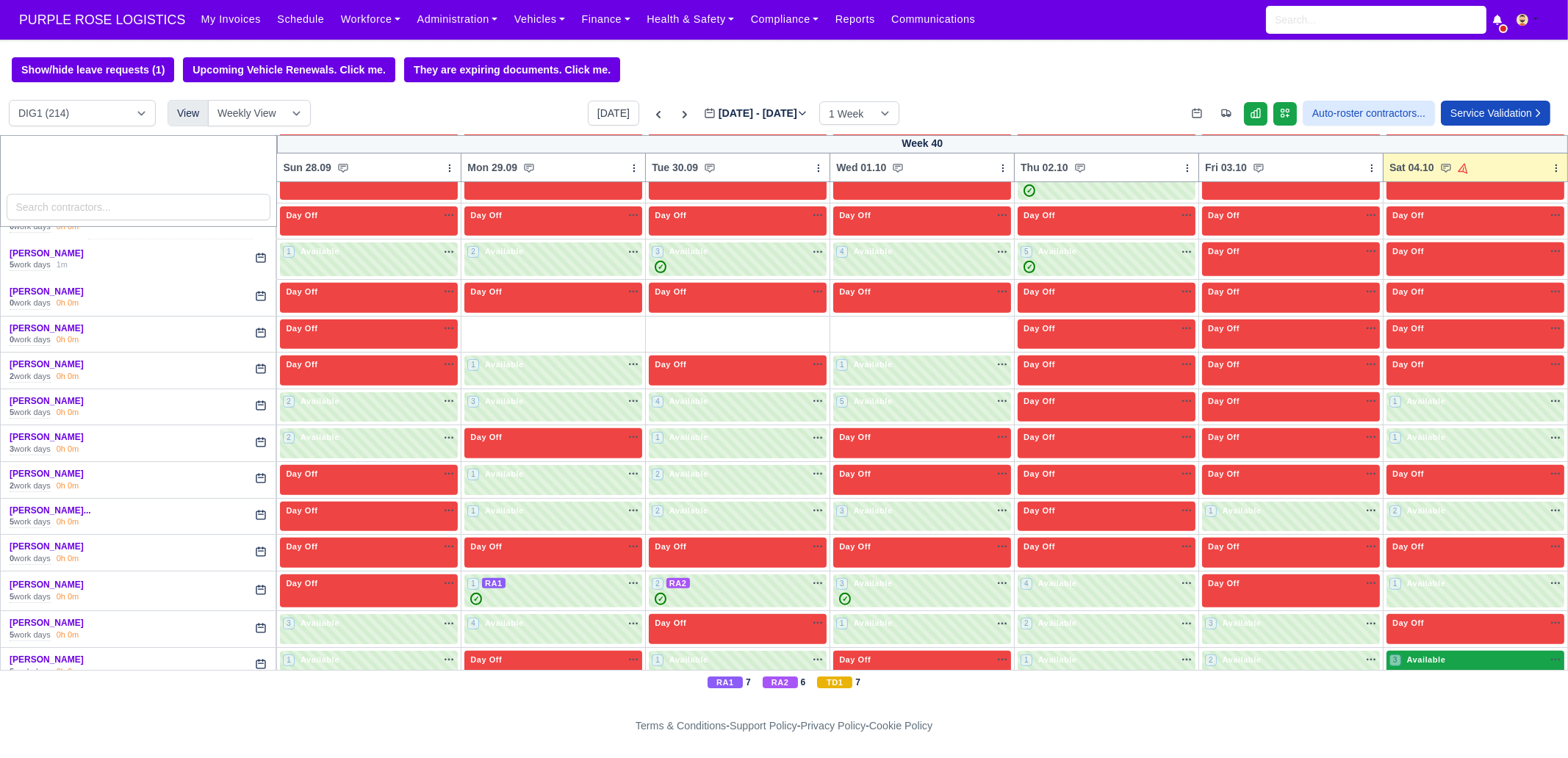
click at [1416, 660] on div "3 Available" at bounding box center [1475, 665] width 178 height 30
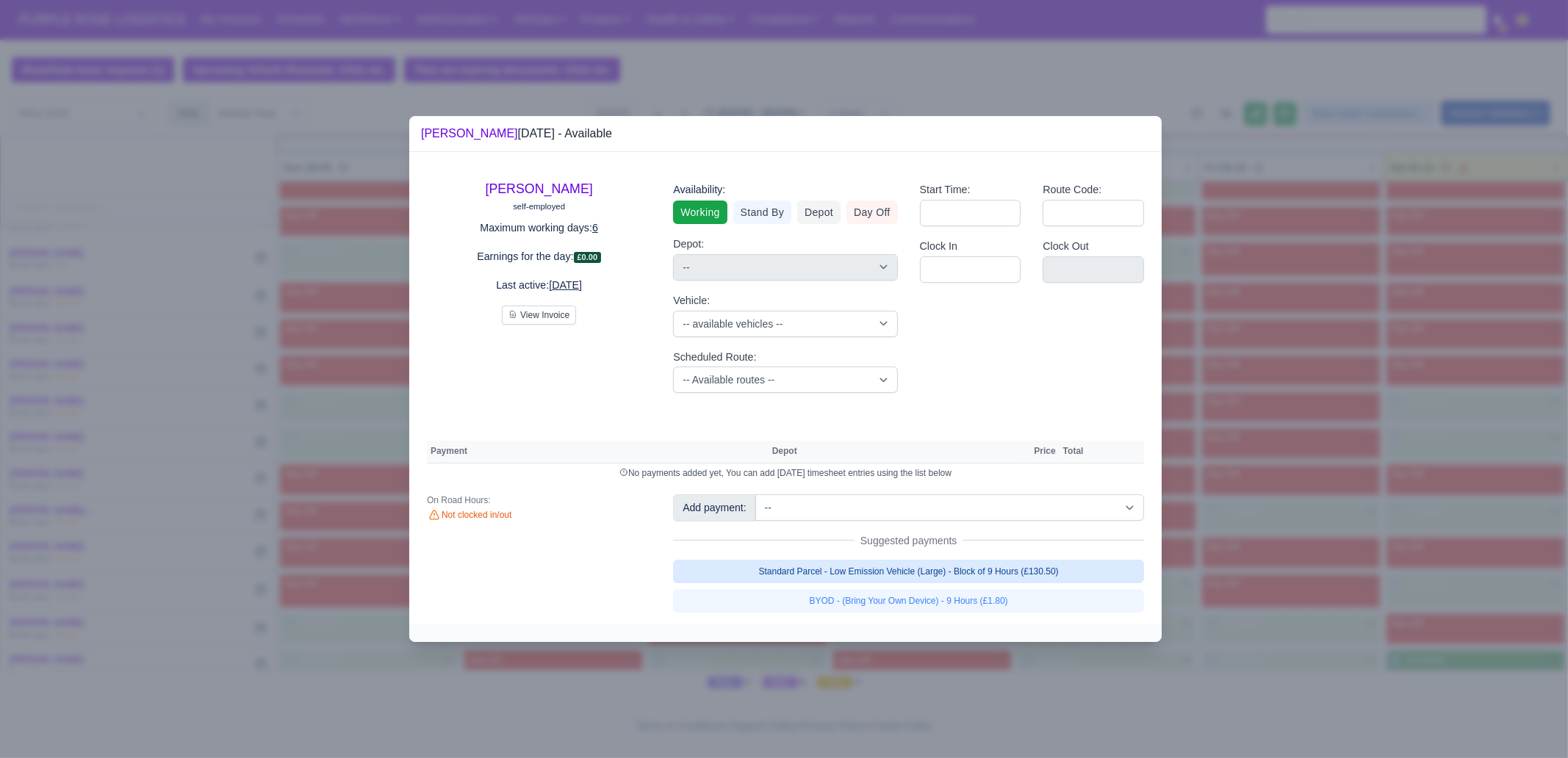
click at [997, 568] on link "Standard Parcel - Low Emission Vehicle (Large) - Block of 9 Hours (£130.50)" at bounding box center [908, 571] width 471 height 24
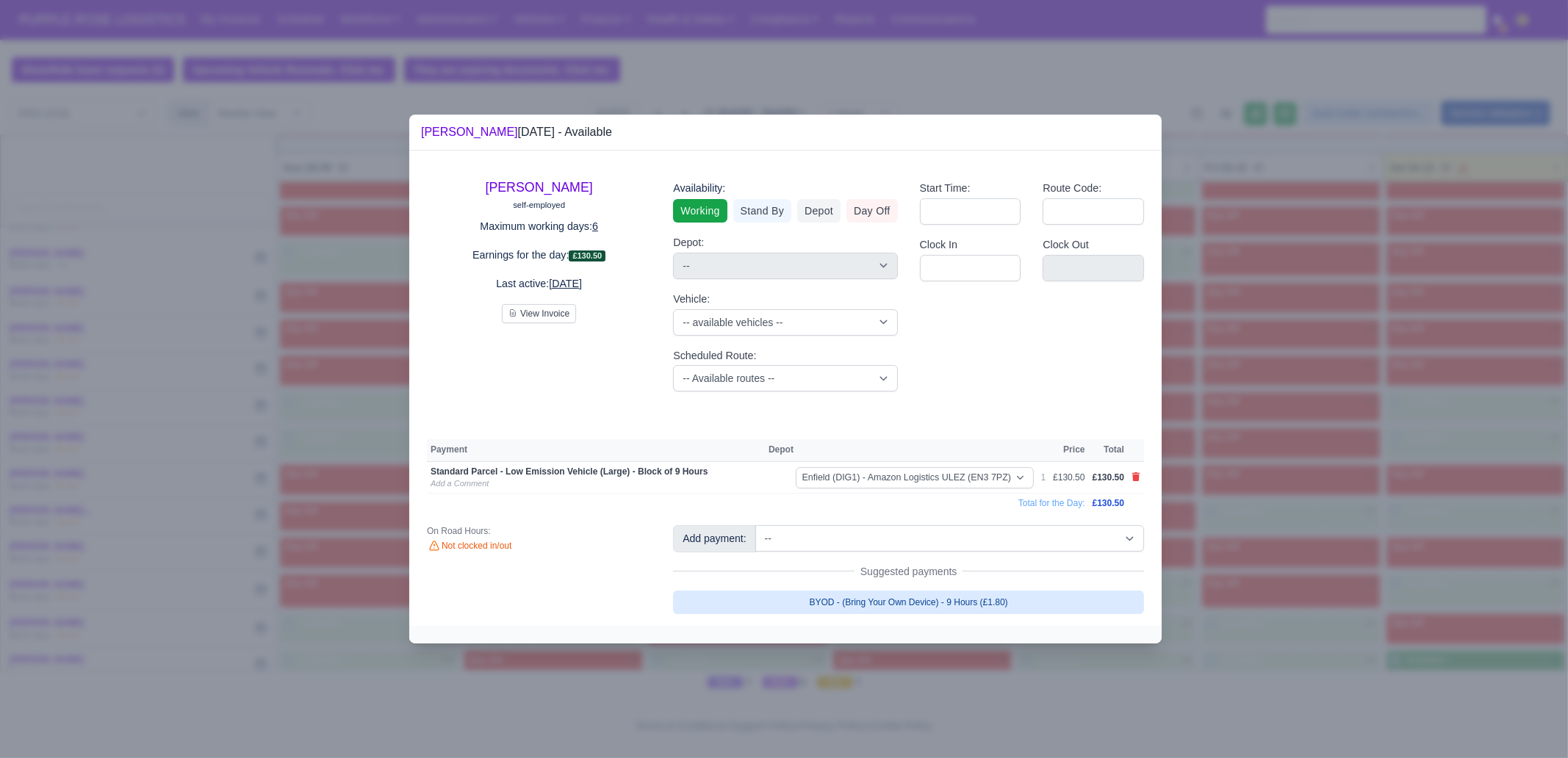
click at [981, 601] on link "BYOD - (Bring Your Own Device) - 9 Hours (£1.80)" at bounding box center [908, 602] width 471 height 24
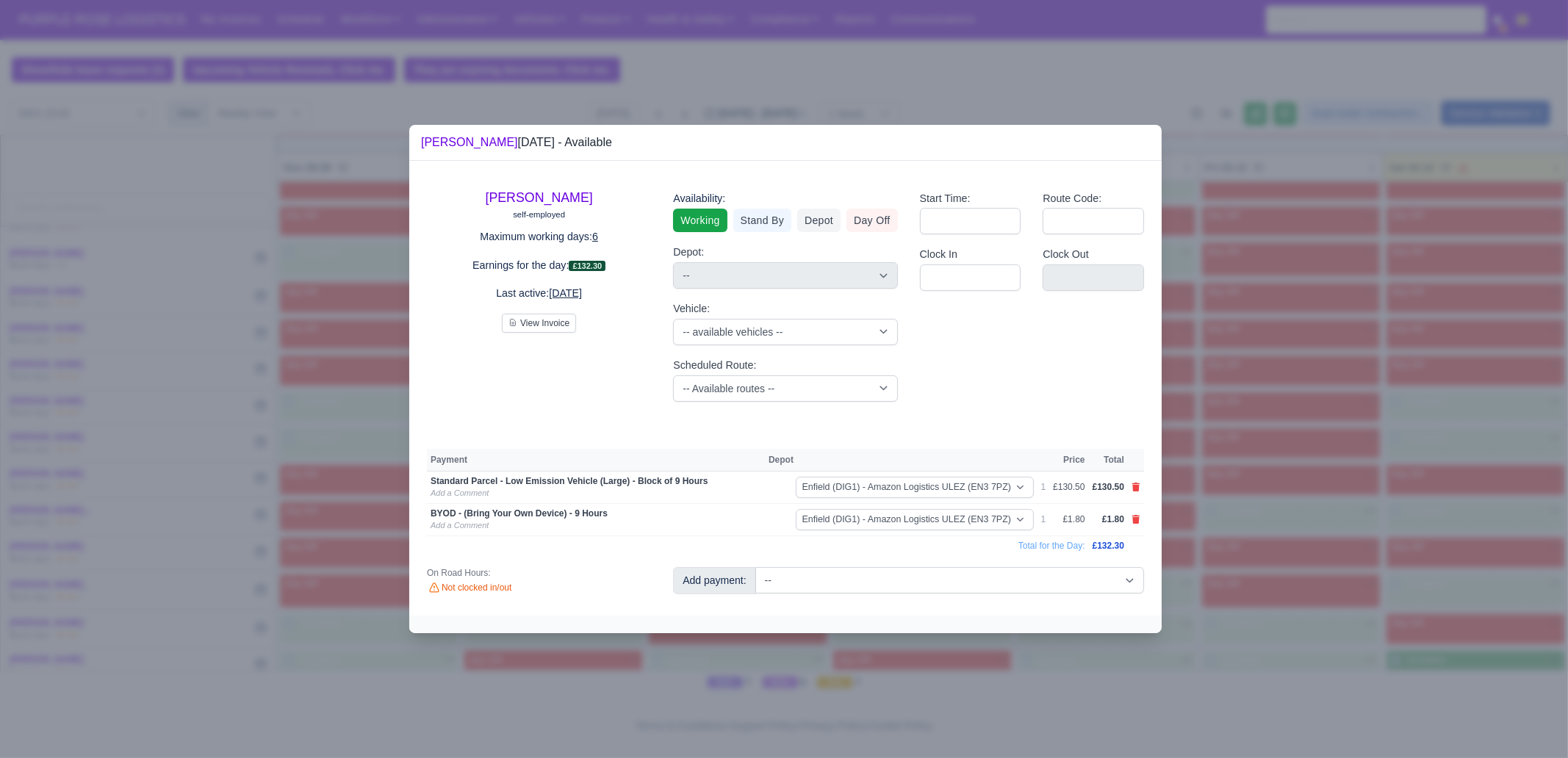
click at [1293, 556] on div at bounding box center [784, 379] width 1568 height 758
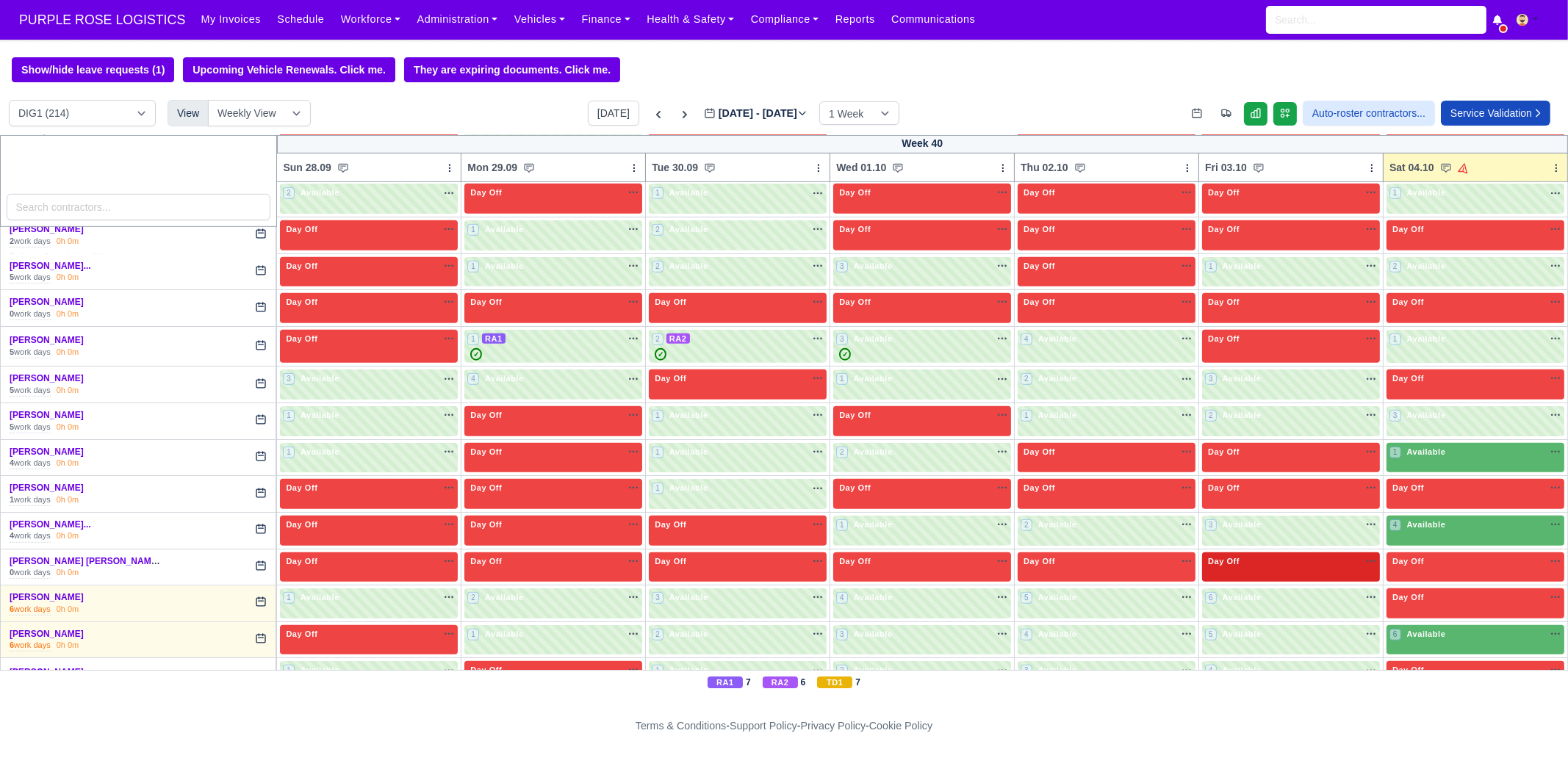
scroll to position [1377, 0]
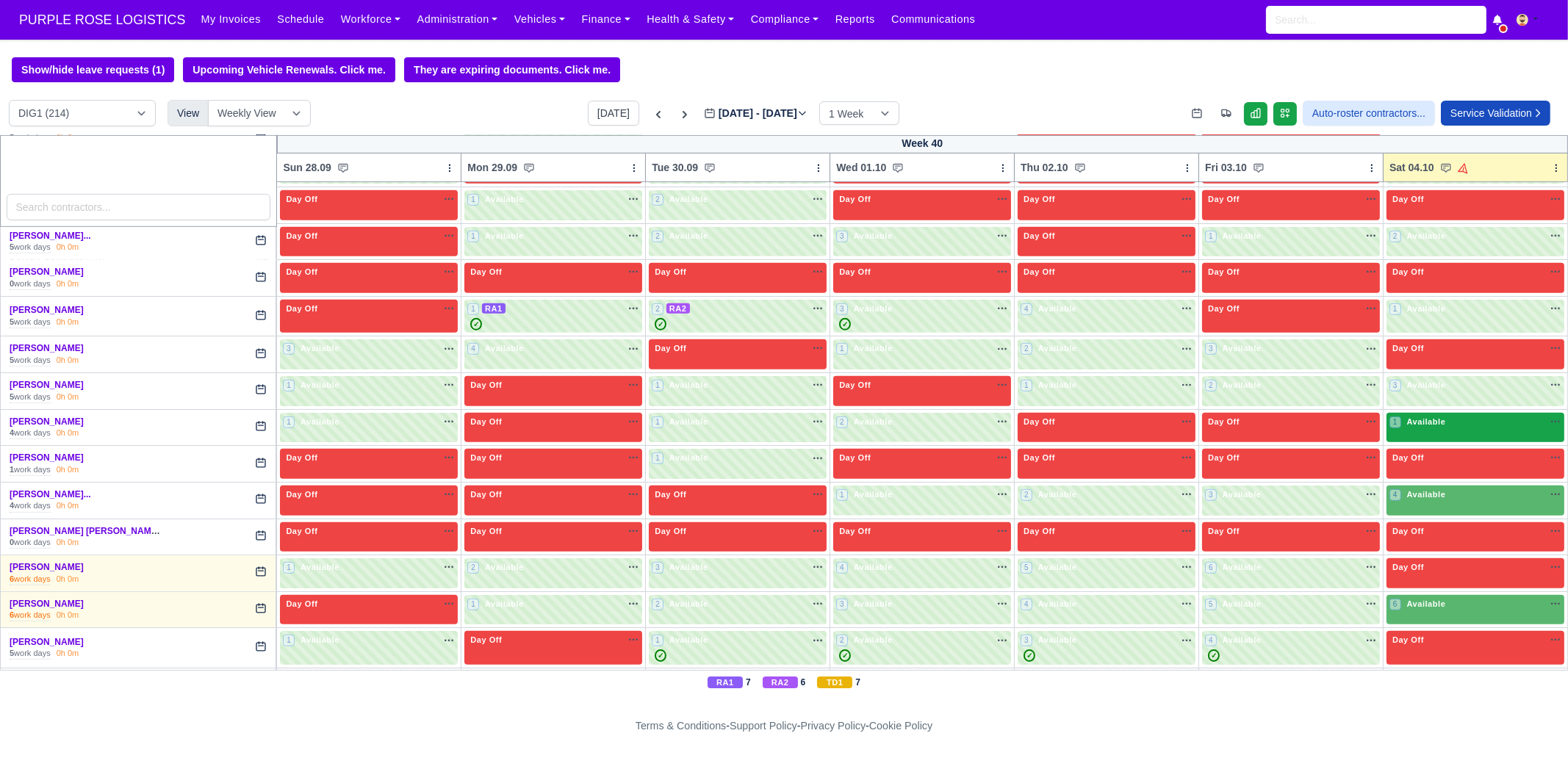
click at [1413, 421] on div "1 Available" at bounding box center [1475, 427] width 178 height 30
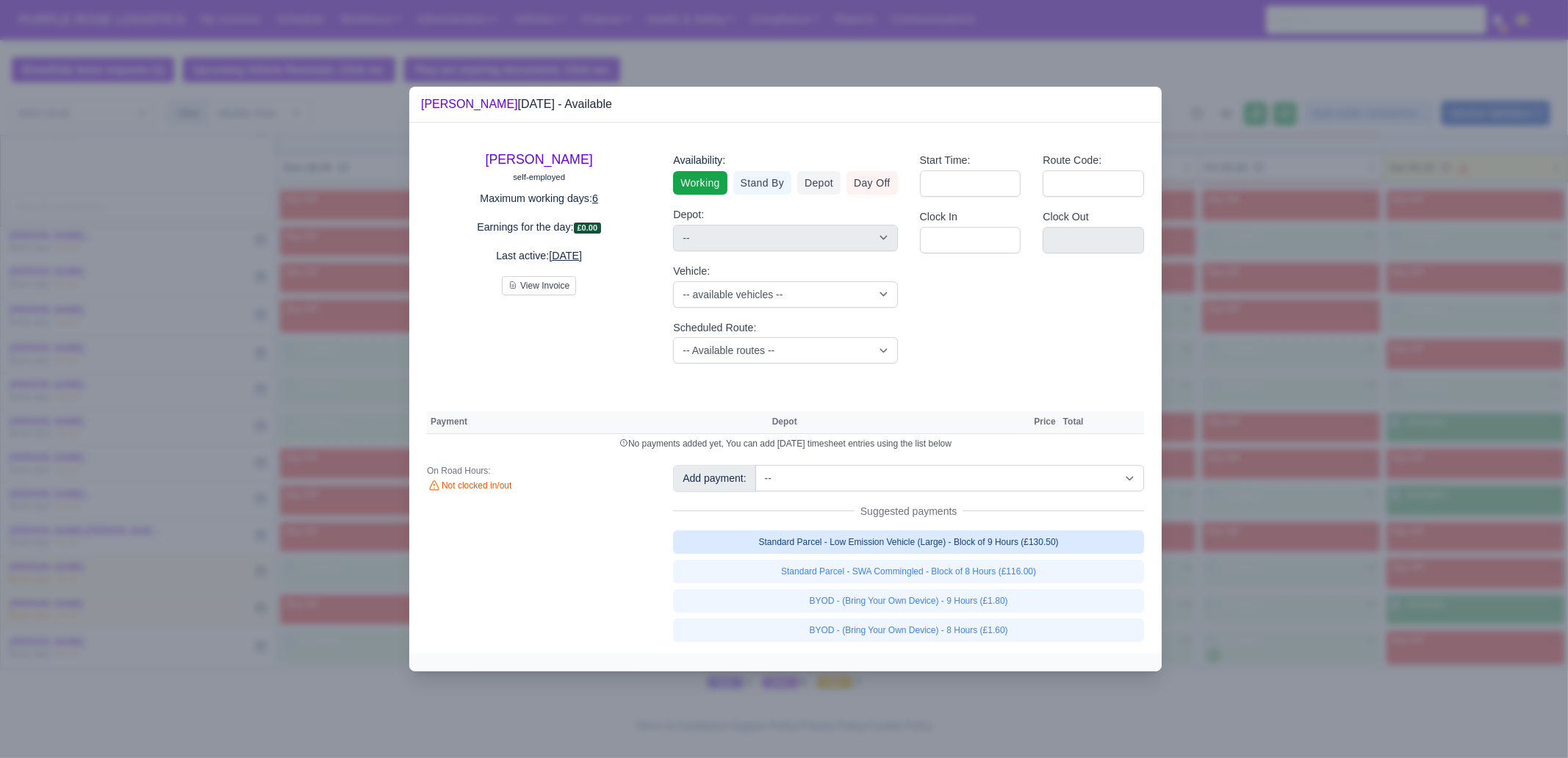
click at [1027, 545] on link "Standard Parcel - Low Emission Vehicle (Large) - Block of 9 Hours (£130.50)" at bounding box center [908, 542] width 471 height 24
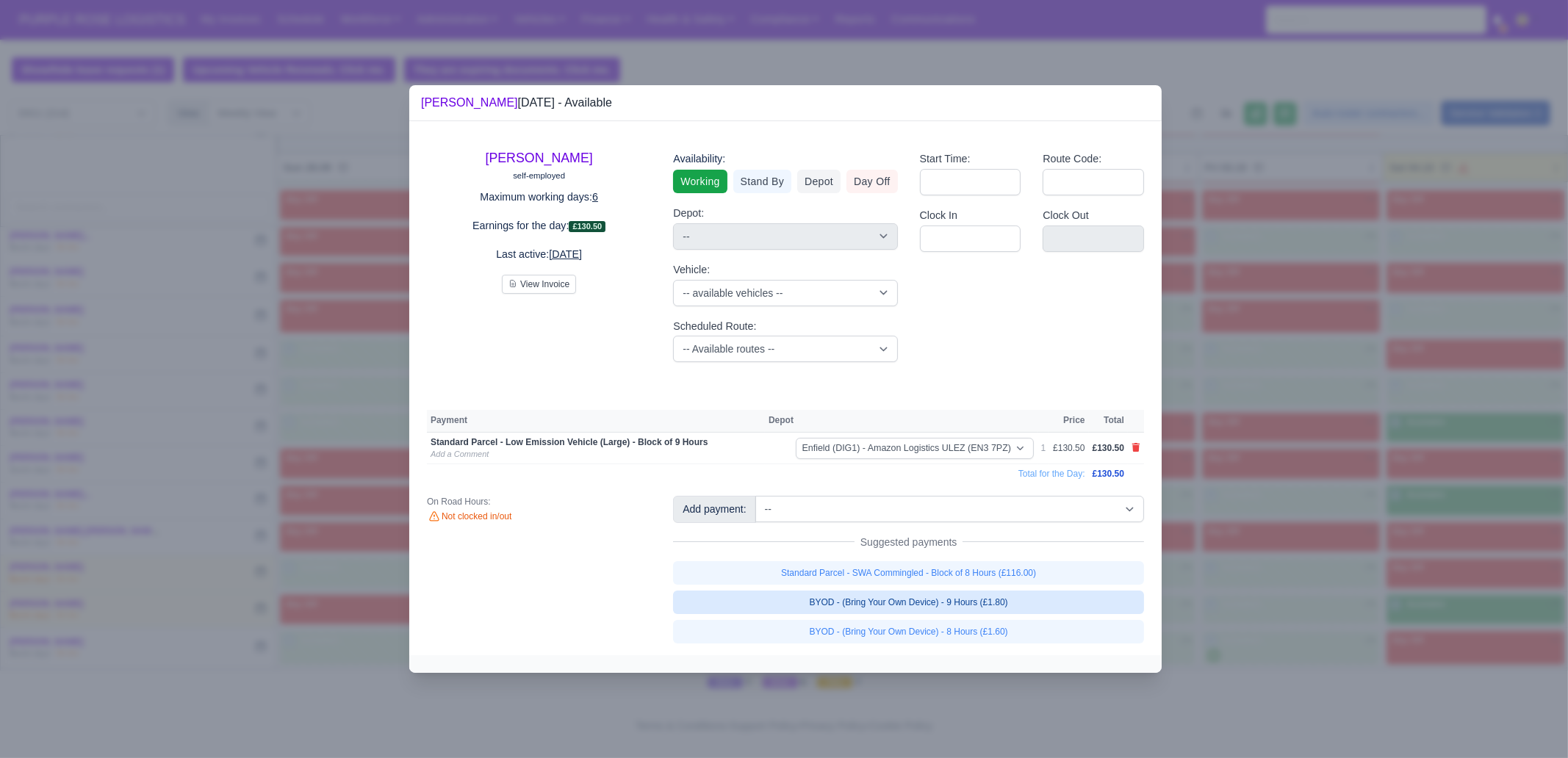
click at [1022, 602] on link "BYOD - (Bring Your Own Device) - 9 Hours (£1.80)" at bounding box center [908, 602] width 471 height 24
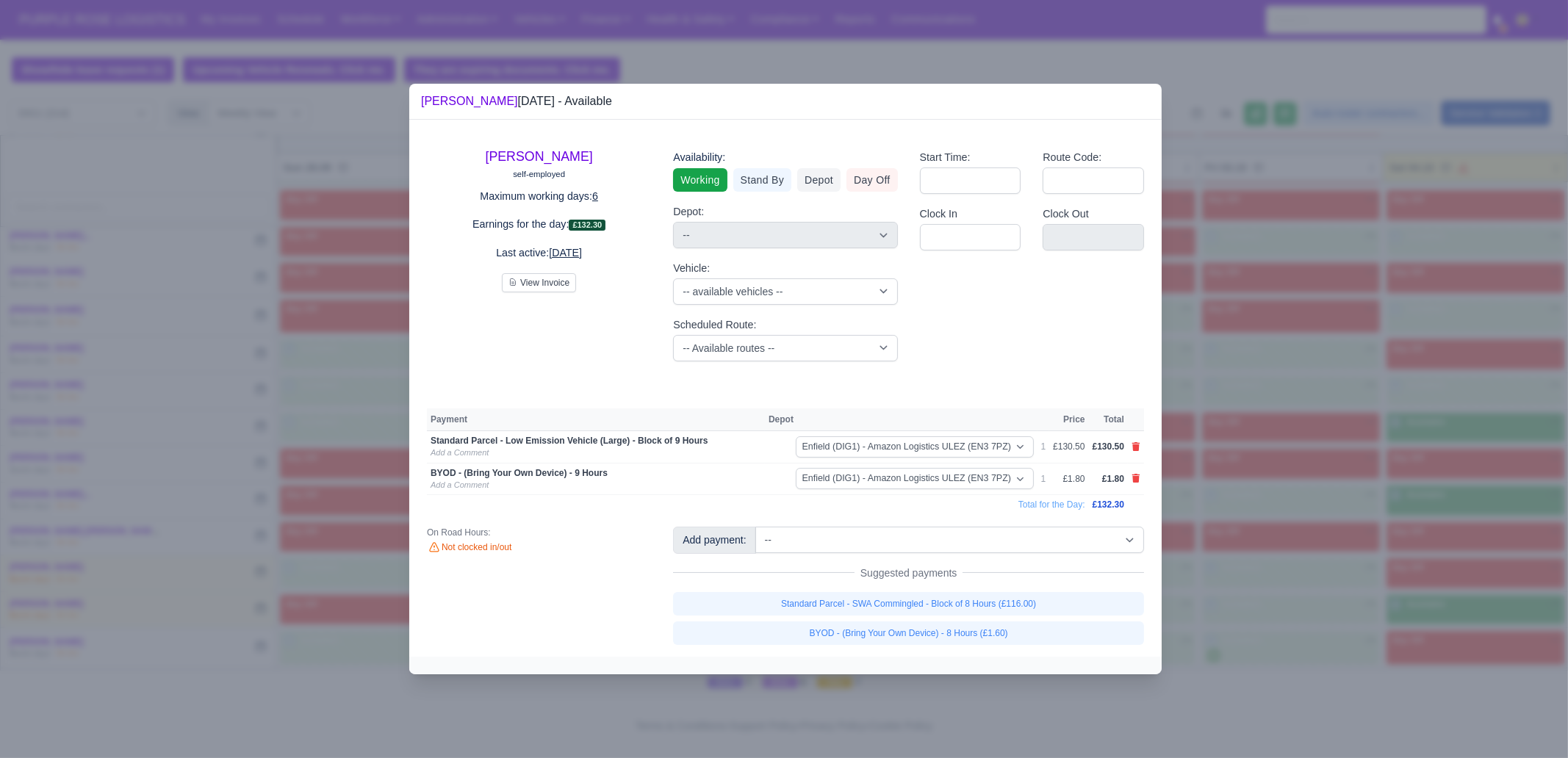
click at [1236, 581] on div at bounding box center [784, 379] width 1568 height 758
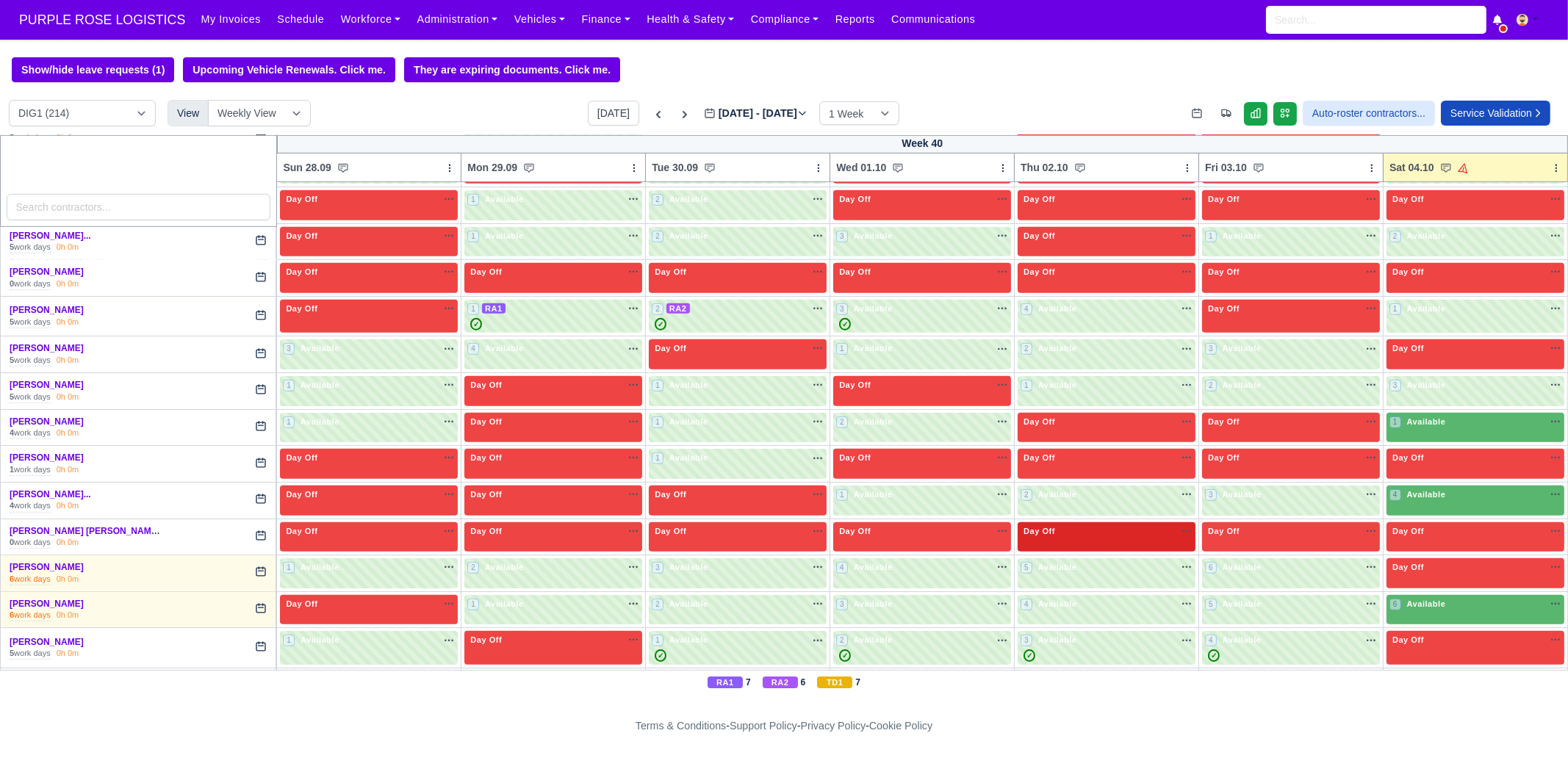
click at [1418, 494] on div "4 Available" at bounding box center [1475, 500] width 178 height 30
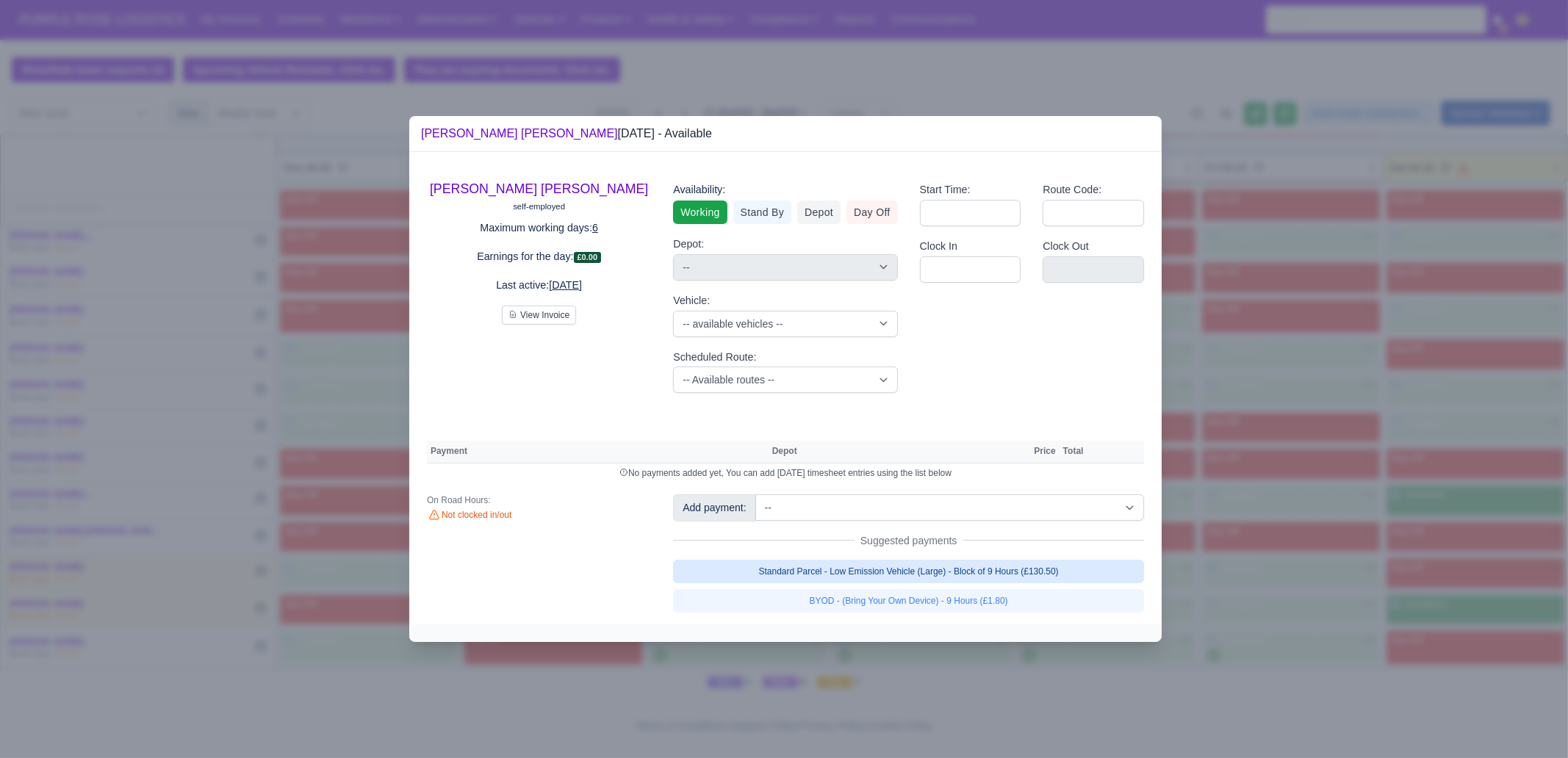
click at [971, 572] on link "Standard Parcel - Low Emission Vehicle (Large) - Block of 9 Hours (£130.50)" at bounding box center [908, 571] width 471 height 24
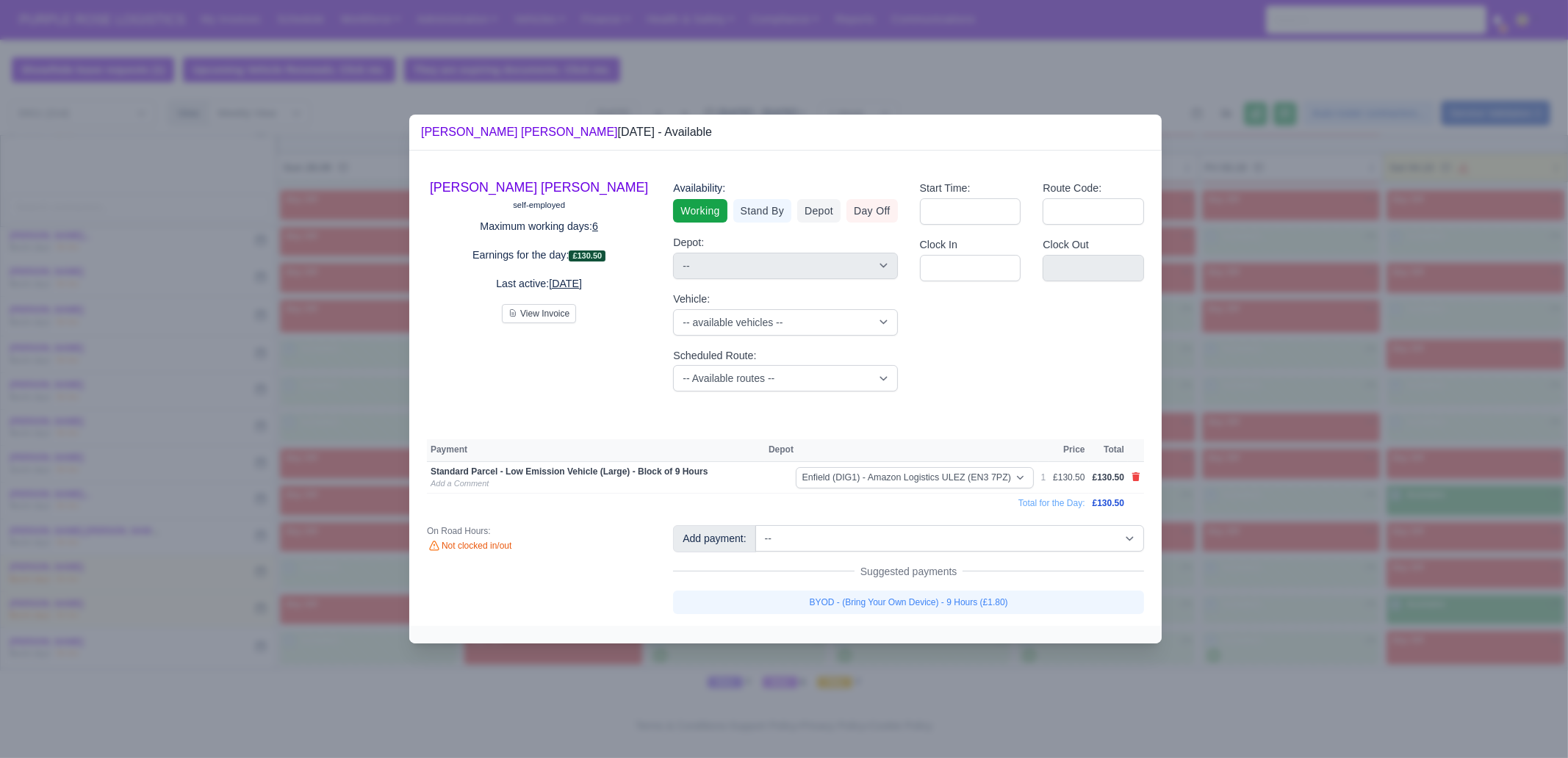
click at [970, 600] on link "BYOD - (Bring Your Own Device) - 9 Hours (£1.80)" at bounding box center [908, 602] width 471 height 24
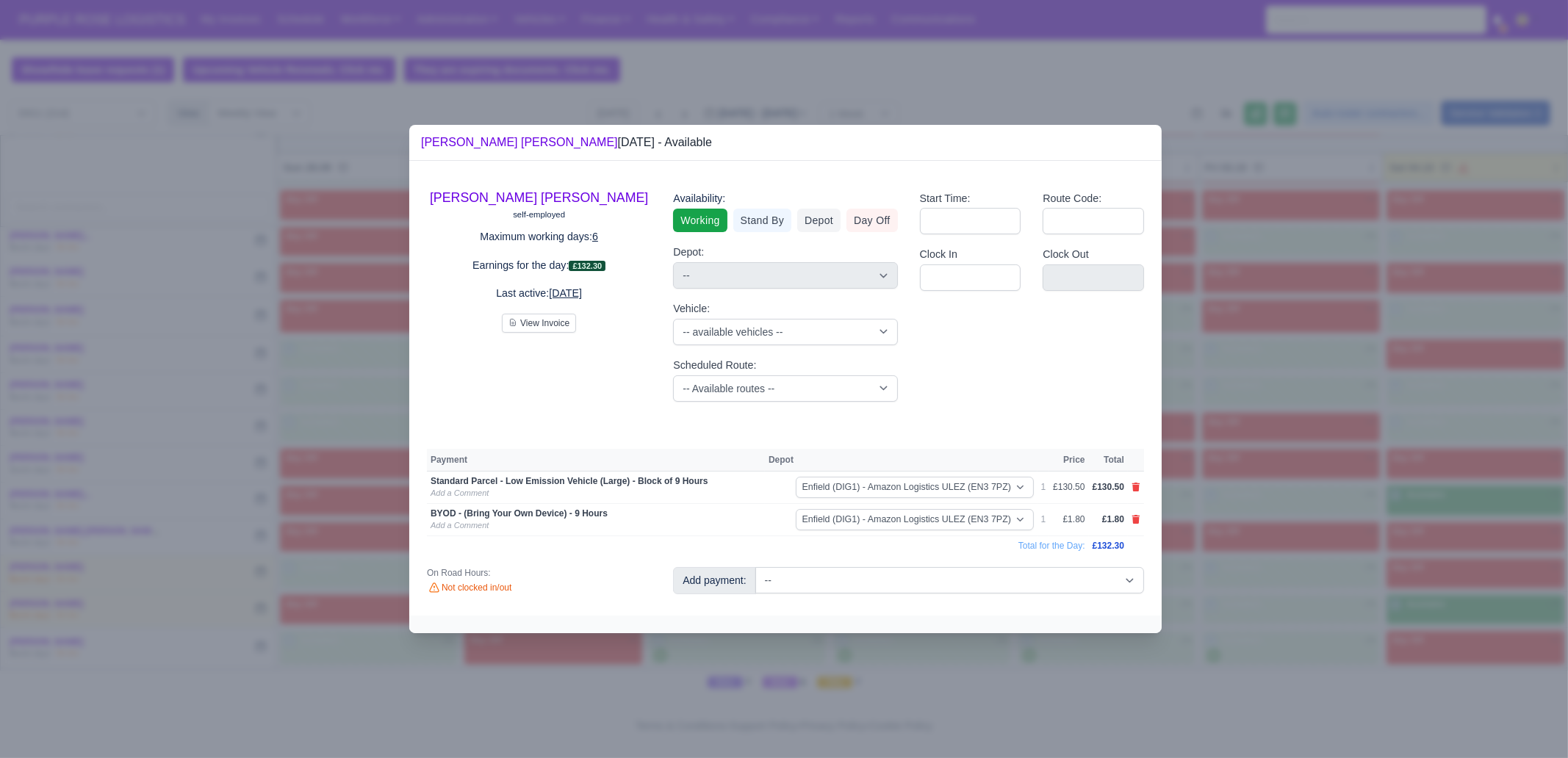
click at [1236, 553] on div at bounding box center [784, 379] width 1568 height 758
